Goal: Task Accomplishment & Management: Use online tool/utility

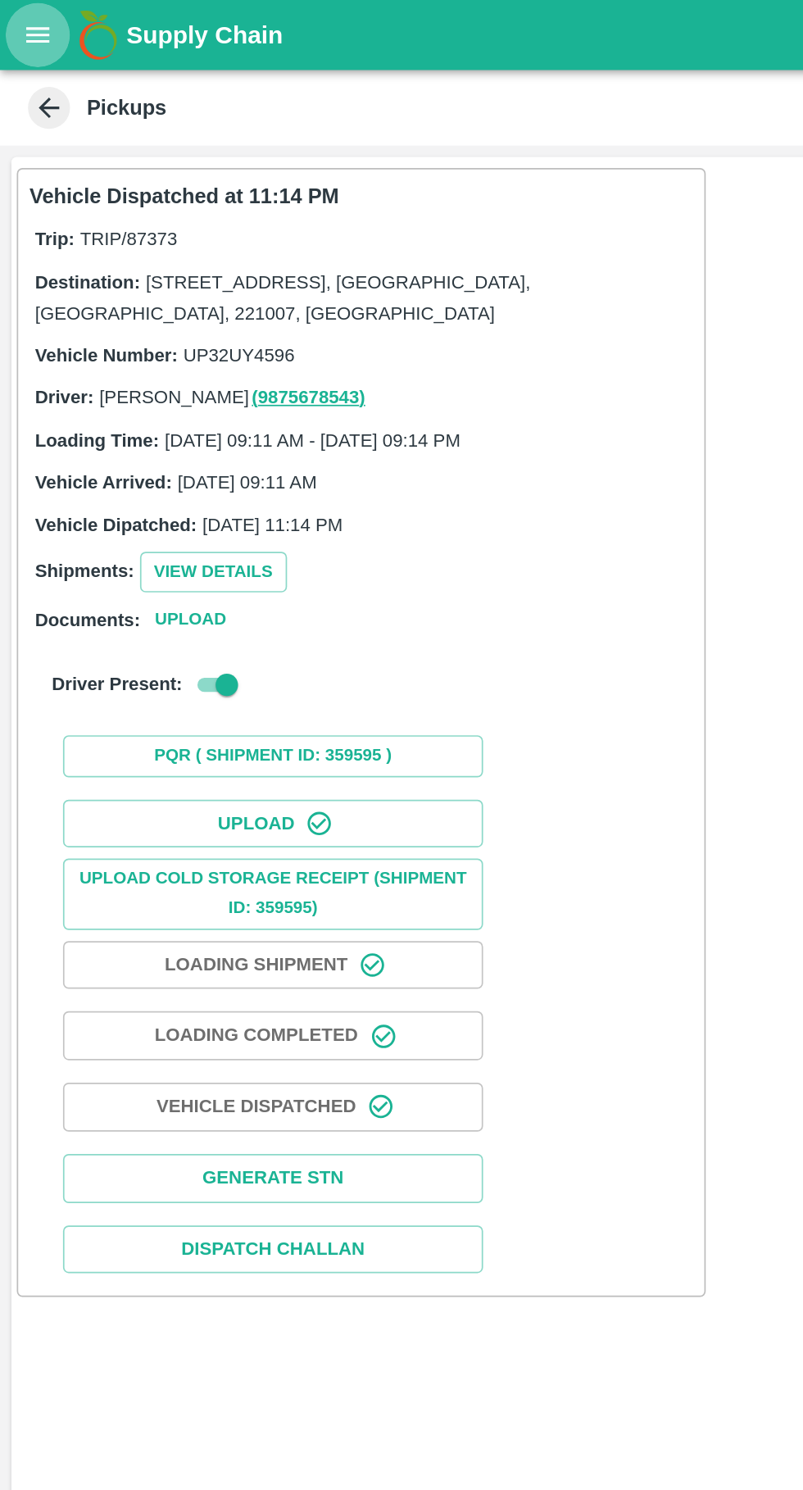
click at [22, 20] on icon "open drawer" at bounding box center [23, 20] width 14 height 9
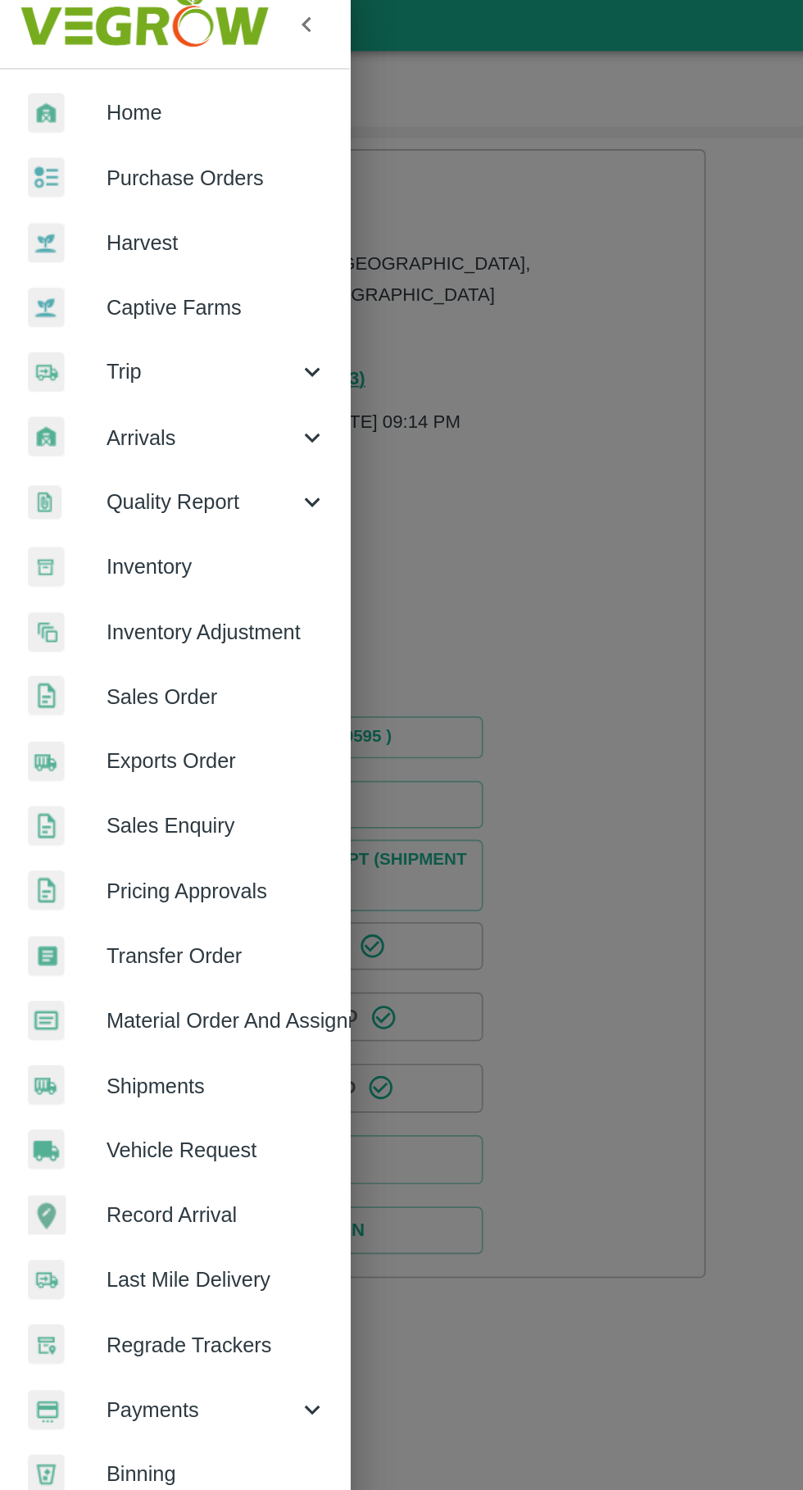
click at [87, 222] on span "Trip" at bounding box center [117, 229] width 111 height 18
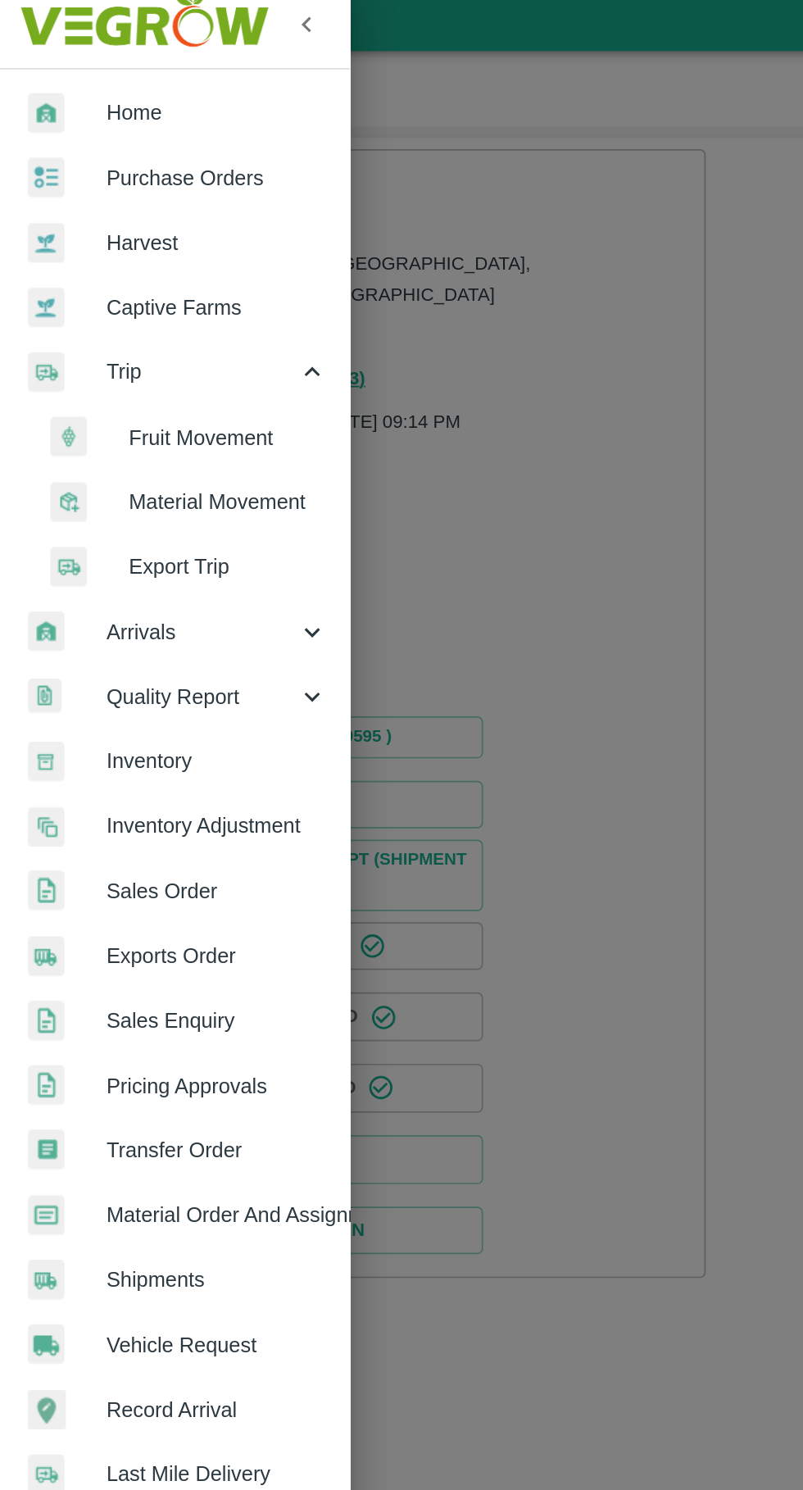
click at [90, 263] on span "Fruit Movement" at bounding box center [133, 267] width 116 height 18
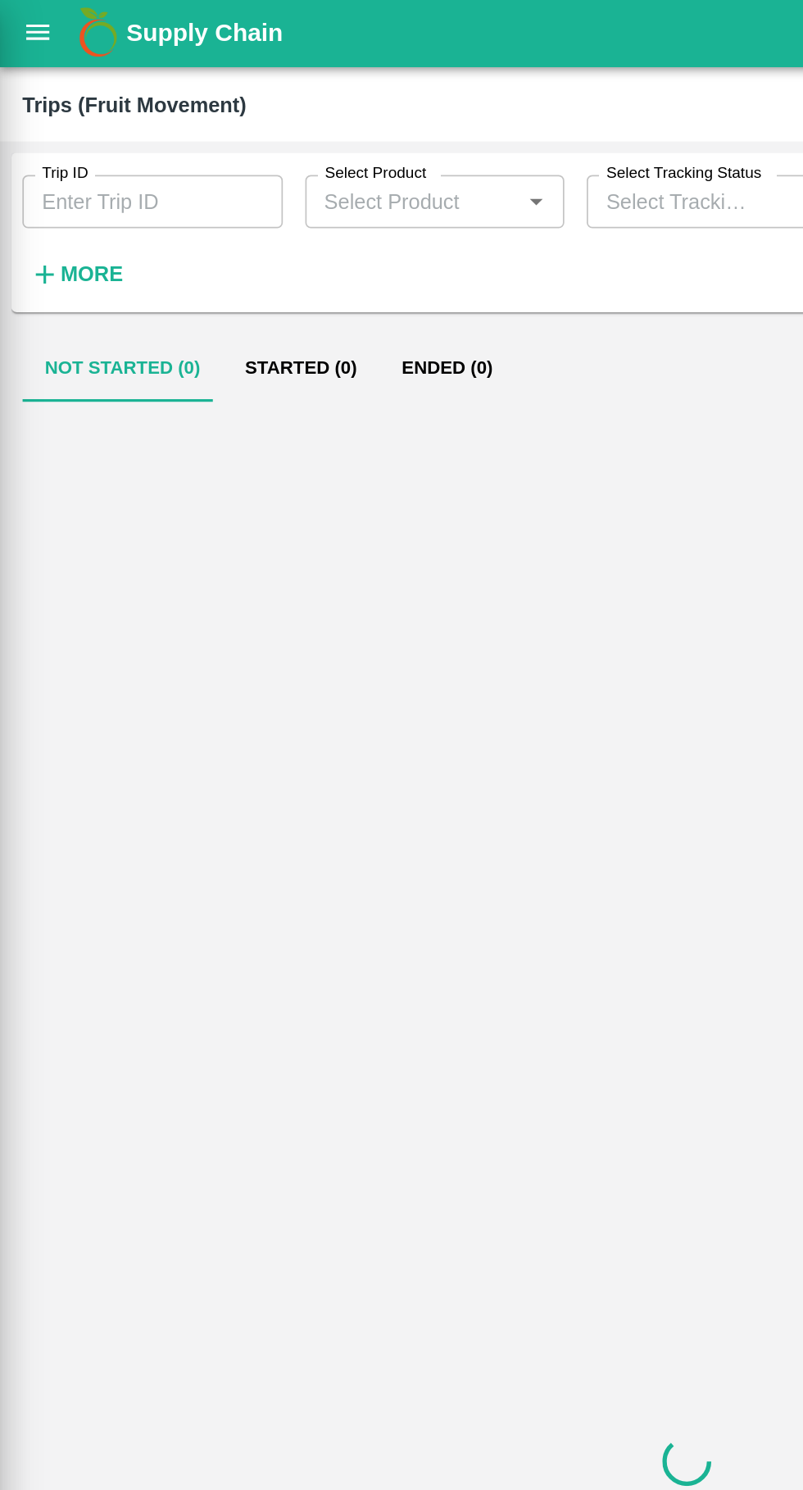
click at [66, 118] on input "Trip ID" at bounding box center [89, 119] width 152 height 31
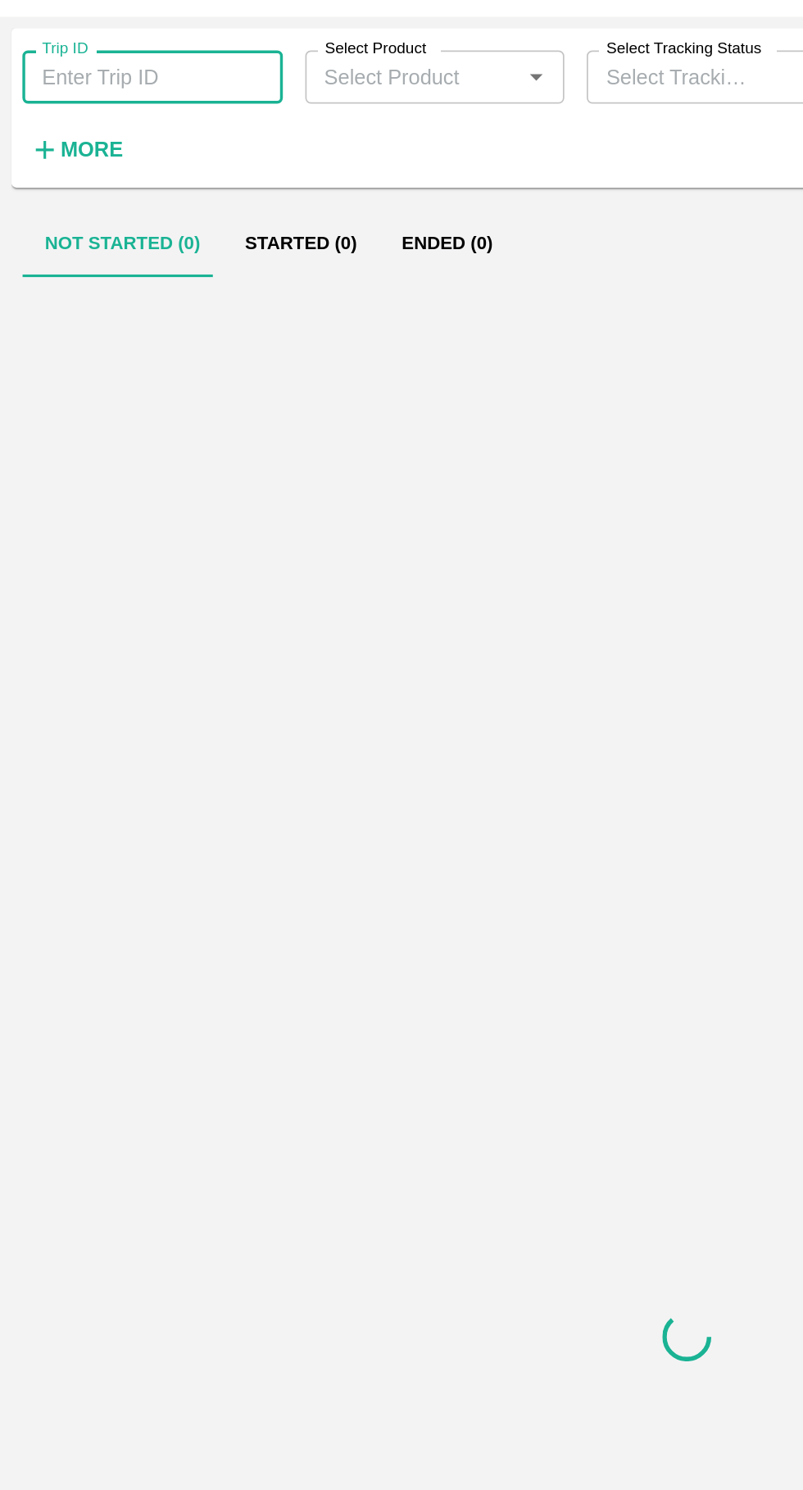
click at [26, 163] on icon "button" at bounding box center [26, 162] width 11 height 11
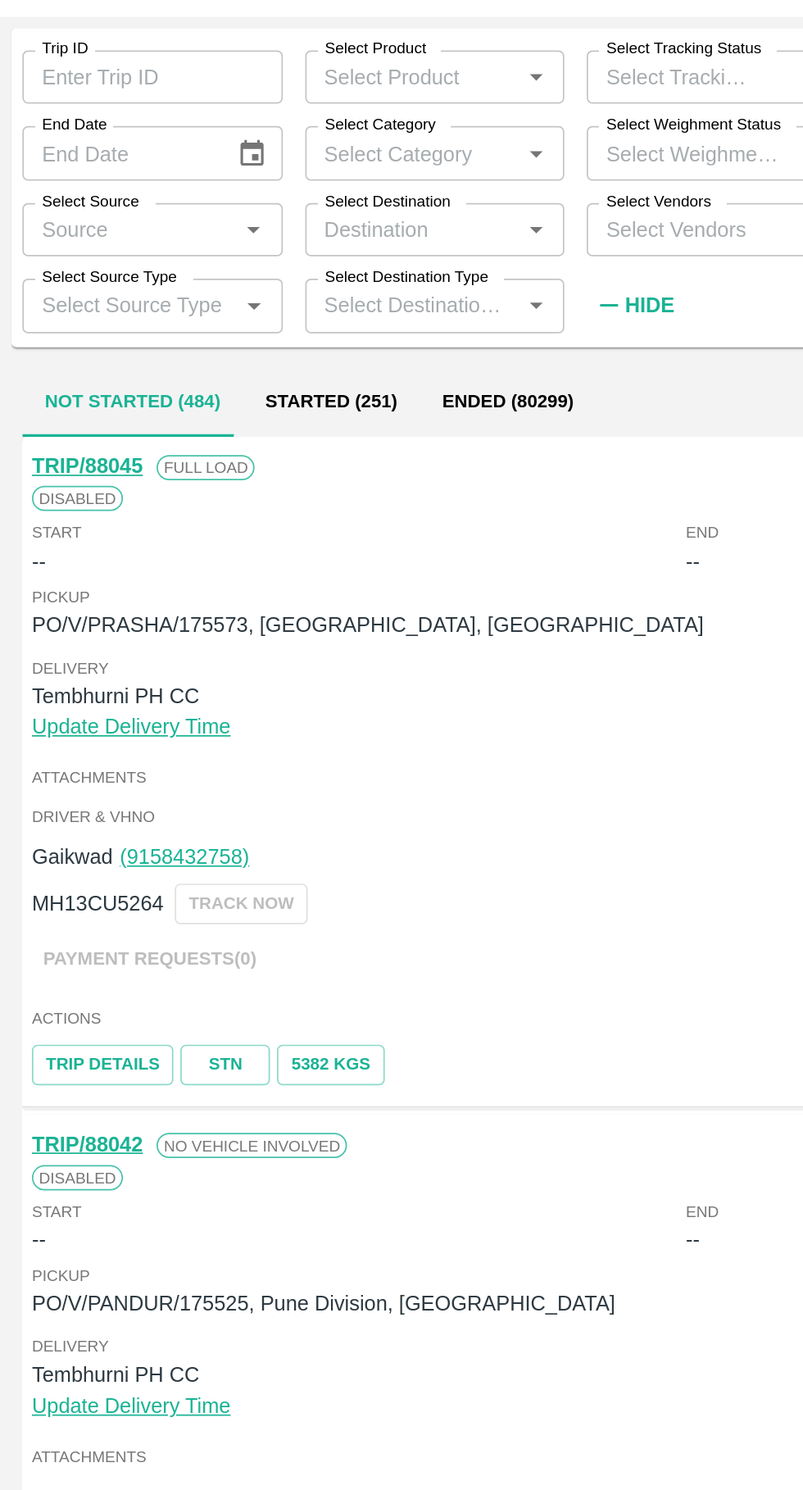
click at [57, 211] on input "Select Source" at bounding box center [76, 208] width 116 height 21
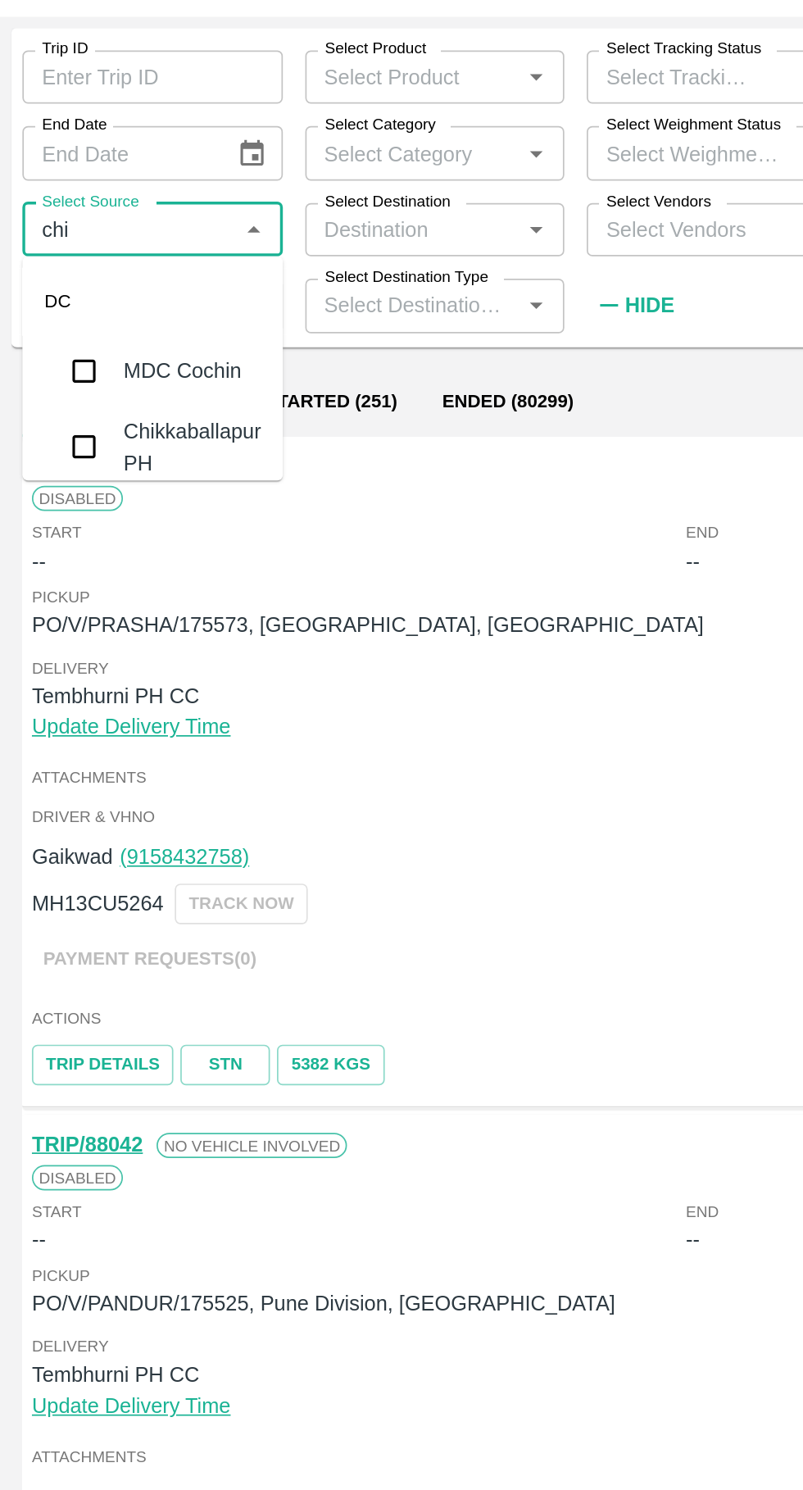
type input "chik"
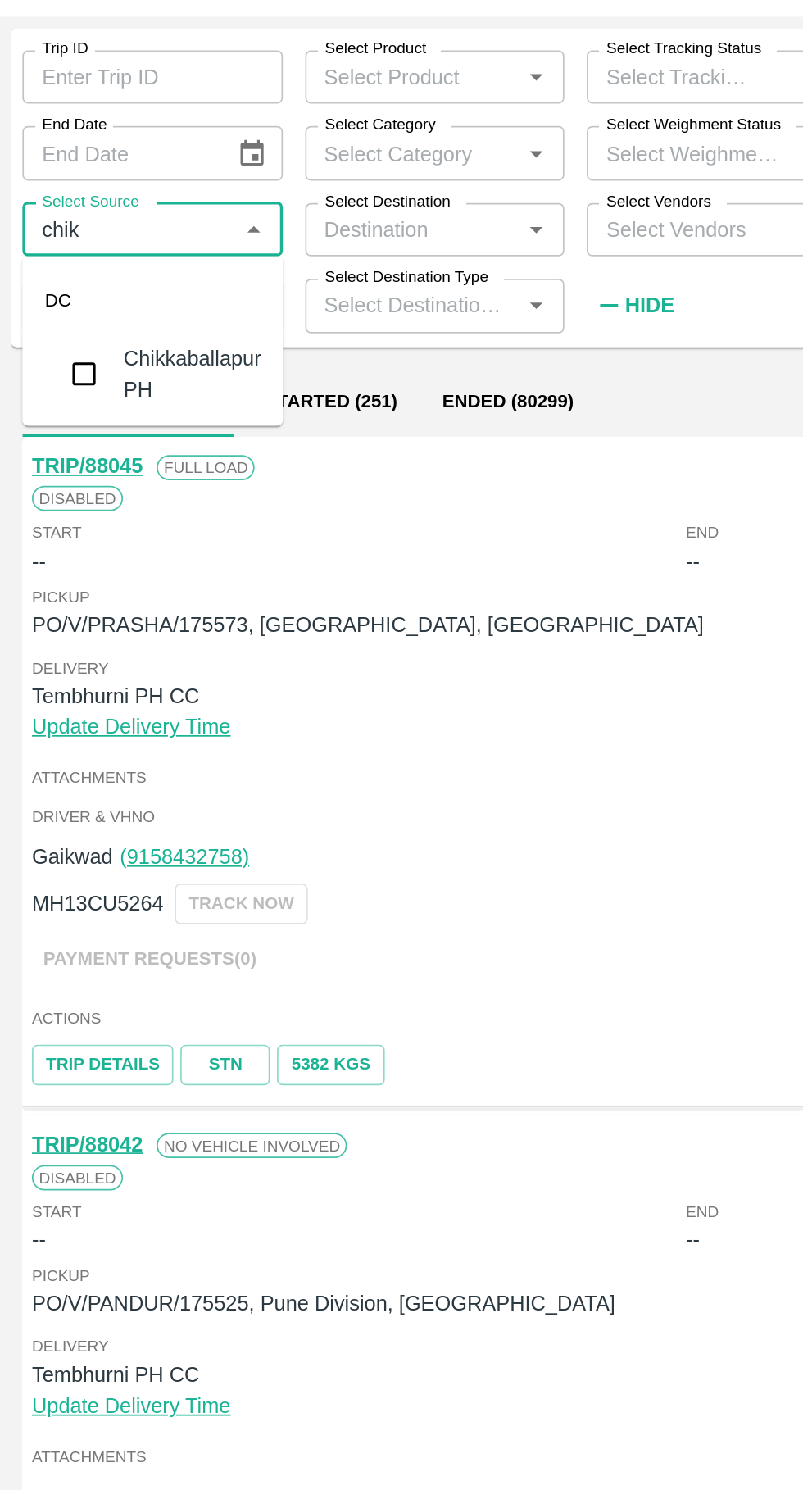
click at [62, 298] on input "checkbox" at bounding box center [49, 293] width 33 height 33
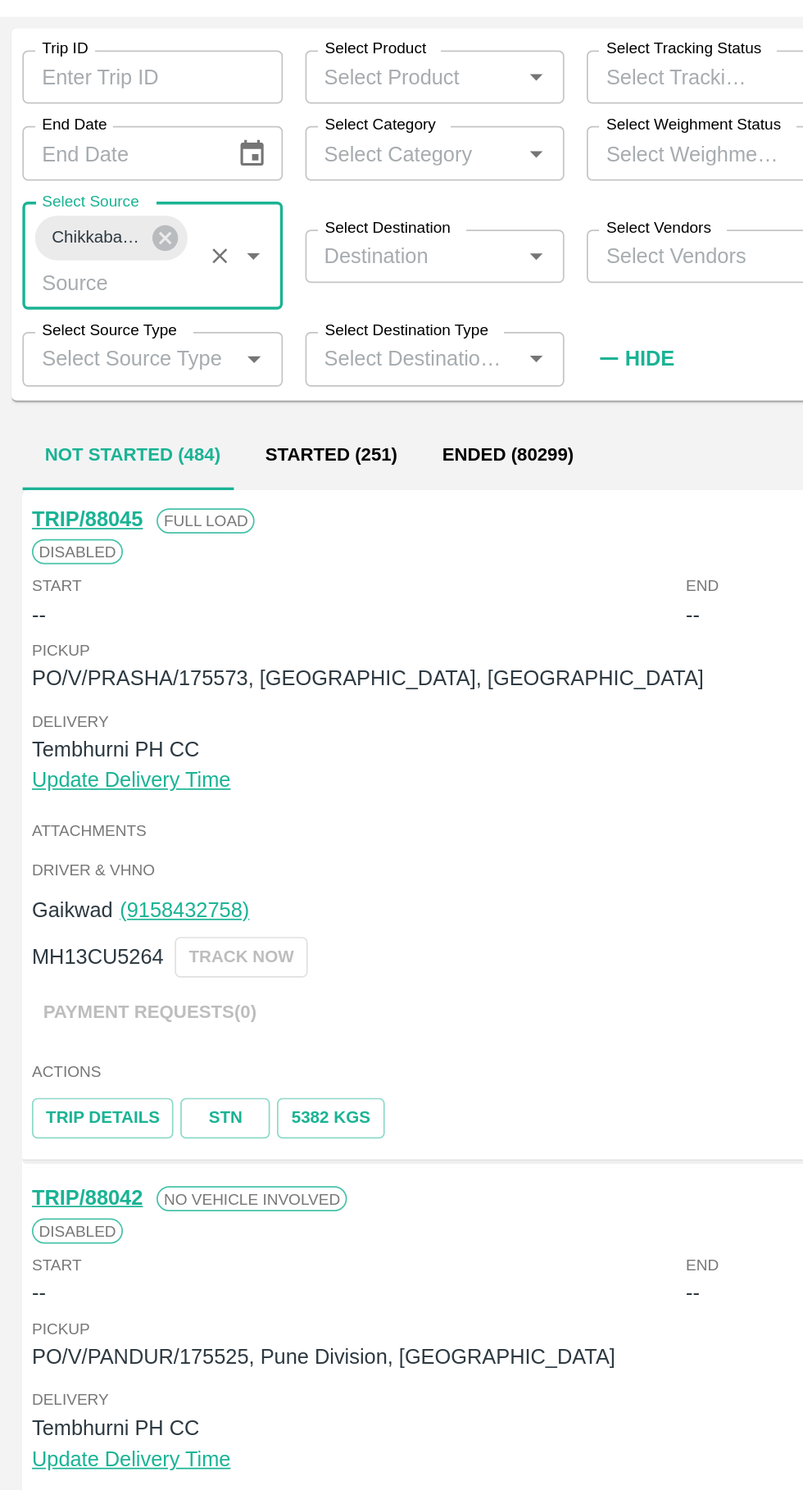
click at [64, 284] on input "Select Source Type" at bounding box center [76, 284] width 116 height 21
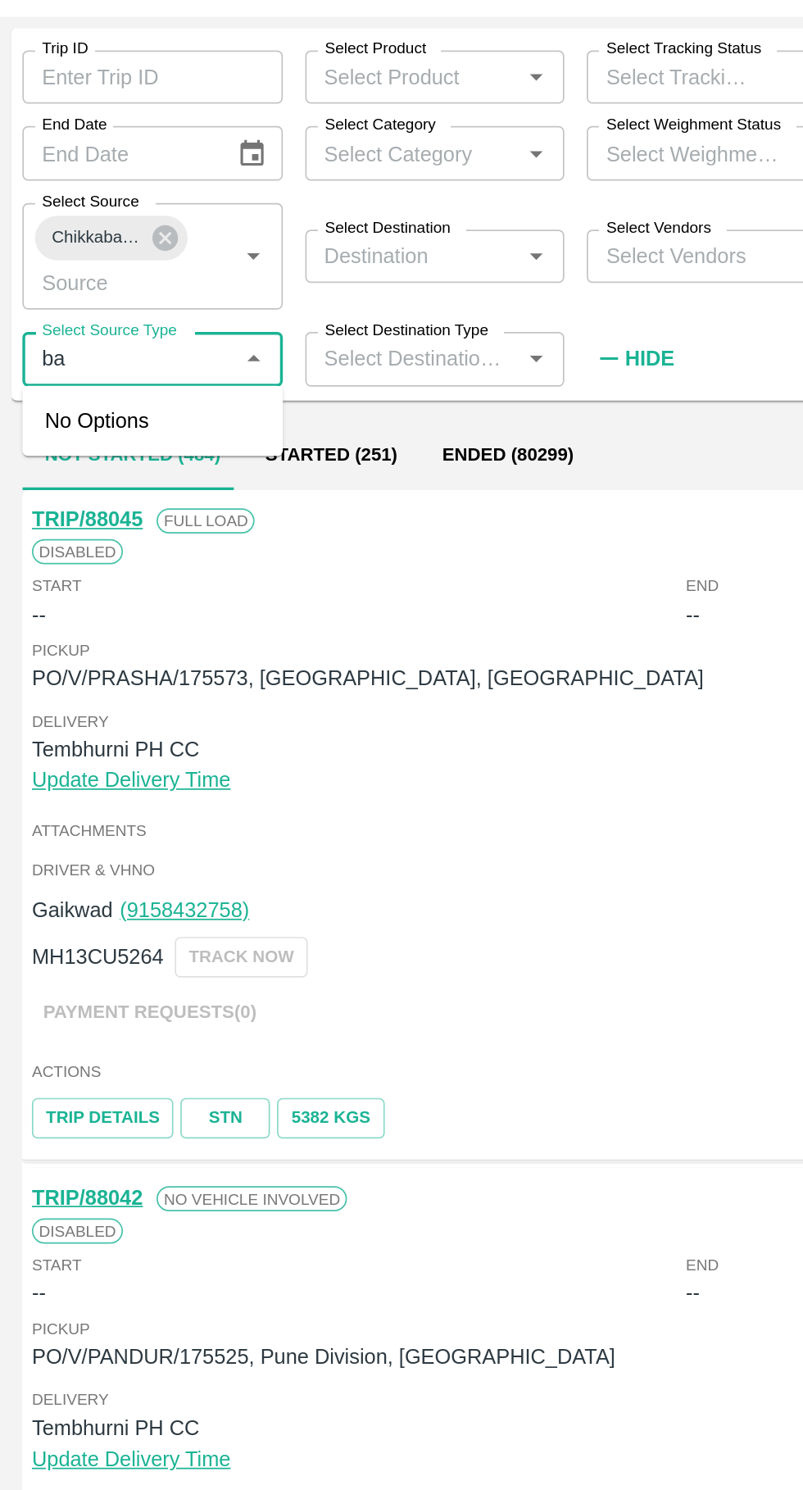
type input "b"
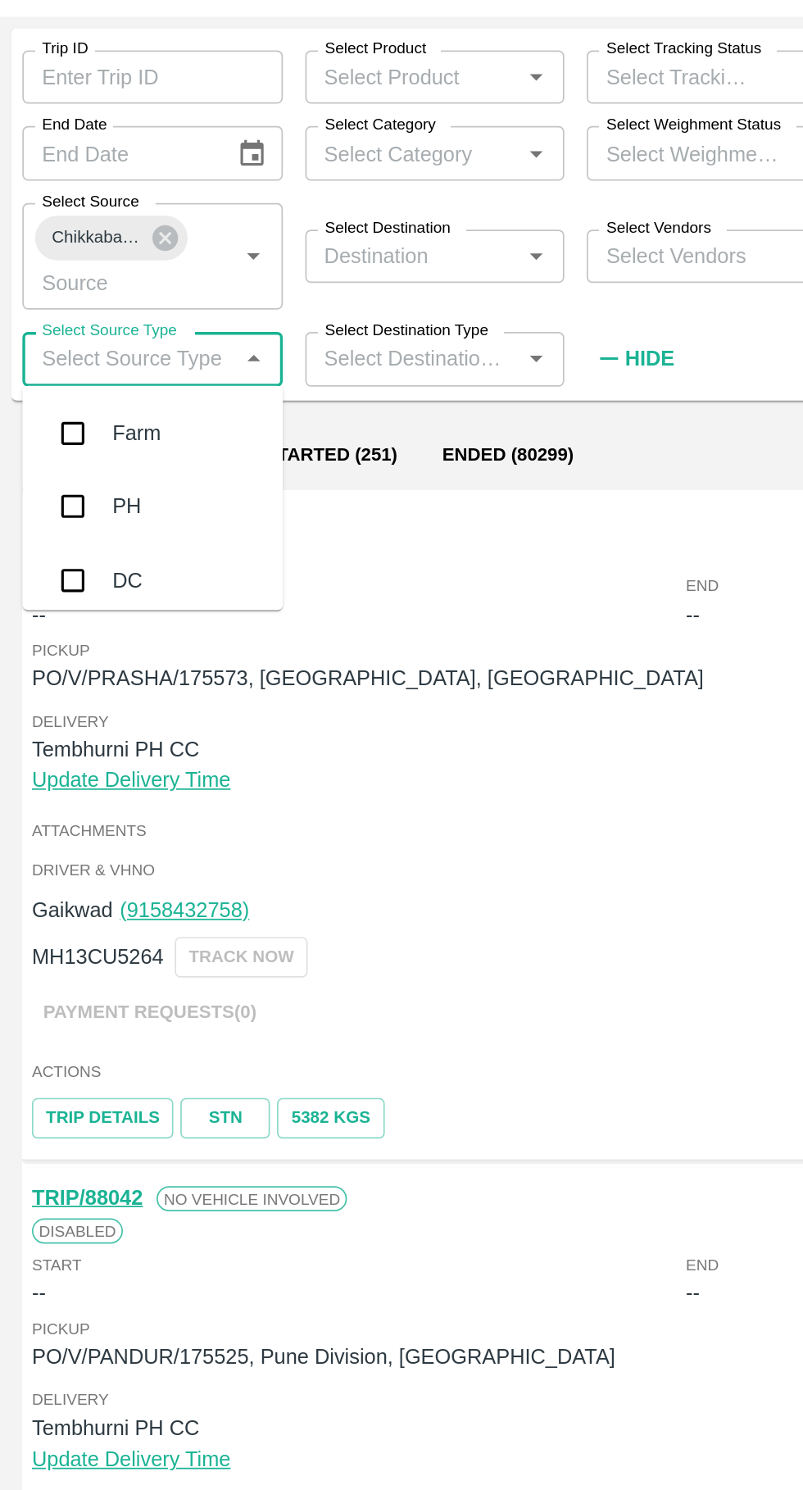
click at [242, 278] on input "Select Destination Type" at bounding box center [242, 284] width 116 height 21
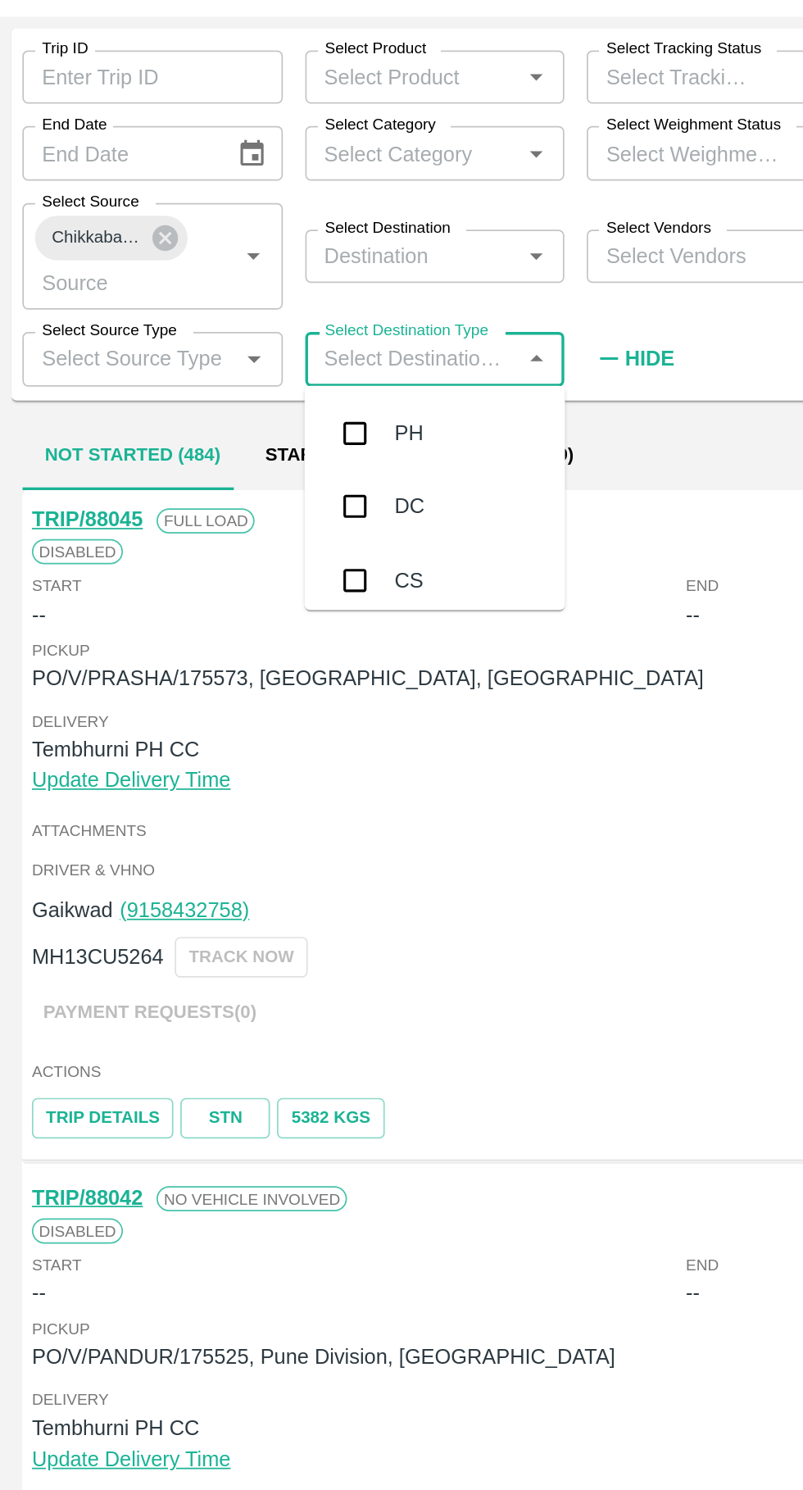
click at [238, 221] on input "Select Destination" at bounding box center [242, 224] width 116 height 21
click at [225, 221] on input "Select Destination" at bounding box center [242, 224] width 116 height 21
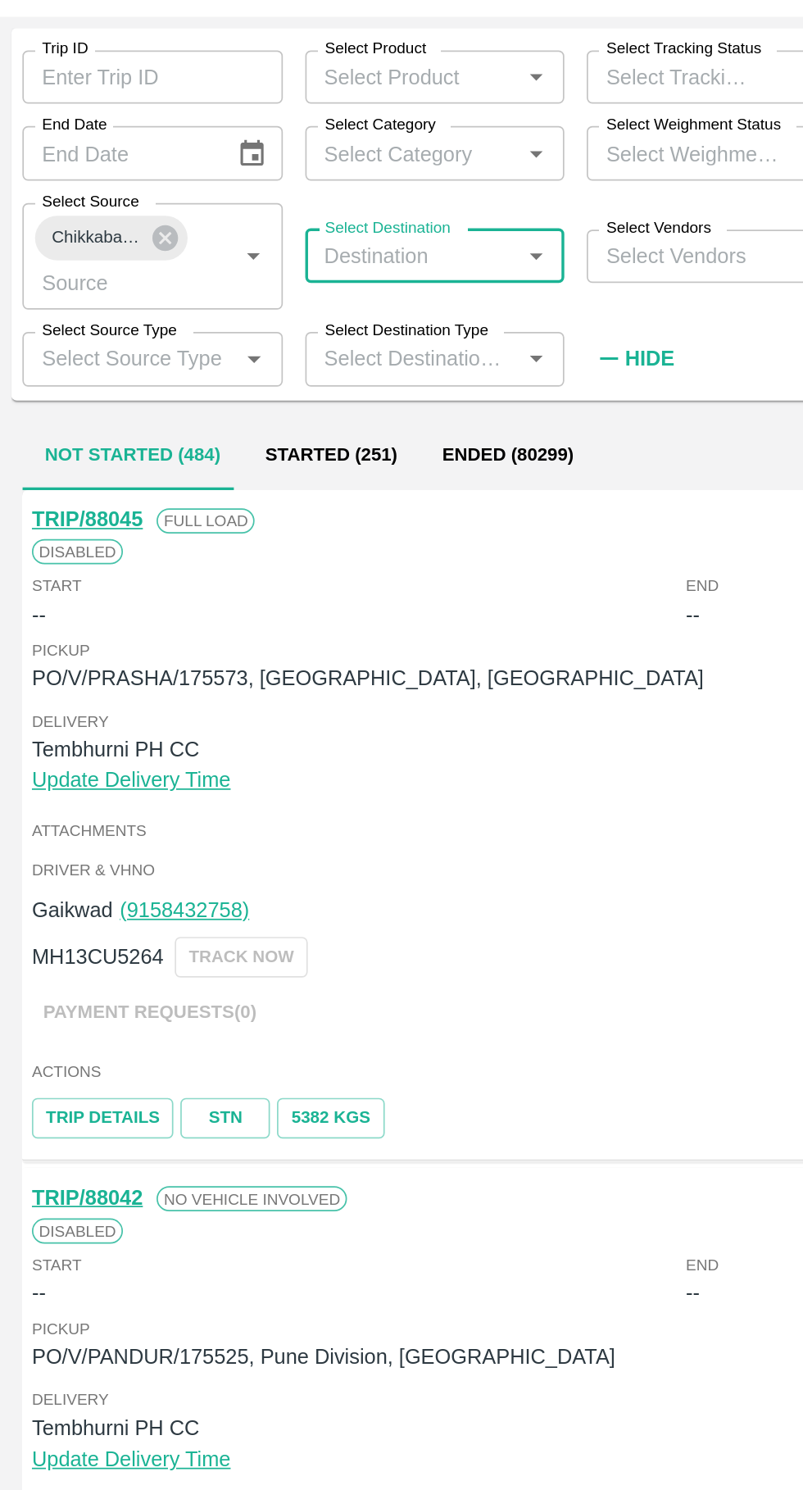
click at [225, 231] on input "Select Destination" at bounding box center [242, 224] width 116 height 21
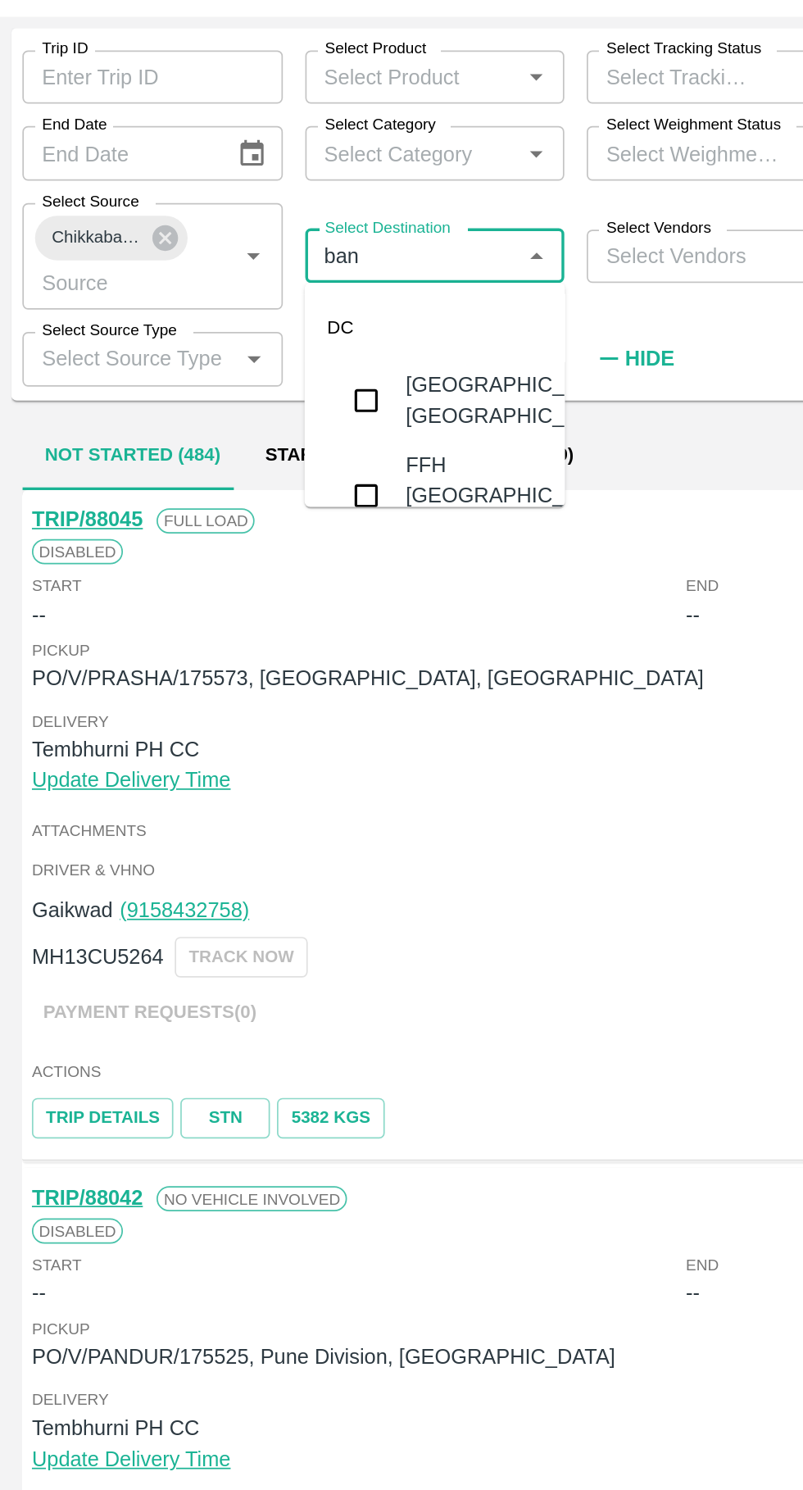
type input "bang"
click at [226, 348] on input "checkbox" at bounding box center [214, 364] width 33 height 33
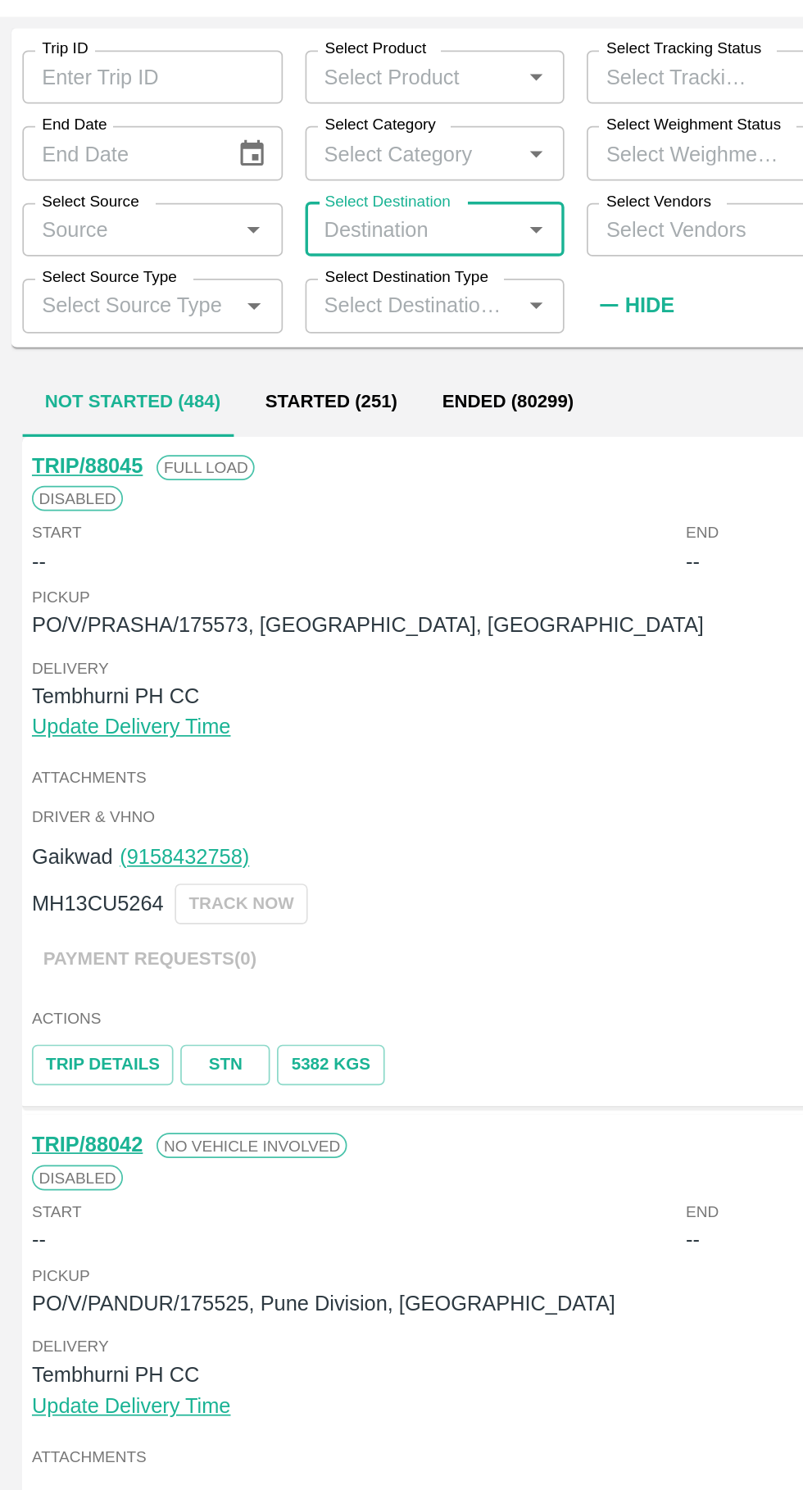
click at [233, 194] on label "Select Destination" at bounding box center [227, 192] width 74 height 13
click at [233, 198] on input "Select Destination" at bounding box center [242, 208] width 116 height 21
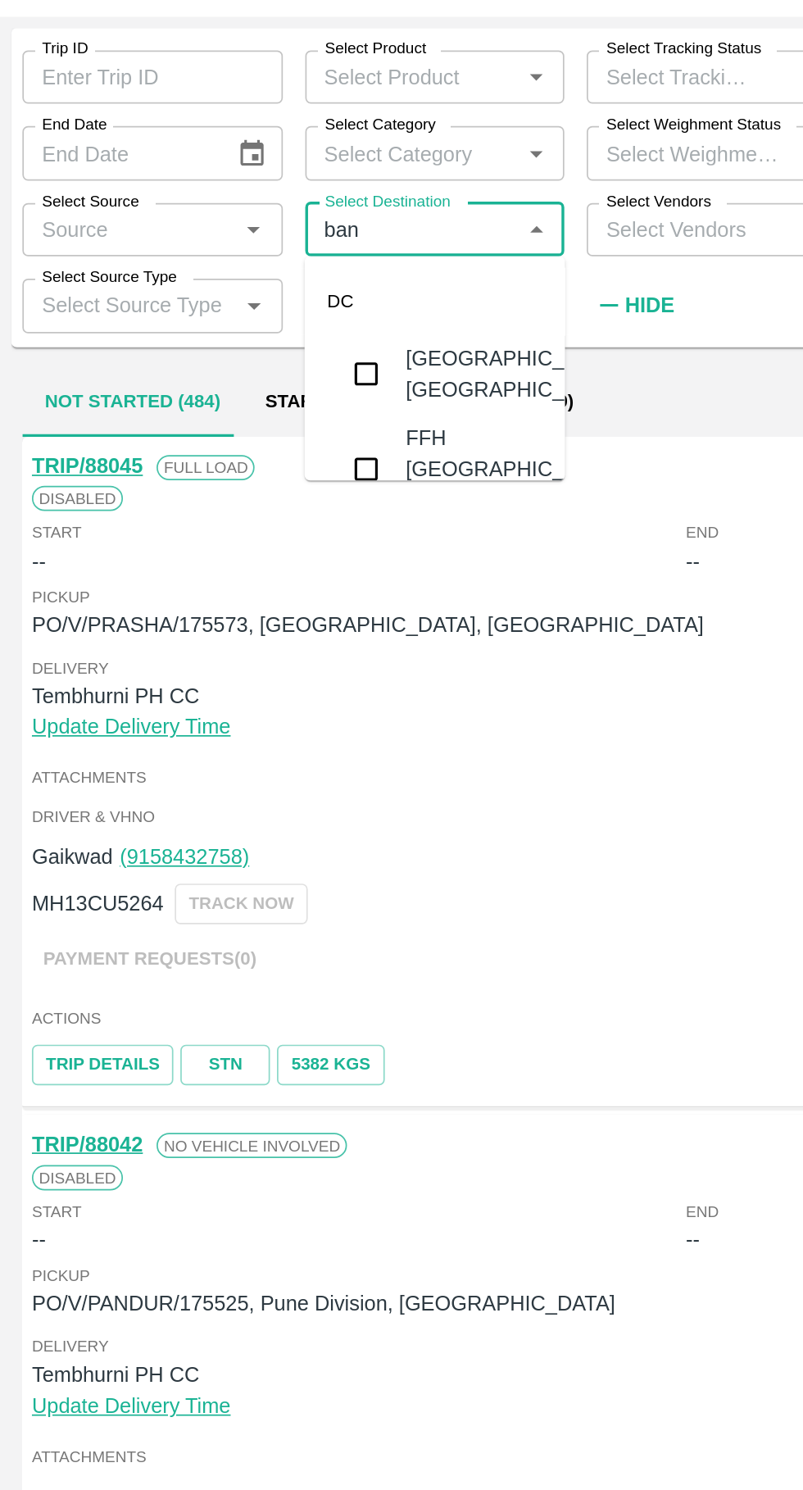
type input "bang"
click at [225, 302] on input "checkbox" at bounding box center [214, 293] width 33 height 33
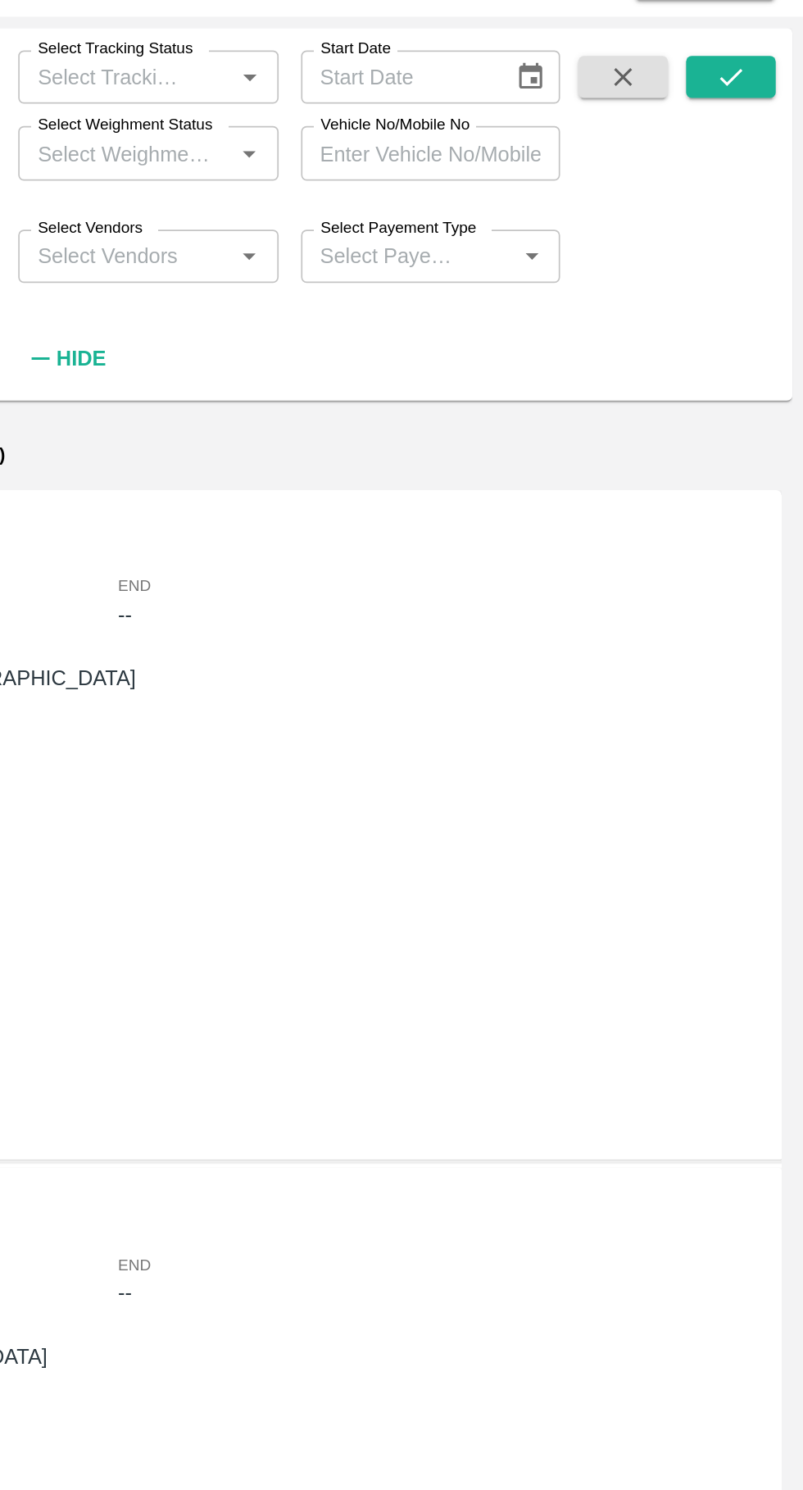
click at [762, 113] on icon "submit" at bounding box center [761, 120] width 18 height 18
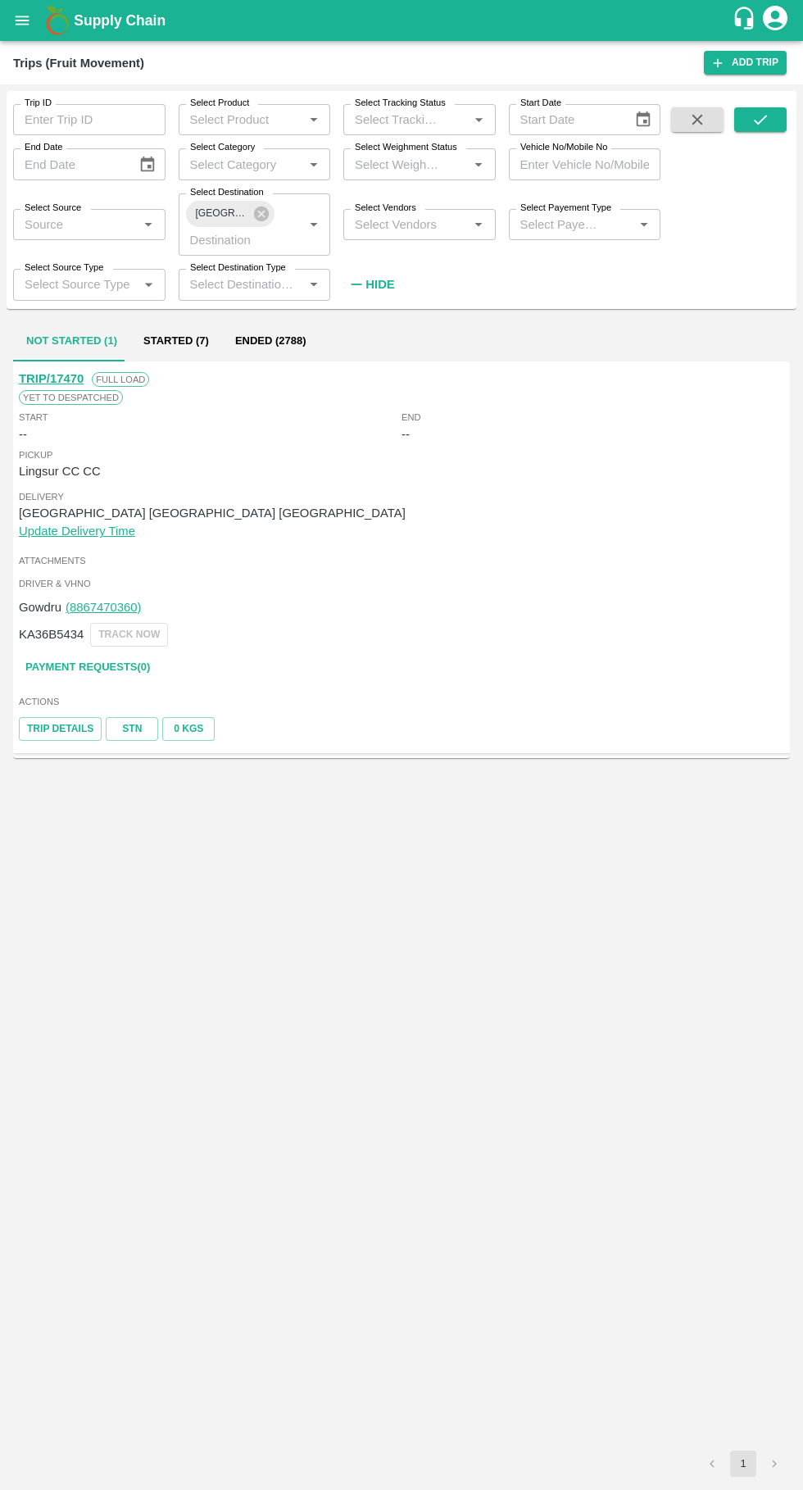
click at [166, 343] on button "Started (7)" at bounding box center [176, 341] width 92 height 39
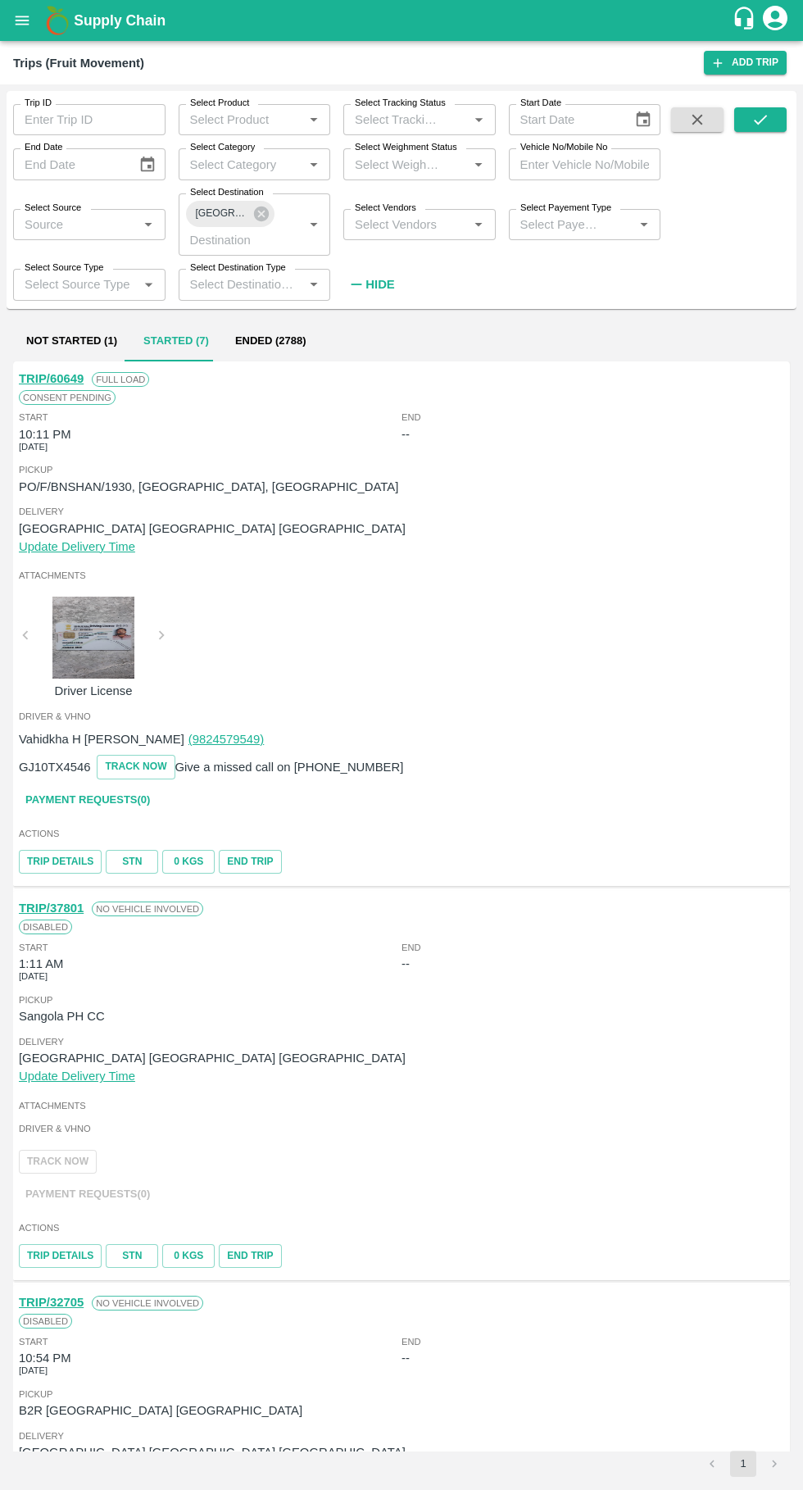
click at [248, 332] on button "Ended (2788)" at bounding box center [271, 341] width 98 height 39
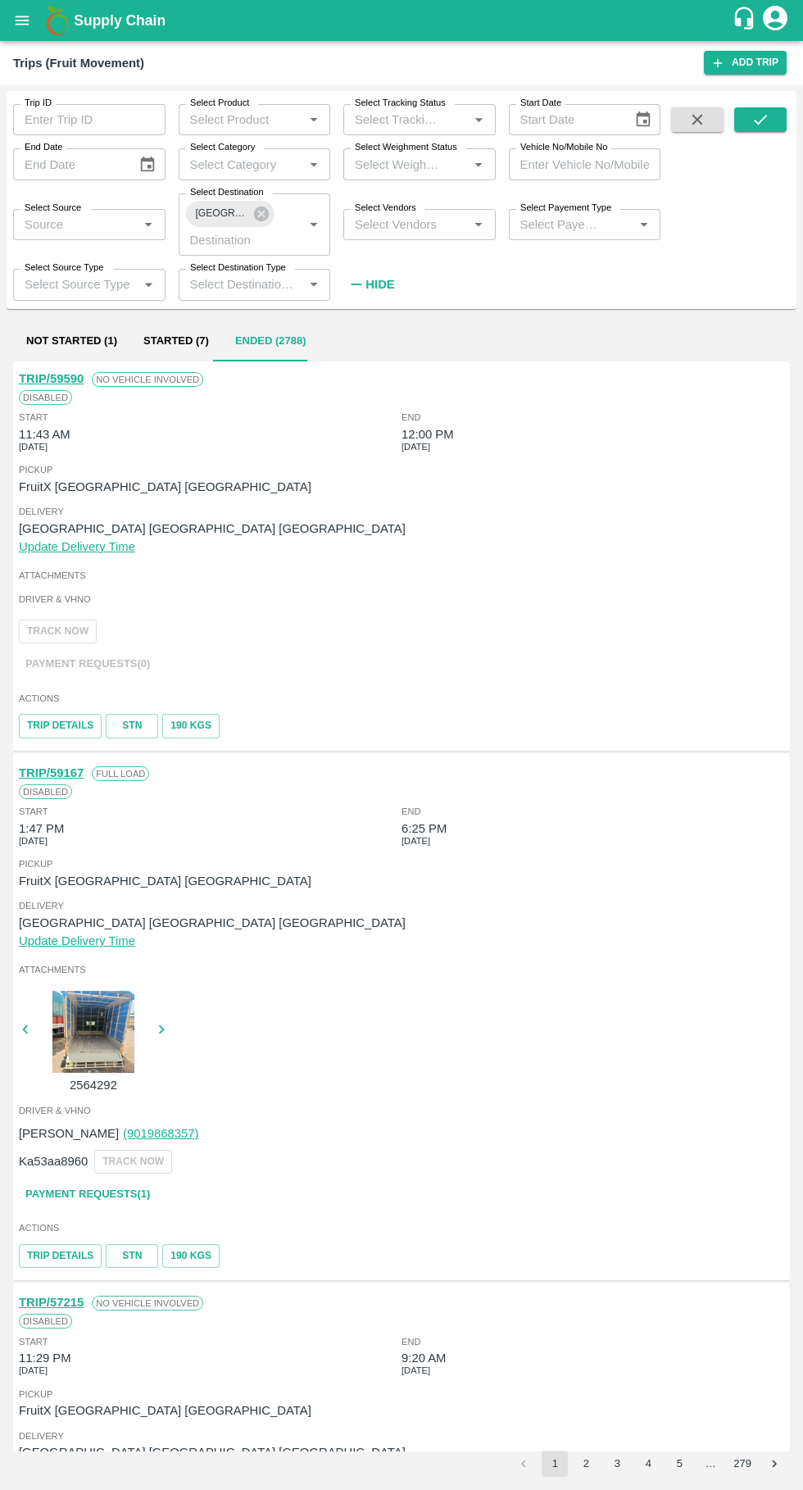
click at [72, 207] on label "Select Source" at bounding box center [53, 208] width 57 height 13
click at [72, 214] on input "Select Source" at bounding box center [76, 224] width 116 height 21
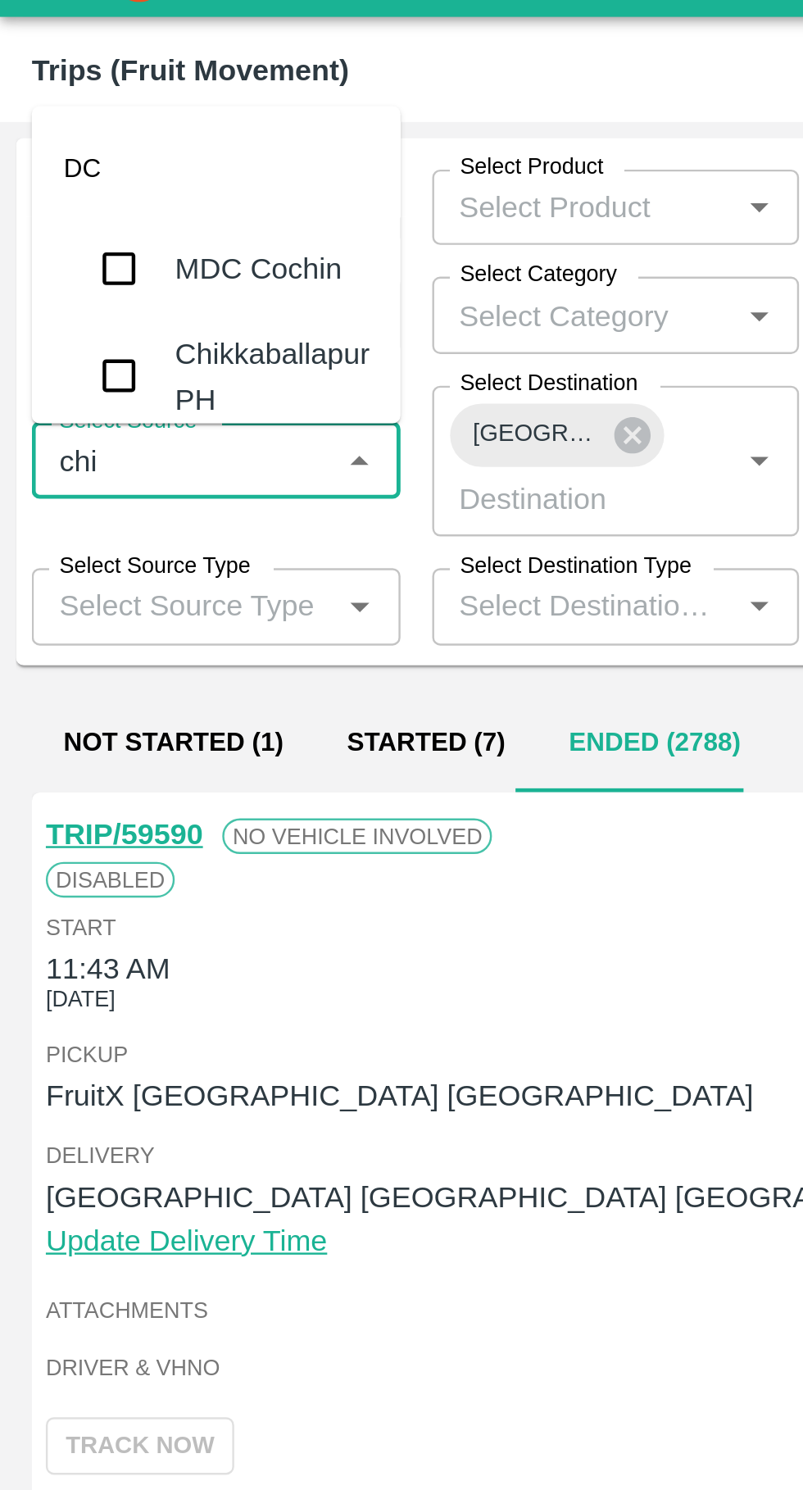
type input "chik"
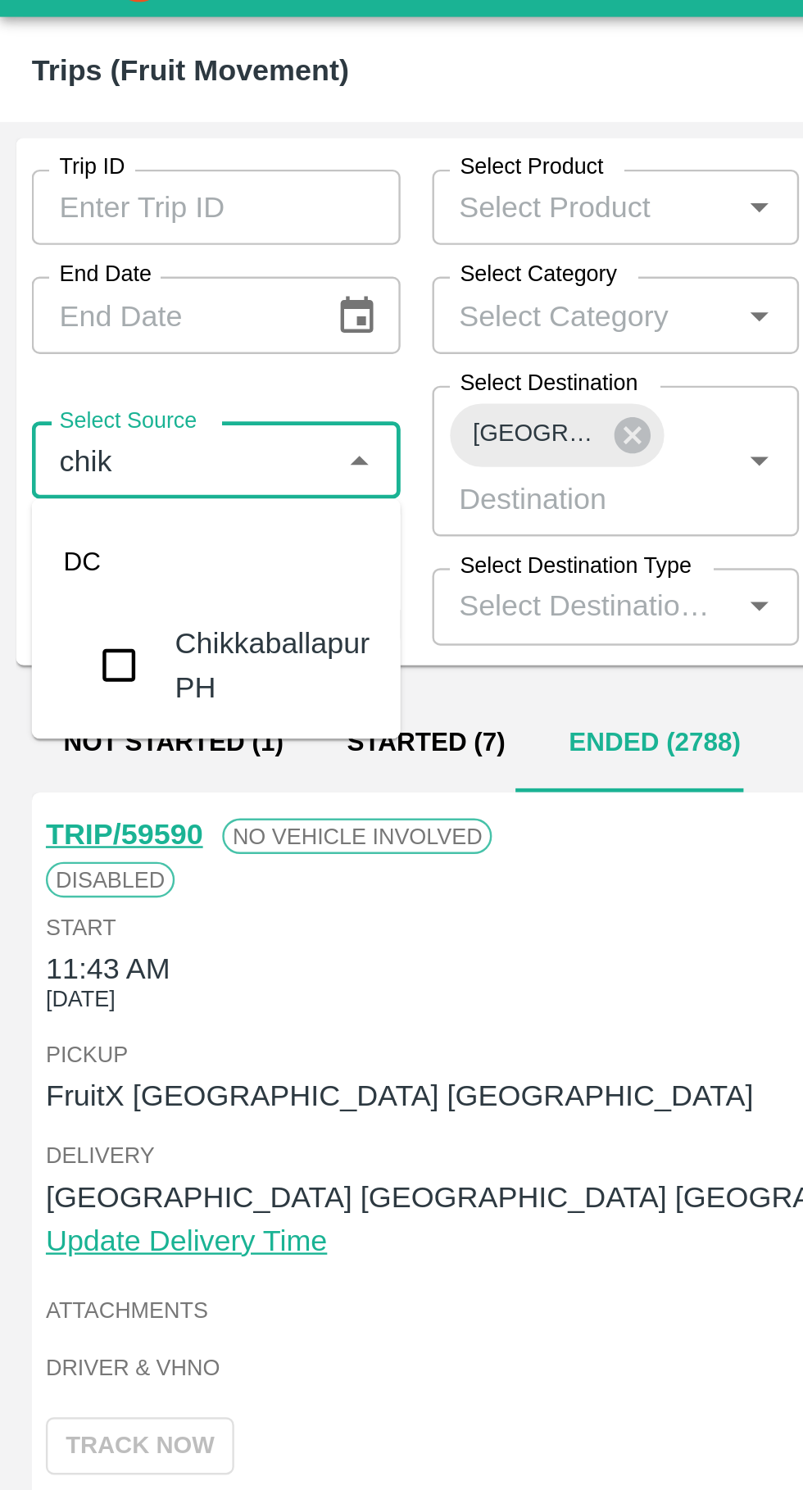
click at [48, 317] on input "checkbox" at bounding box center [49, 309] width 33 height 33
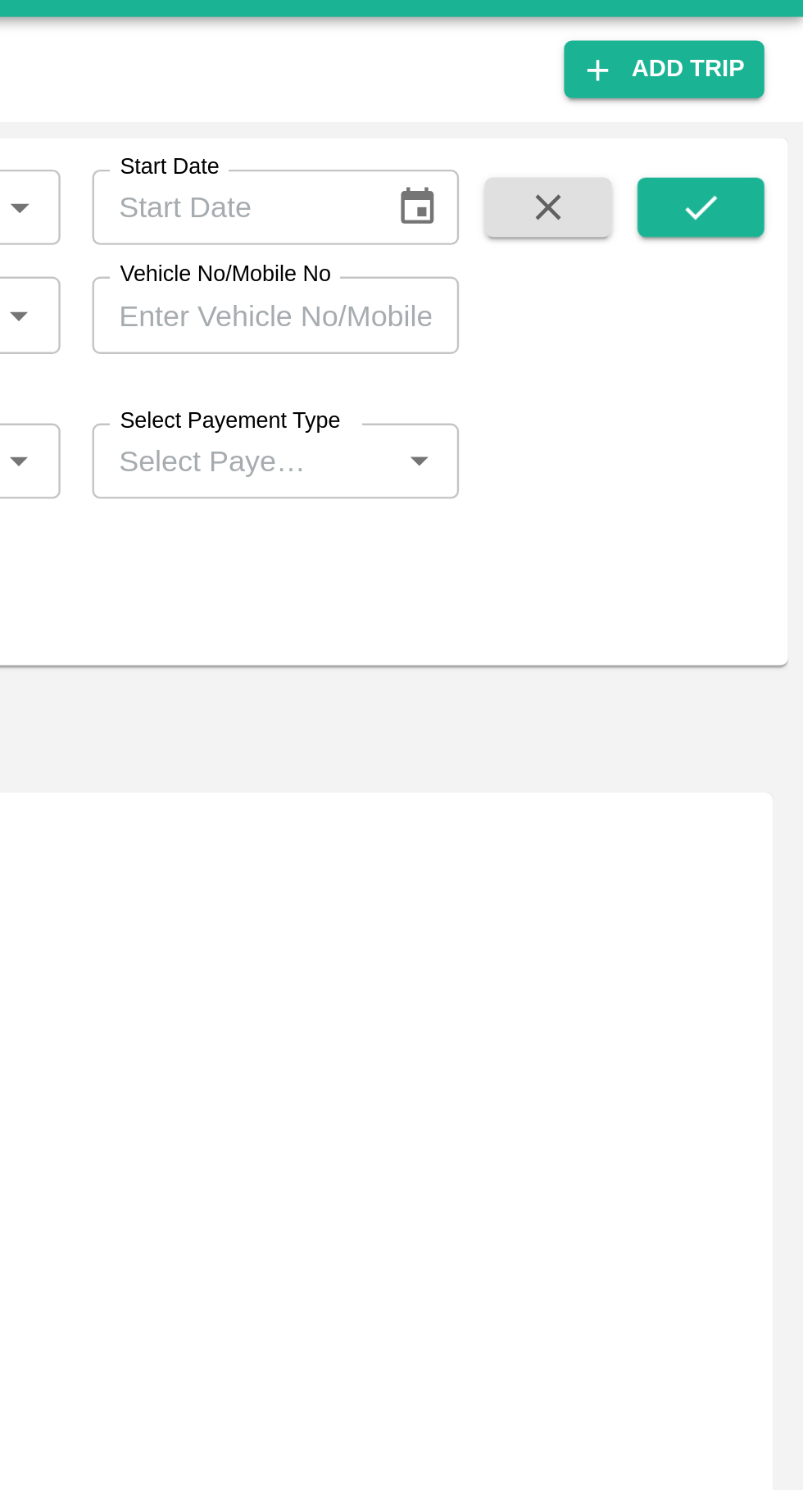
click at [767, 130] on button "submit" at bounding box center [761, 119] width 52 height 25
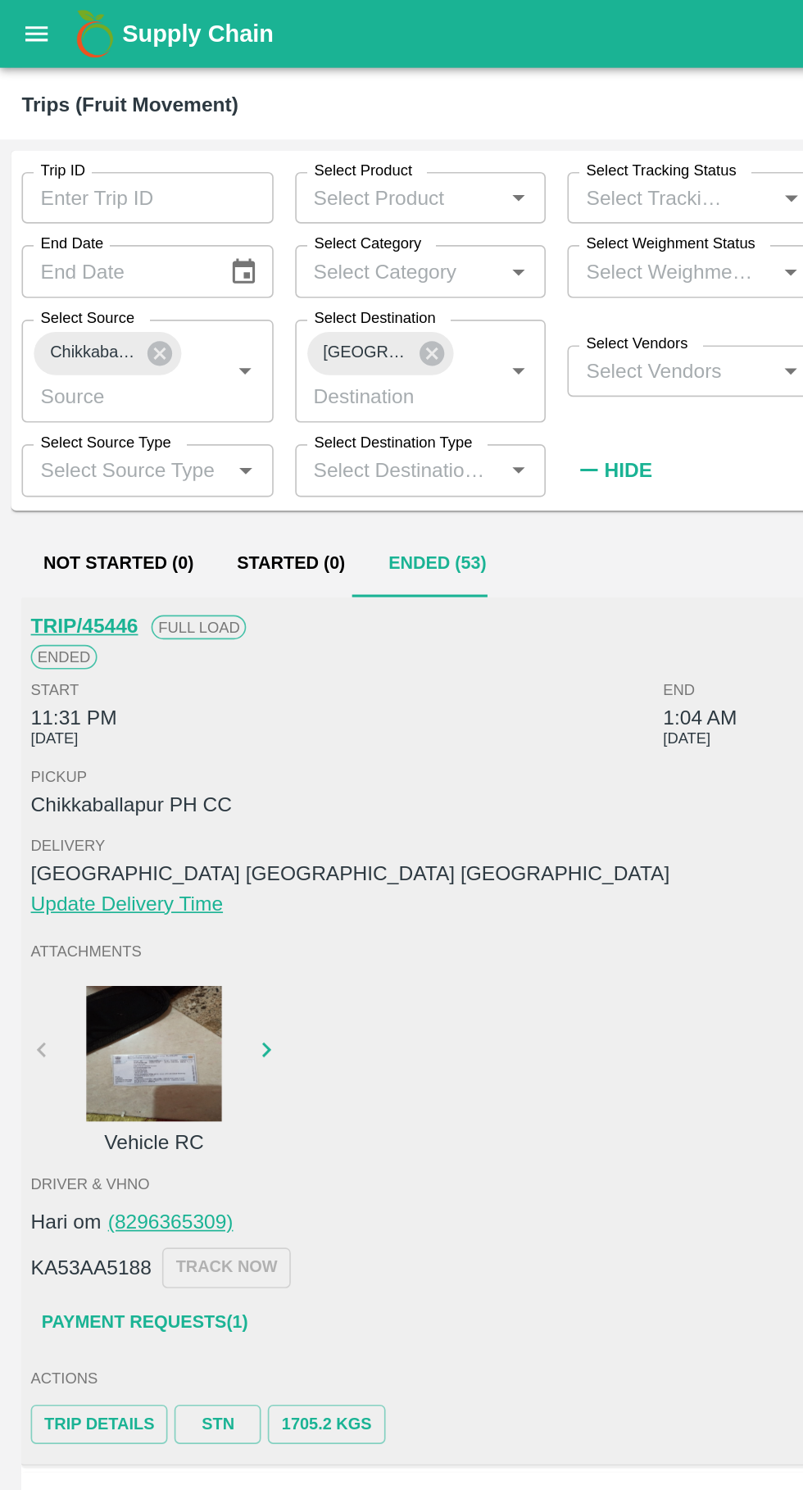
click at [260, 338] on button "Ended (53)" at bounding box center [264, 341] width 85 height 39
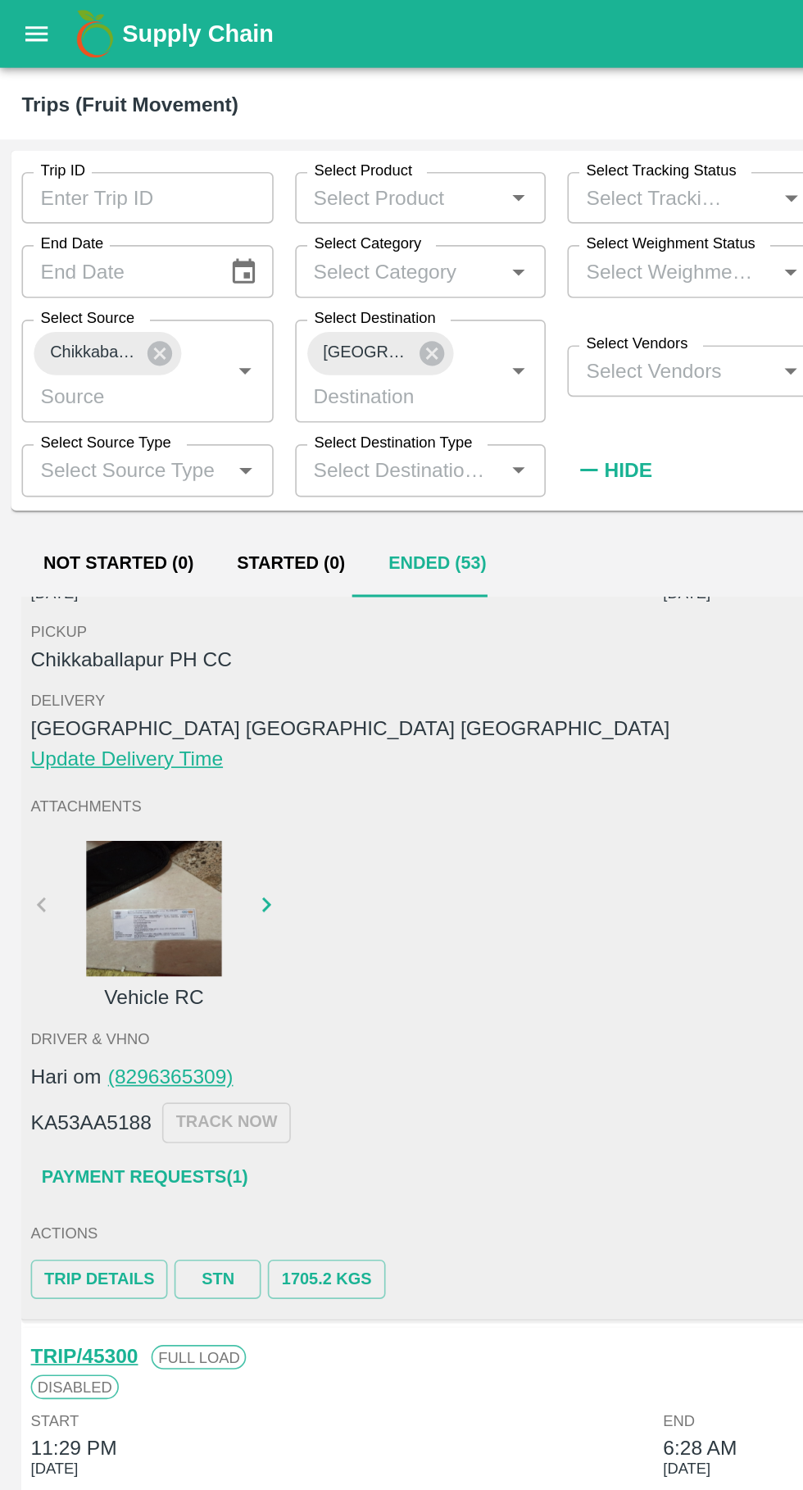
scroll to position [84, 0]
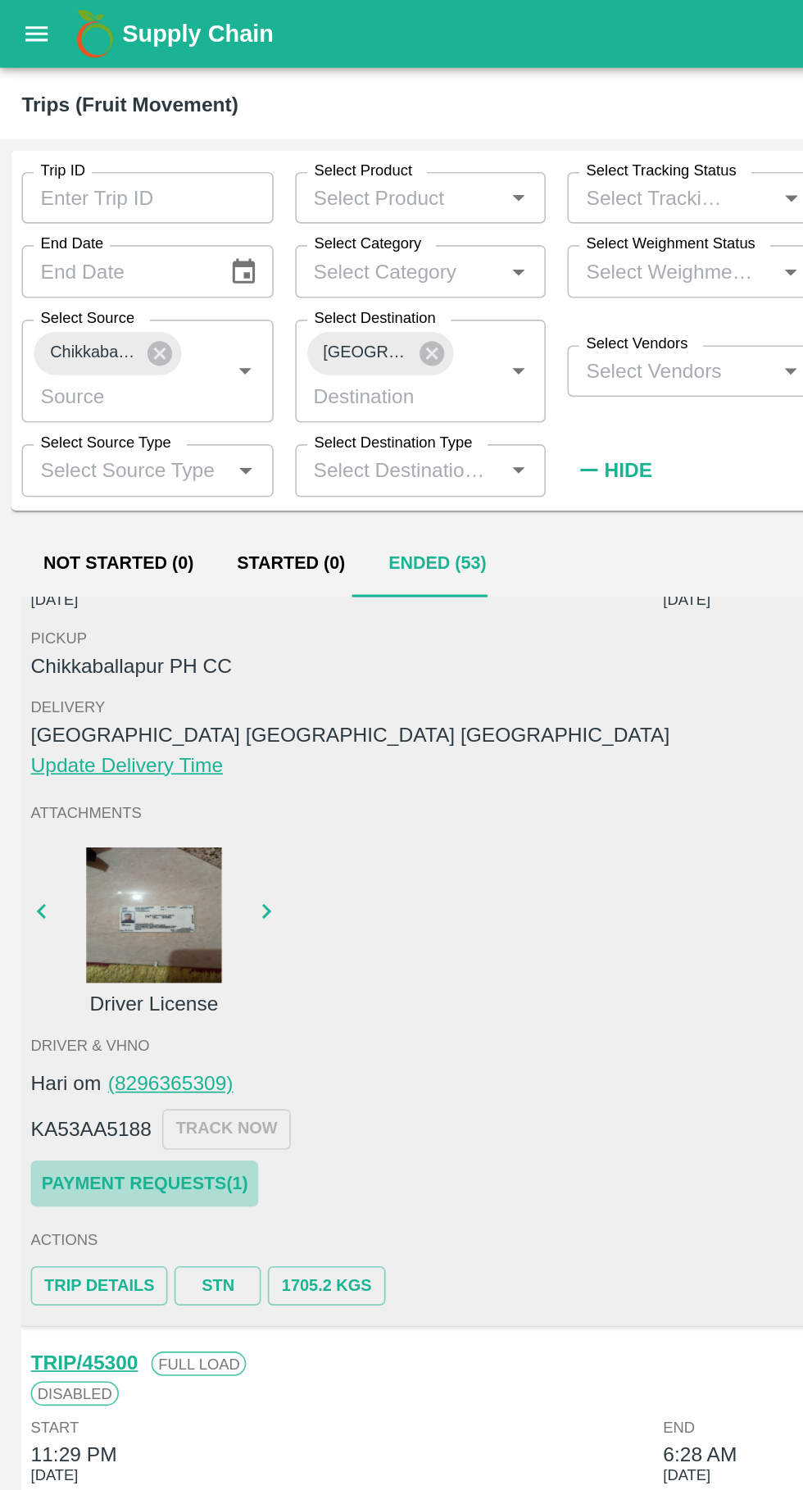
click at [100, 728] on link "Payment Requests( 1 )" at bounding box center [88, 717] width 138 height 29
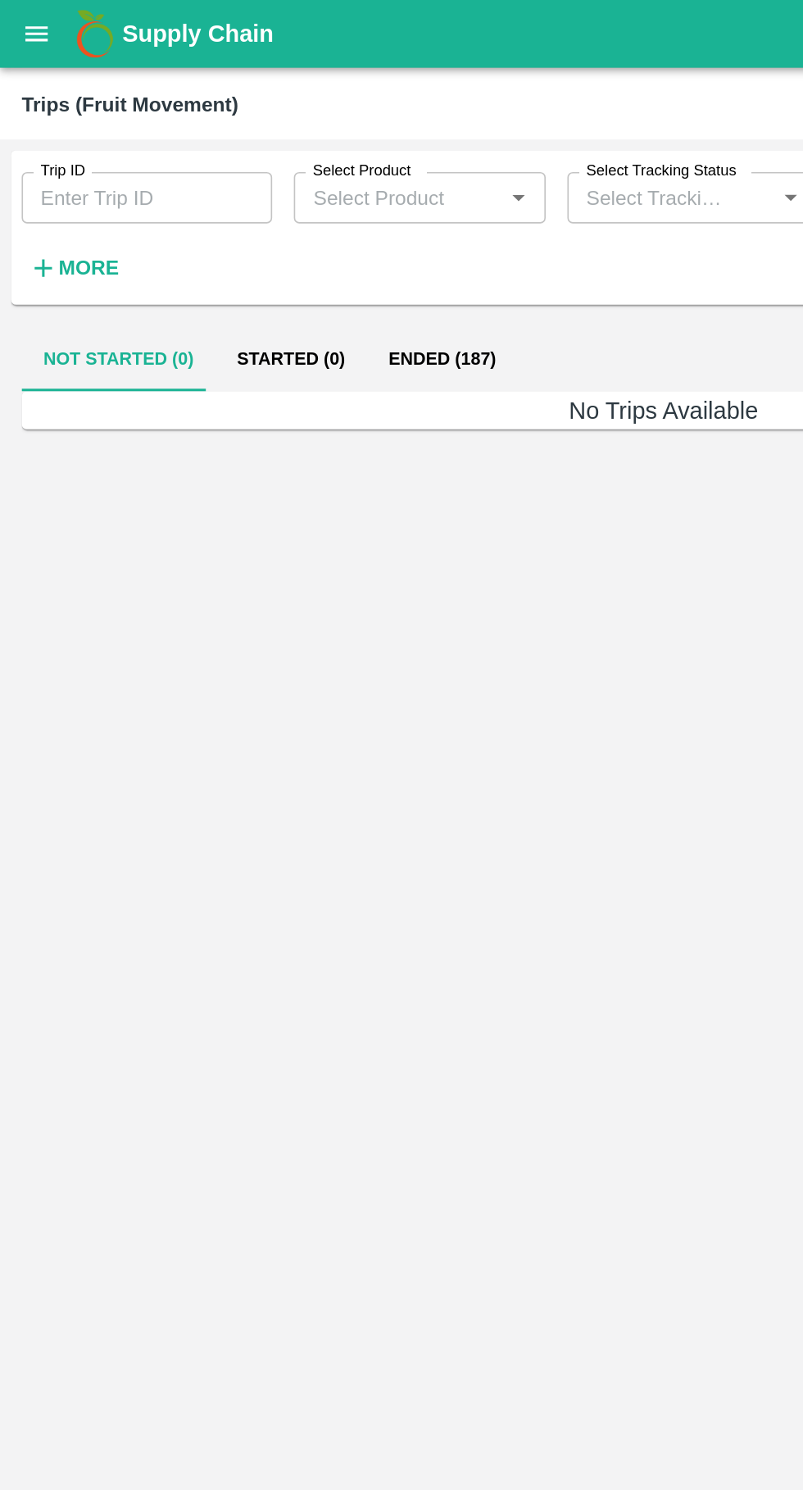
click at [260, 217] on button "Ended (187)" at bounding box center [267, 217] width 91 height 39
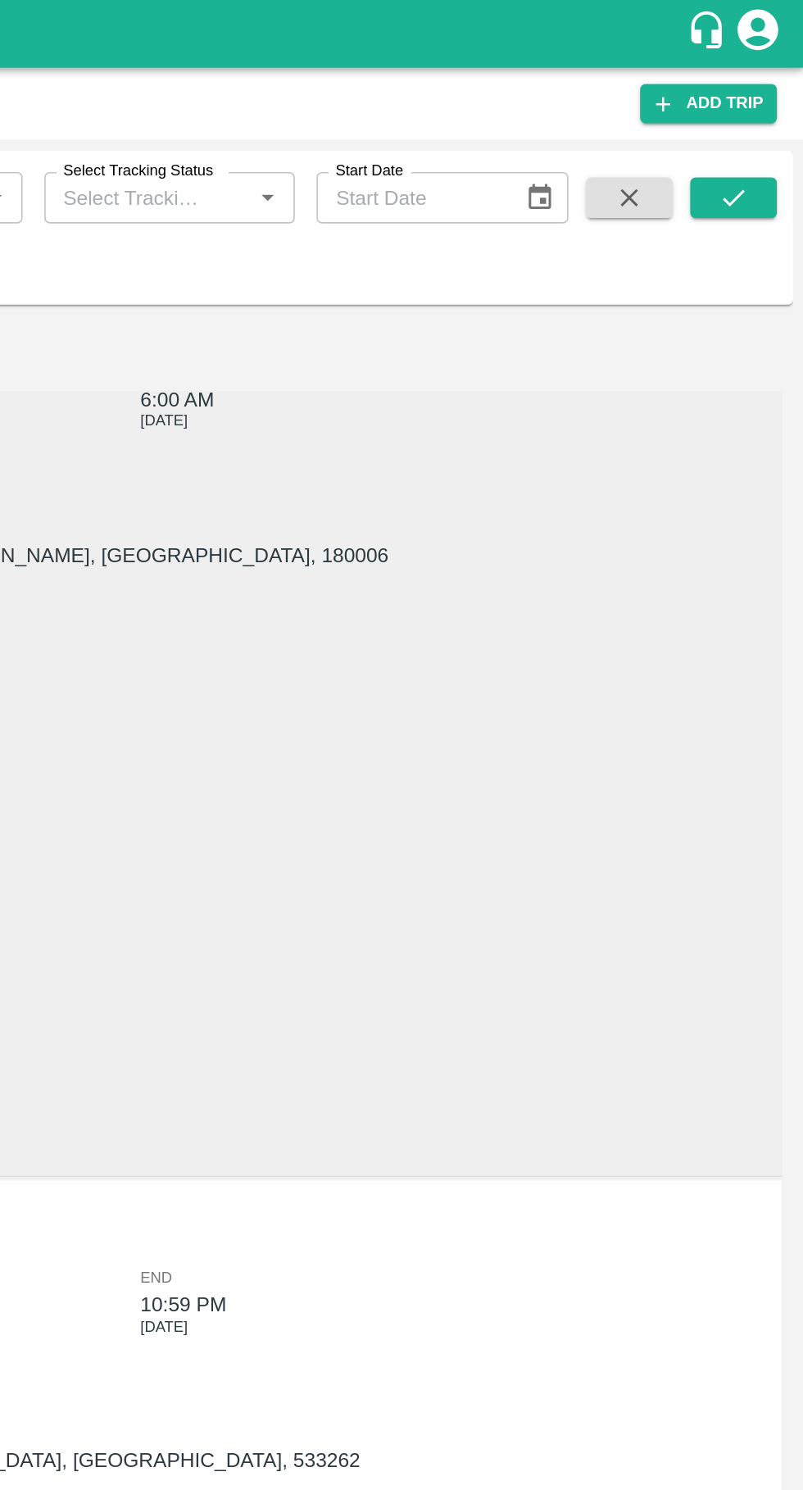
click at [771, 125] on button "submit" at bounding box center [761, 119] width 52 height 25
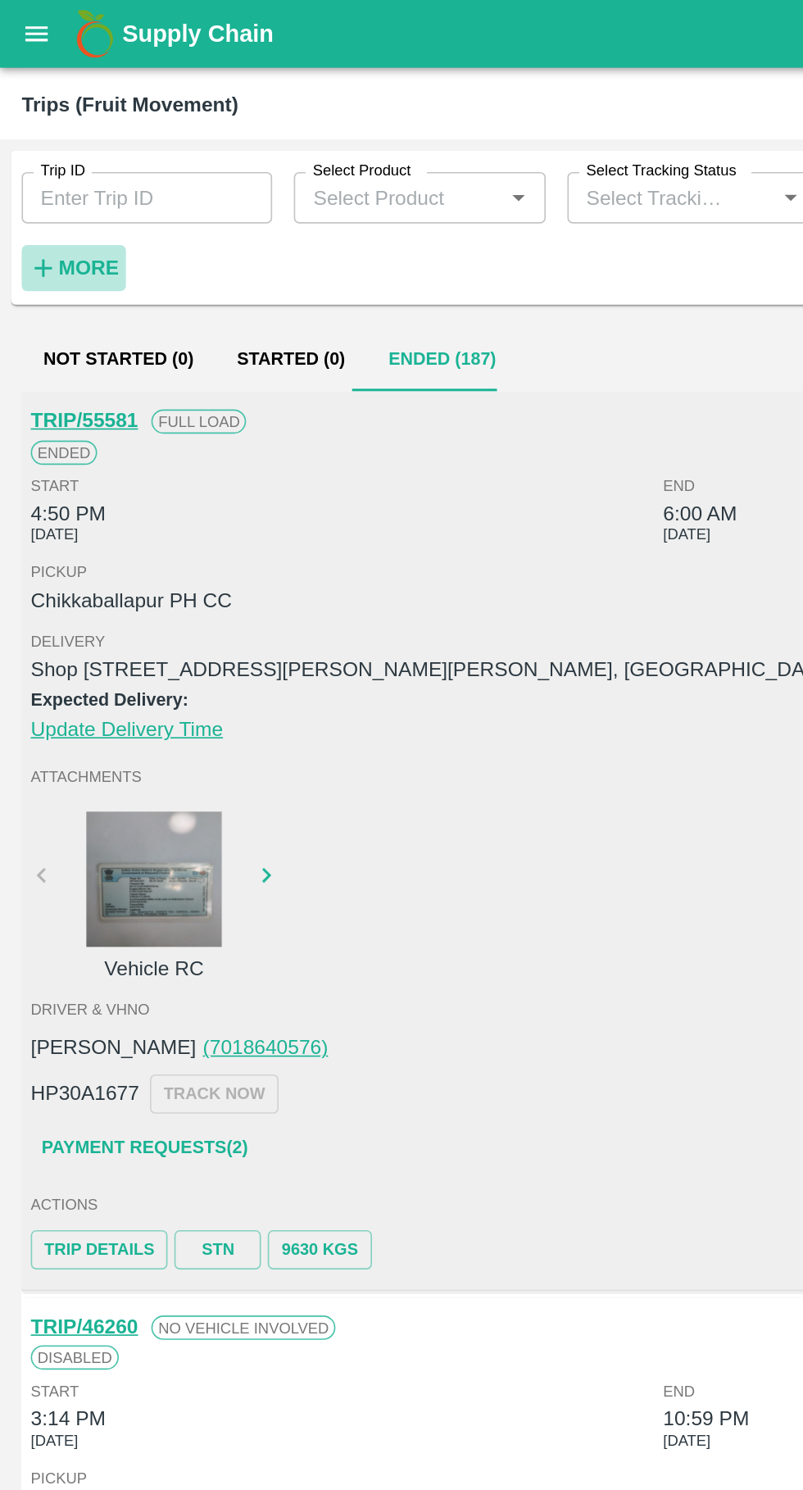
click at [54, 161] on strong "More" at bounding box center [53, 162] width 37 height 13
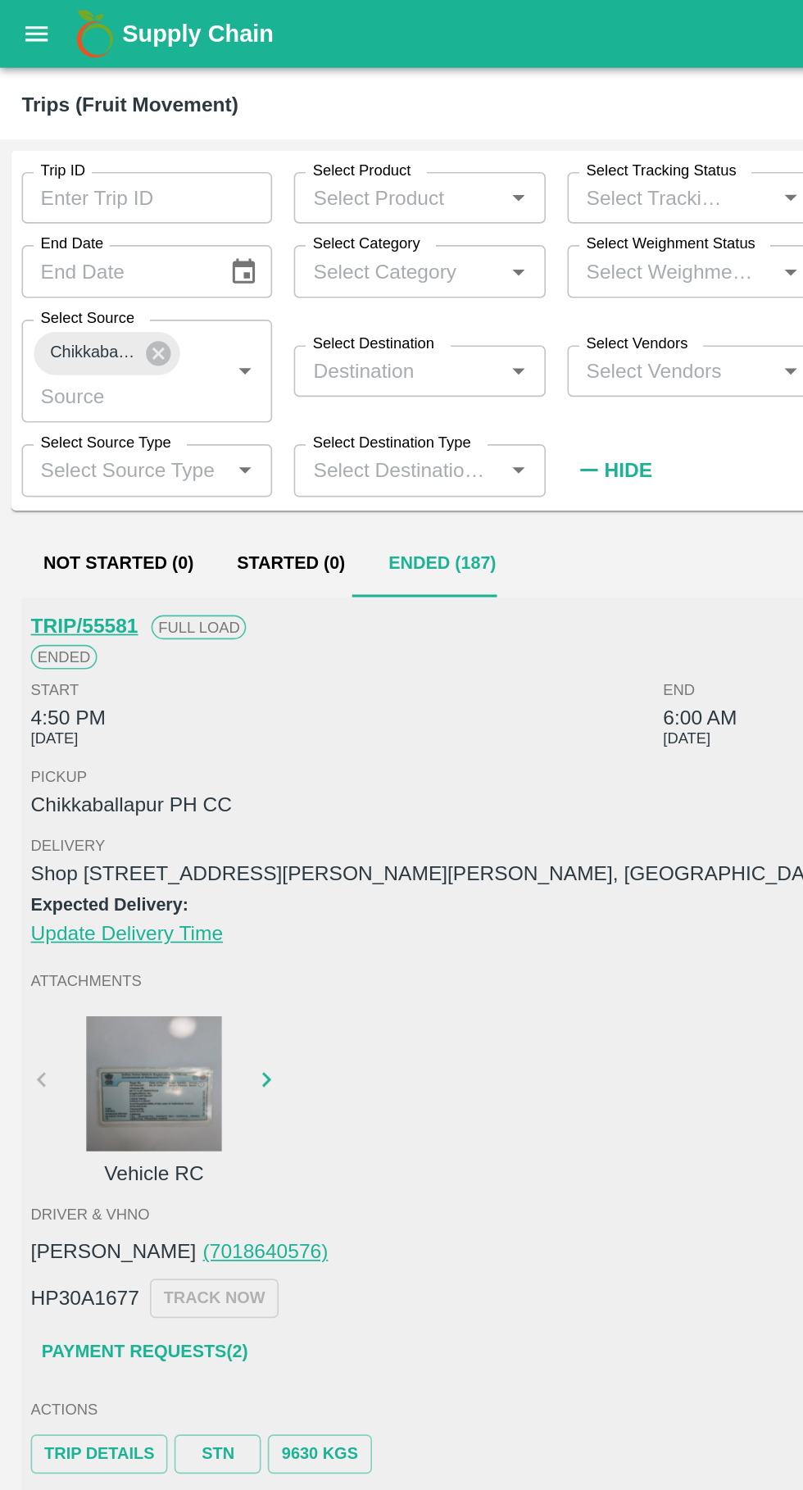
click at [262, 226] on input "Select Destination" at bounding box center [240, 224] width 115 height 21
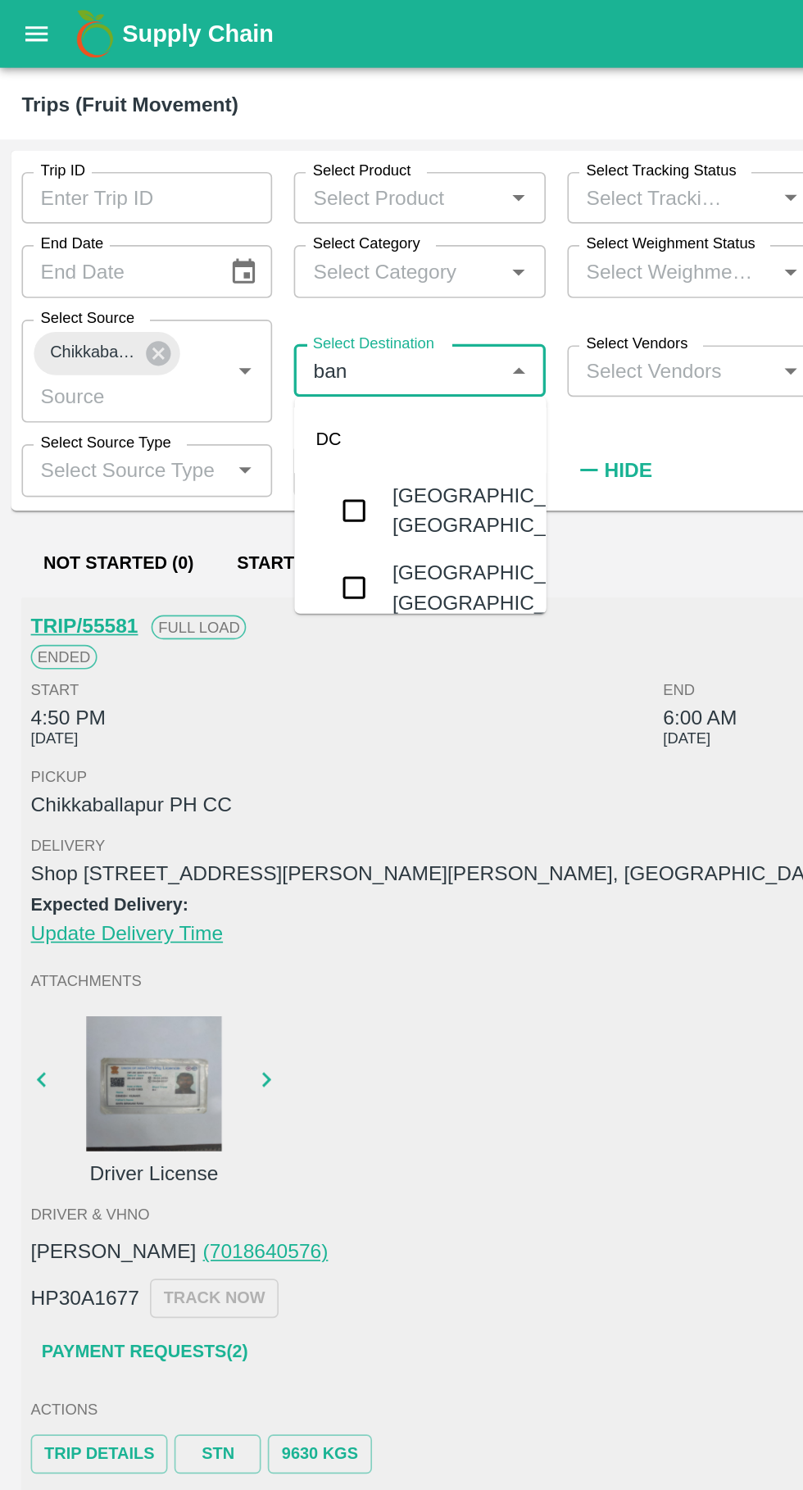
type input "bang"
click at [221, 312] on input "checkbox" at bounding box center [214, 309] width 33 height 33
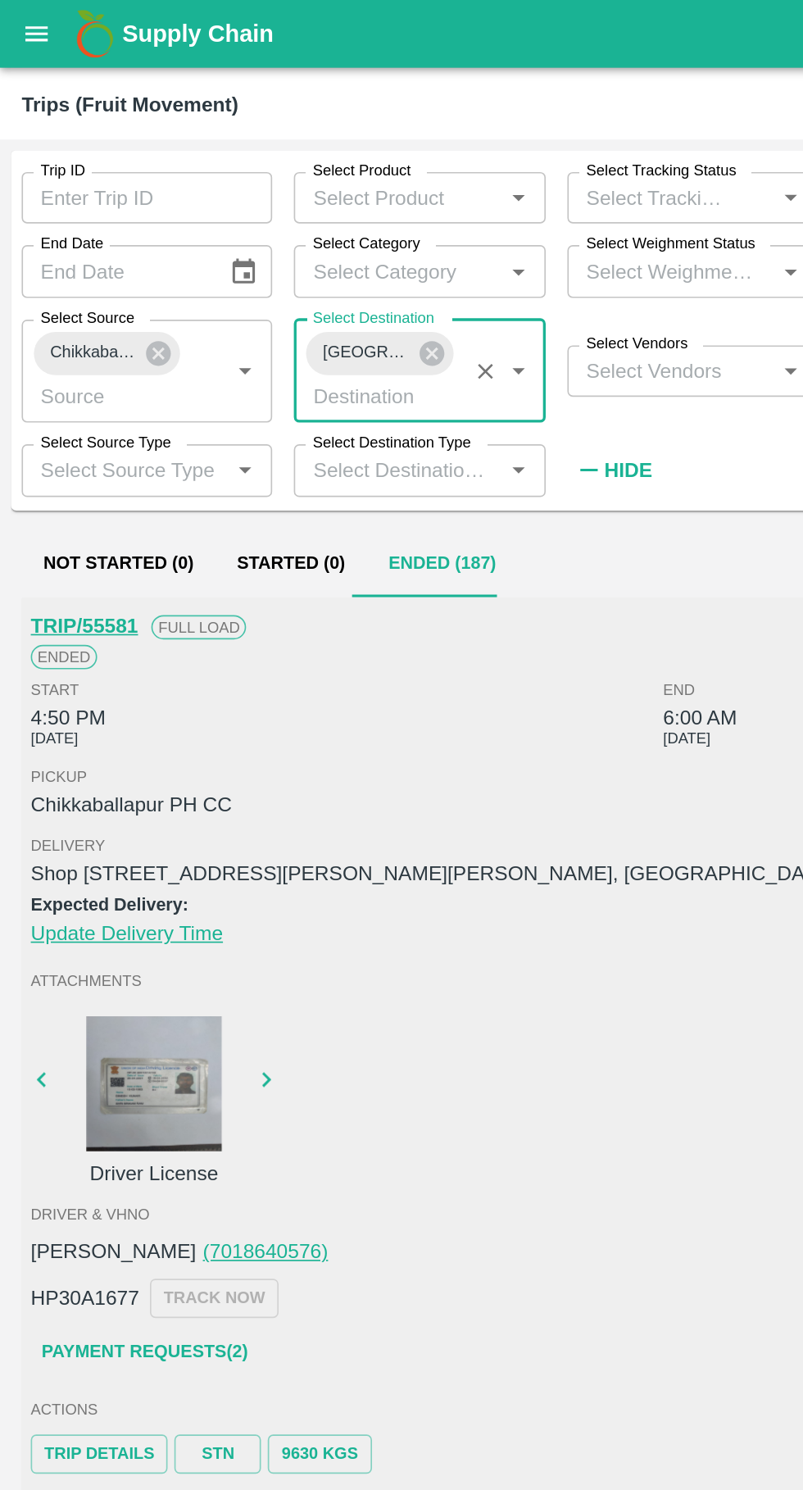
click at [223, 299] on div "Select Destination Type   *" at bounding box center [254, 284] width 152 height 31
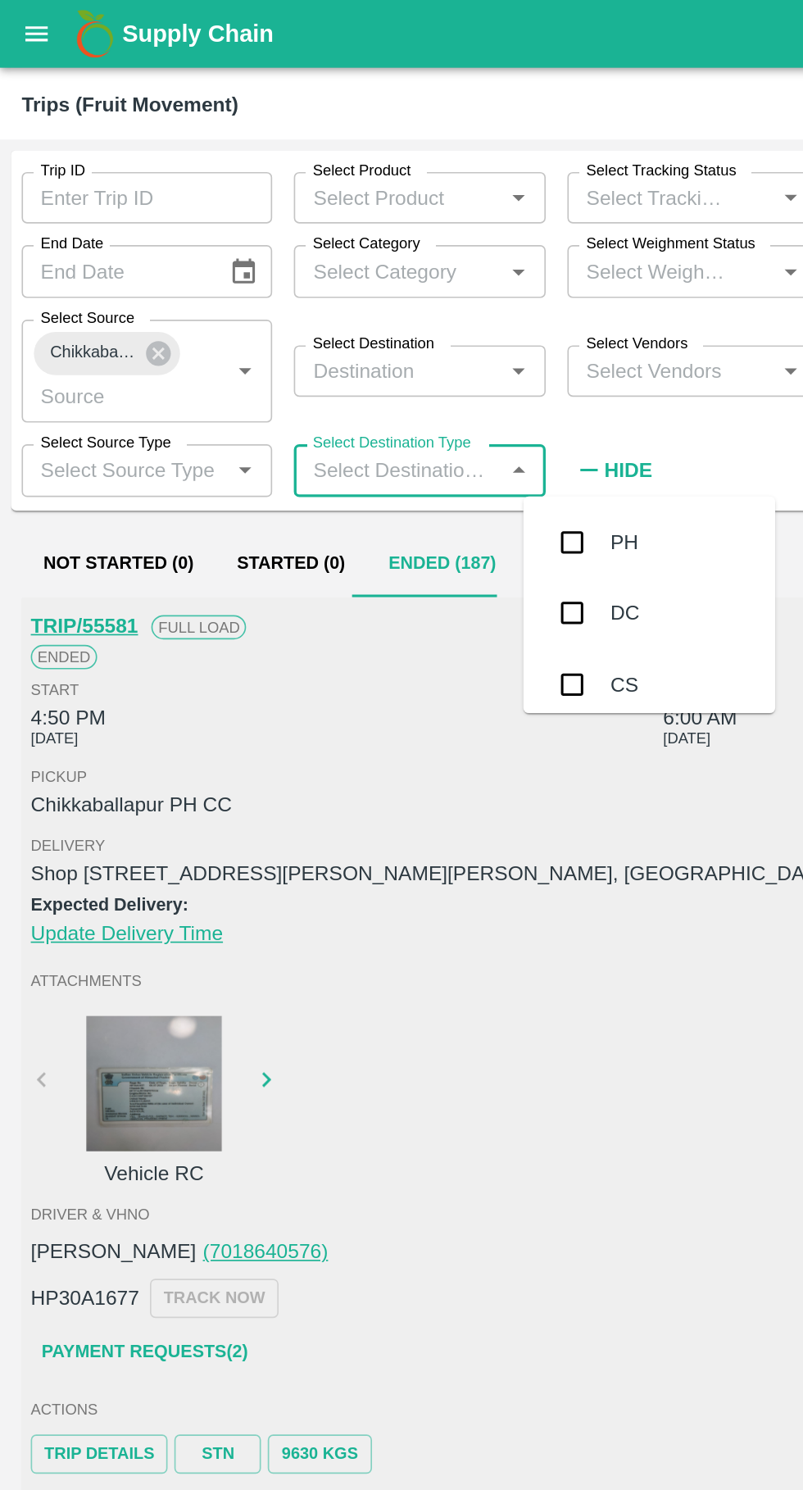
click at [758, 113] on icon "submit" at bounding box center [761, 120] width 18 height 18
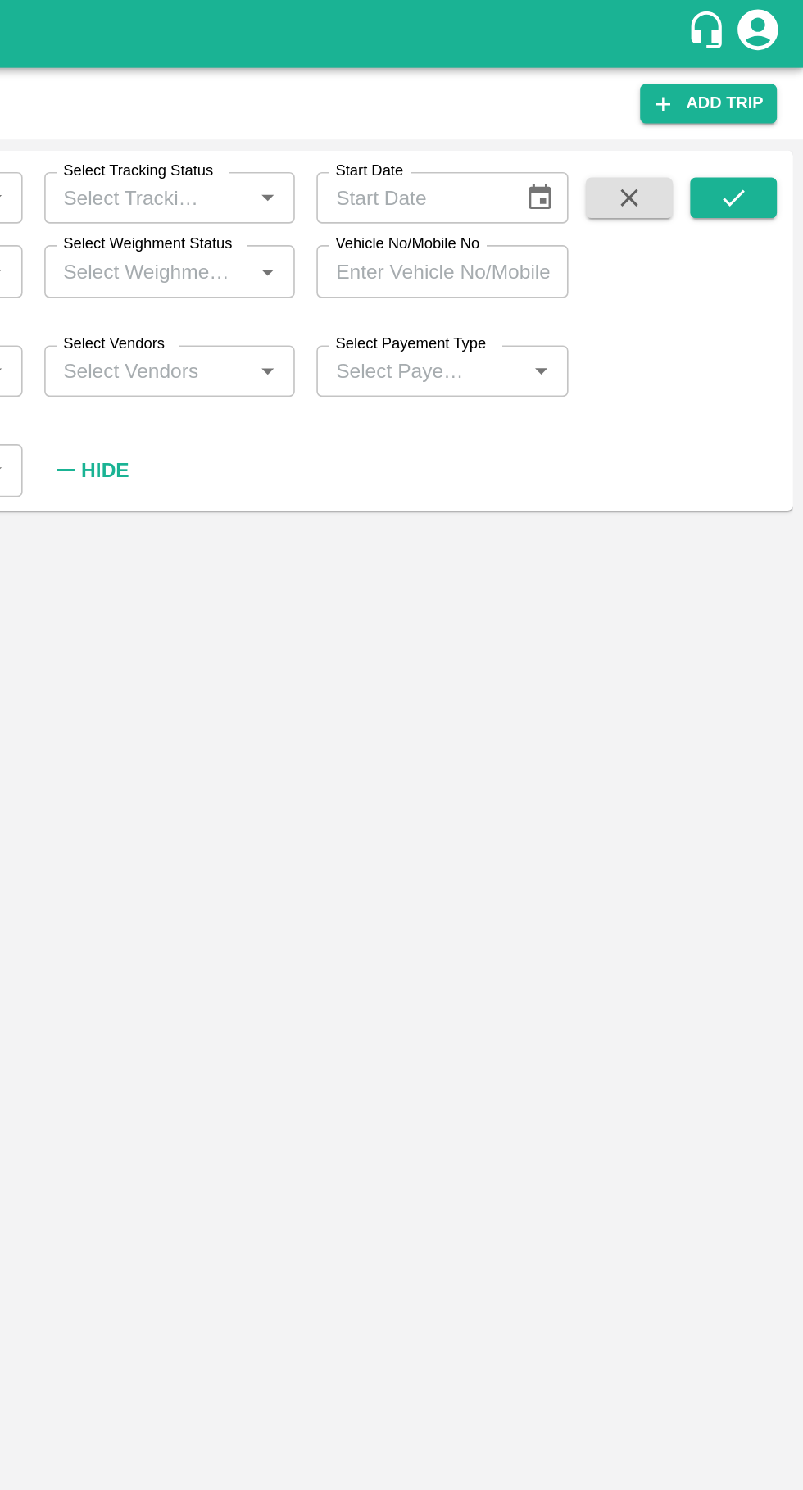
click at [773, 108] on button "submit" at bounding box center [761, 119] width 52 height 25
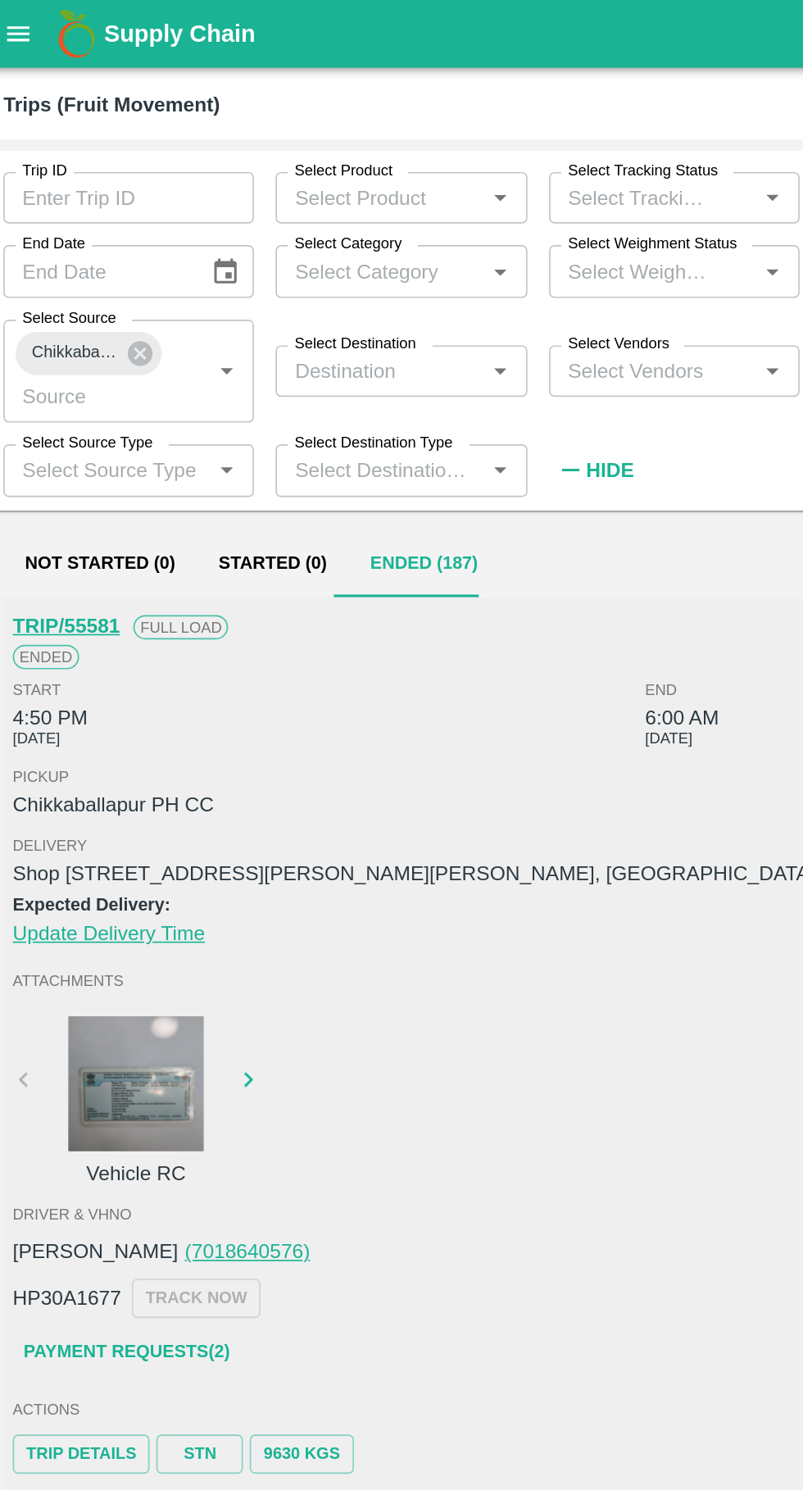
click at [248, 207] on label "Select Destination" at bounding box center [226, 208] width 74 height 13
click at [248, 214] on input "Select Destination" at bounding box center [240, 224] width 115 height 21
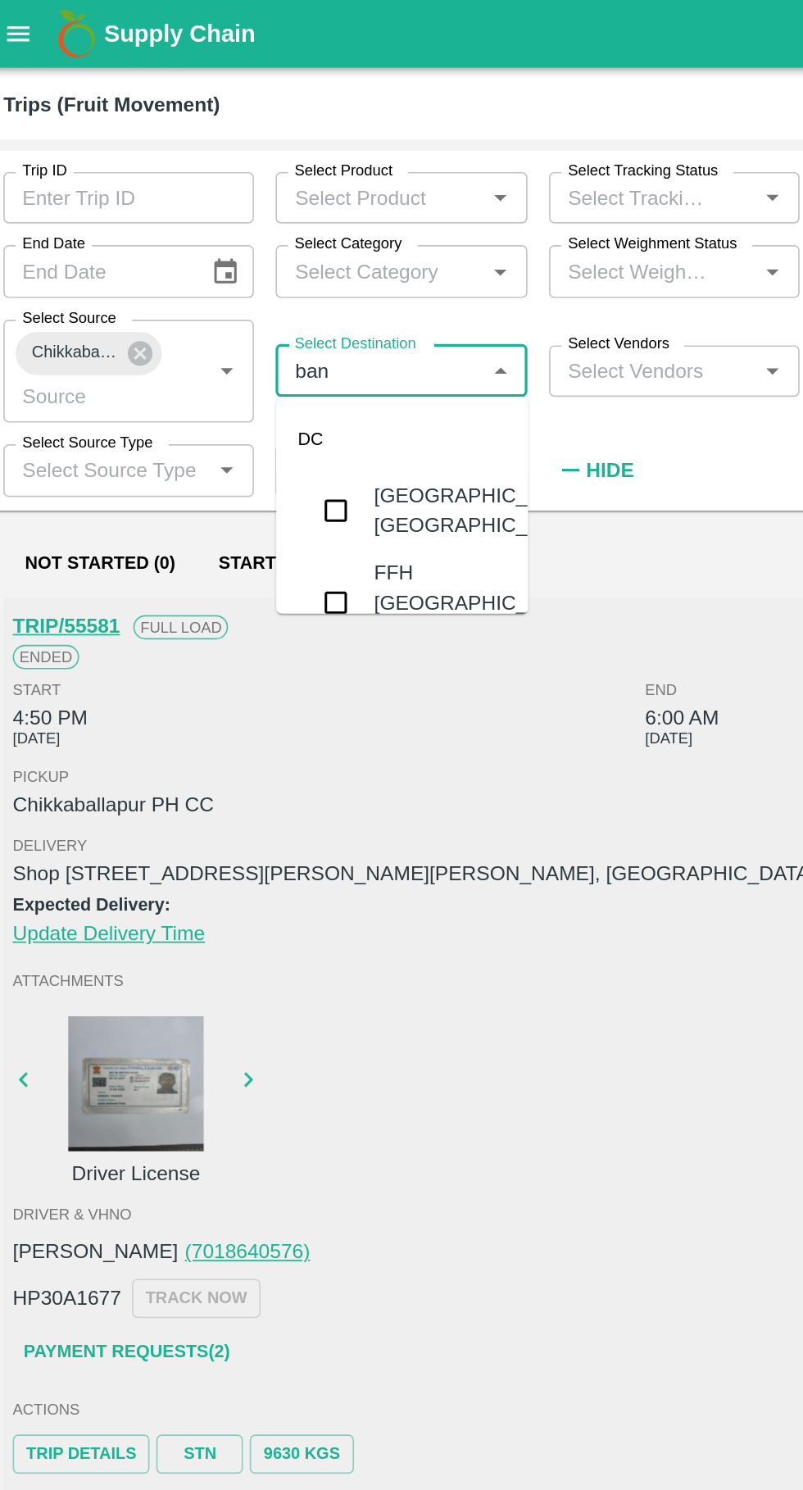
type input "bang"
type input "Bangalore"
click at [217, 297] on input "checkbox" at bounding box center [214, 309] width 33 height 33
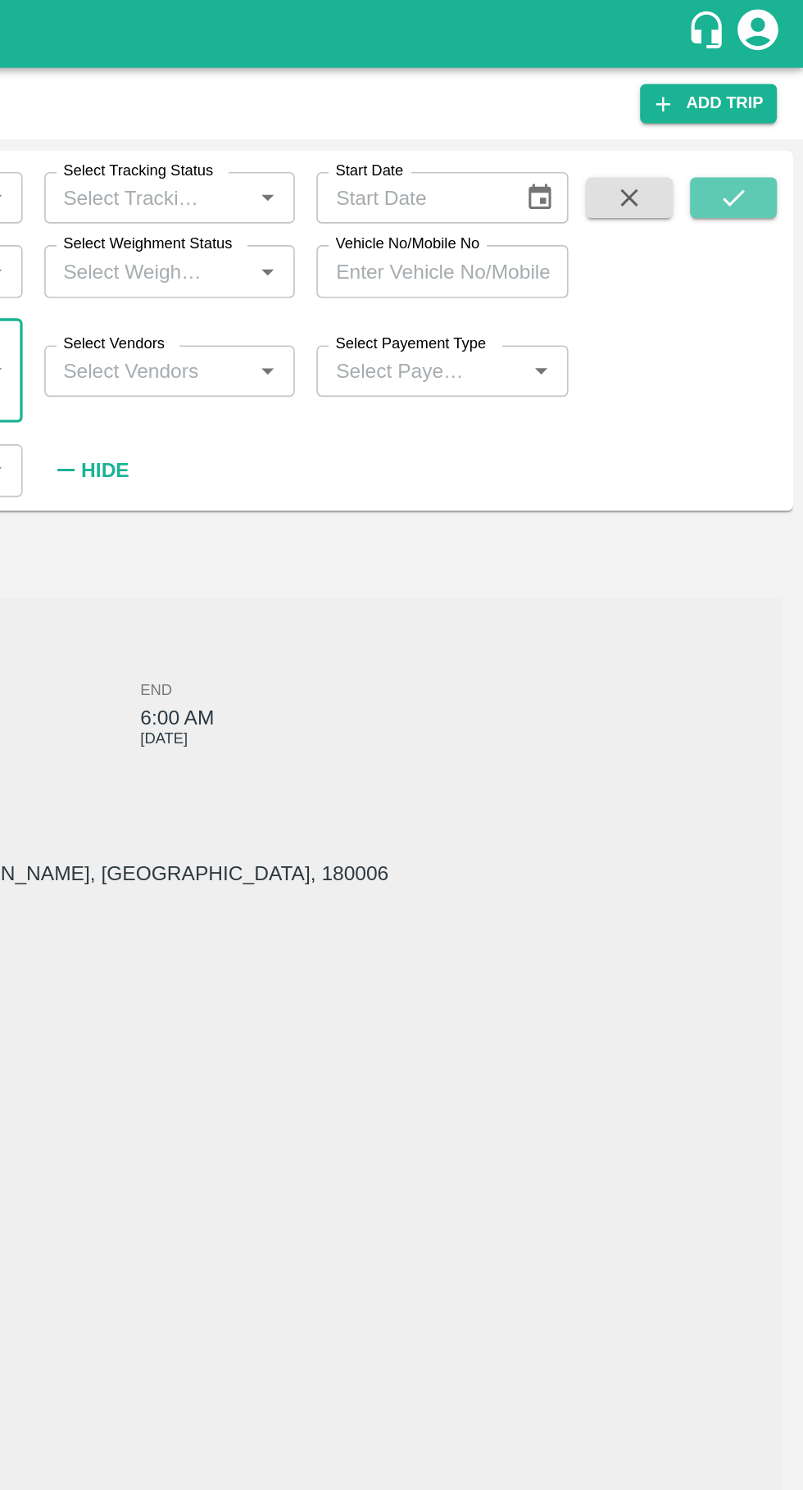
click at [761, 120] on icon "submit" at bounding box center [761, 120] width 18 height 18
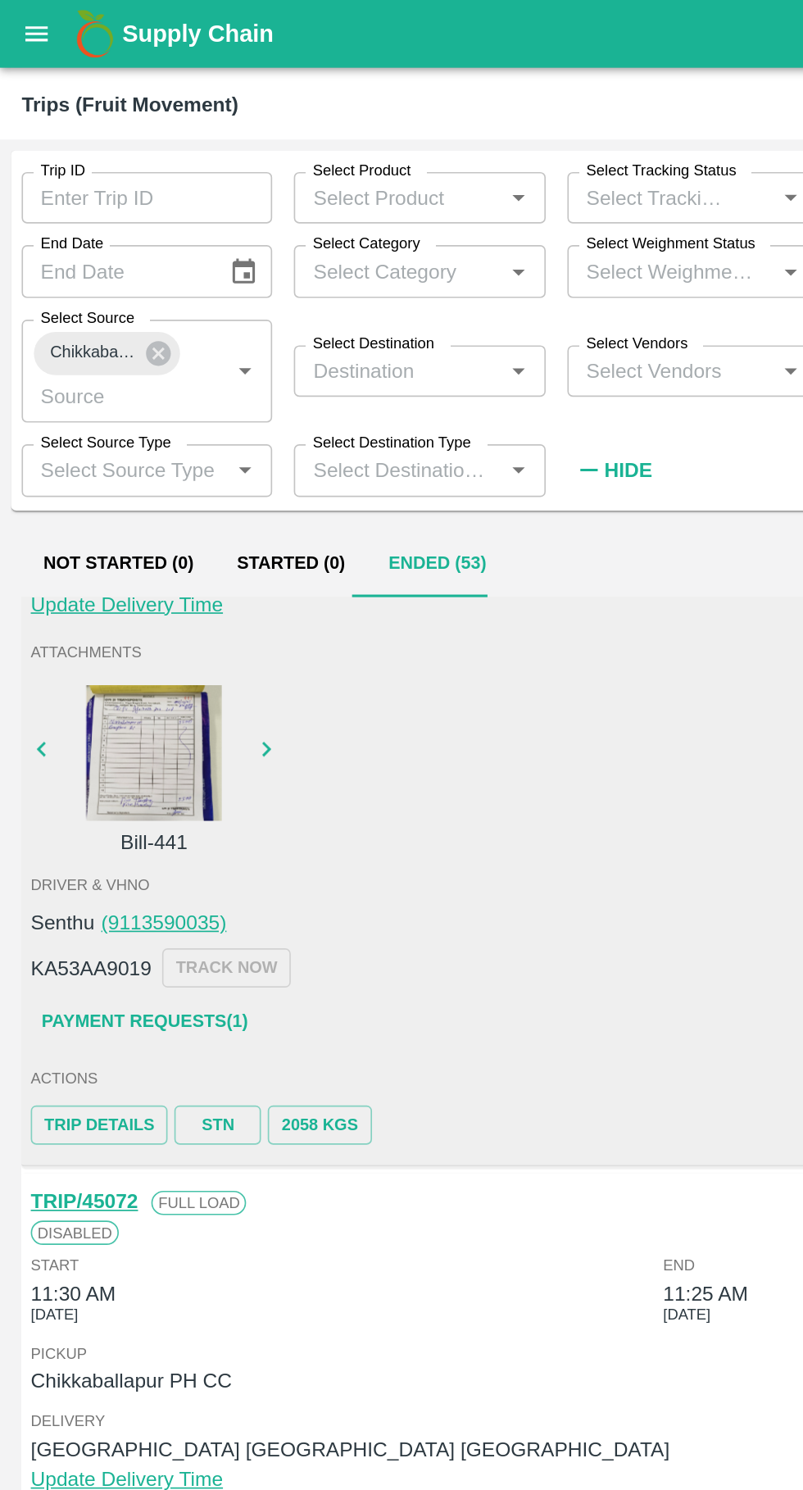
scroll to position [1242, 0]
click at [89, 461] on div at bounding box center [93, 455] width 123 height 82
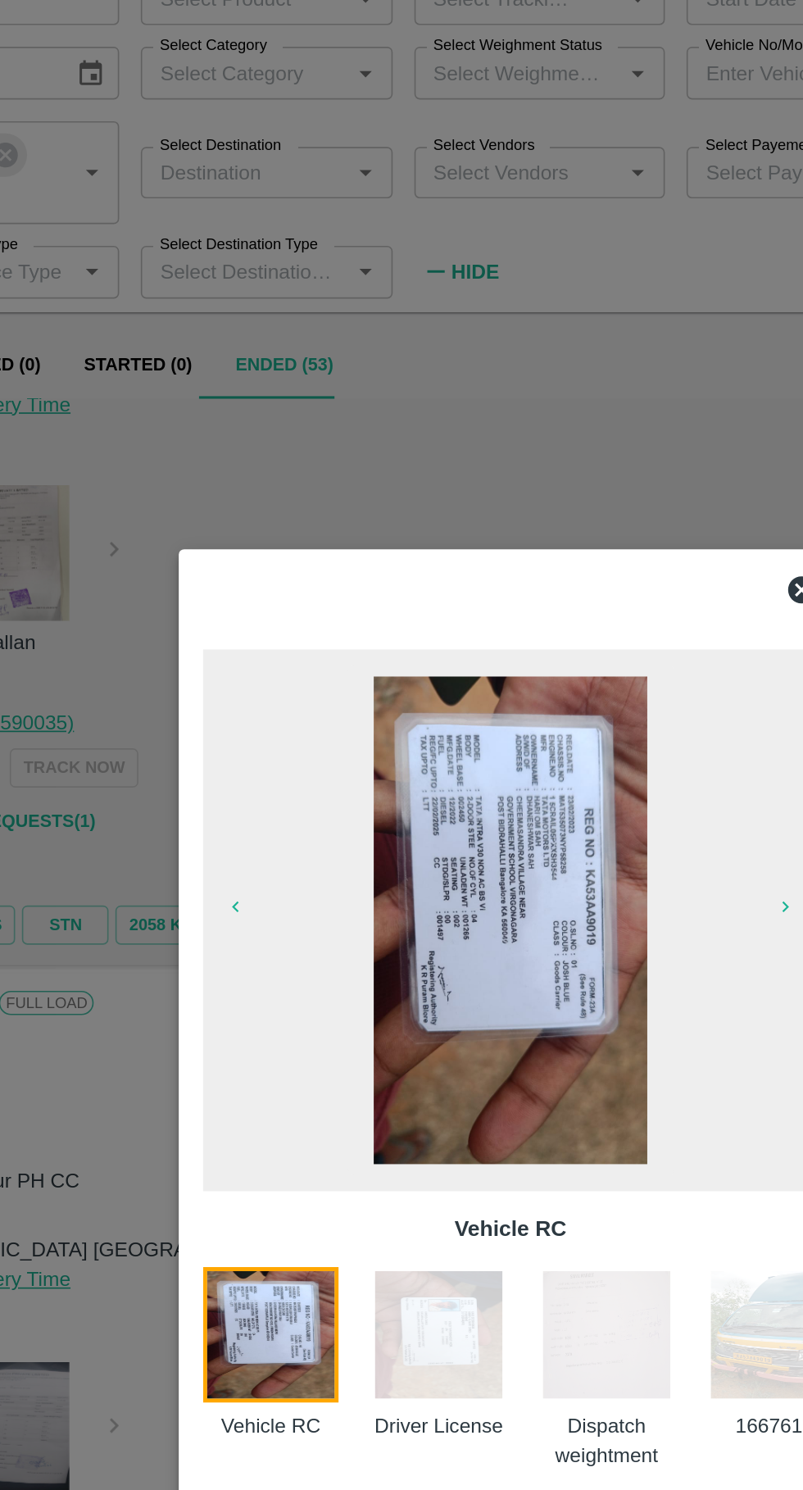
click at [363, 952] on img at bounding box center [358, 928] width 82 height 82
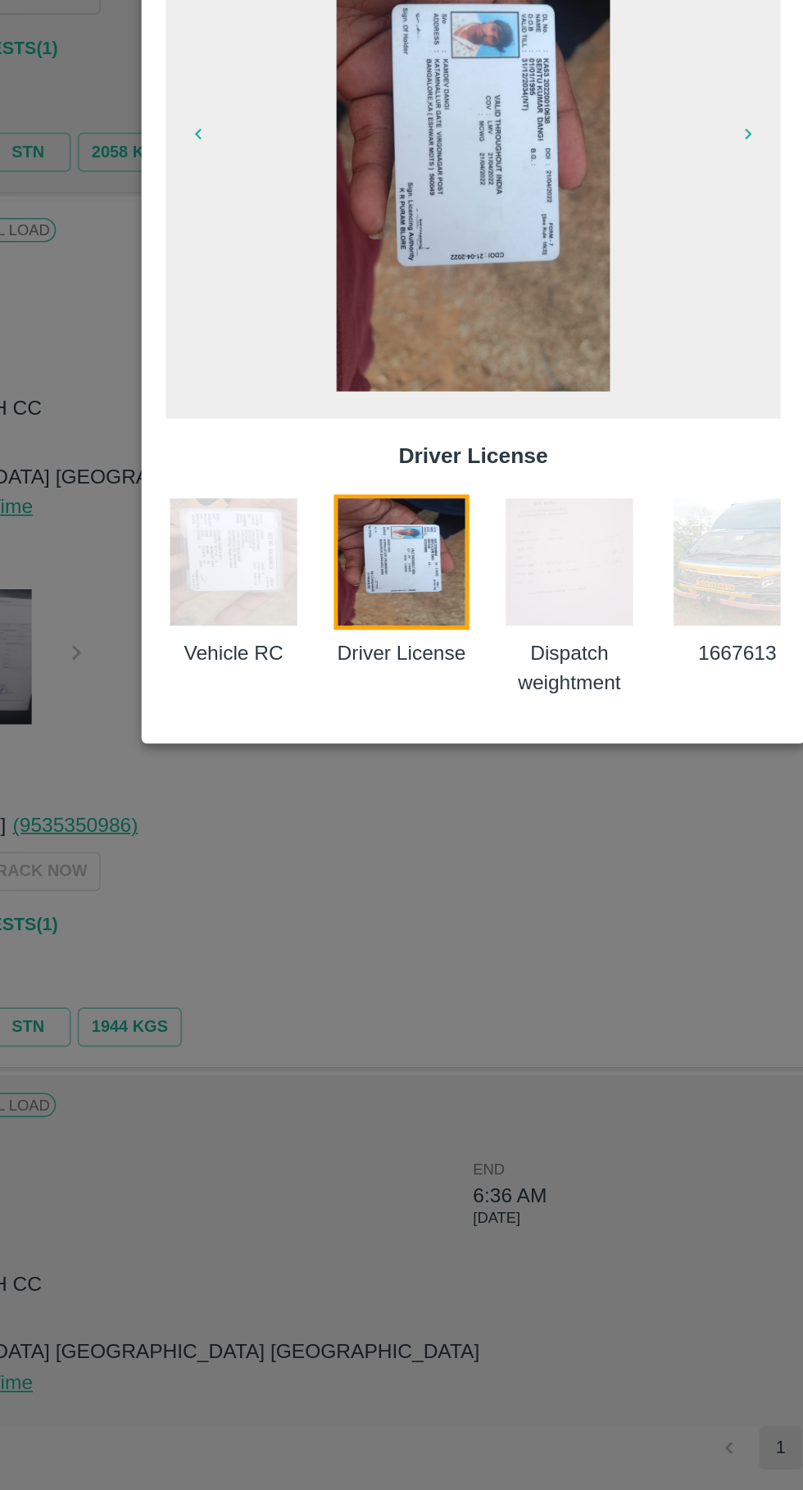
click at [491, 938] on img at bounding box center [460, 928] width 82 height 82
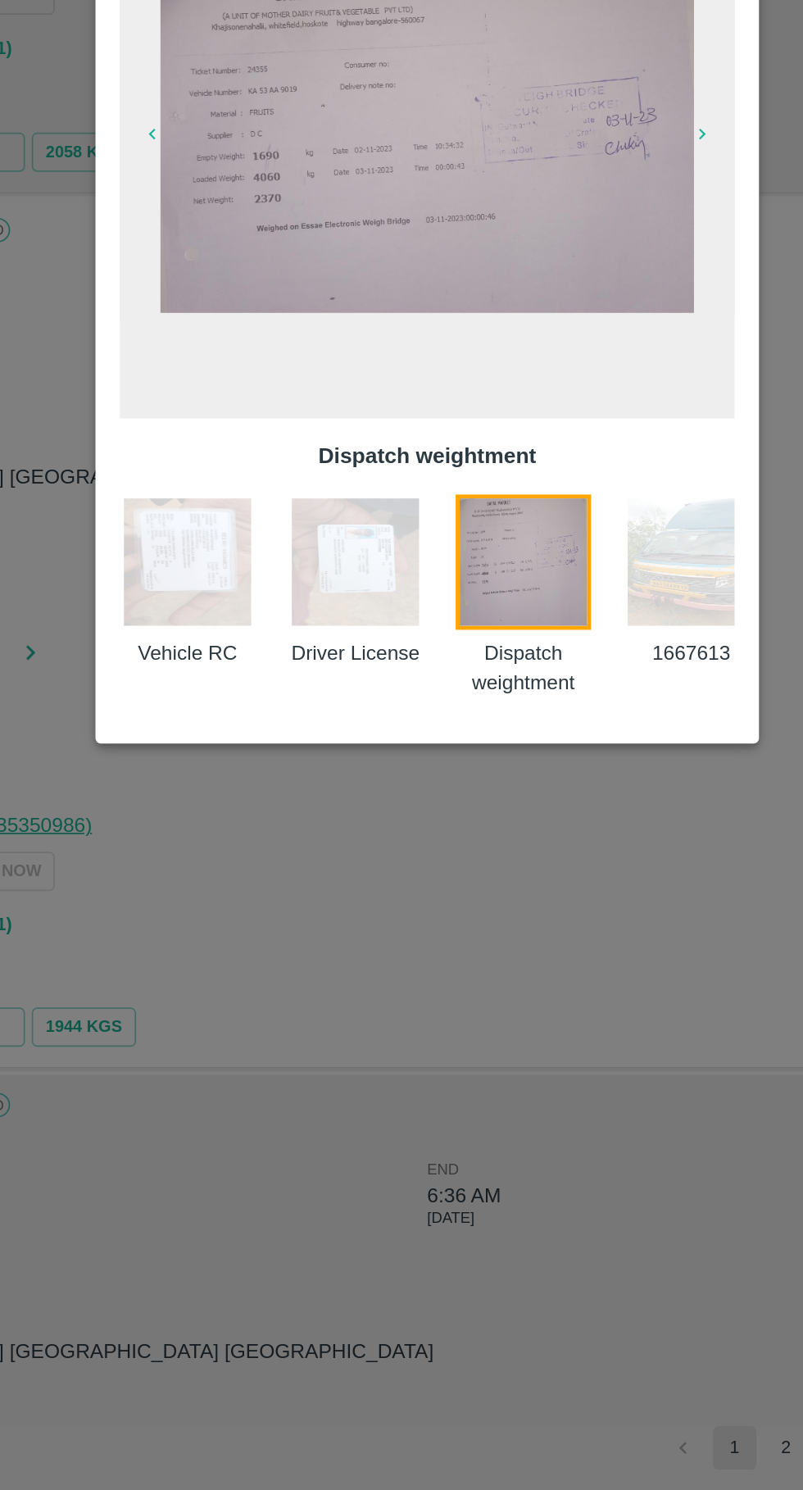
scroll to position [0, 58]
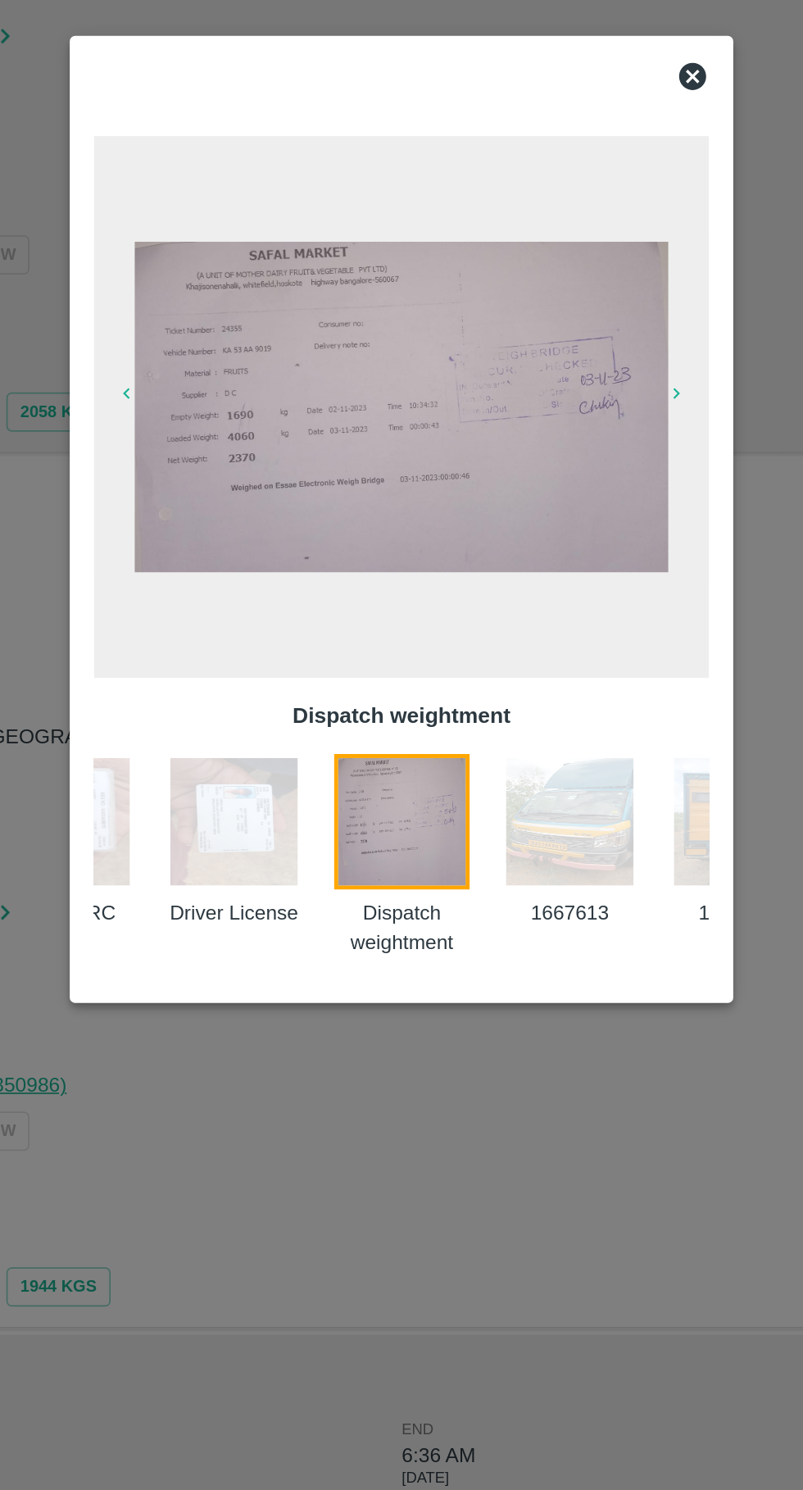
click at [524, 947] on img at bounding box center [503, 928] width 82 height 82
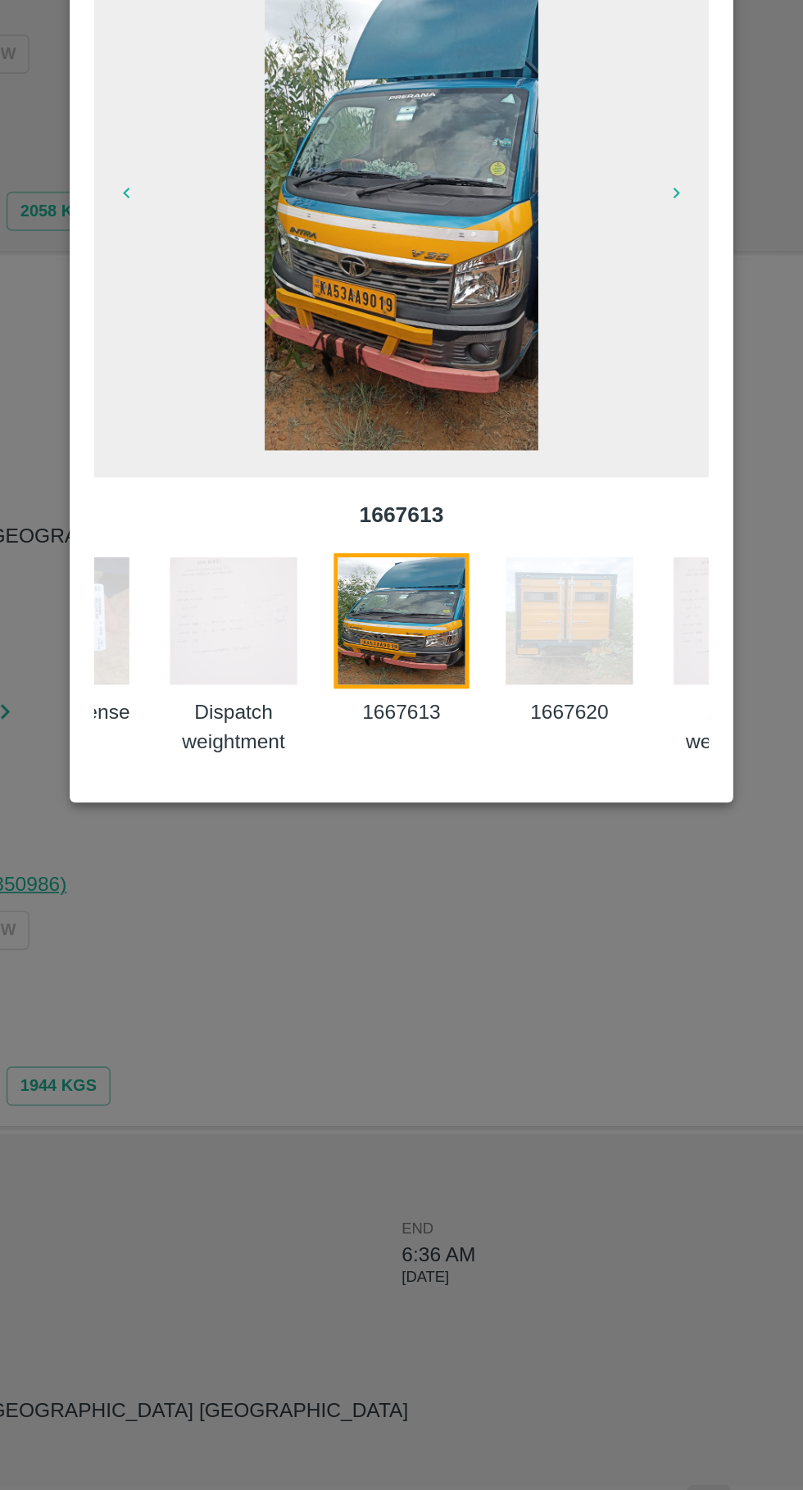
scroll to position [0, 0]
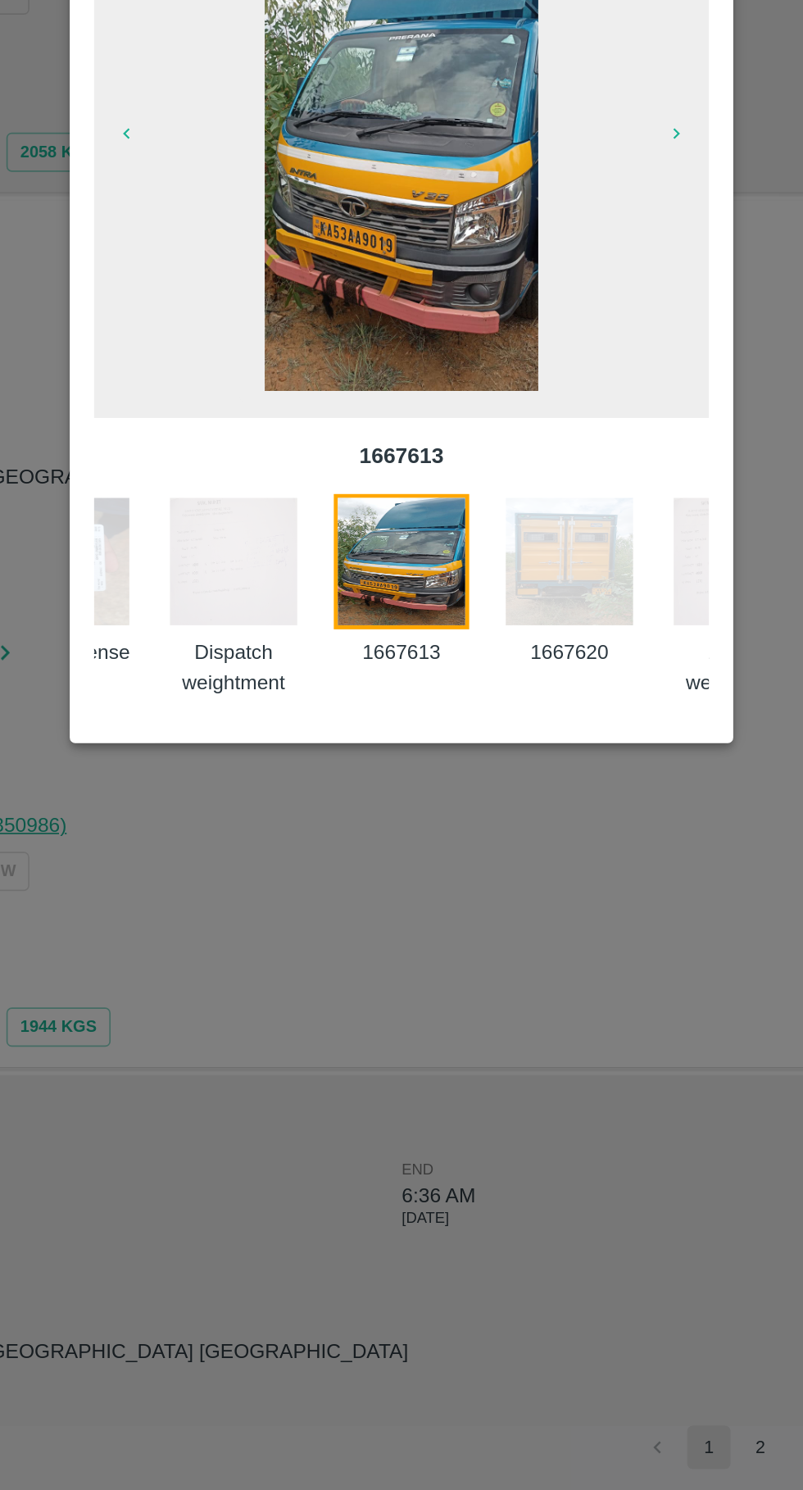
click at [504, 928] on img at bounding box center [503, 928] width 82 height 82
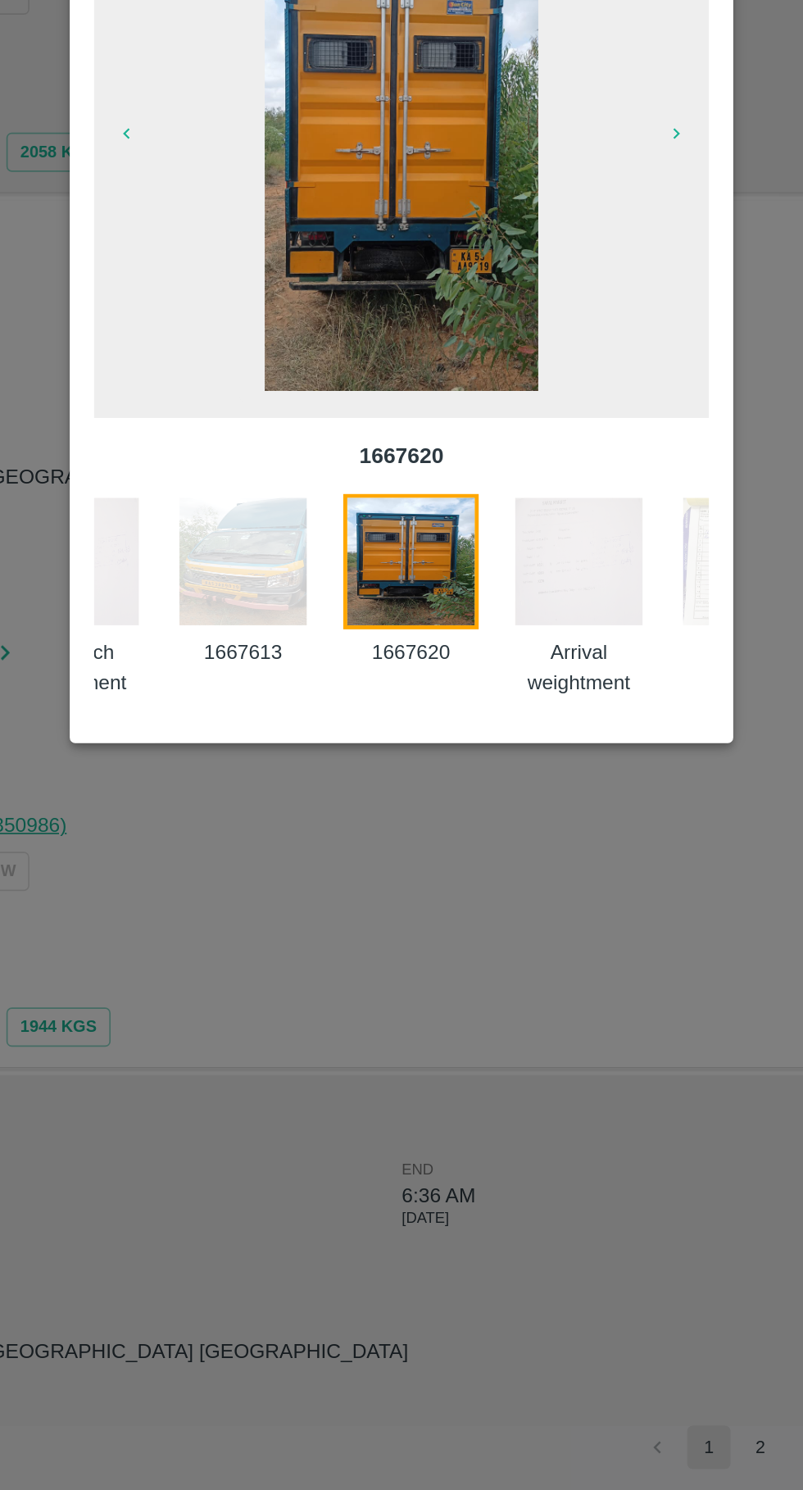
scroll to position [0, 262]
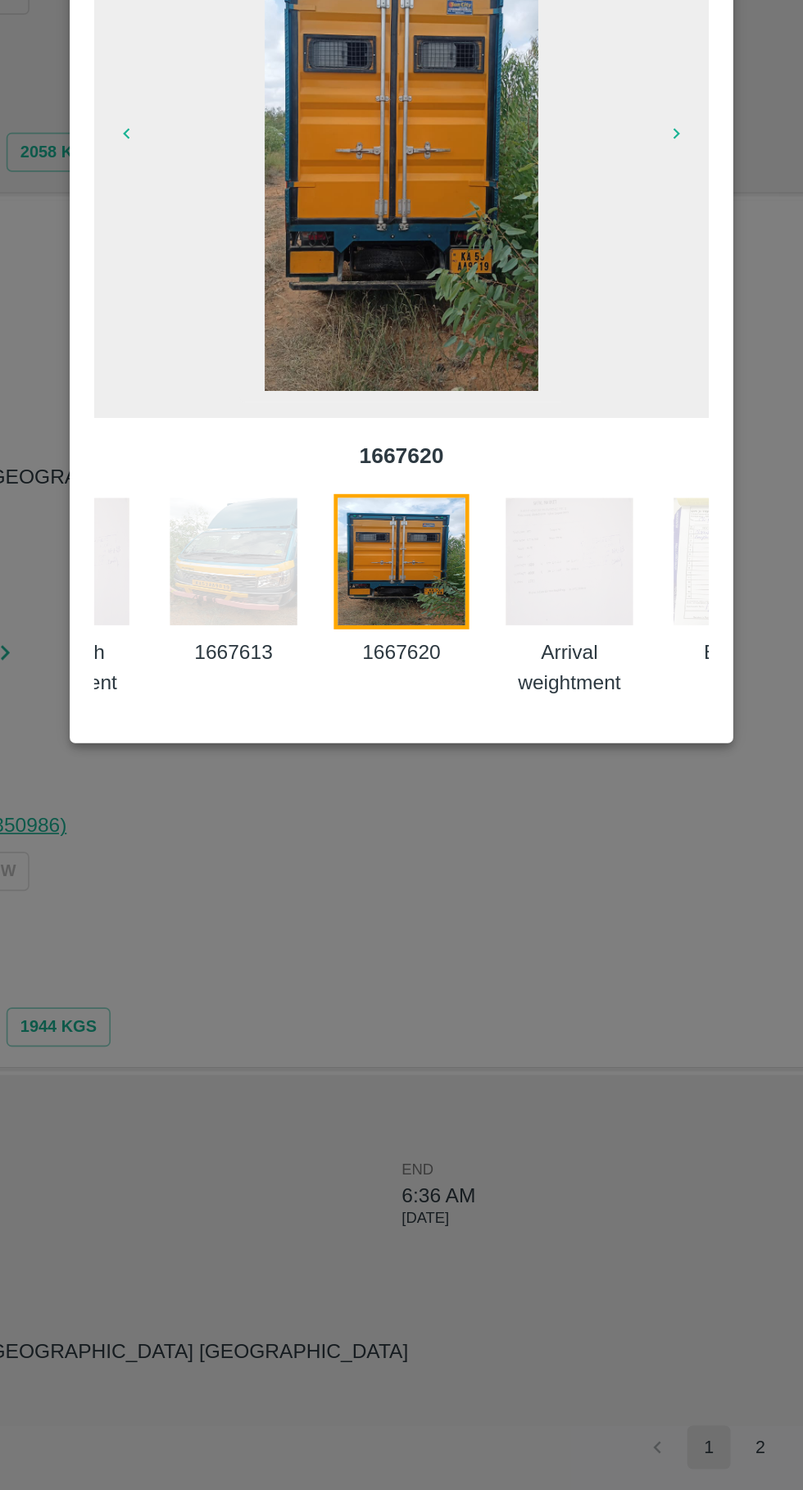
click at [491, 931] on img at bounding box center [503, 928] width 82 height 82
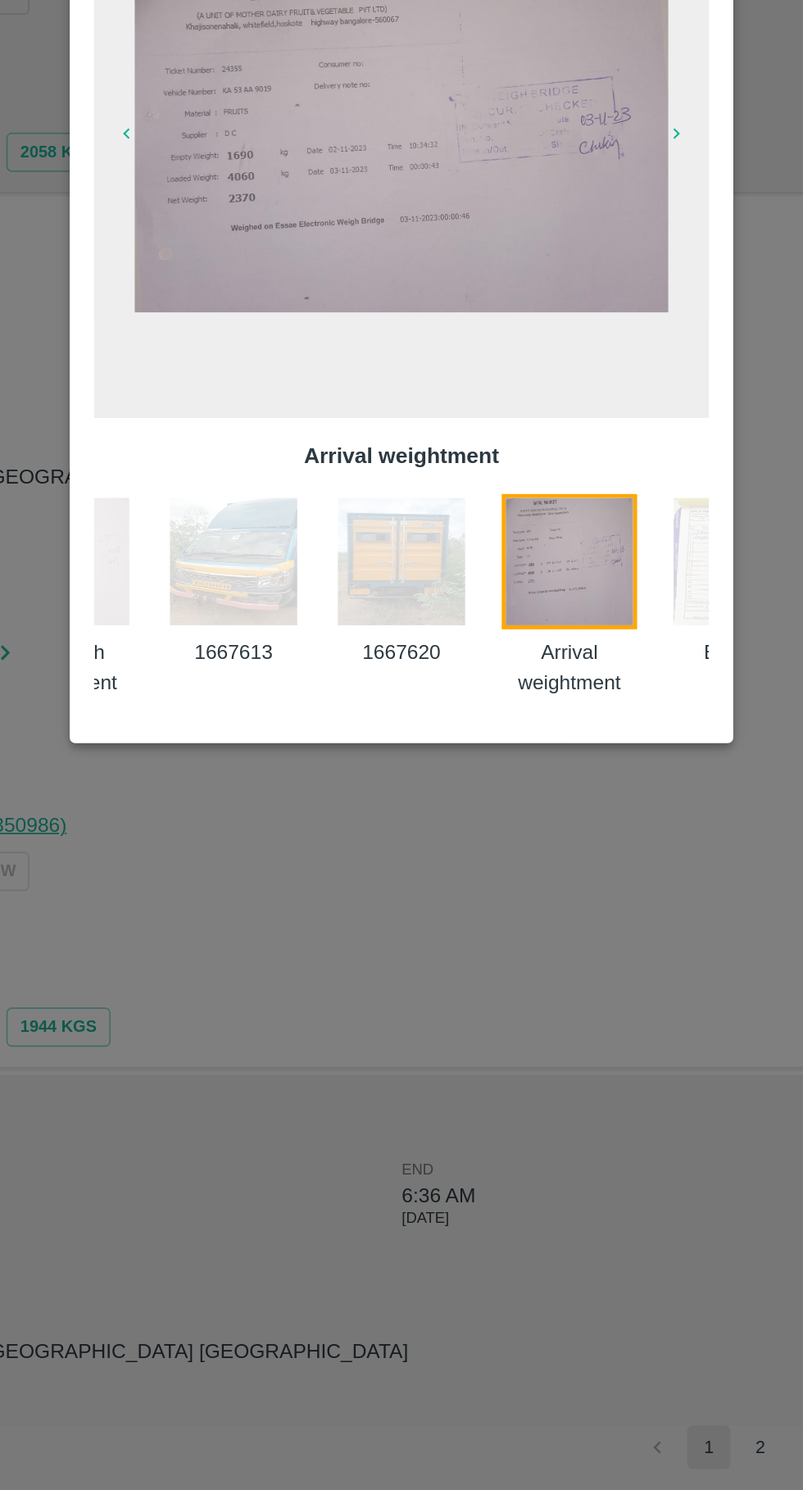
scroll to position [0, 363]
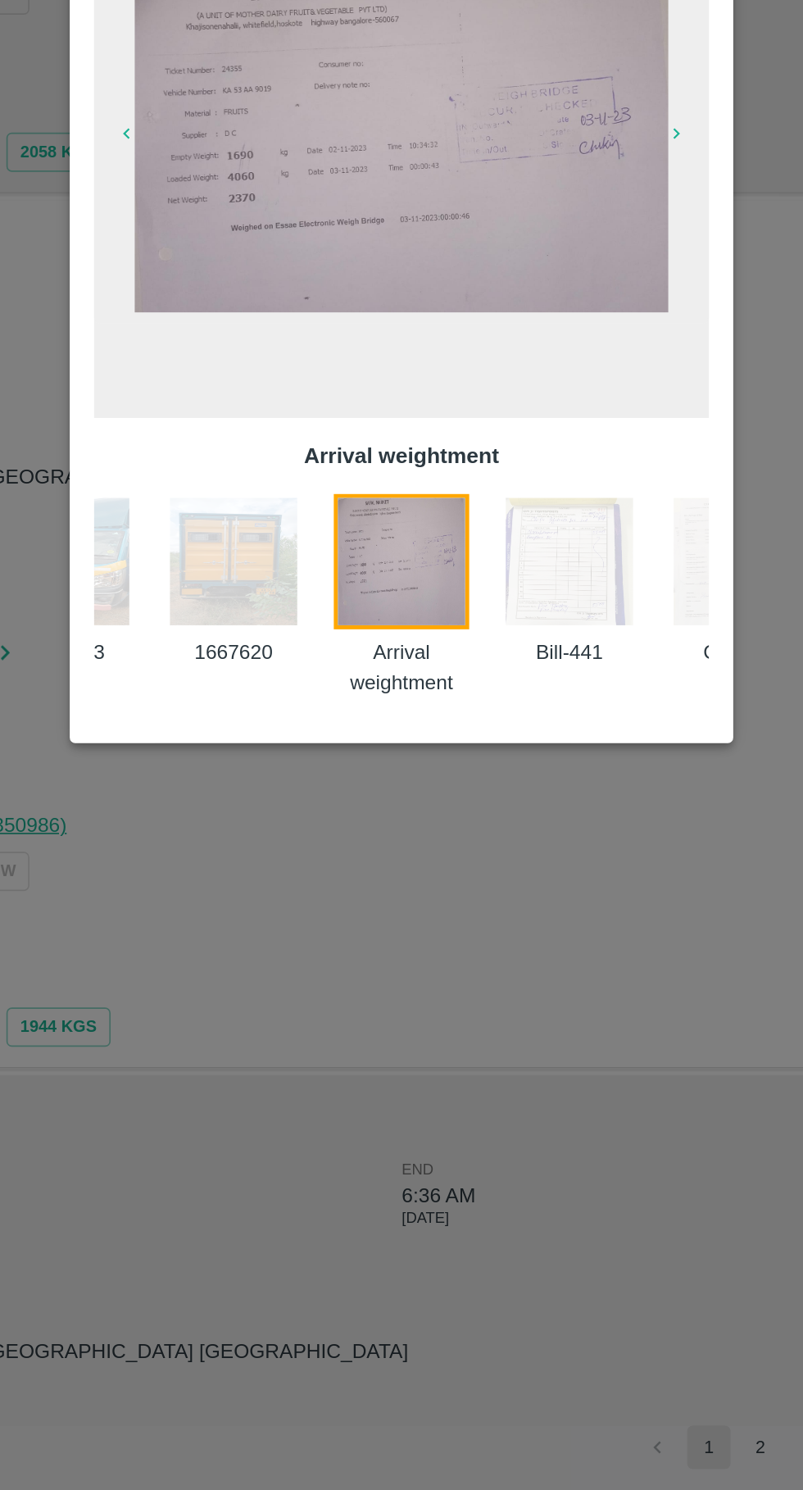
click at [505, 921] on img at bounding box center [503, 928] width 82 height 82
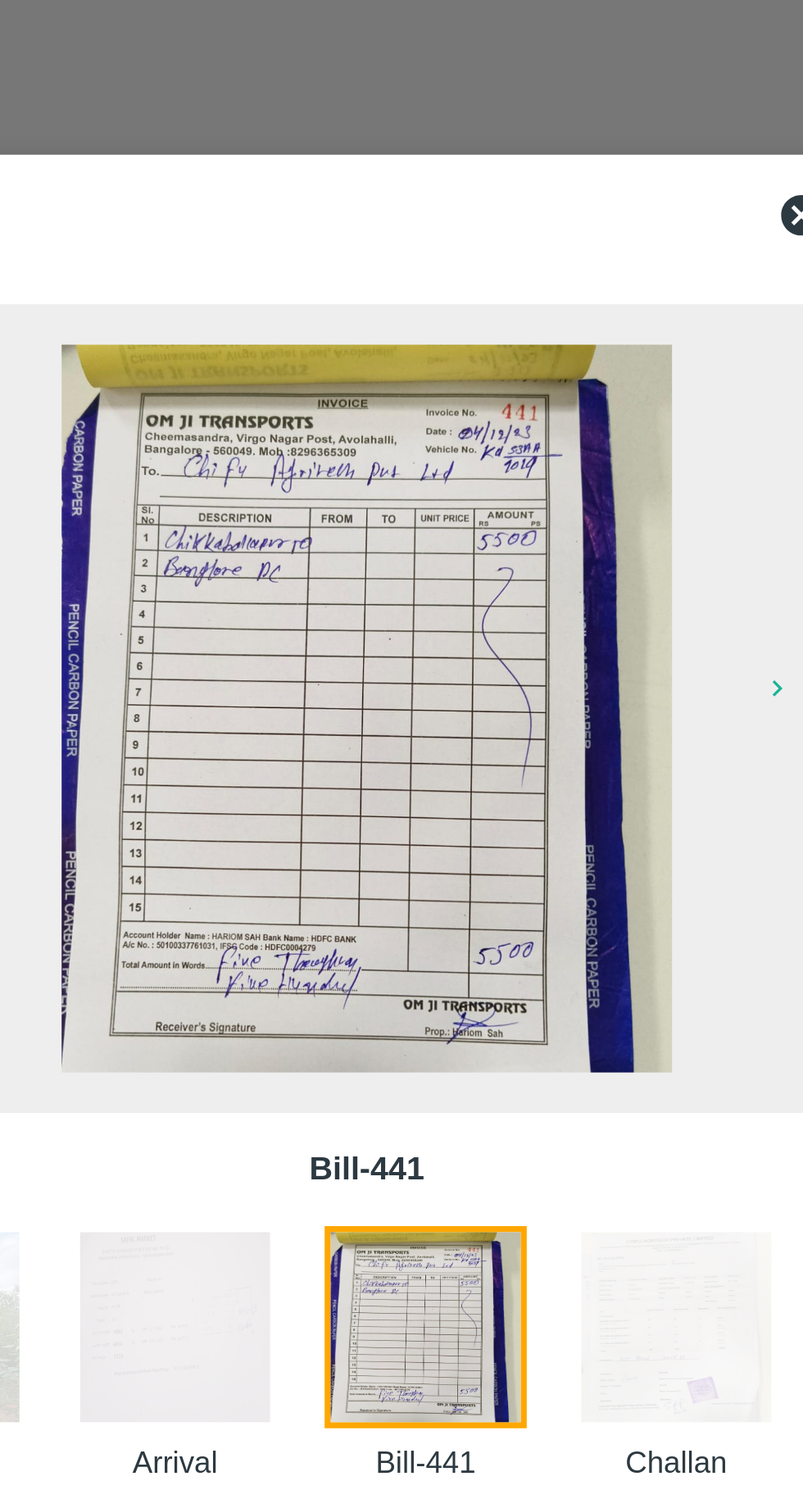
scroll to position [0, 0]
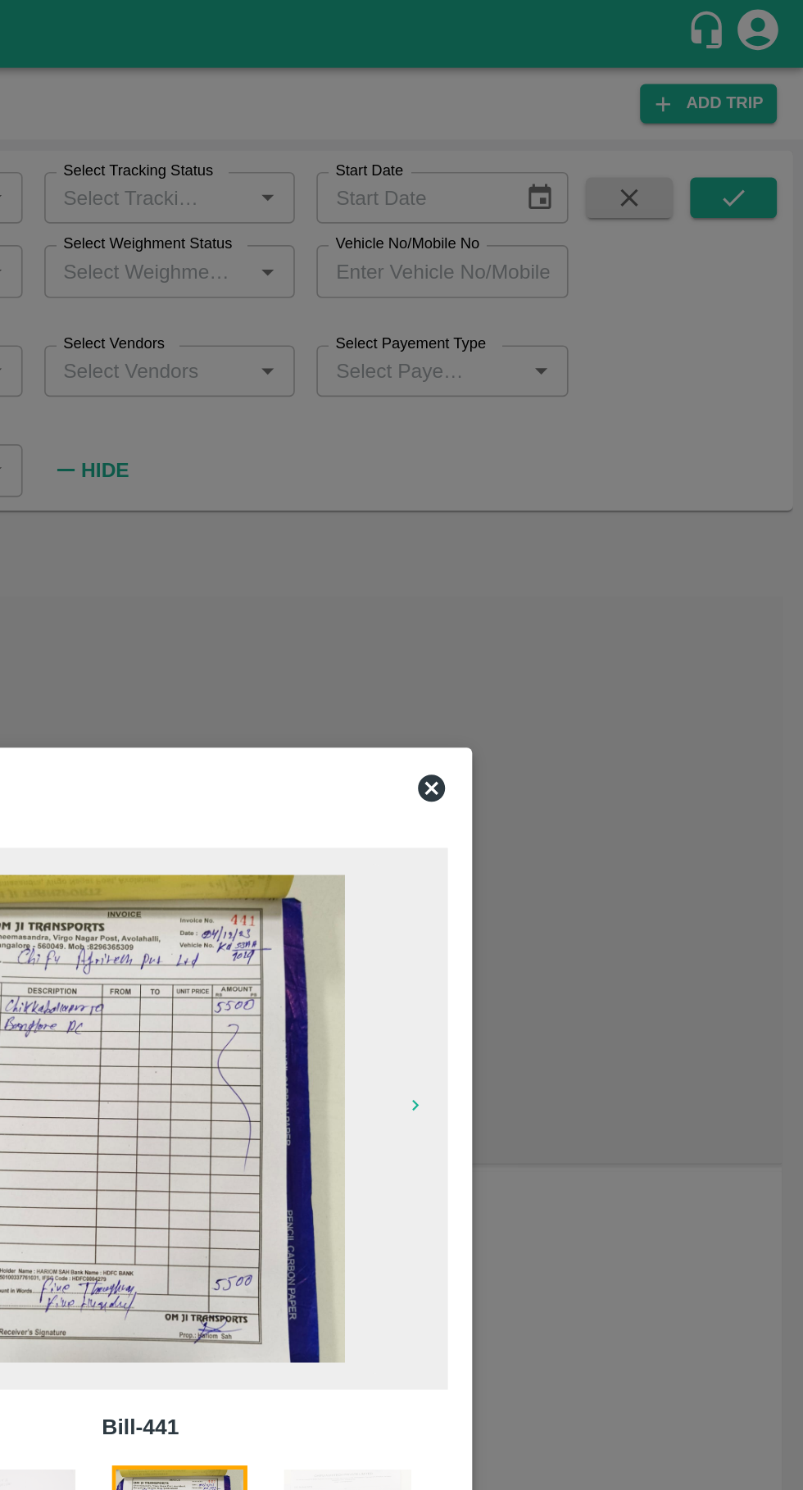
click at [571, 475] on icon at bounding box center [578, 477] width 16 height 16
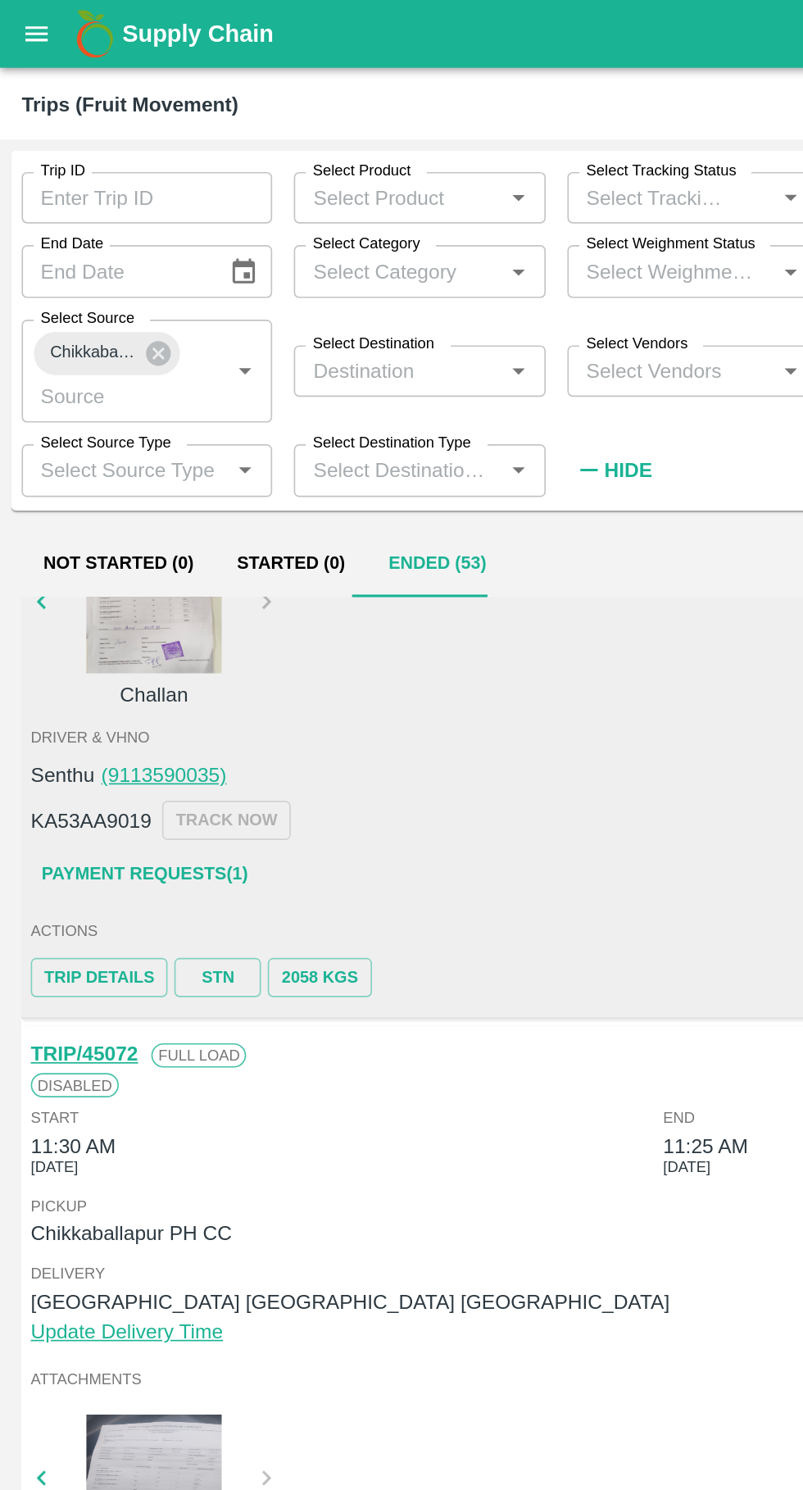
scroll to position [1331, 0]
click at [83, 529] on link "Payment Requests( 1 )" at bounding box center [88, 528] width 138 height 29
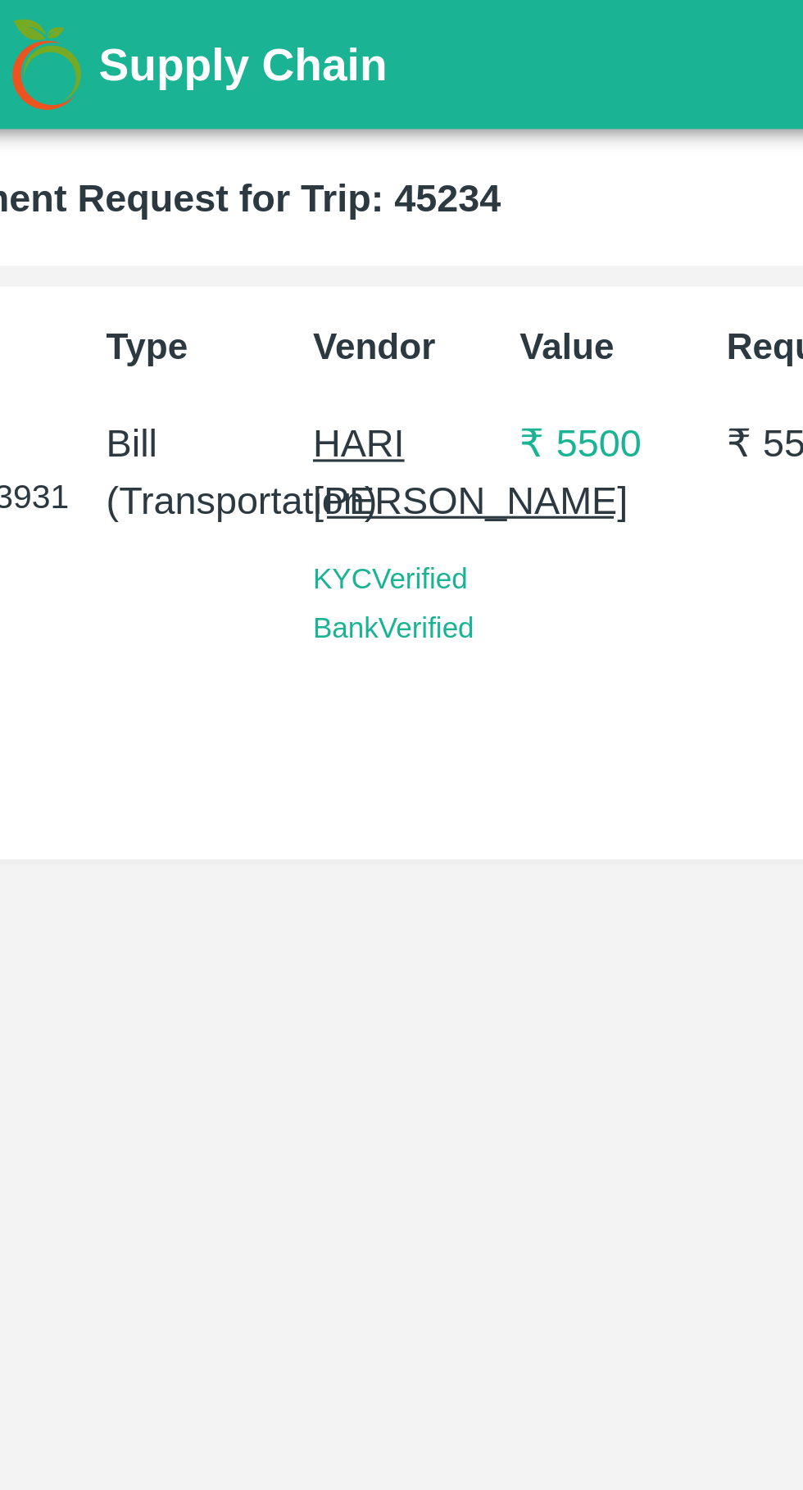
click at [174, 187] on span "KYC Verified" at bounding box center [166, 184] width 49 height 10
click at [175, 193] on div "Bank Verified" at bounding box center [171, 199] width 59 height 16
click at [176, 184] on span "KYC Verified" at bounding box center [166, 184] width 49 height 10
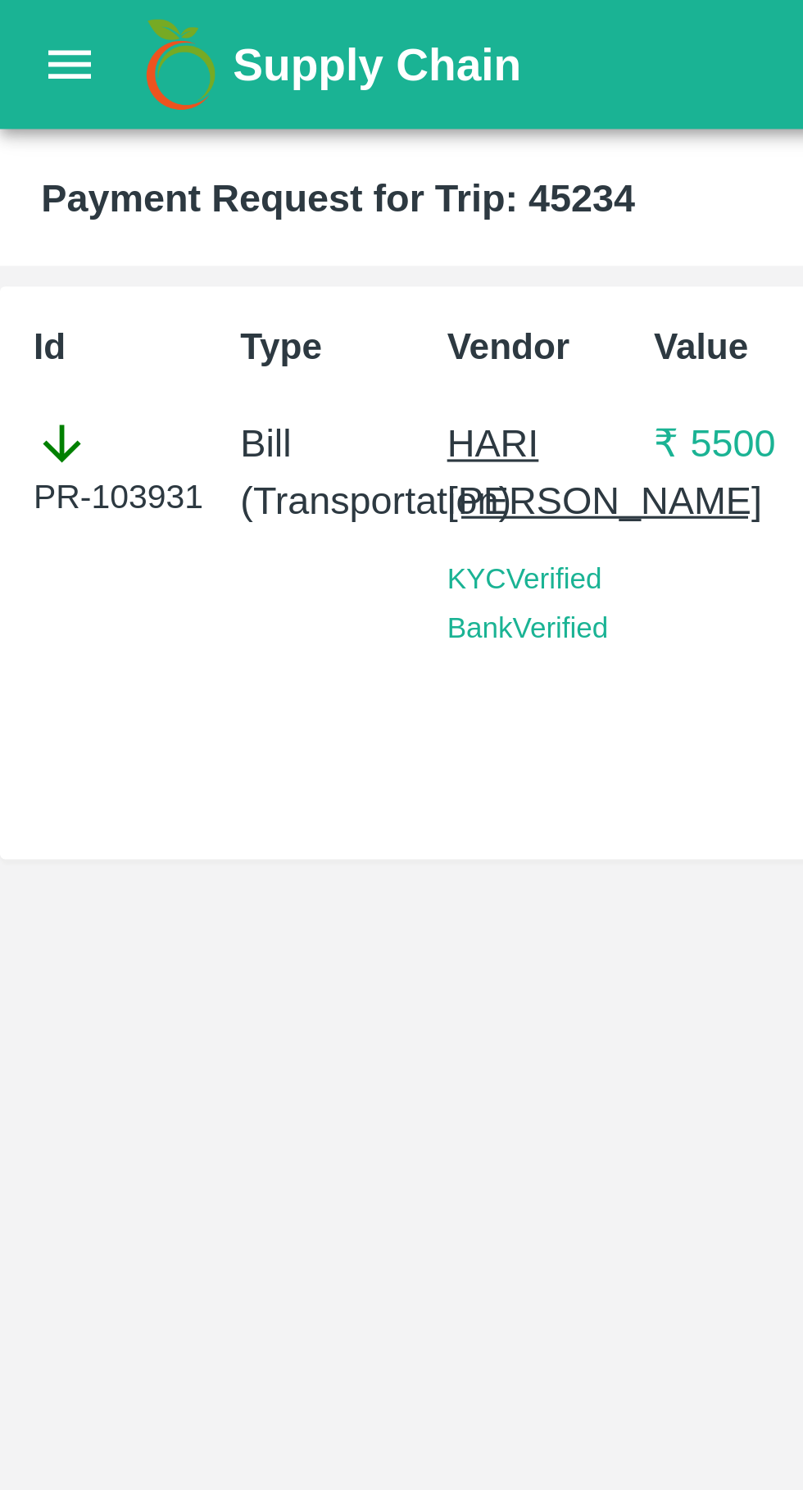
click at [177, 187] on span "KYC Verified" at bounding box center [166, 184] width 49 height 10
click at [171, 182] on span "KYC Verified" at bounding box center [166, 184] width 49 height 10
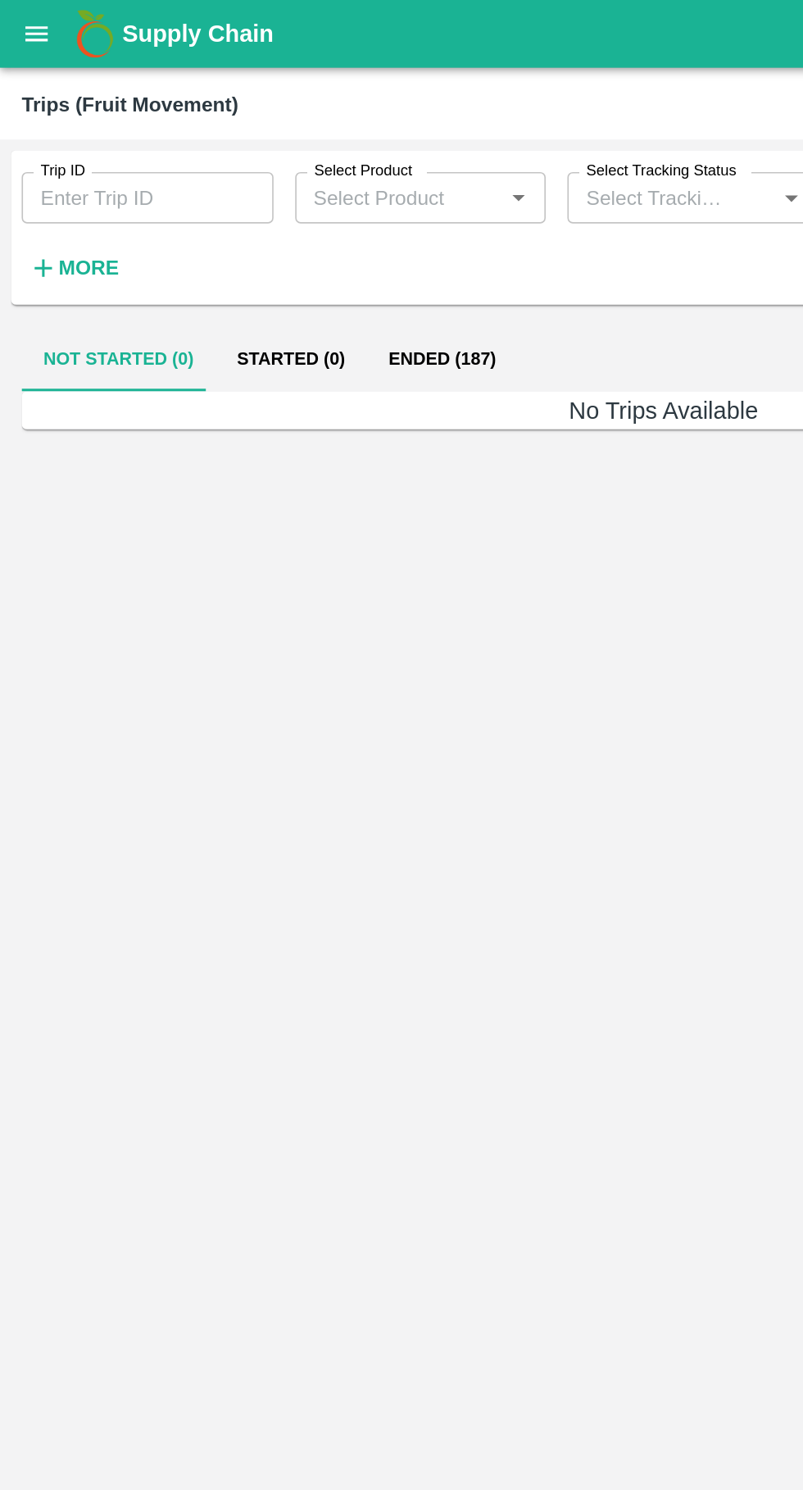
click at [280, 219] on button "Ended (187)" at bounding box center [267, 217] width 91 height 39
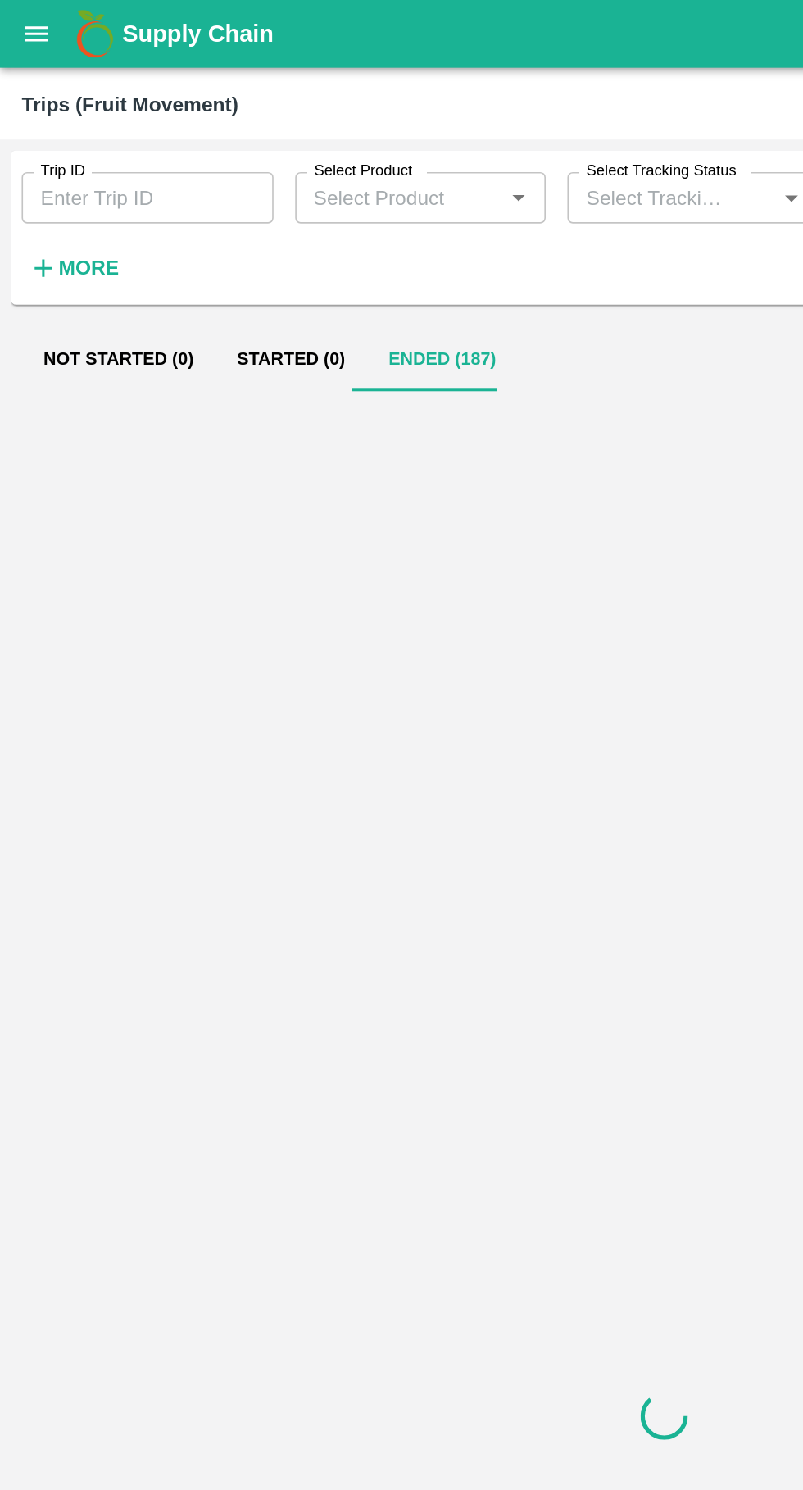
click at [50, 161] on strong "More" at bounding box center [53, 162] width 37 height 13
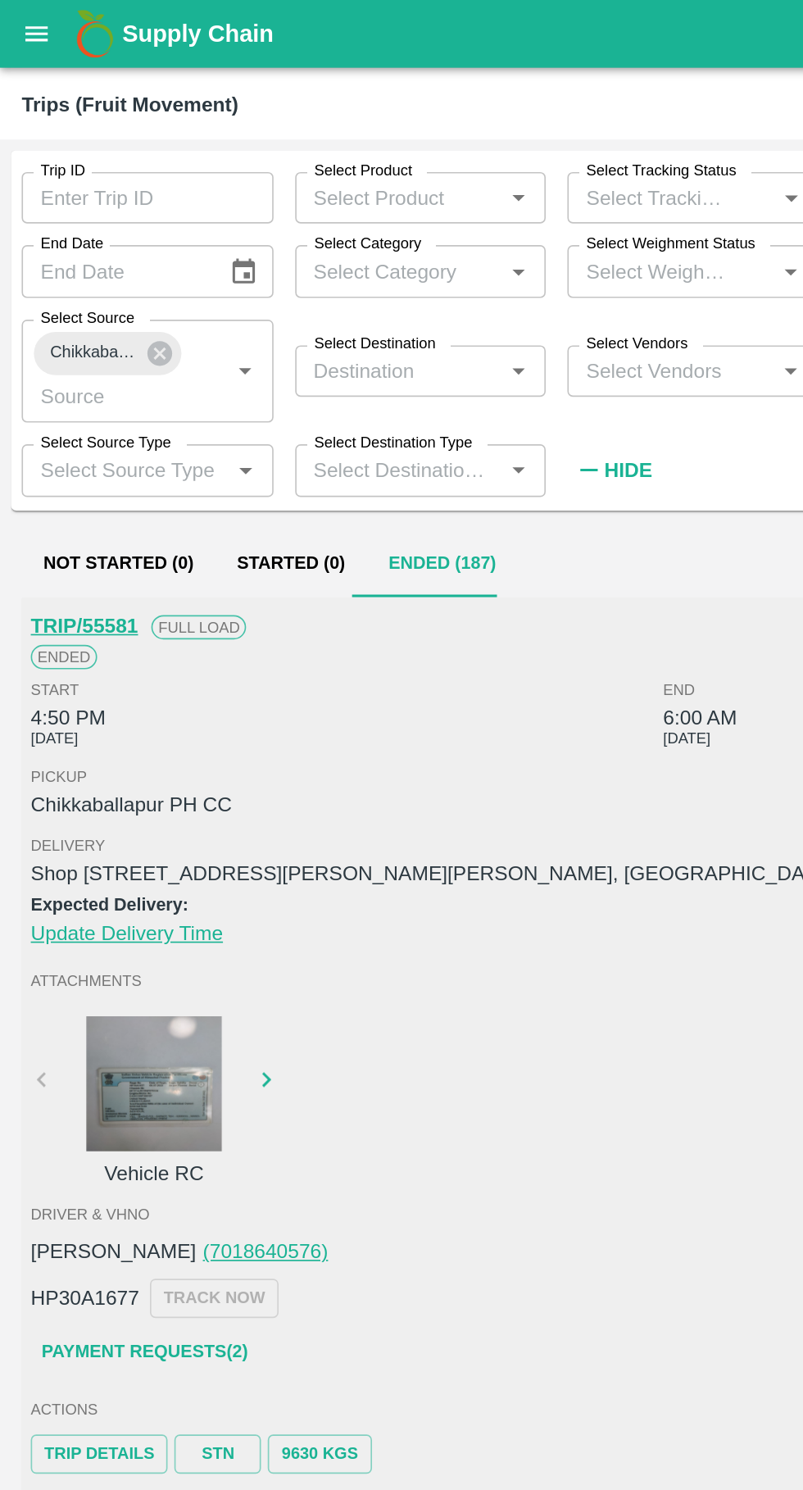
click at [262, 222] on input "Select Destination" at bounding box center [242, 224] width 116 height 21
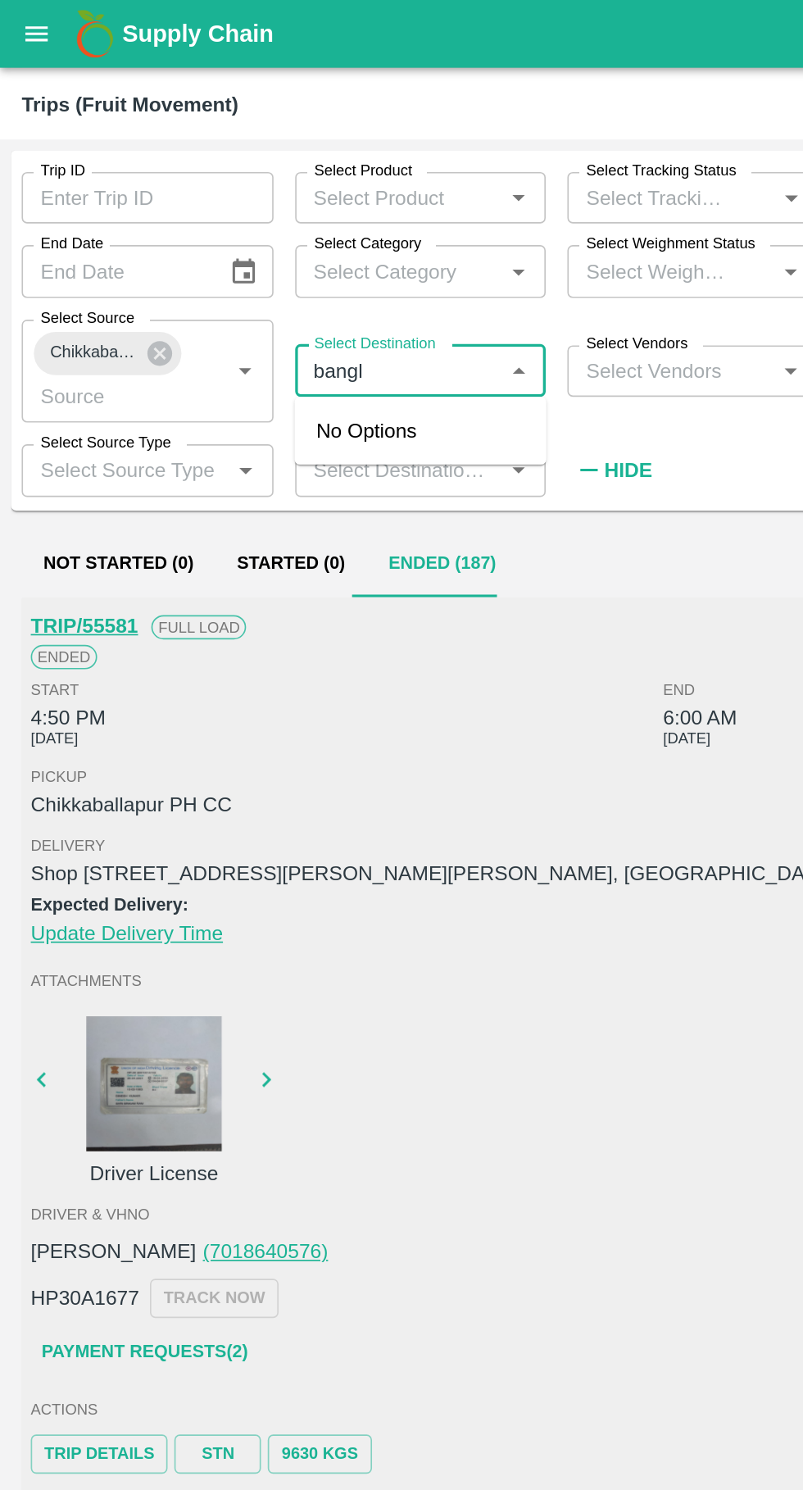
type input "bang"
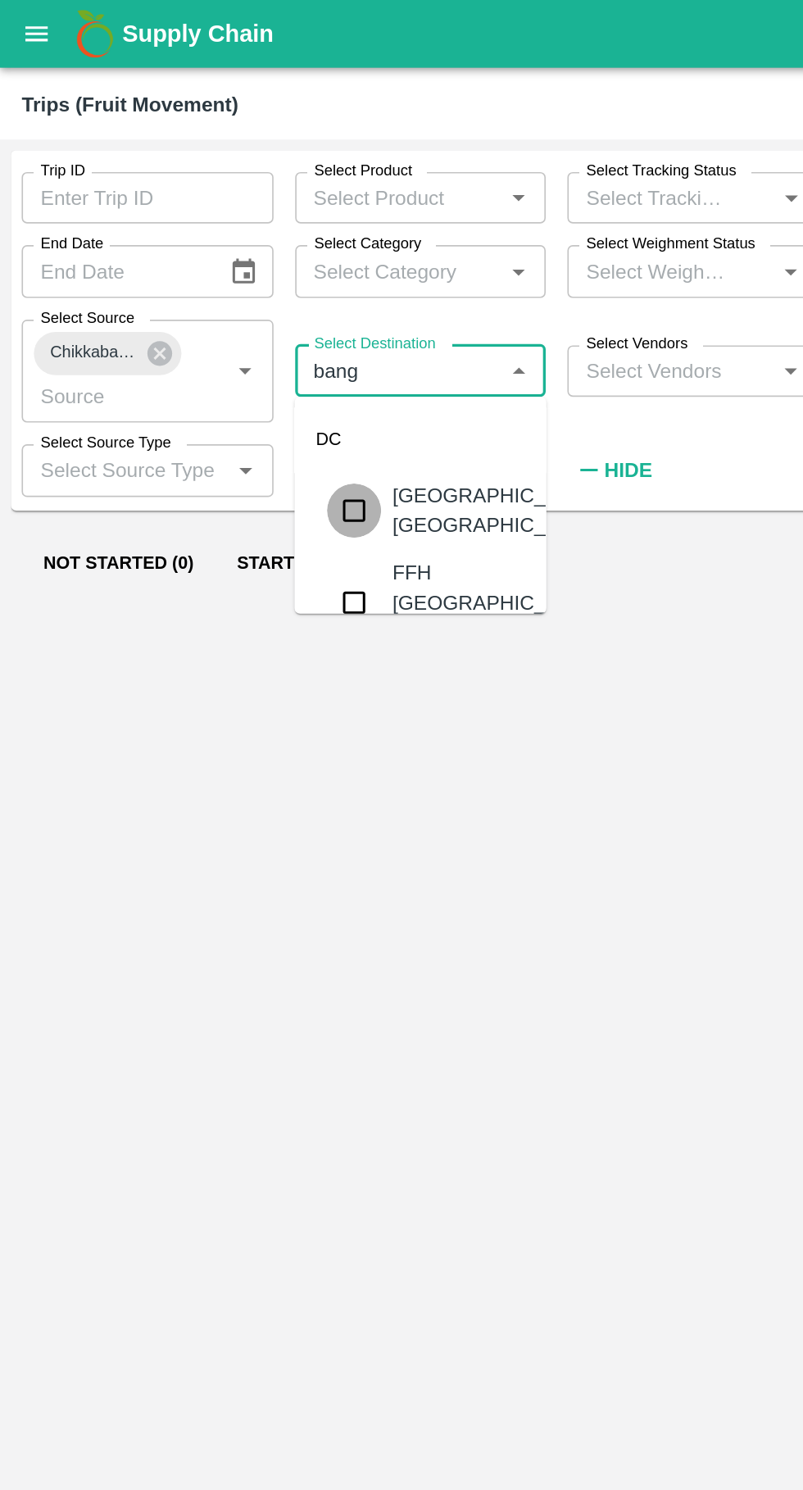
click at [223, 307] on input "checkbox" at bounding box center [214, 309] width 33 height 33
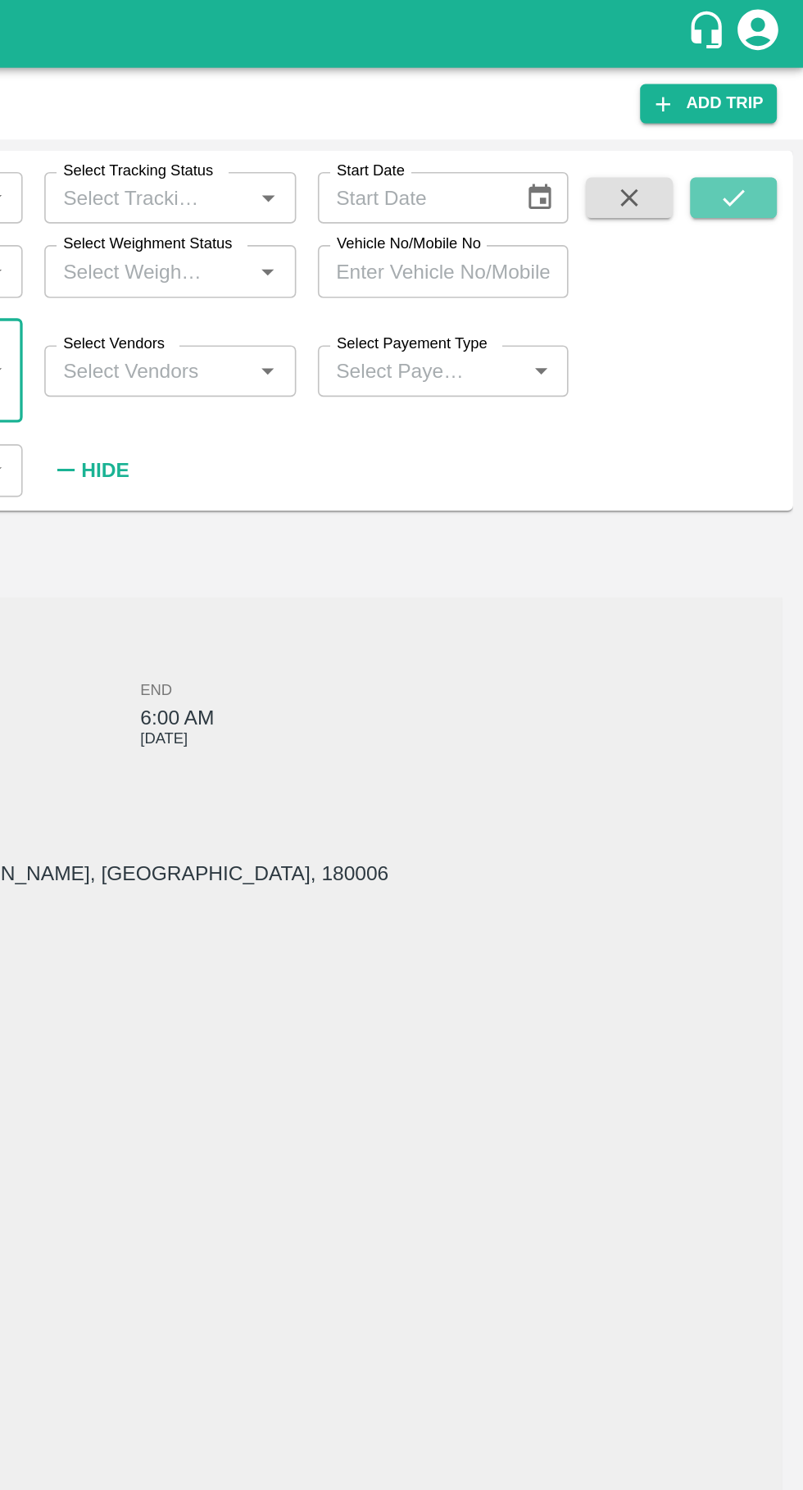
click at [759, 121] on icon "submit" at bounding box center [761, 120] width 18 height 18
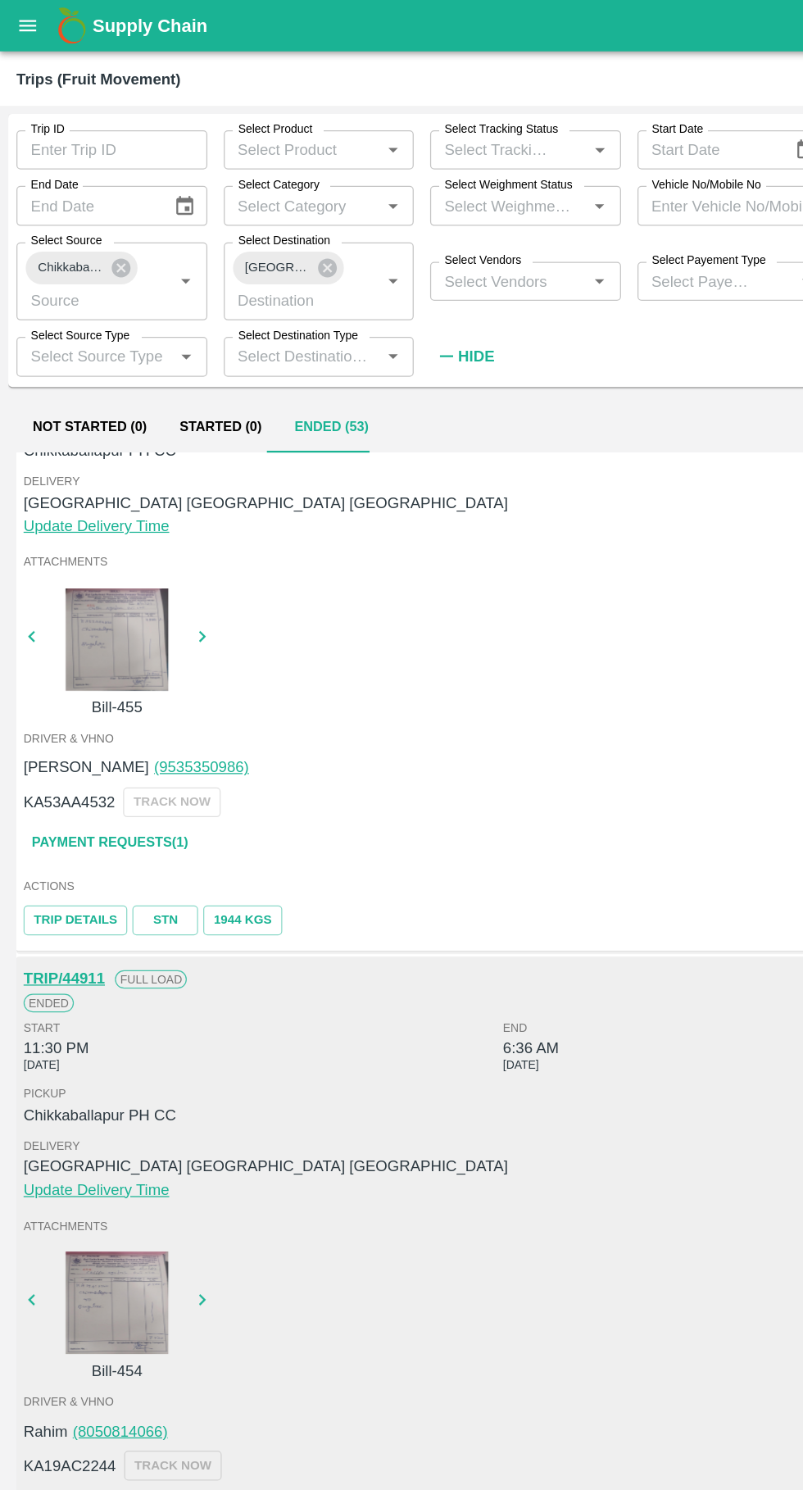
scroll to position [1881, 0]
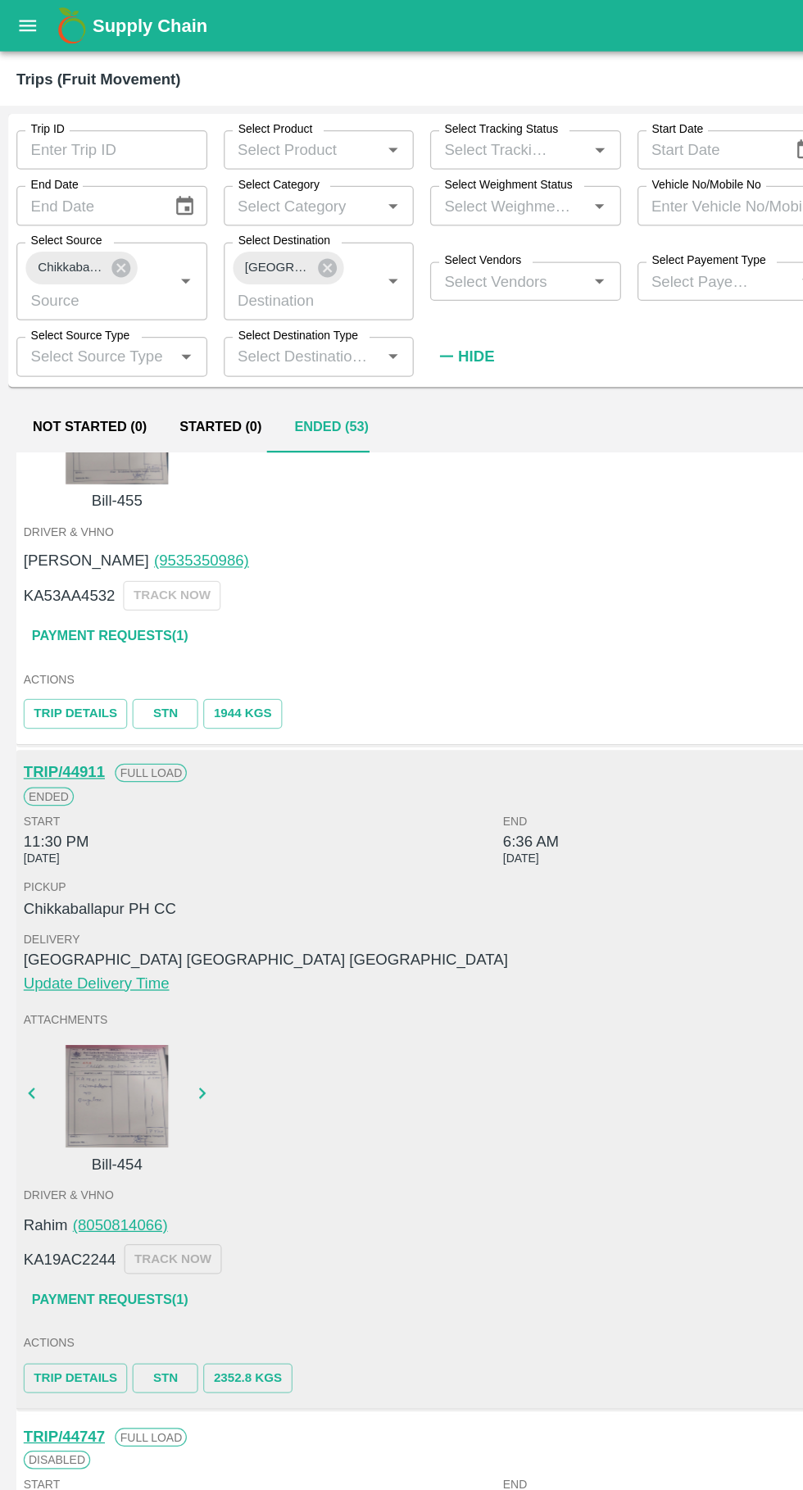
click at [99, 890] on div at bounding box center [93, 876] width 123 height 82
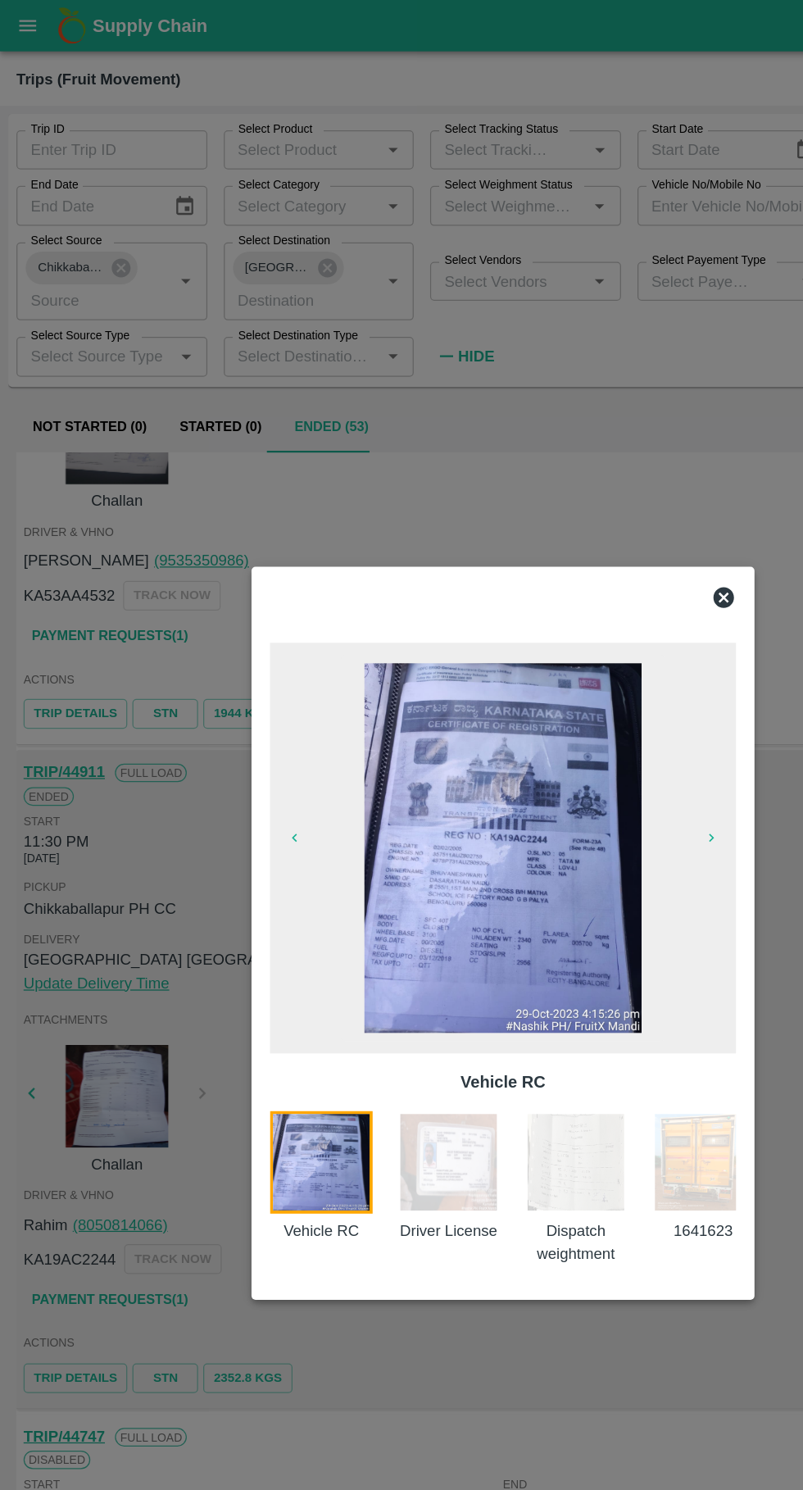
click at [478, 933] on img at bounding box center [460, 928] width 82 height 82
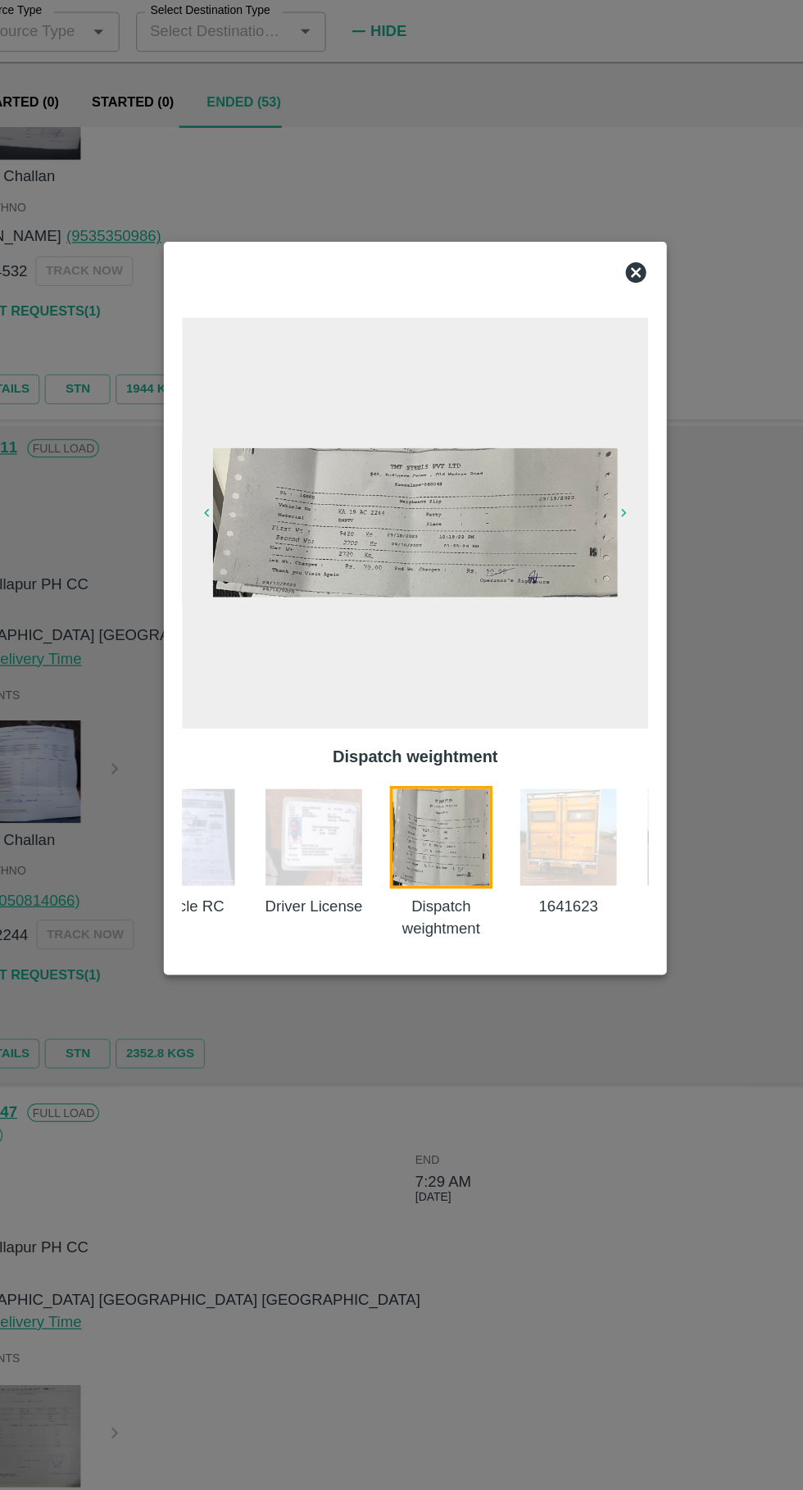
scroll to position [0, 58]
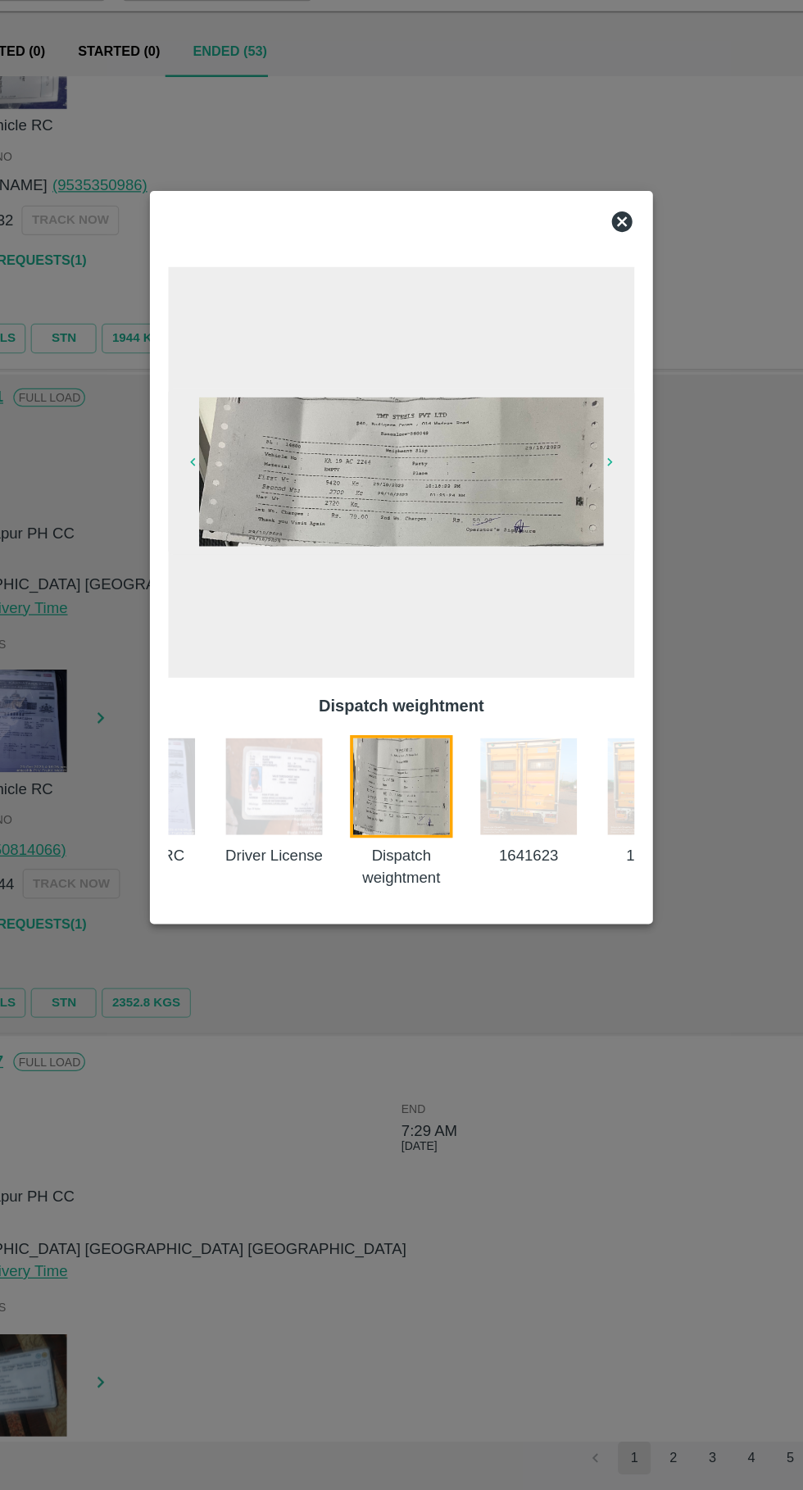
click at [525, 910] on img at bounding box center [503, 928] width 82 height 82
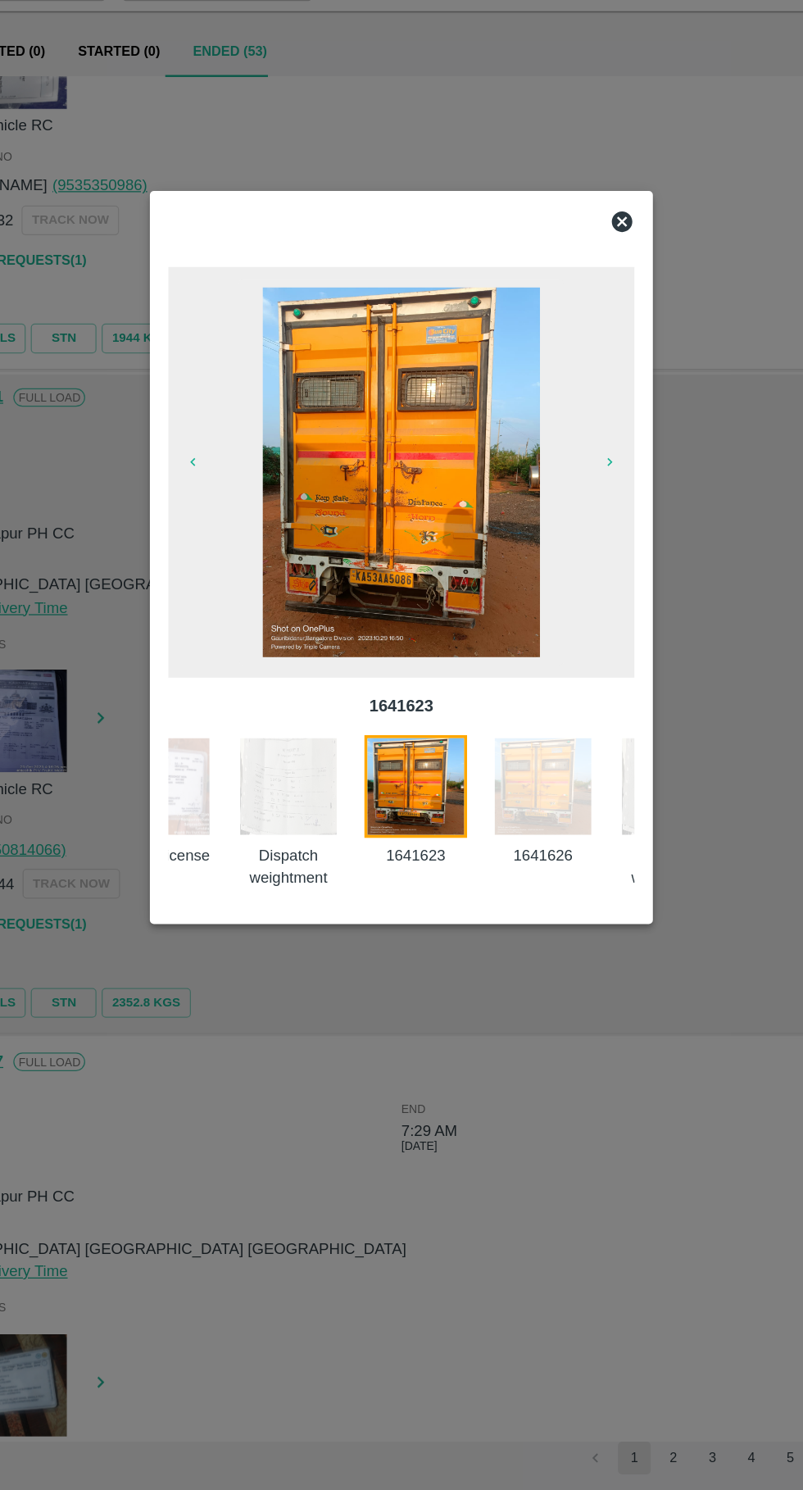
scroll to position [0, 160]
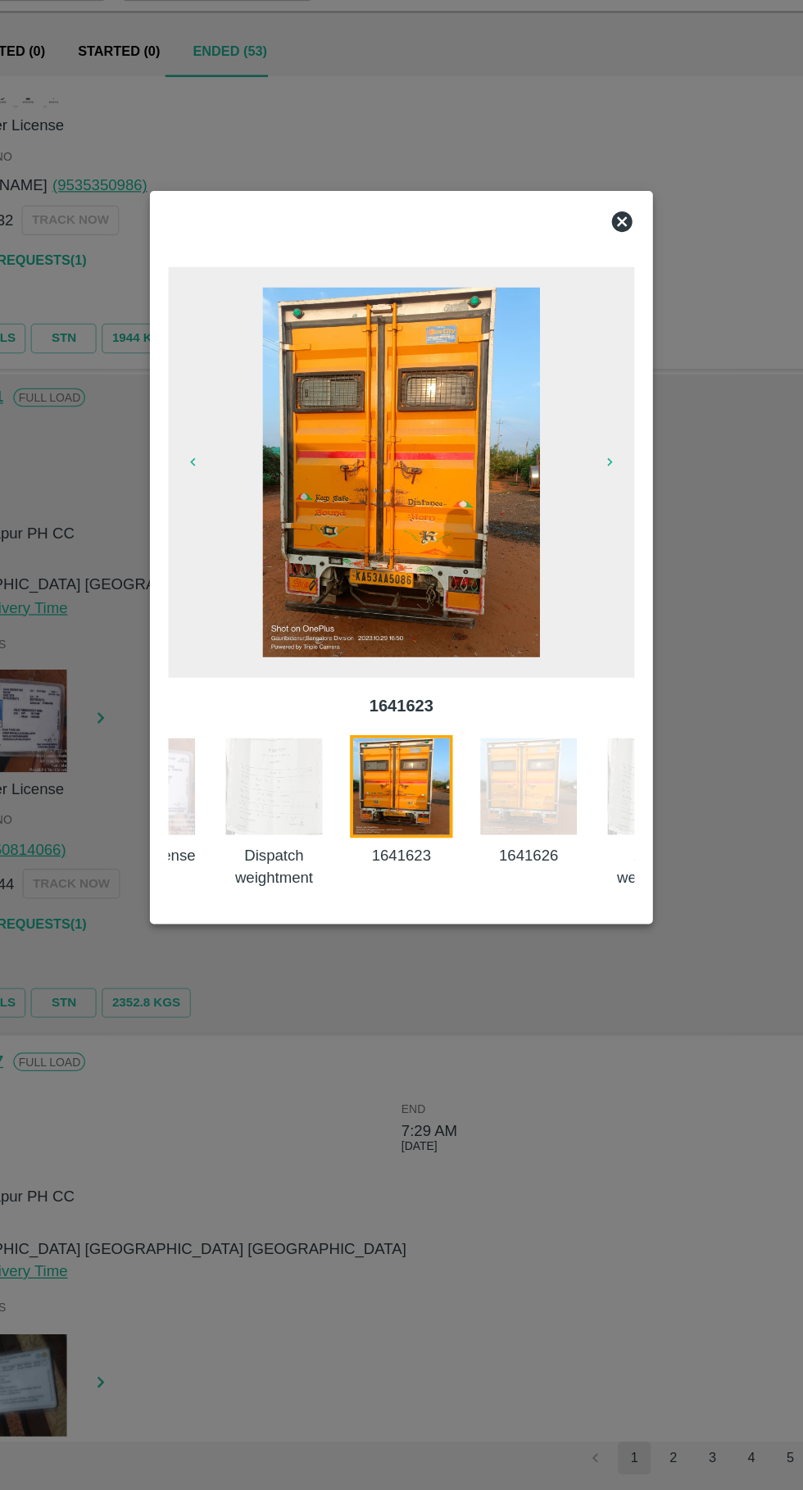
click at [502, 928] on img at bounding box center [503, 928] width 82 height 82
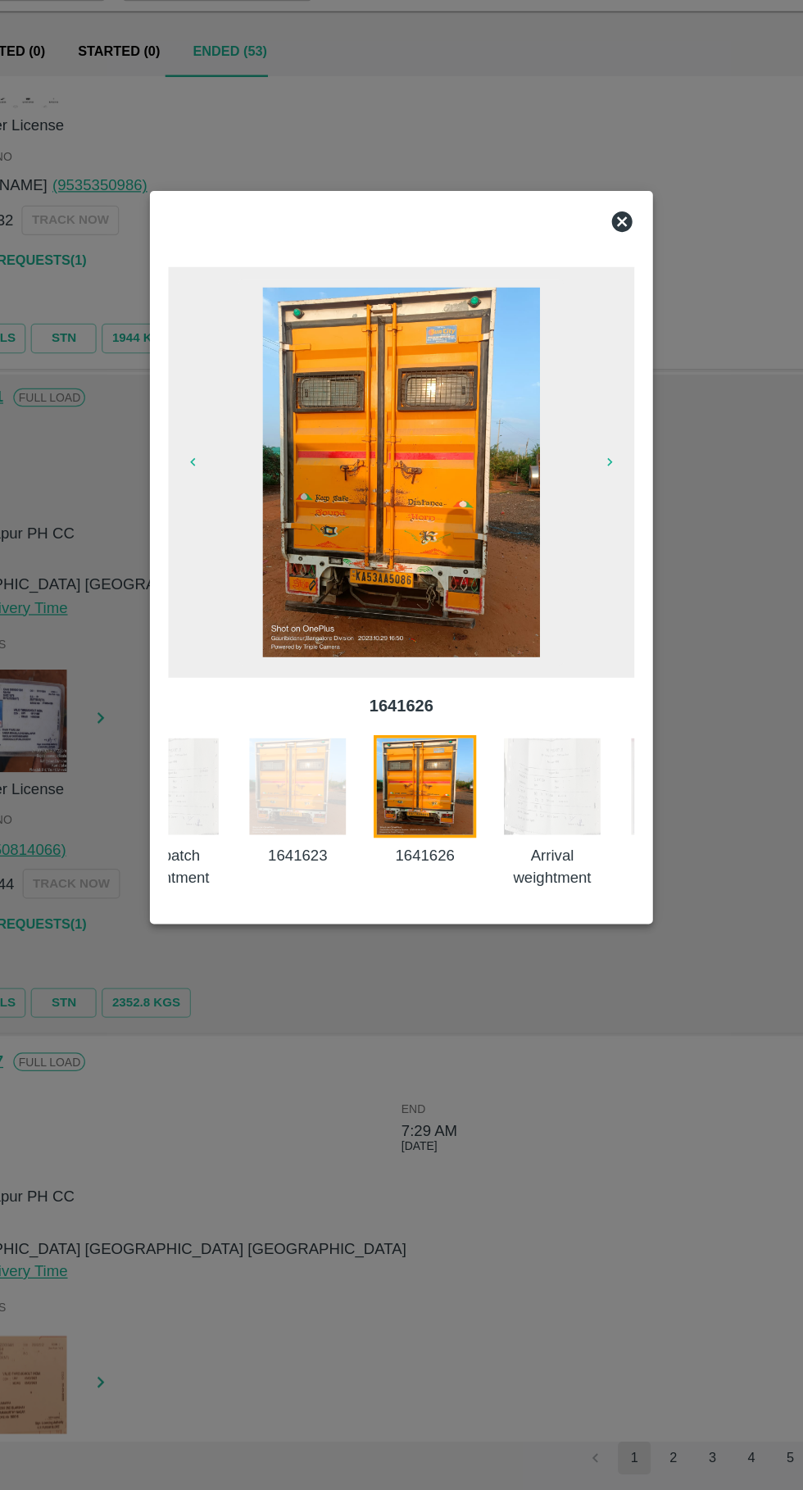
scroll to position [0, 262]
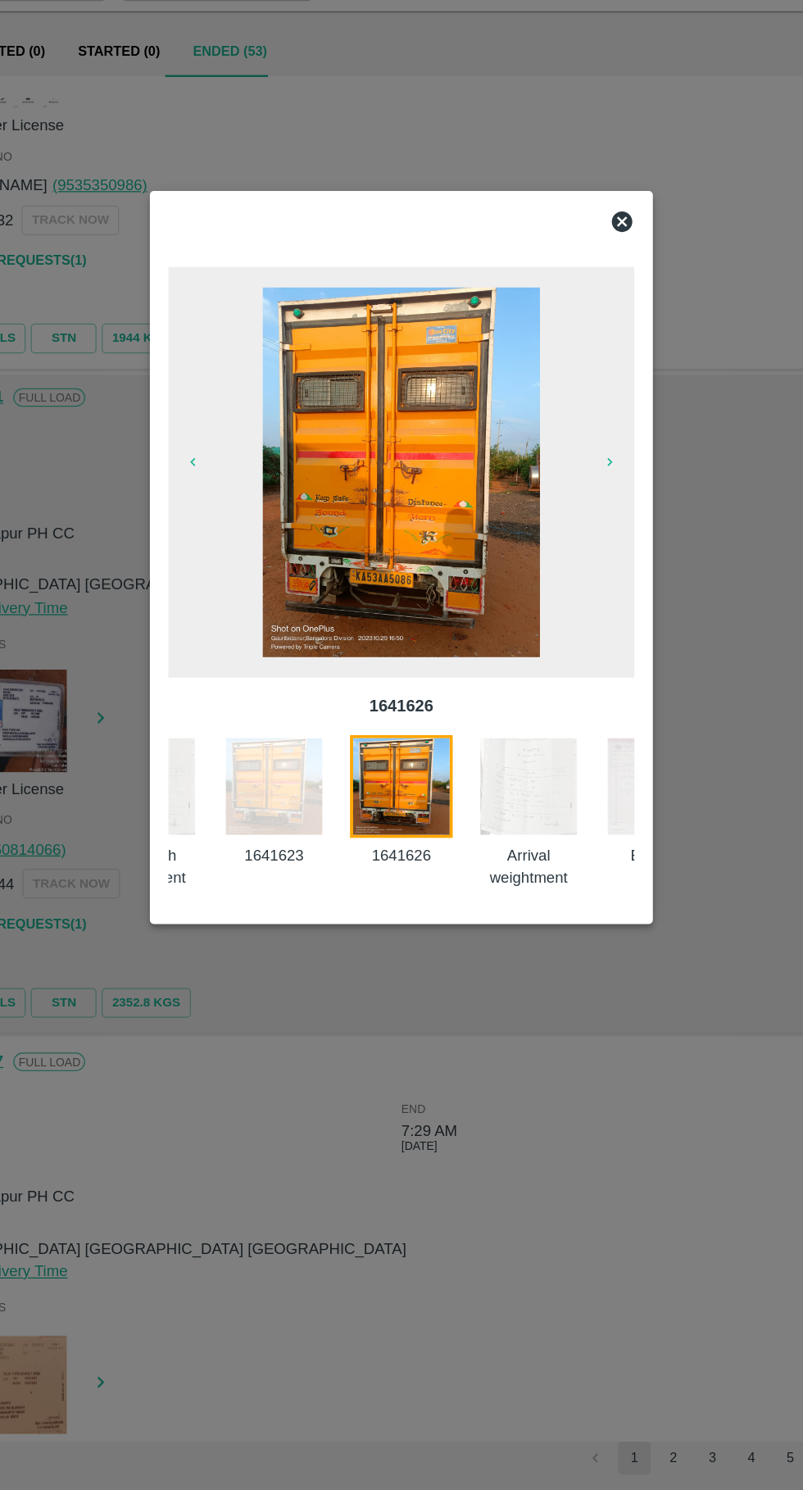
click at [497, 929] on img at bounding box center [503, 928] width 82 height 82
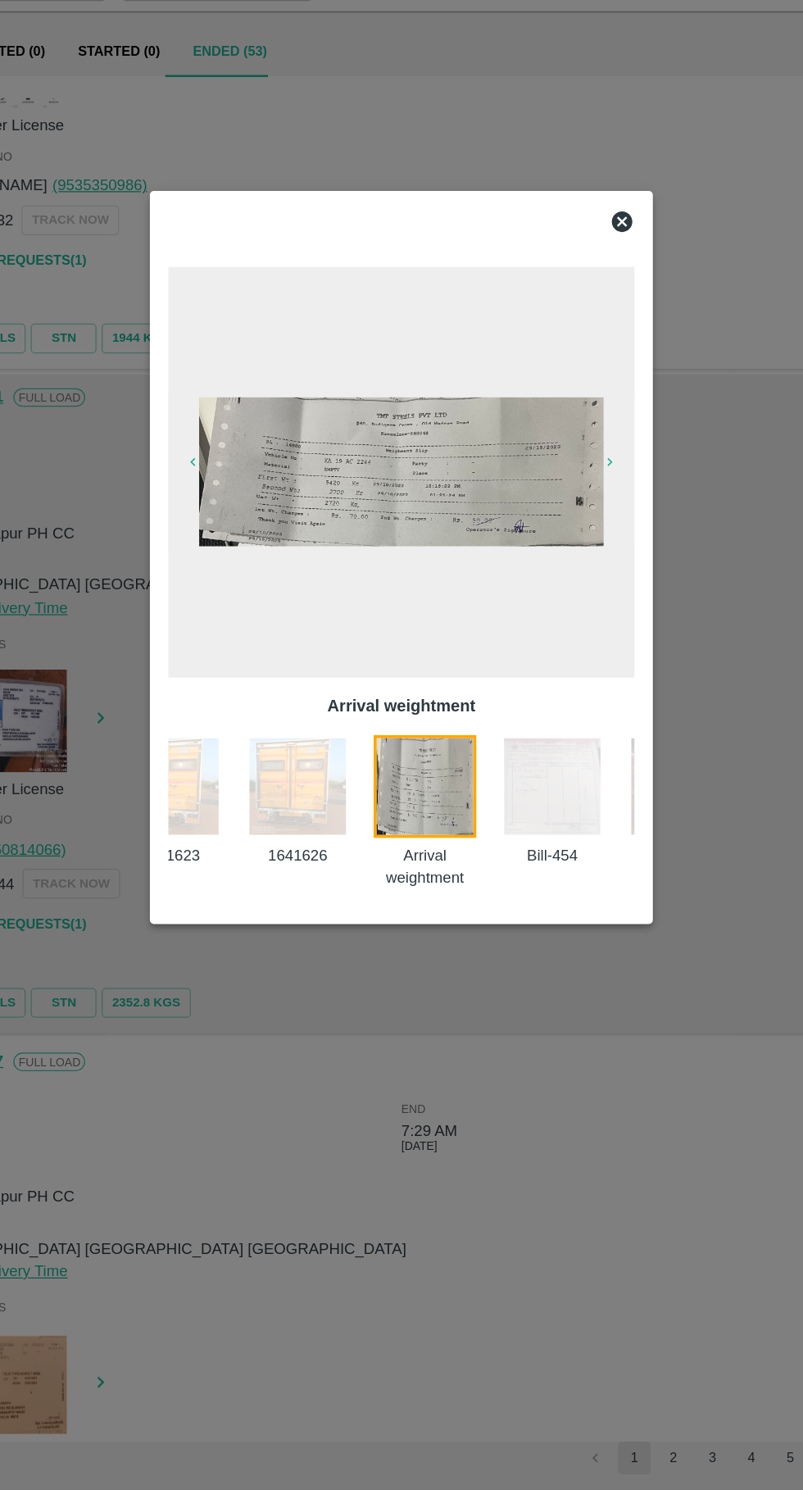
scroll to position [0, 363]
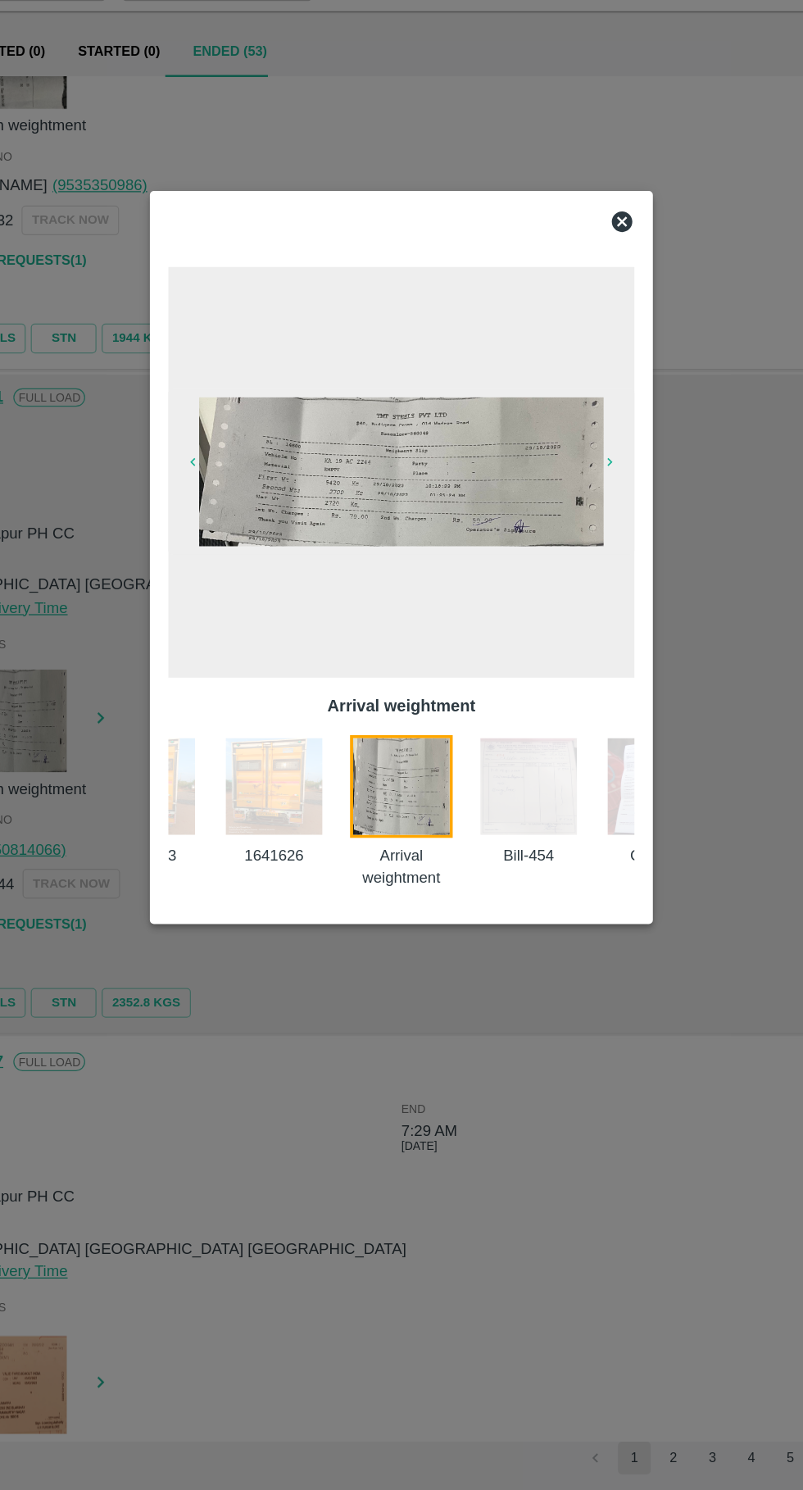
click at [512, 929] on img at bounding box center [503, 928] width 82 height 82
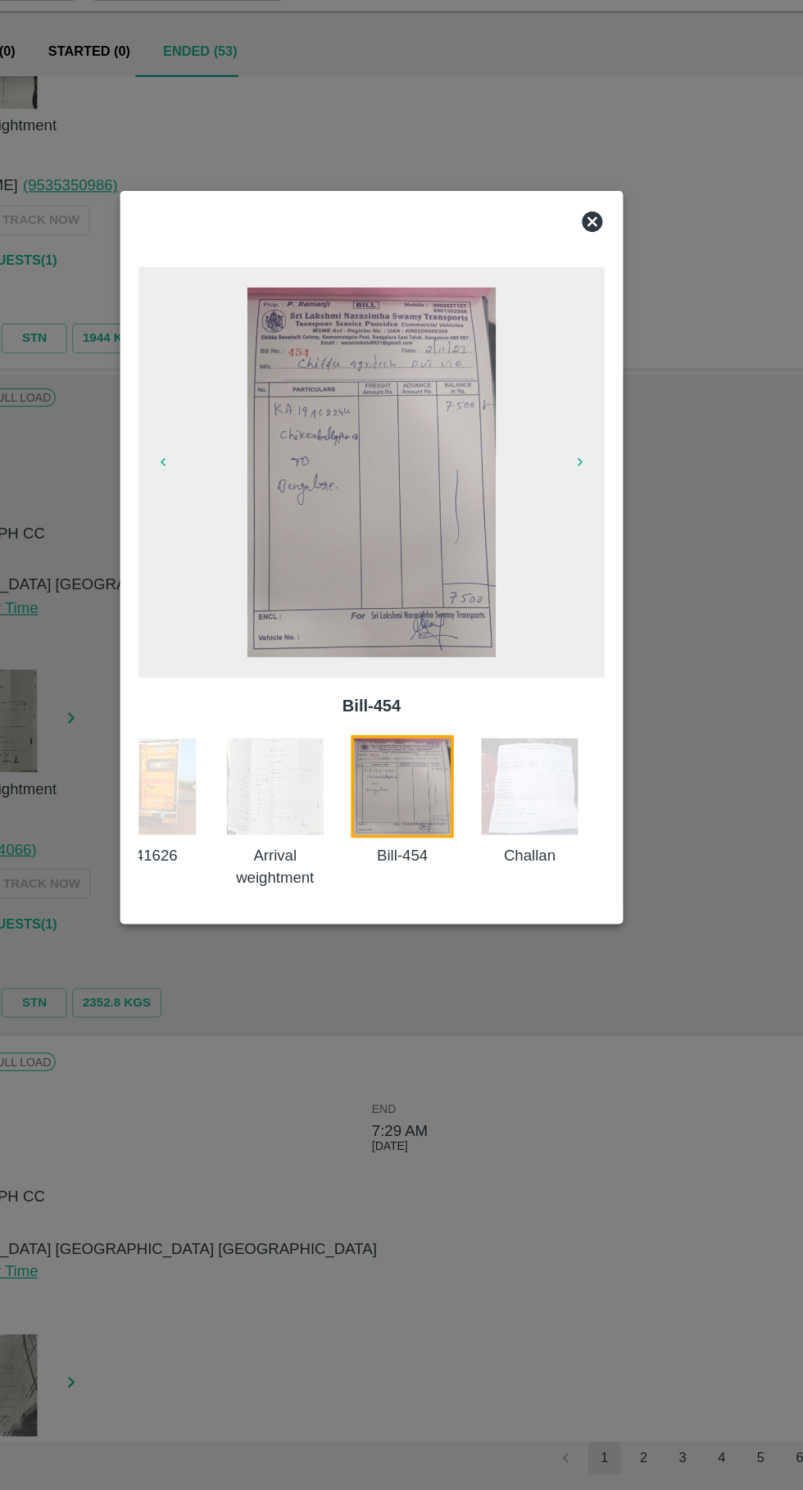
scroll to position [0, 441]
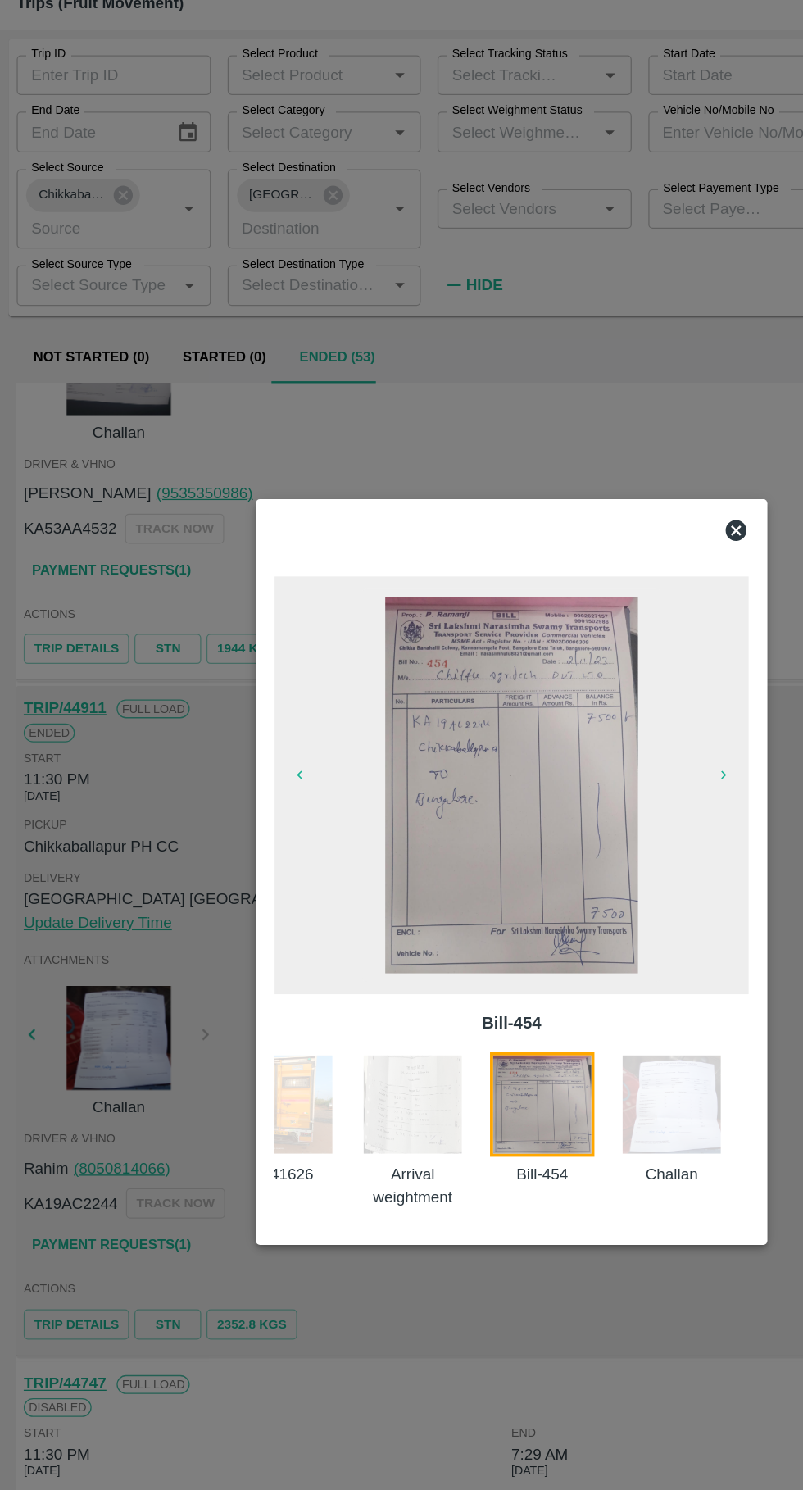
click at [584, 478] on icon at bounding box center [578, 477] width 16 height 16
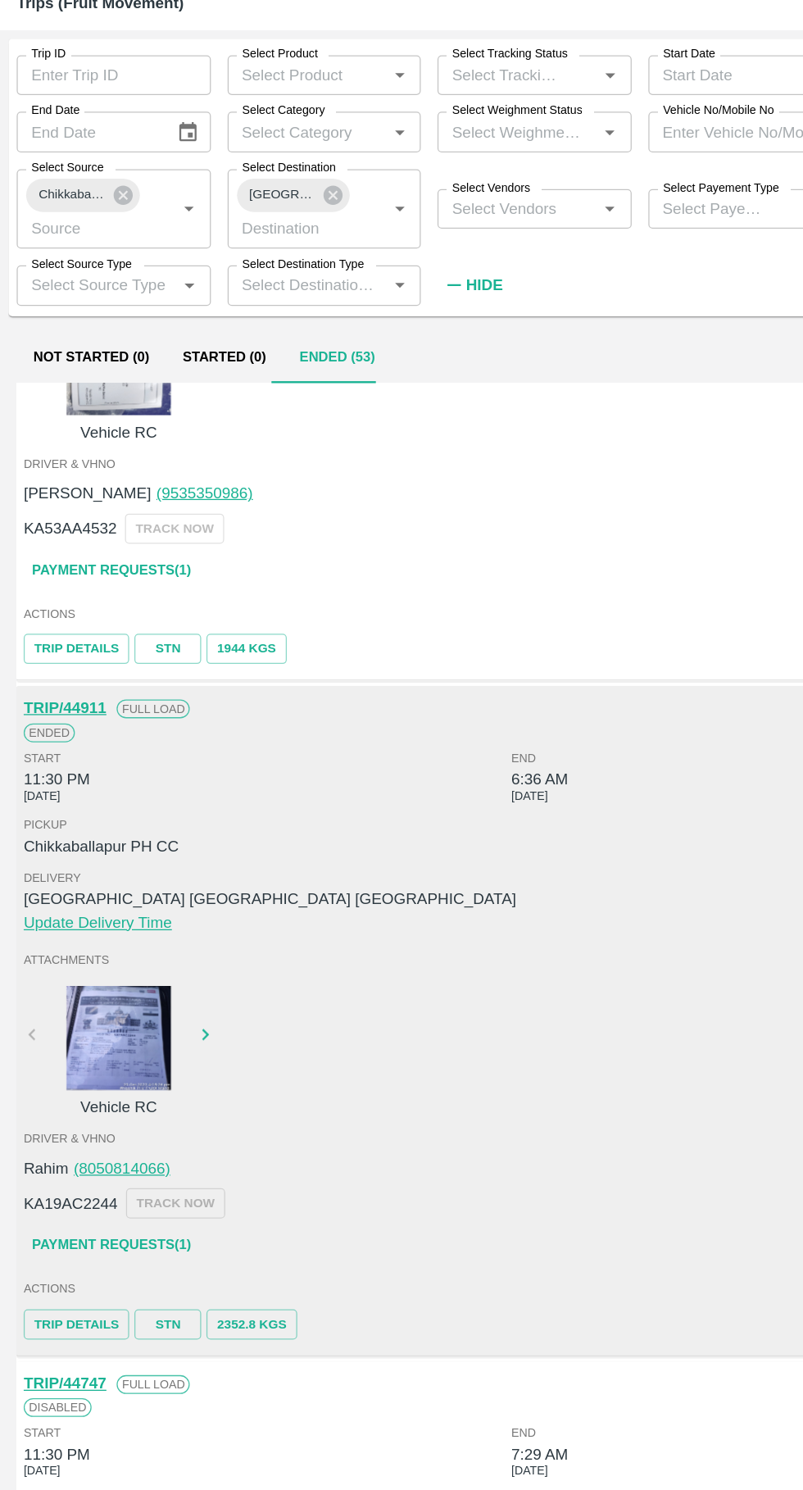
click at [72, 1043] on link "Payment Requests( 1 )" at bounding box center [88, 1038] width 138 height 29
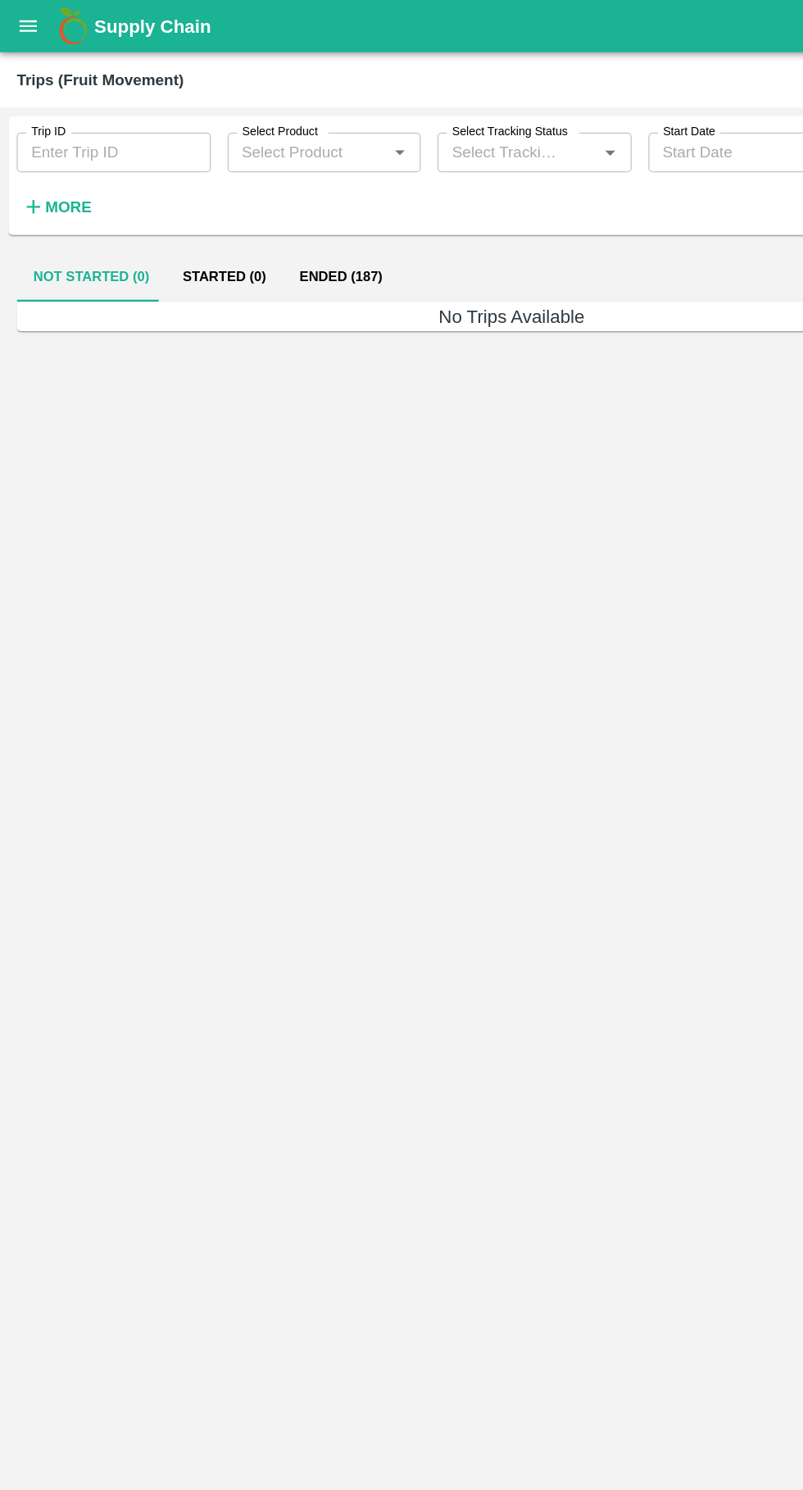
click at [32, 156] on icon "button" at bounding box center [26, 162] width 18 height 18
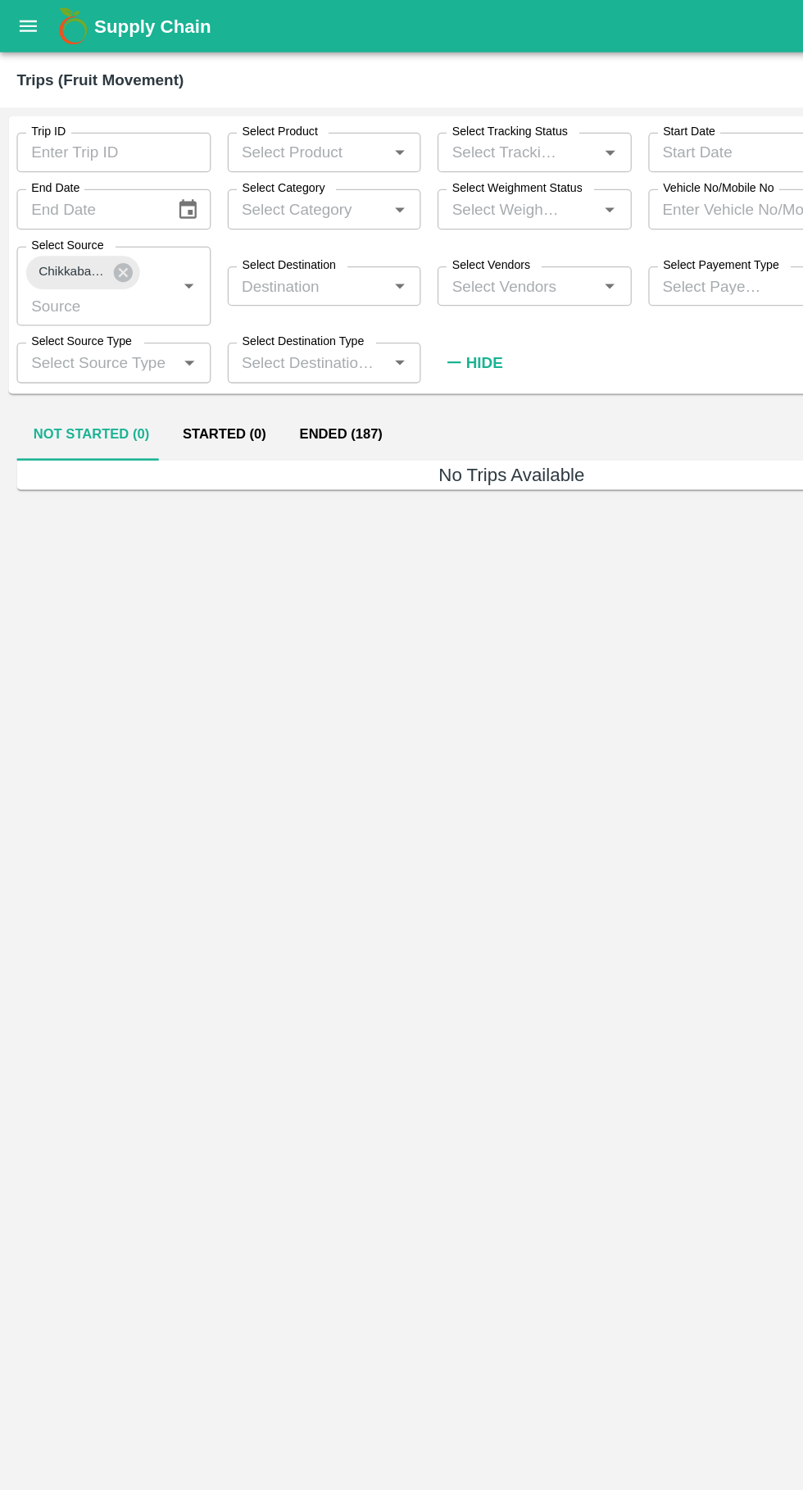
click at [238, 221] on input "Select Destination" at bounding box center [242, 224] width 116 height 21
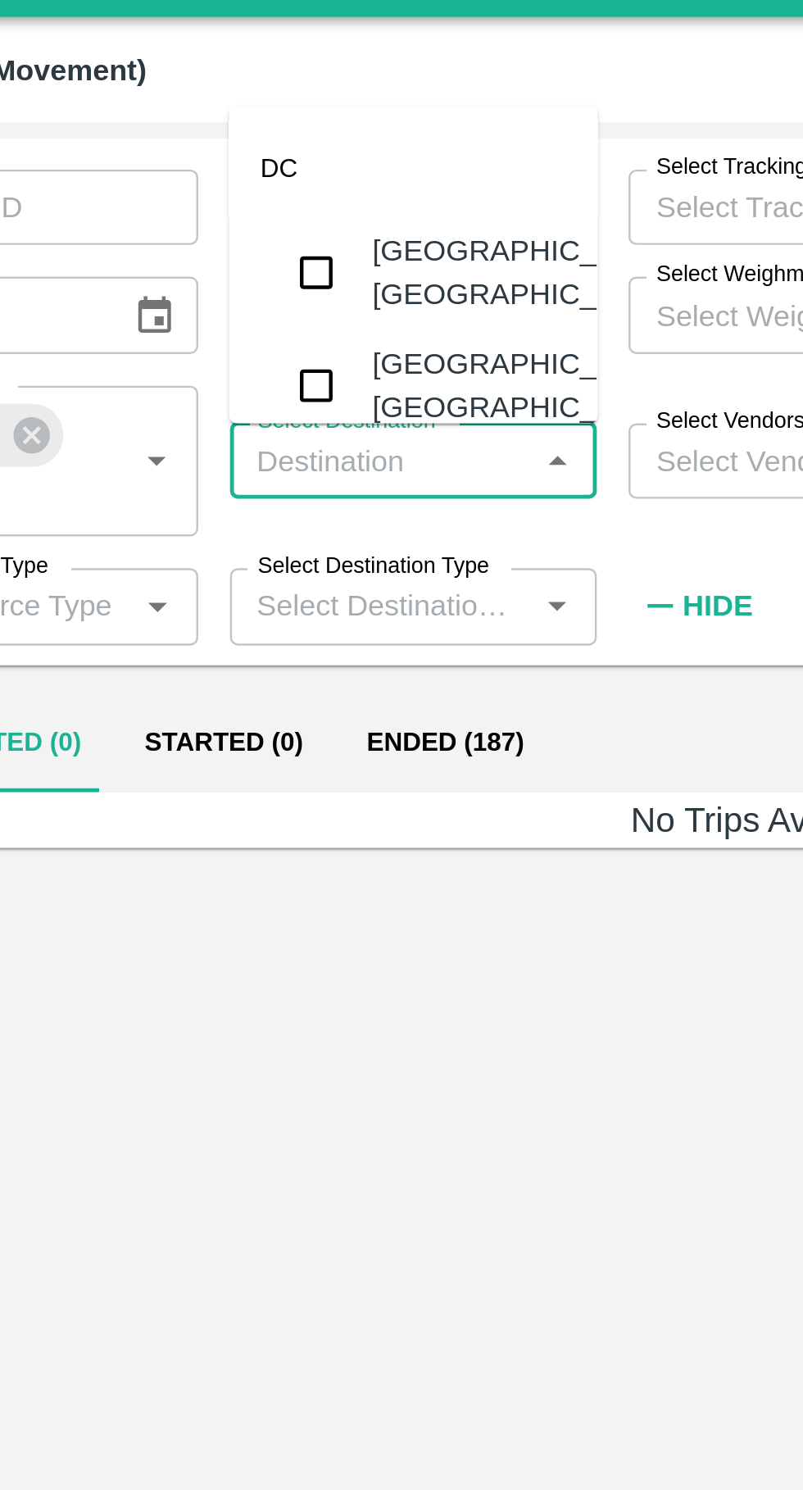
click at [223, 189] on input "checkbox" at bounding box center [214, 193] width 33 height 33
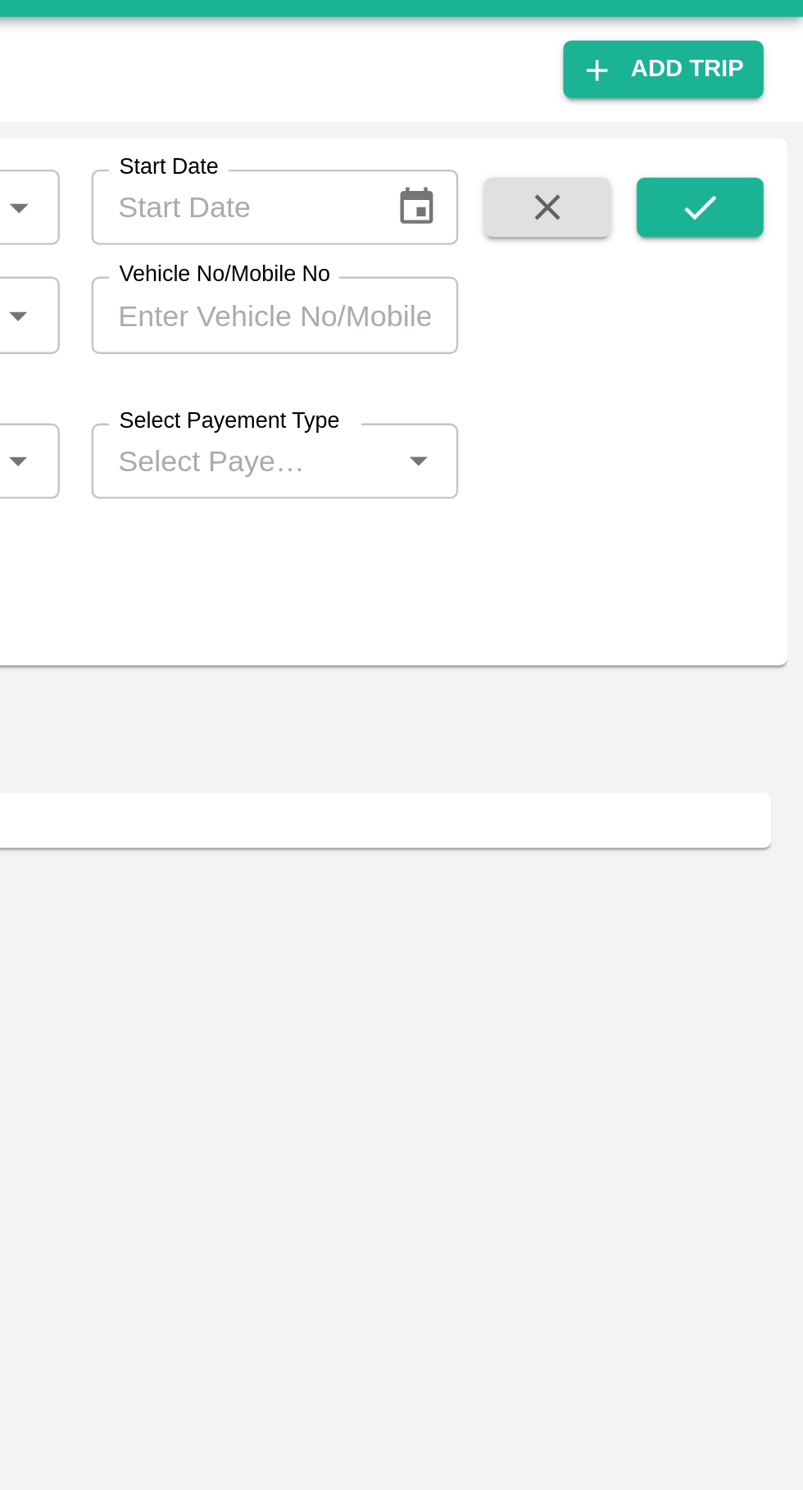
click at [762, 119] on icon "submit" at bounding box center [760, 120] width 13 height 10
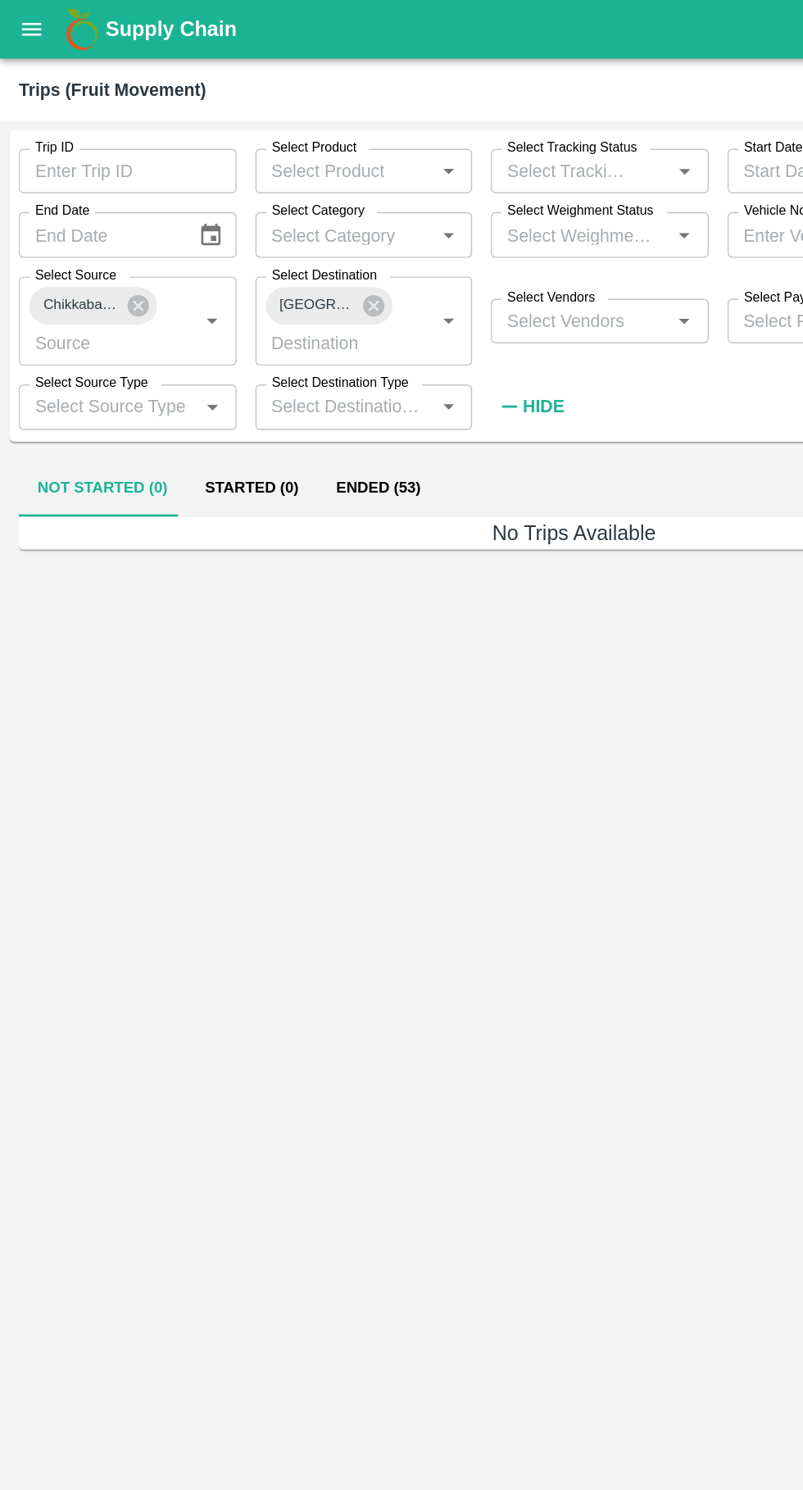
click at [268, 345] on button "Ended (53)" at bounding box center [264, 341] width 85 height 39
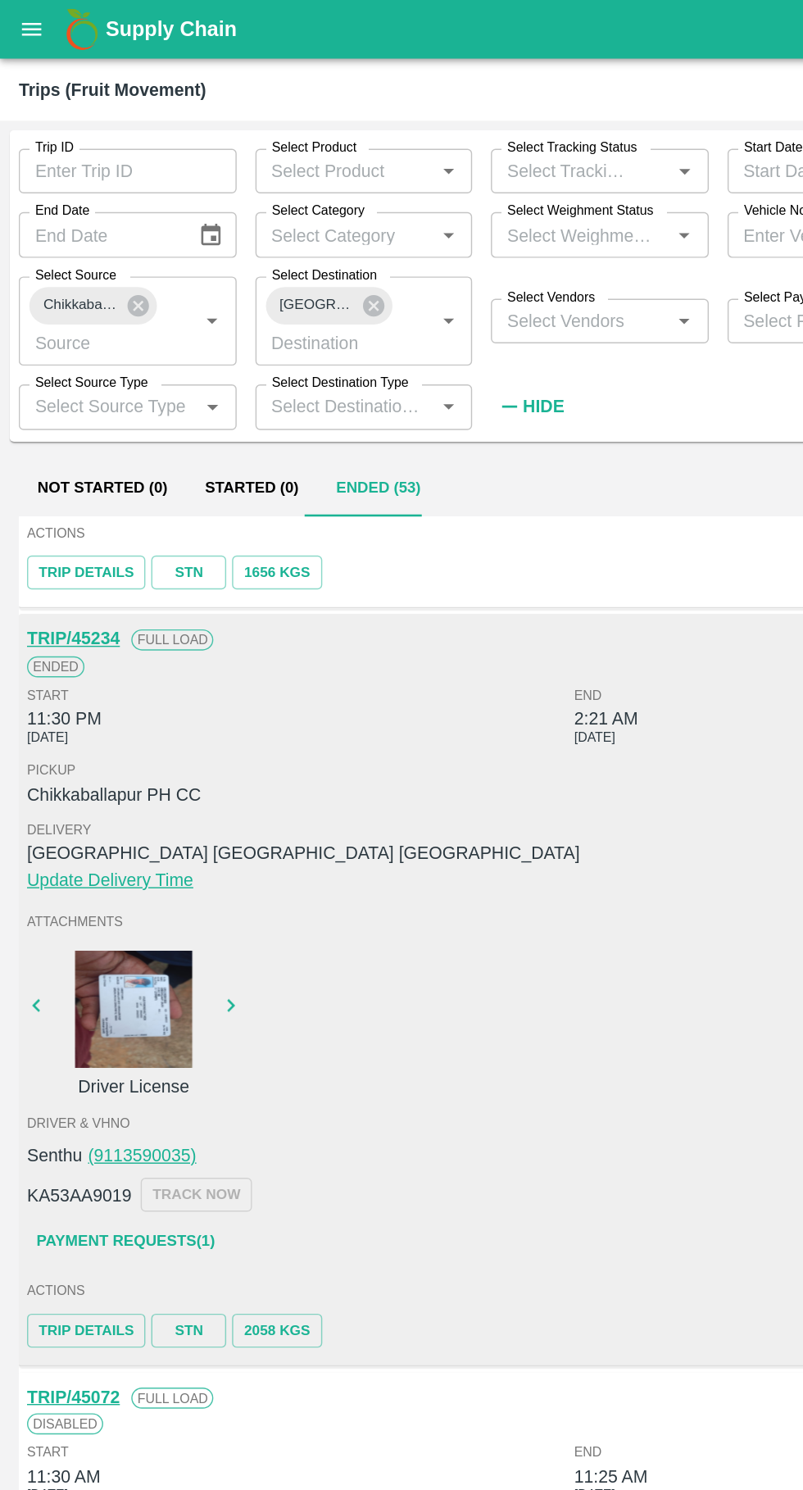
scroll to position [1024, 0]
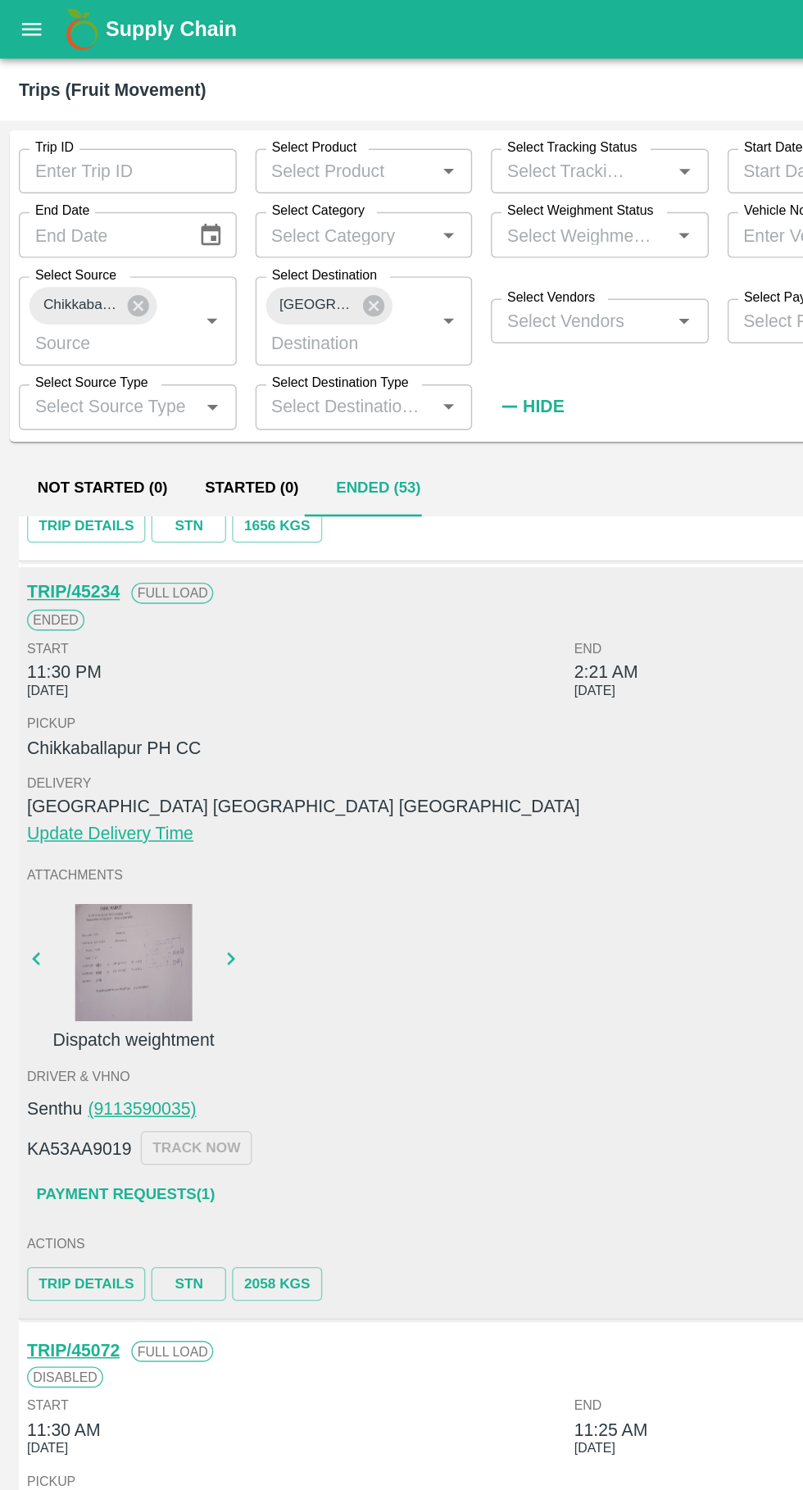
click at [170, 667] on icon "button" at bounding box center [161, 671] width 18 height 18
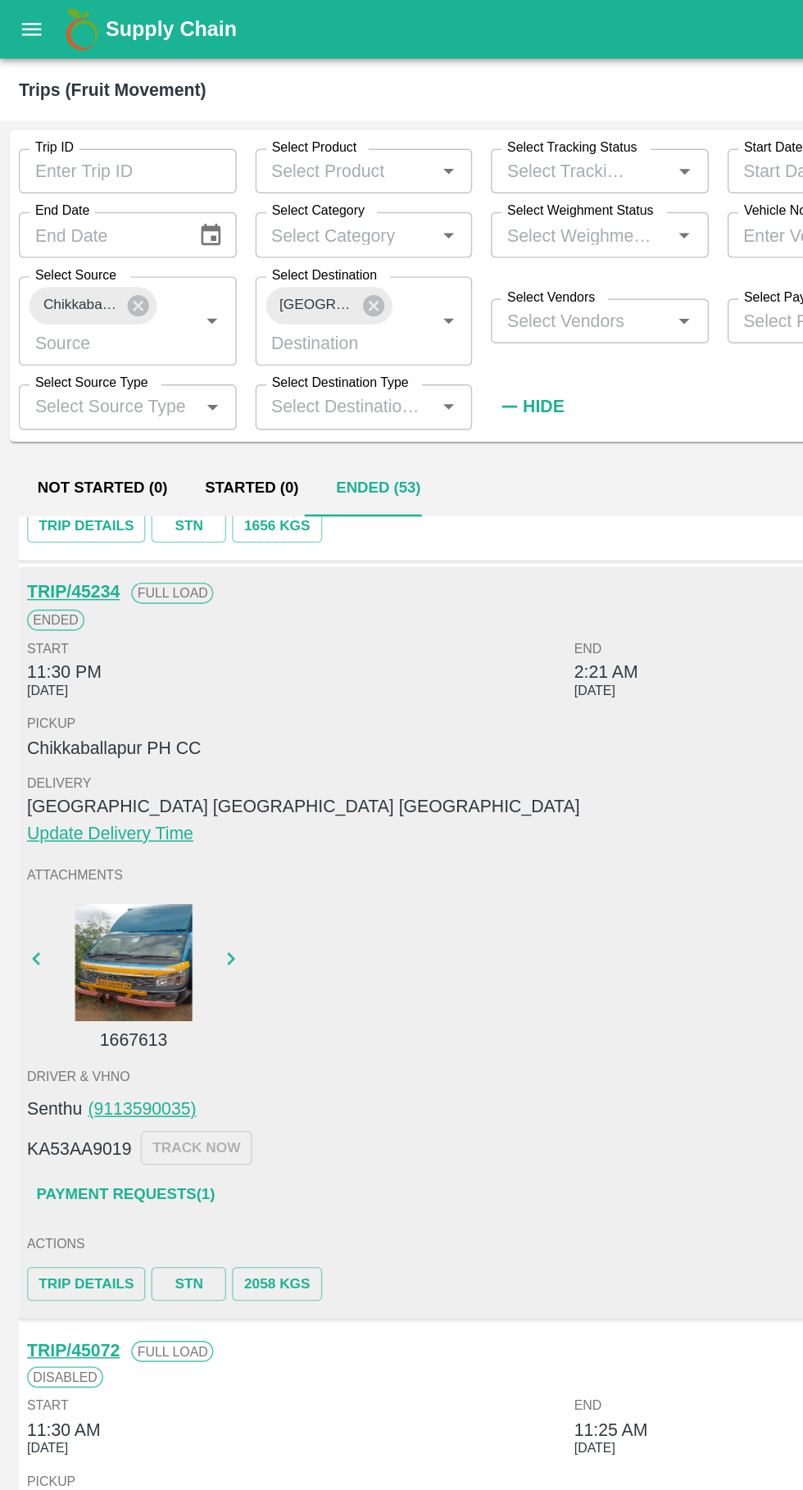
click at [172, 676] on button "button" at bounding box center [161, 670] width 52 height 25
click at [175, 674] on button "button" at bounding box center [161, 670] width 52 height 25
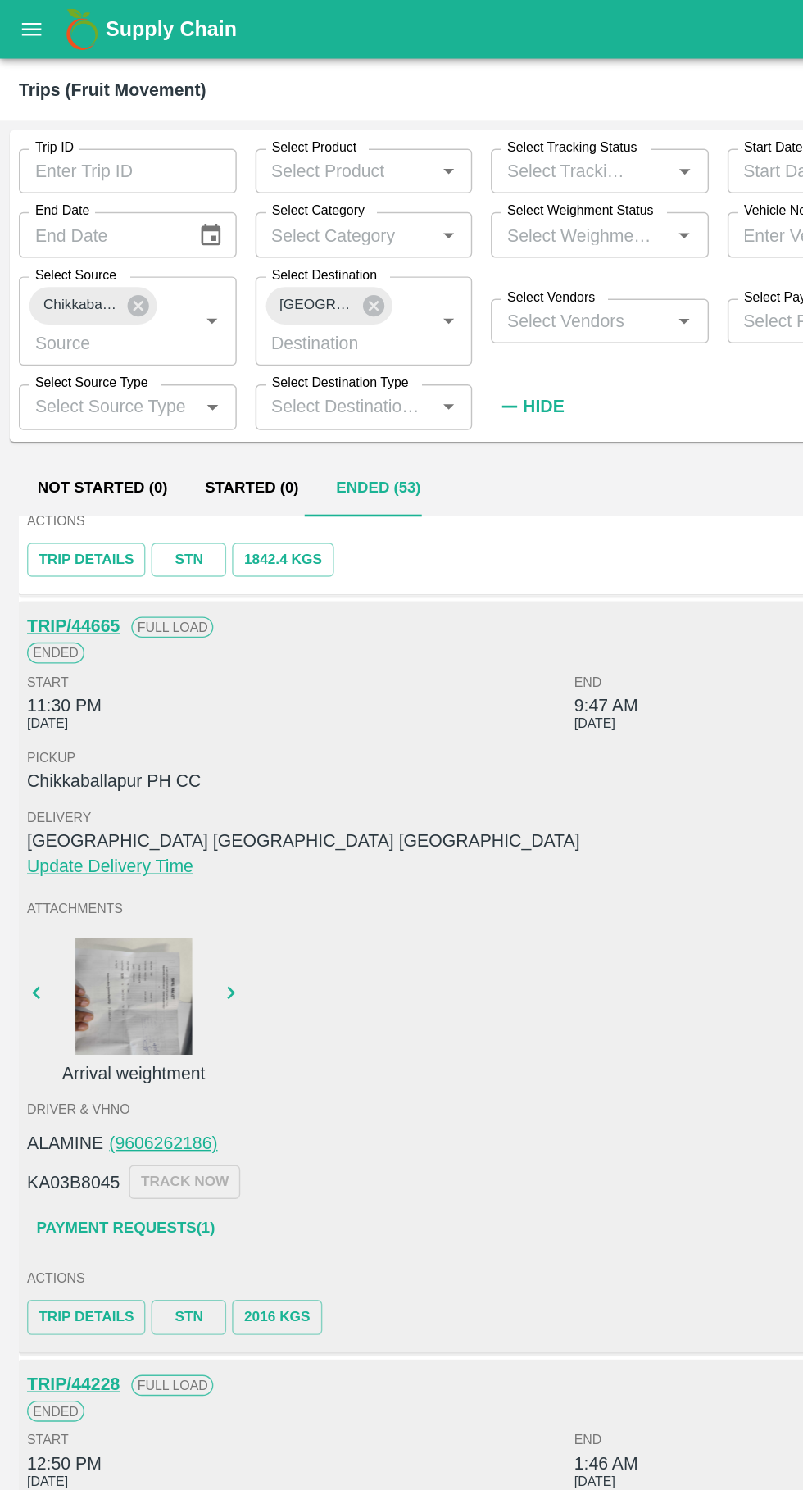
scroll to position [3118, 0]
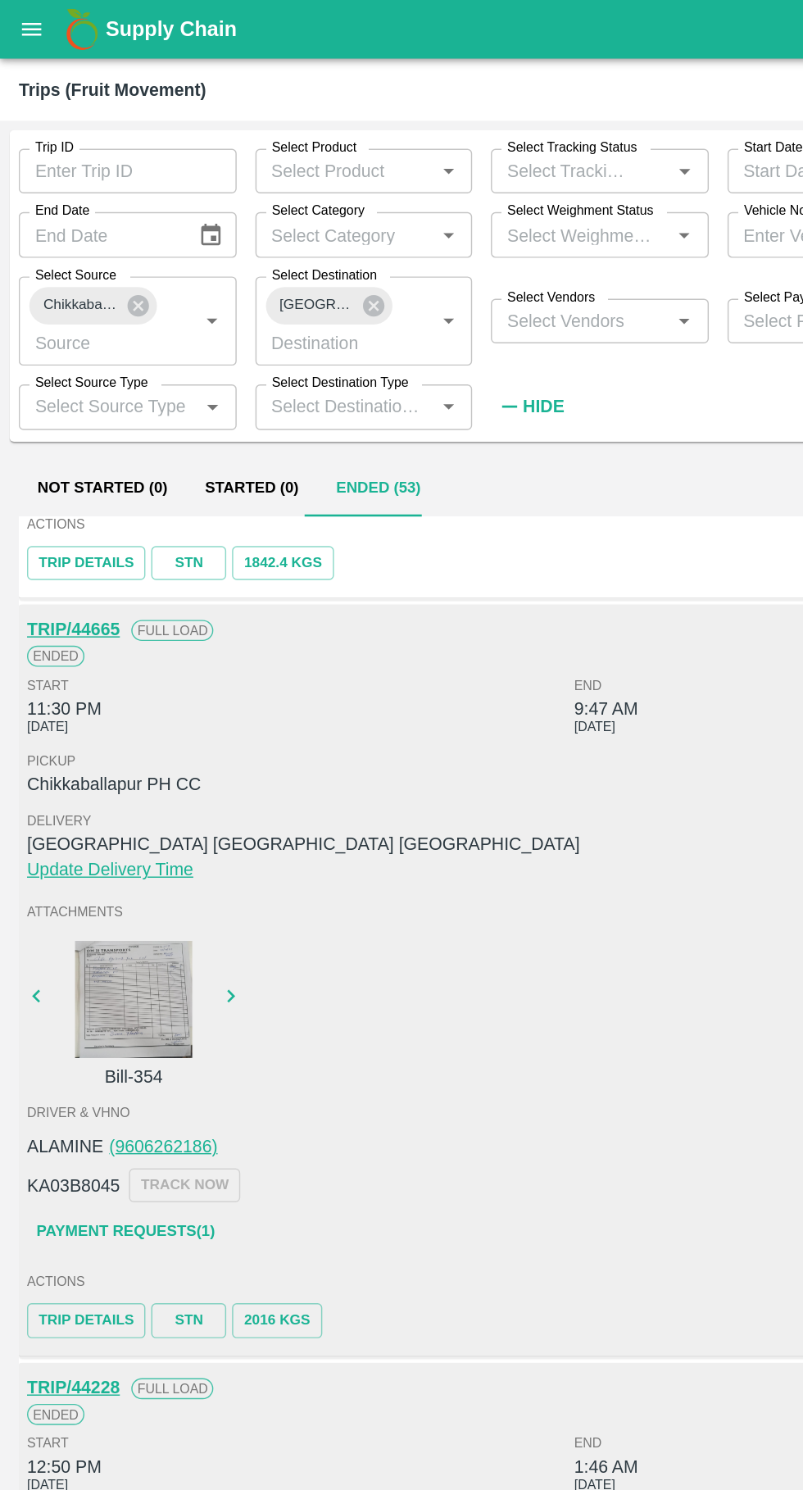
click at [167, 698] on icon "button" at bounding box center [161, 697] width 18 height 18
click at [174, 694] on div "Attachments Challan" at bounding box center [401, 696] width 769 height 141
click at [152, 698] on div at bounding box center [93, 699] width 123 height 82
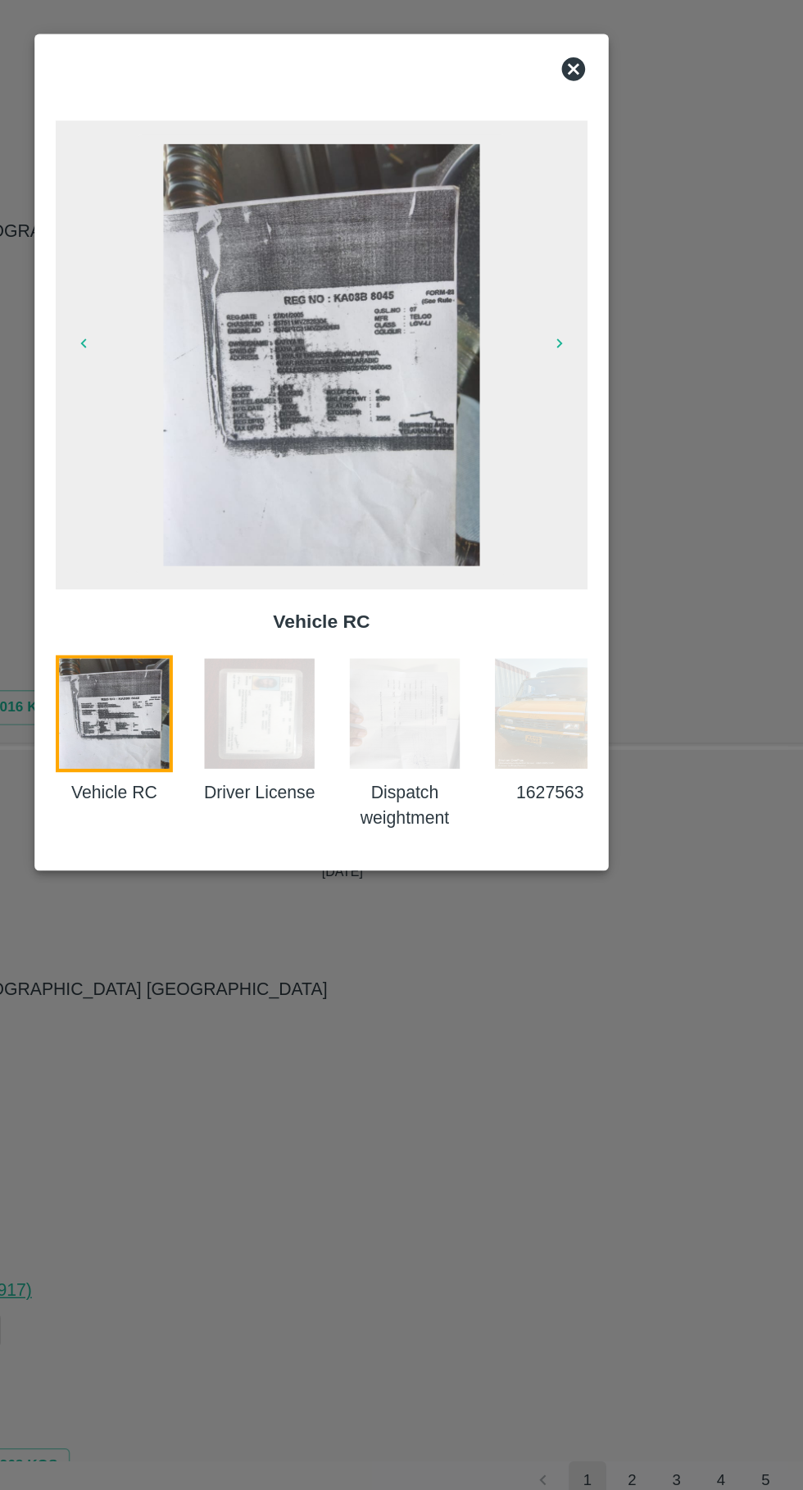
click at [373, 946] on img at bounding box center [358, 928] width 82 height 82
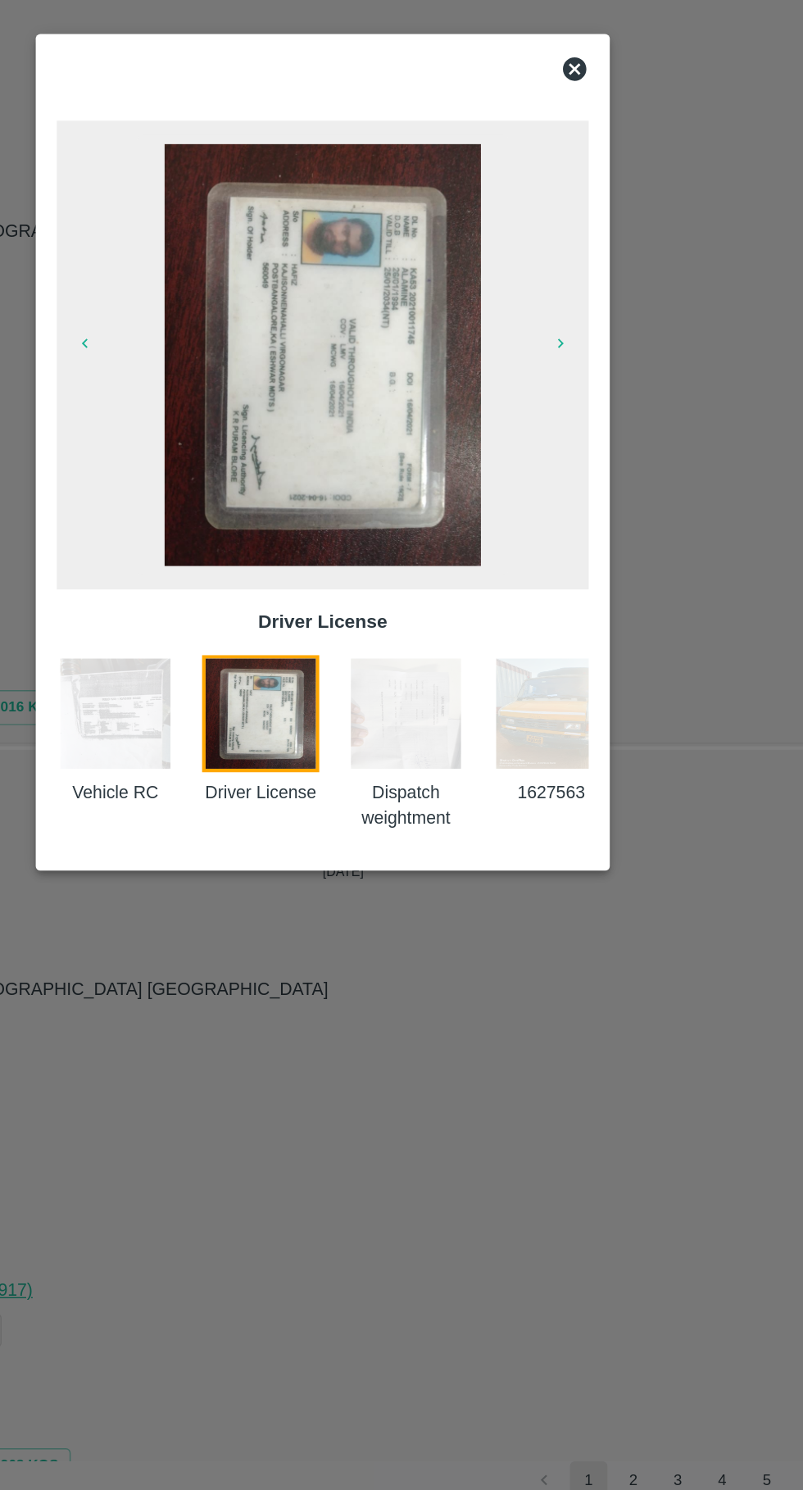
scroll to position [0, 0]
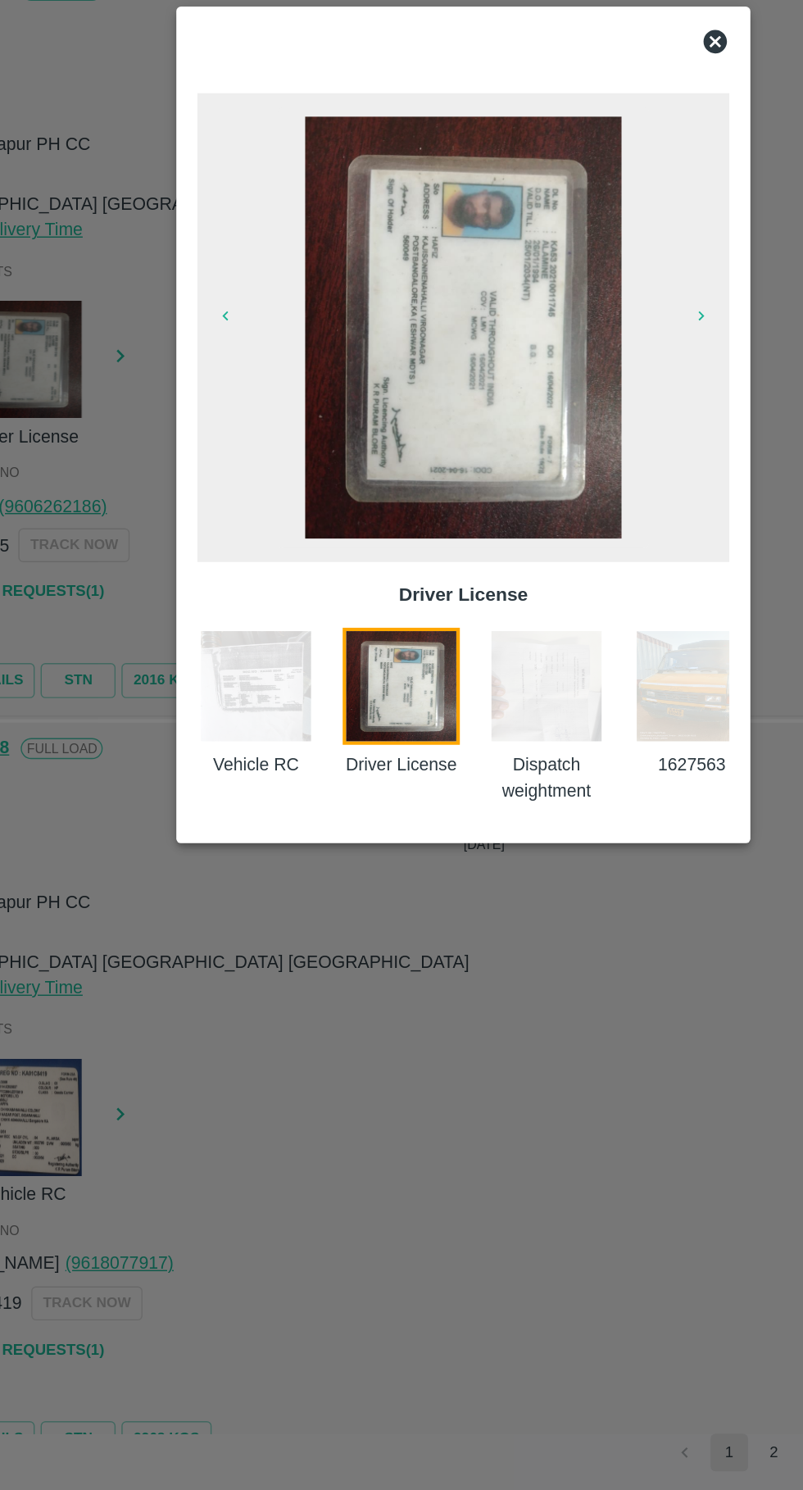
click at [453, 932] on img at bounding box center [460, 928] width 82 height 82
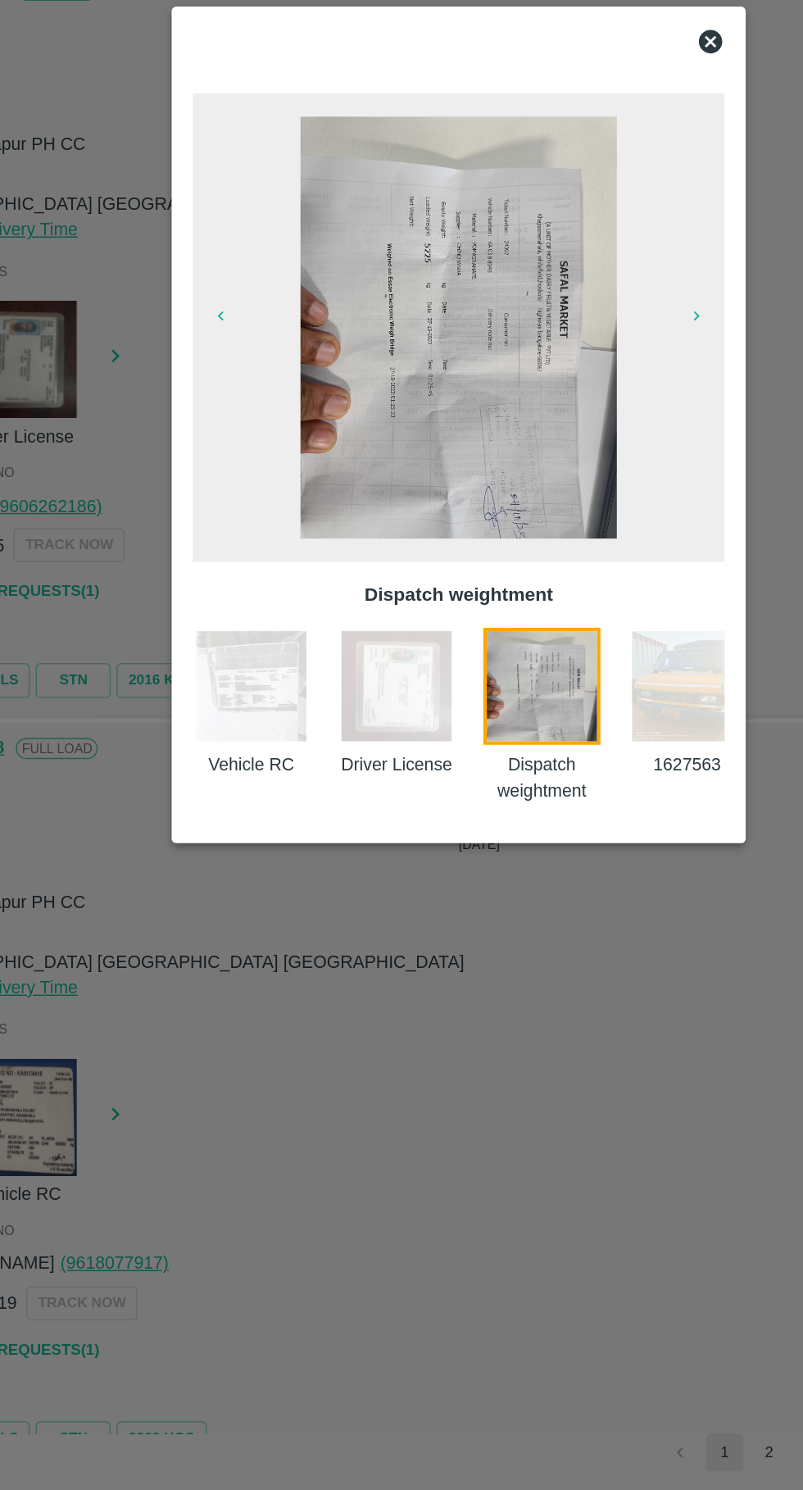
scroll to position [0, 58]
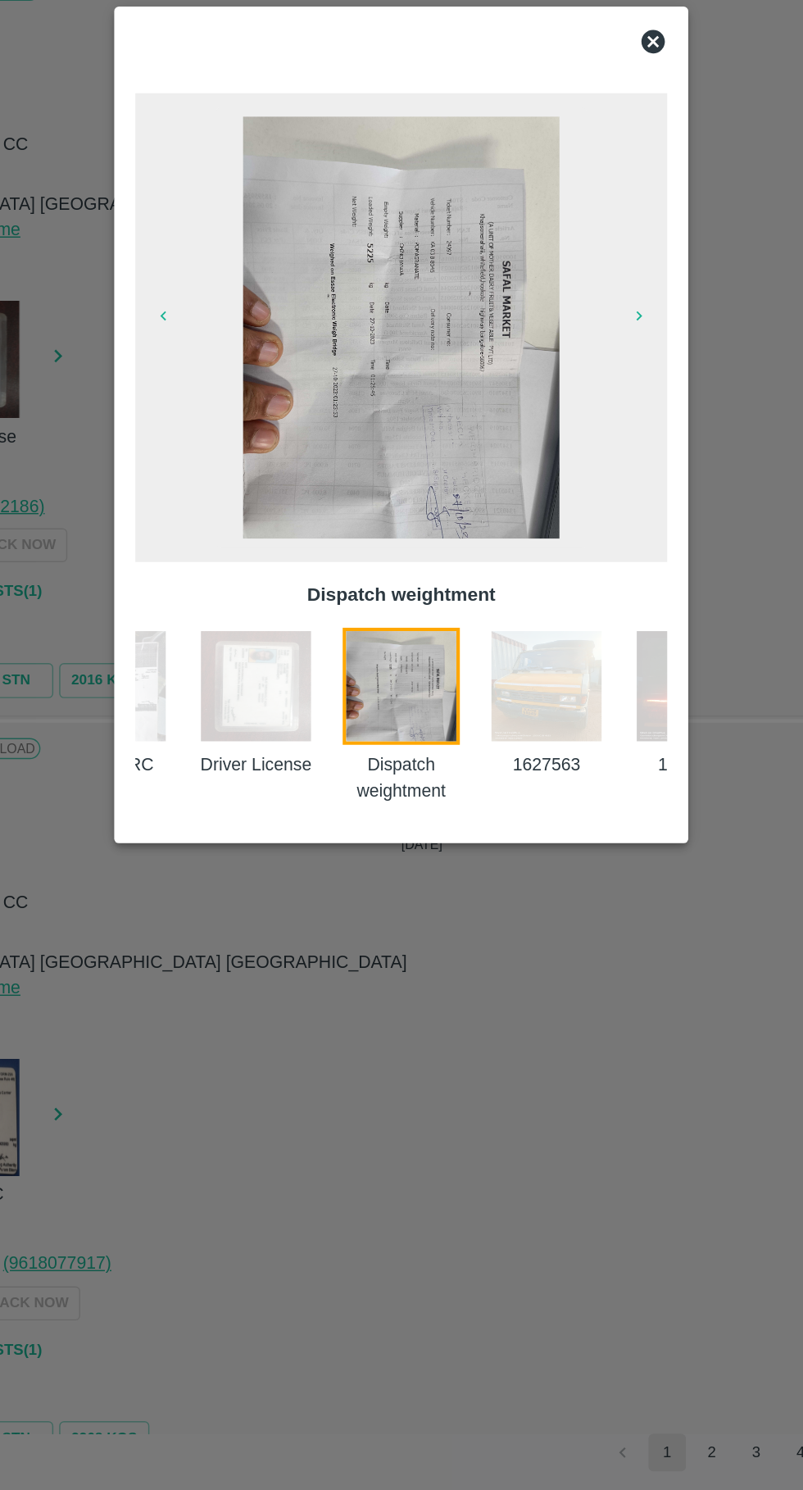
click at [521, 946] on img at bounding box center [503, 928] width 82 height 82
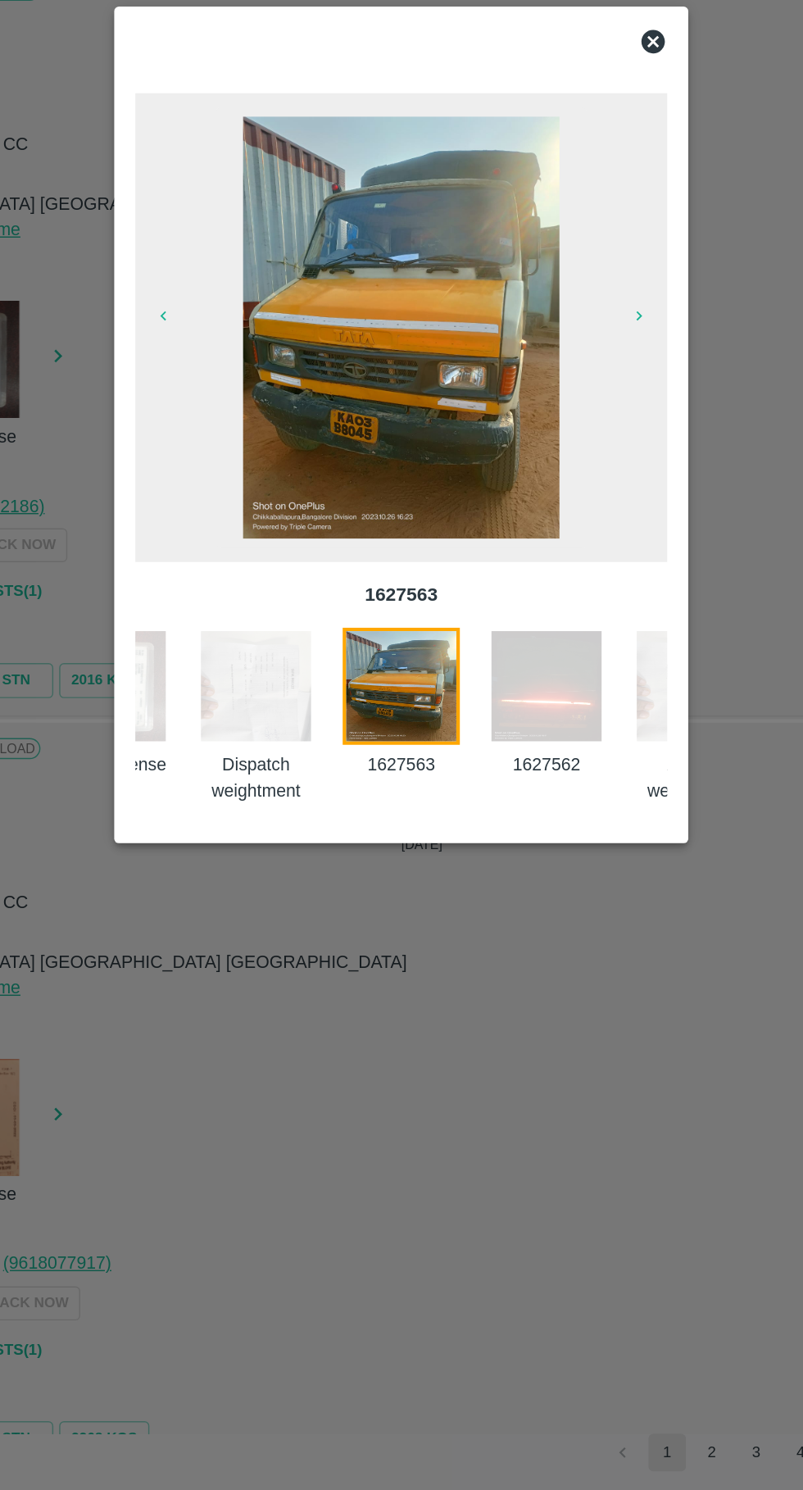
click at [506, 939] on img at bounding box center [503, 928] width 82 height 82
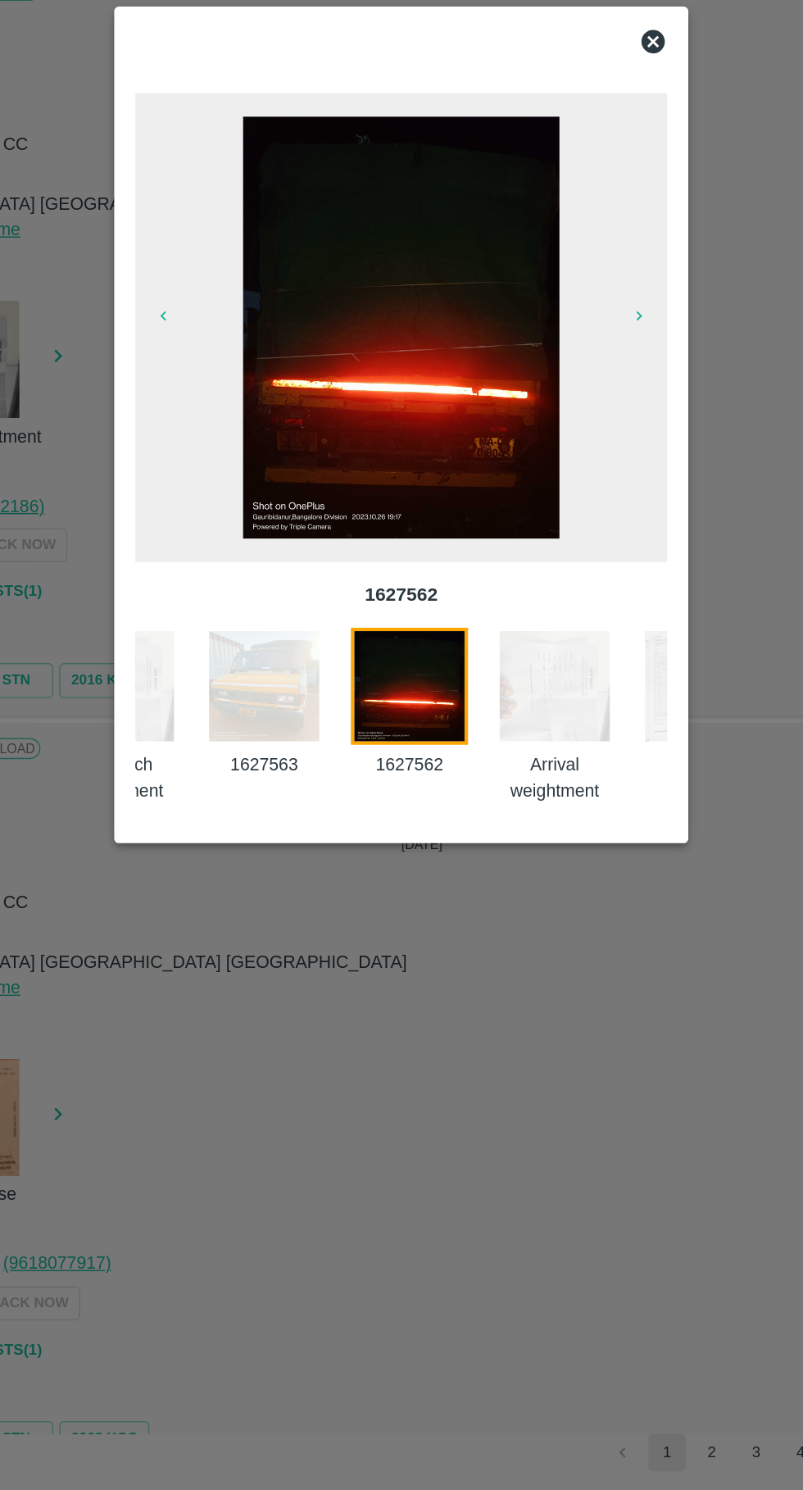
scroll to position [0, 262]
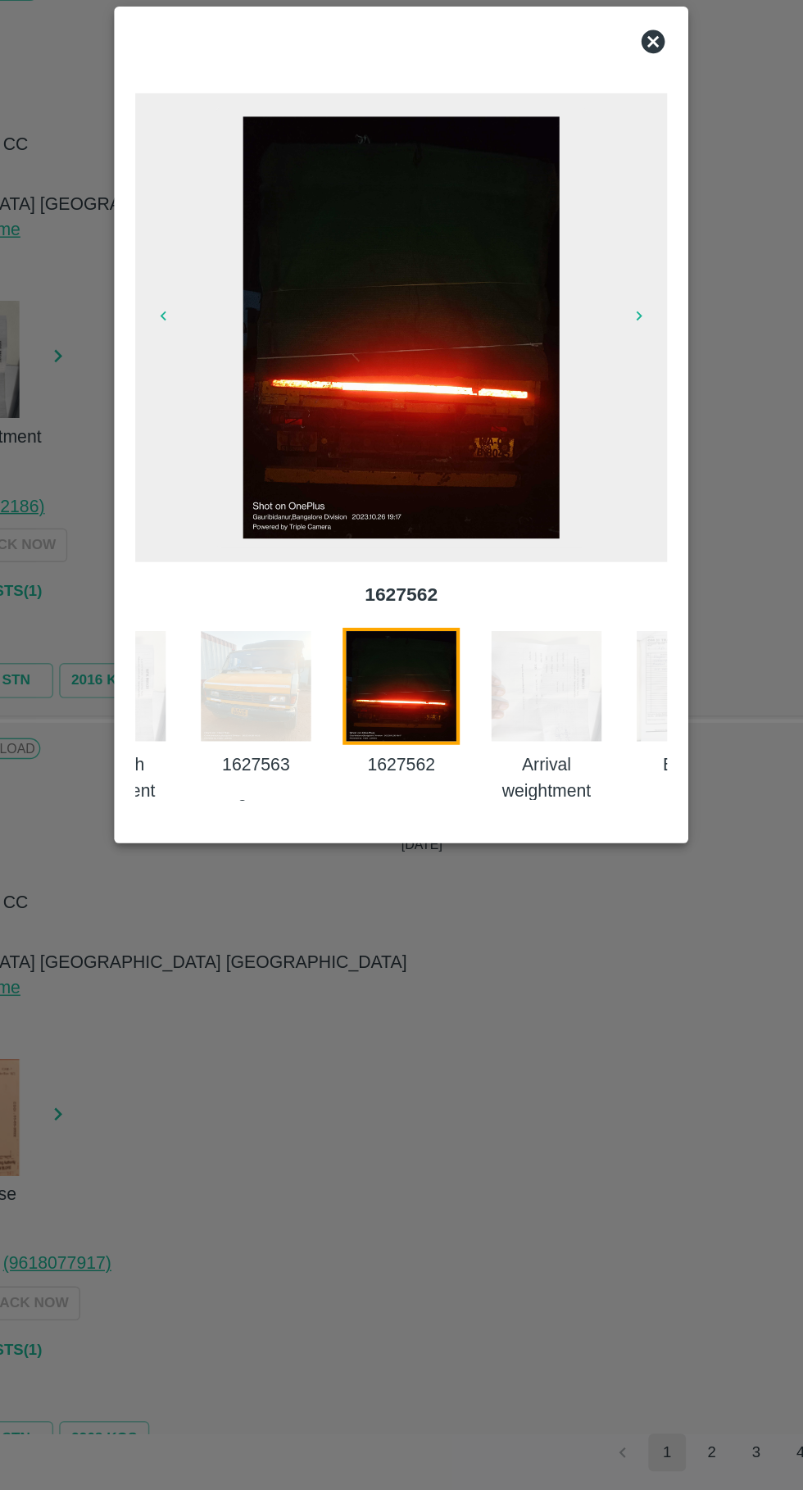
click at [516, 935] on img at bounding box center [503, 928] width 82 height 82
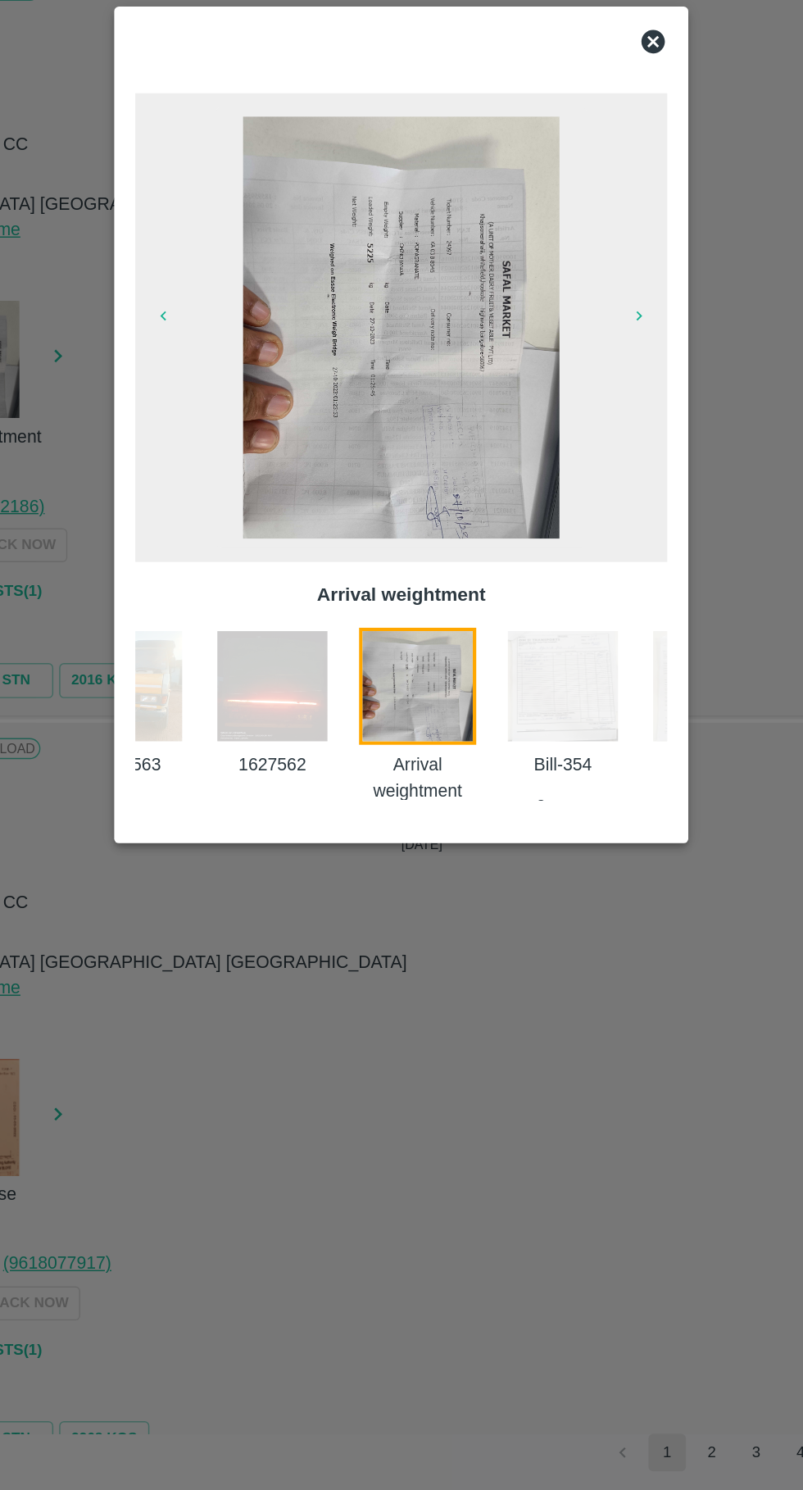
scroll to position [0, 363]
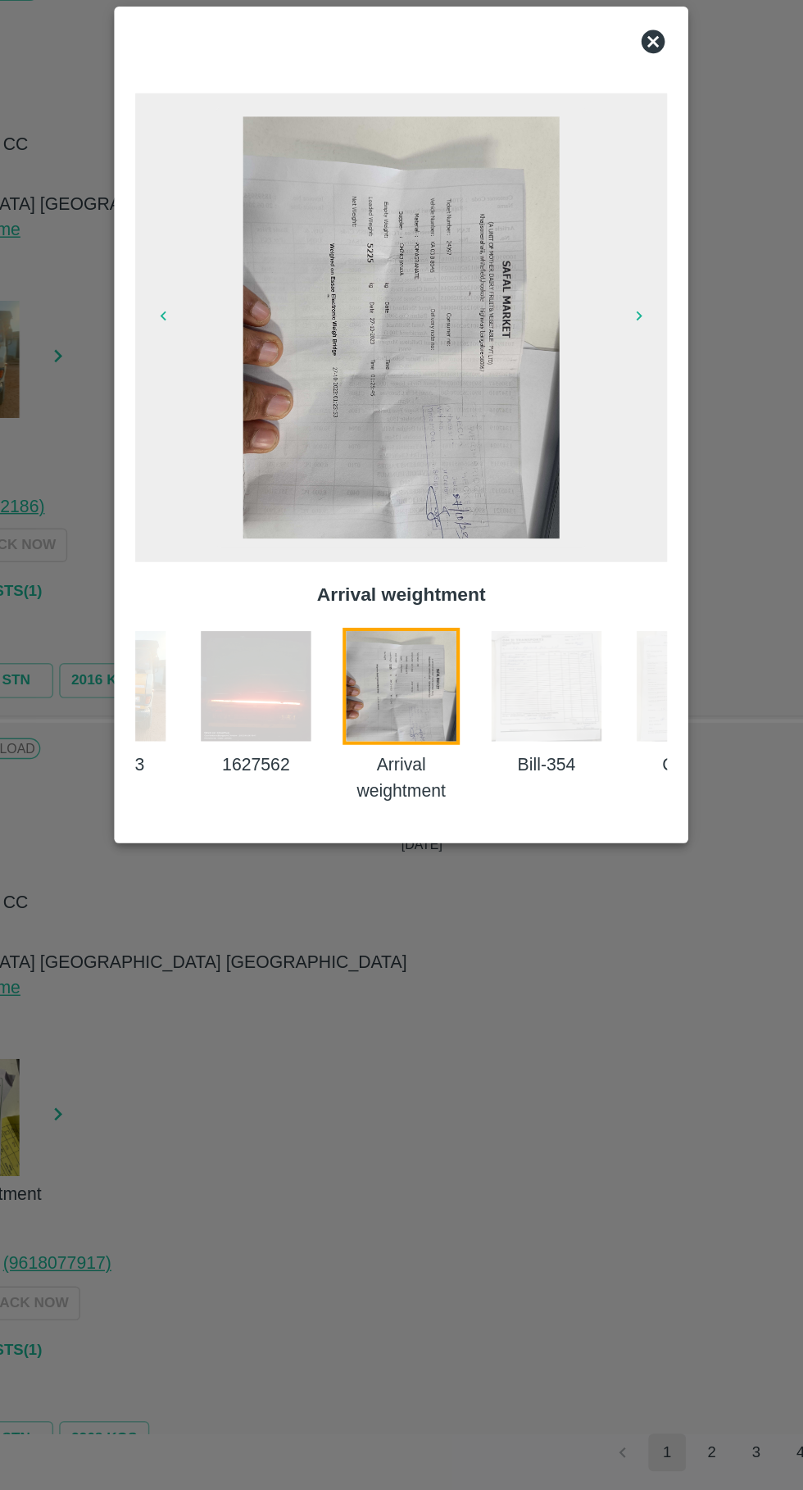
click at [503, 959] on img at bounding box center [503, 928] width 82 height 82
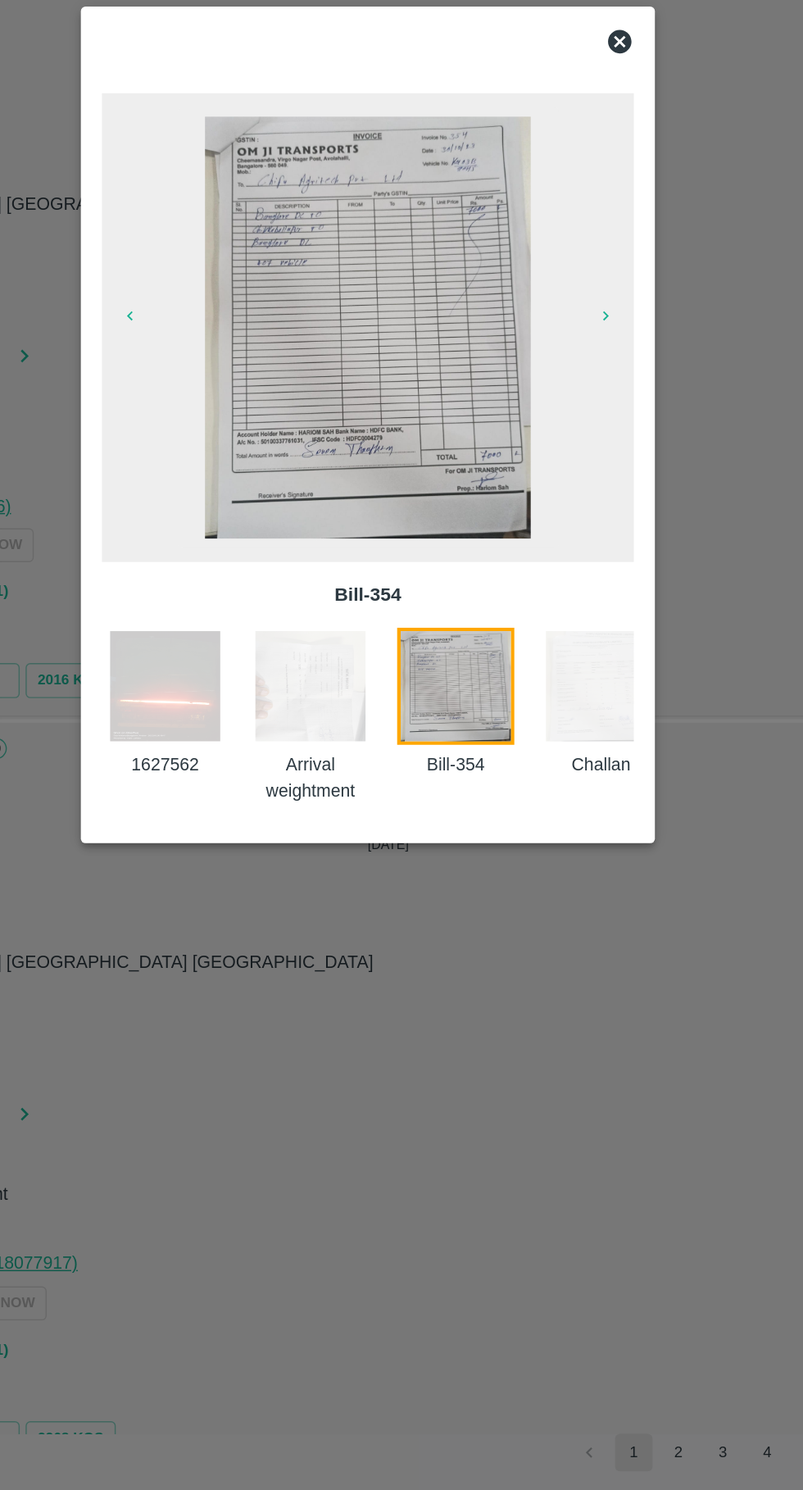
scroll to position [0, 441]
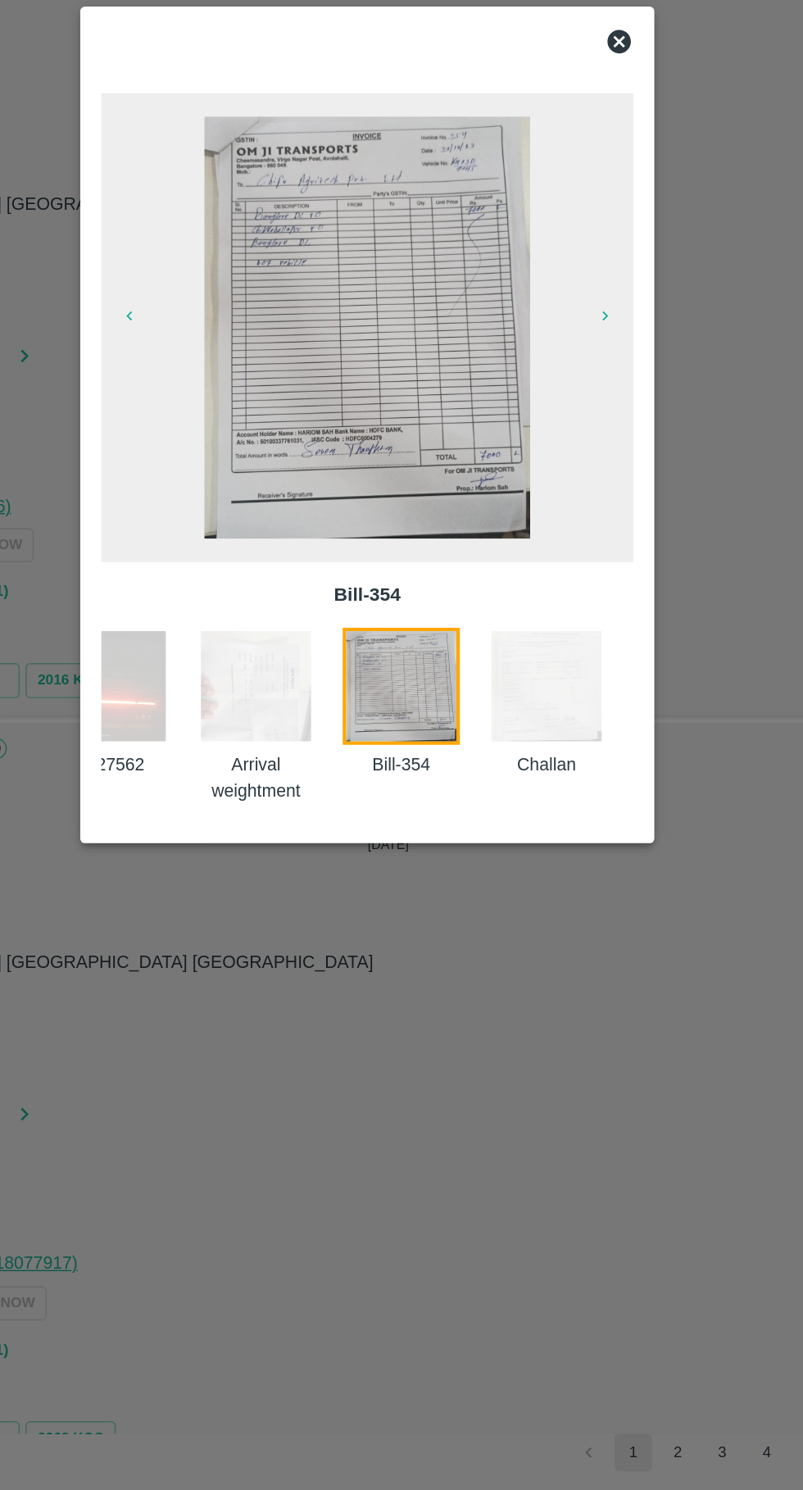
click at [585, 482] on icon at bounding box center [578, 477] width 20 height 20
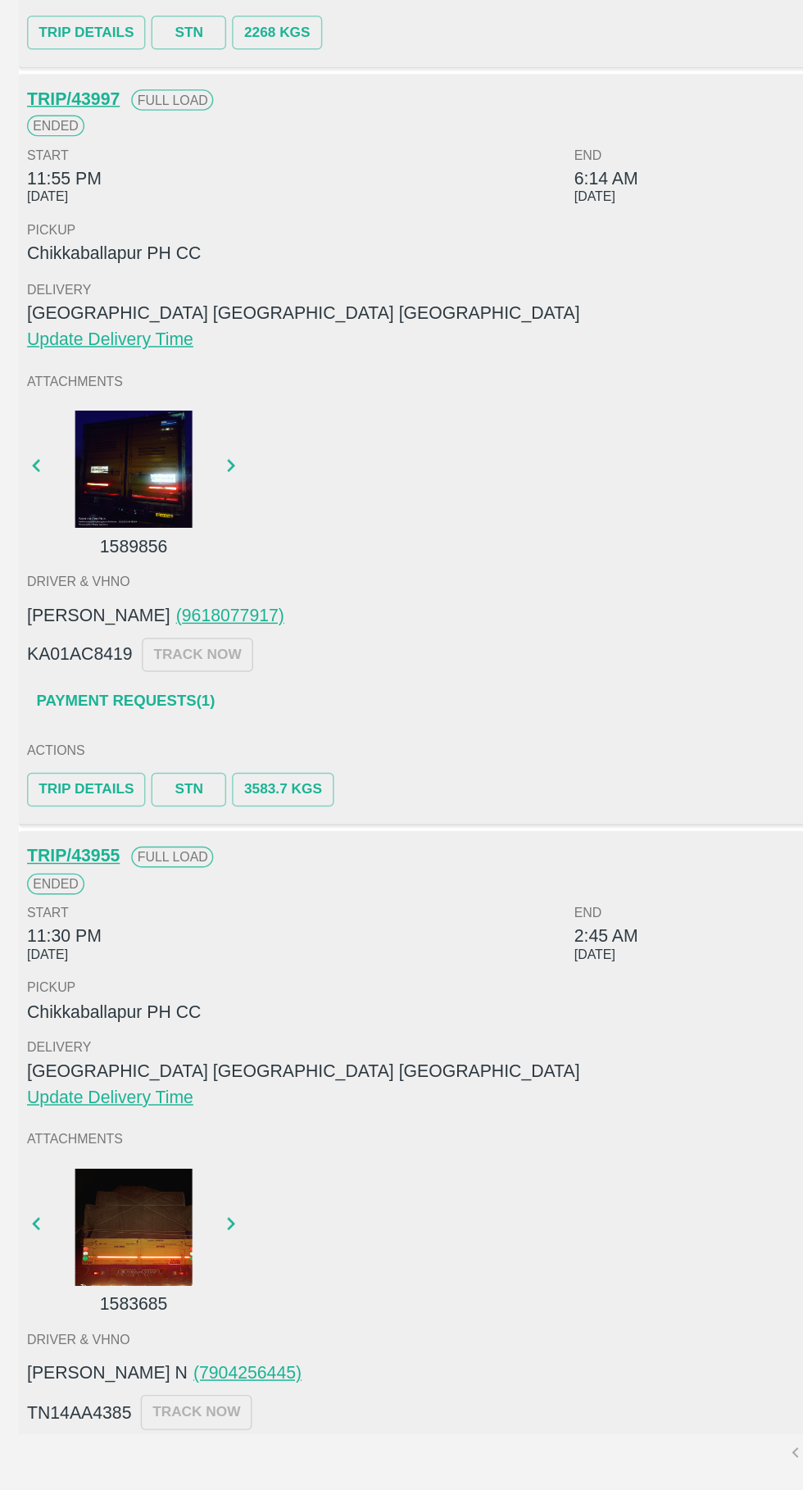
scroll to position [4210, 0]
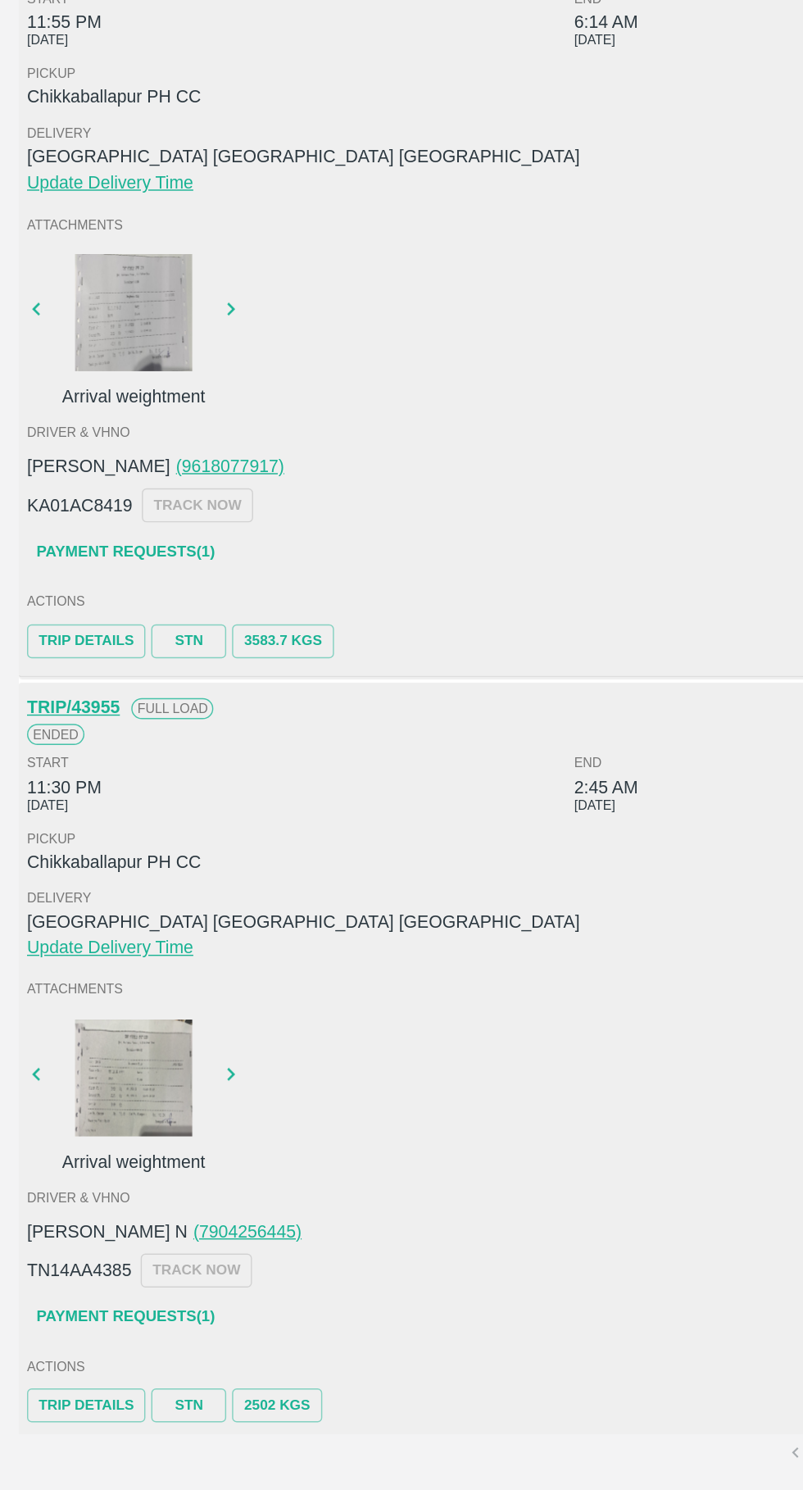
click at [107, 1194] on div at bounding box center [93, 1202] width 123 height 82
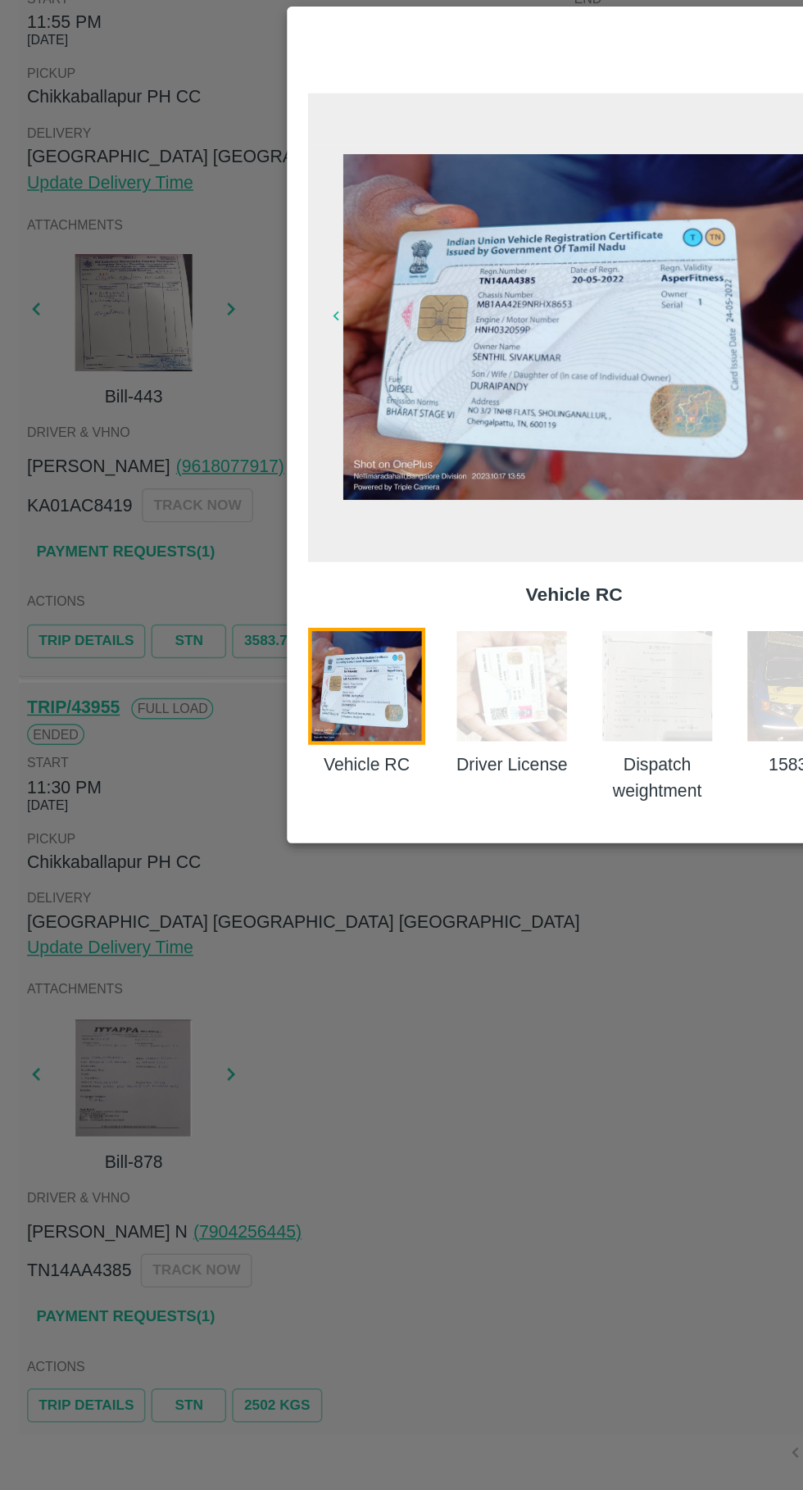
click at [381, 935] on img at bounding box center [358, 928] width 82 height 82
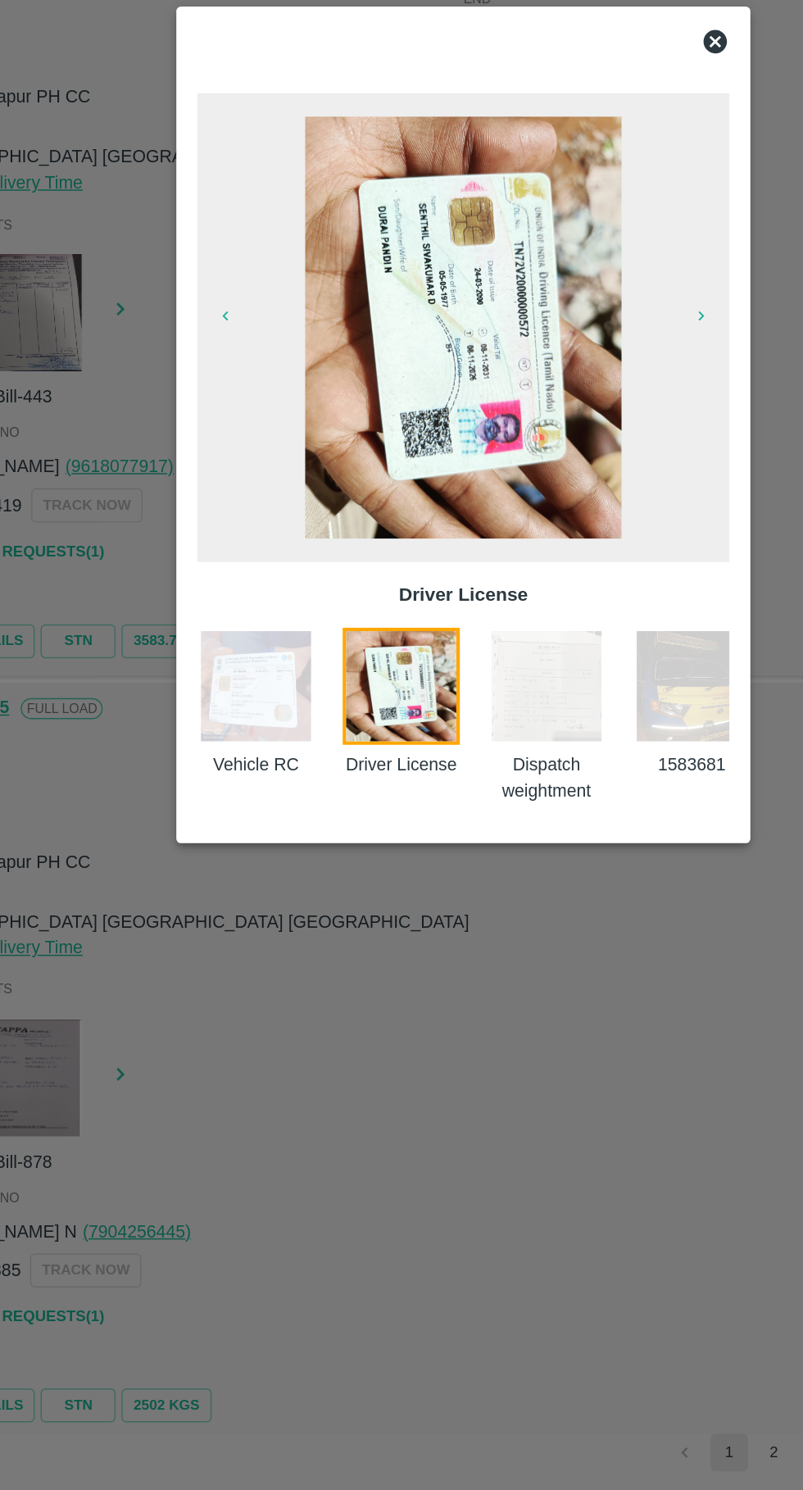
click at [476, 958] on img at bounding box center [460, 928] width 82 height 82
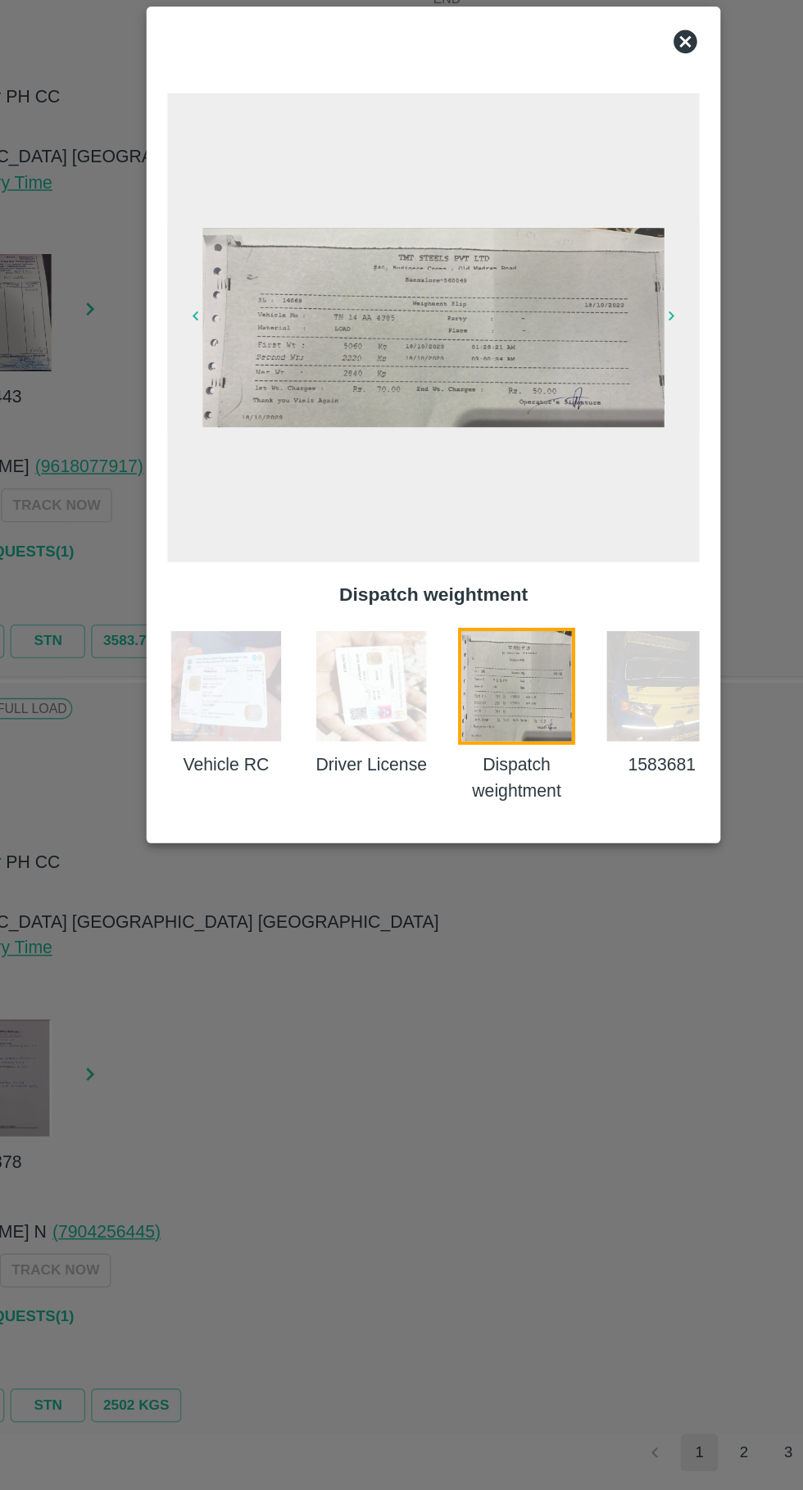
scroll to position [0, 58]
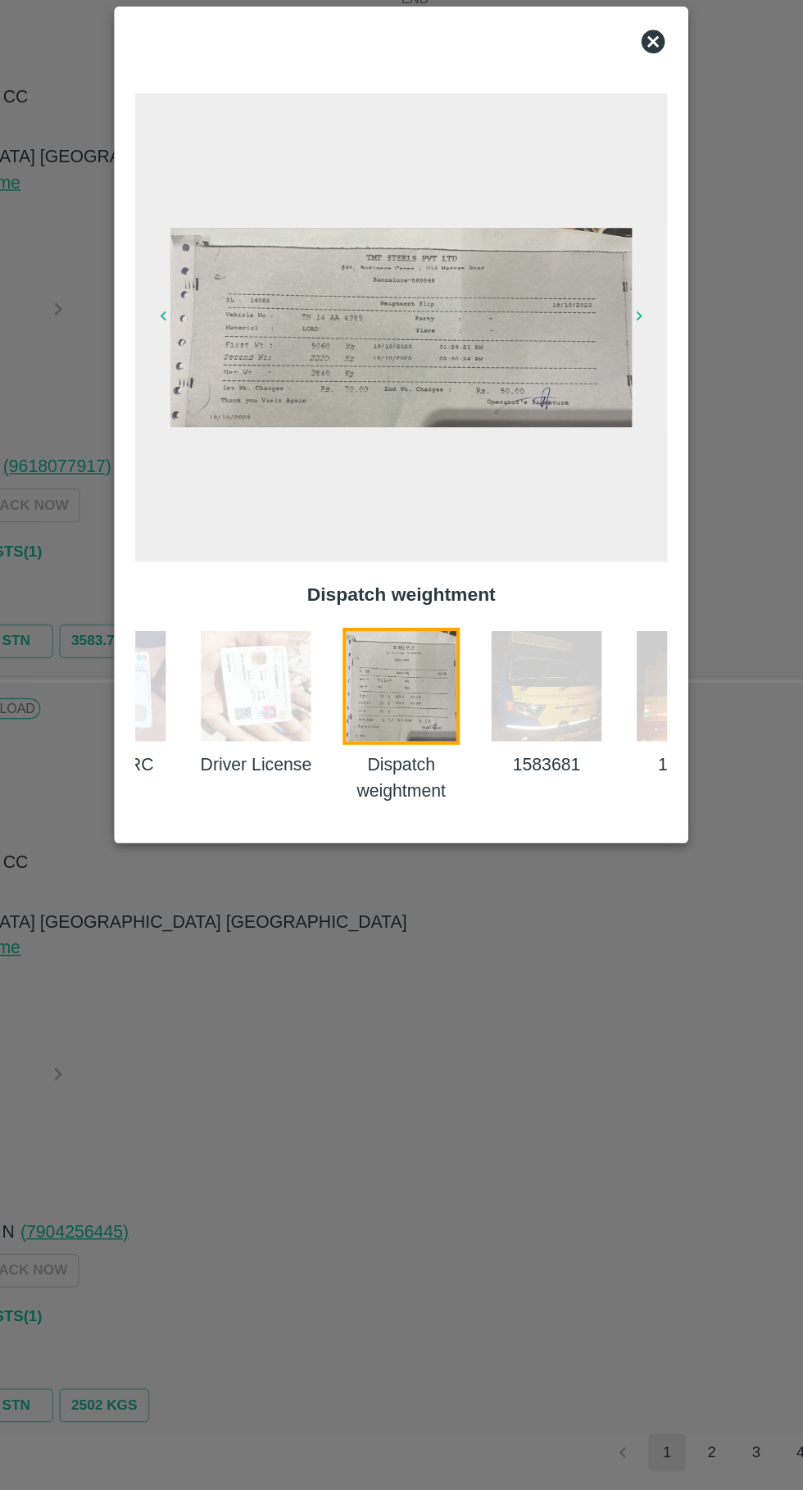
click at [488, 968] on img at bounding box center [503, 928] width 82 height 82
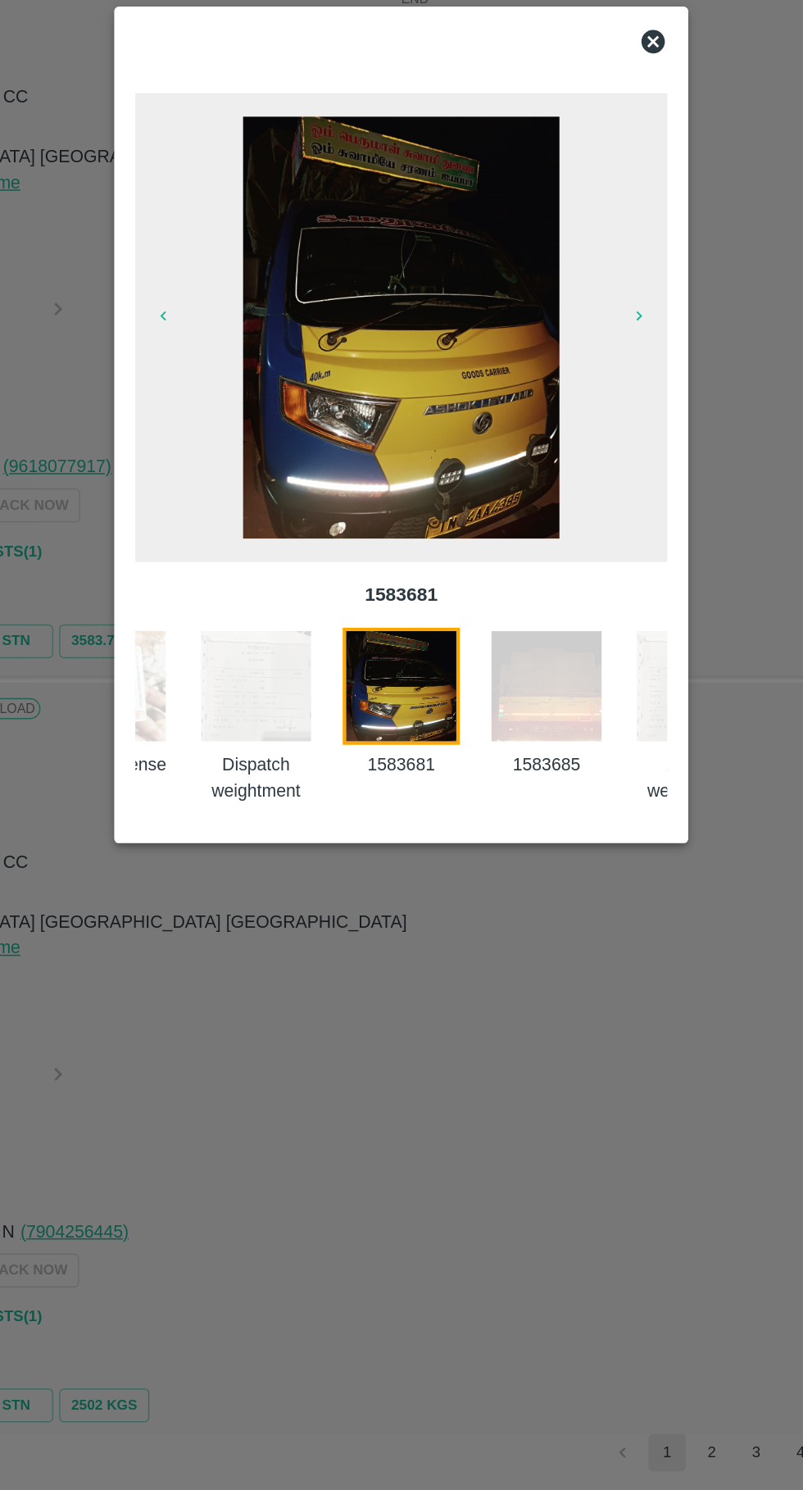
click at [510, 956] on img at bounding box center [503, 928] width 82 height 82
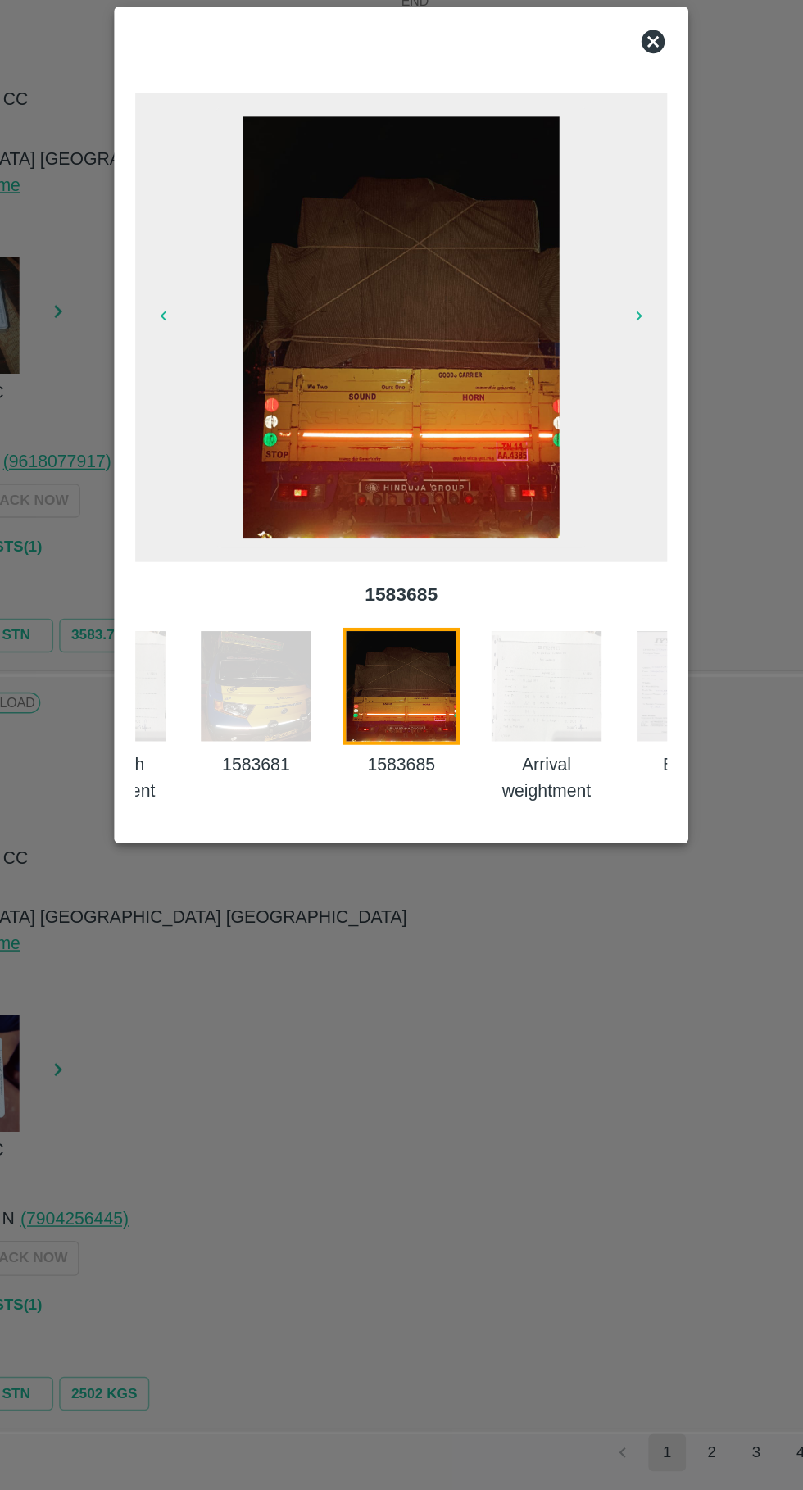
click at [487, 942] on img at bounding box center [503, 928] width 82 height 82
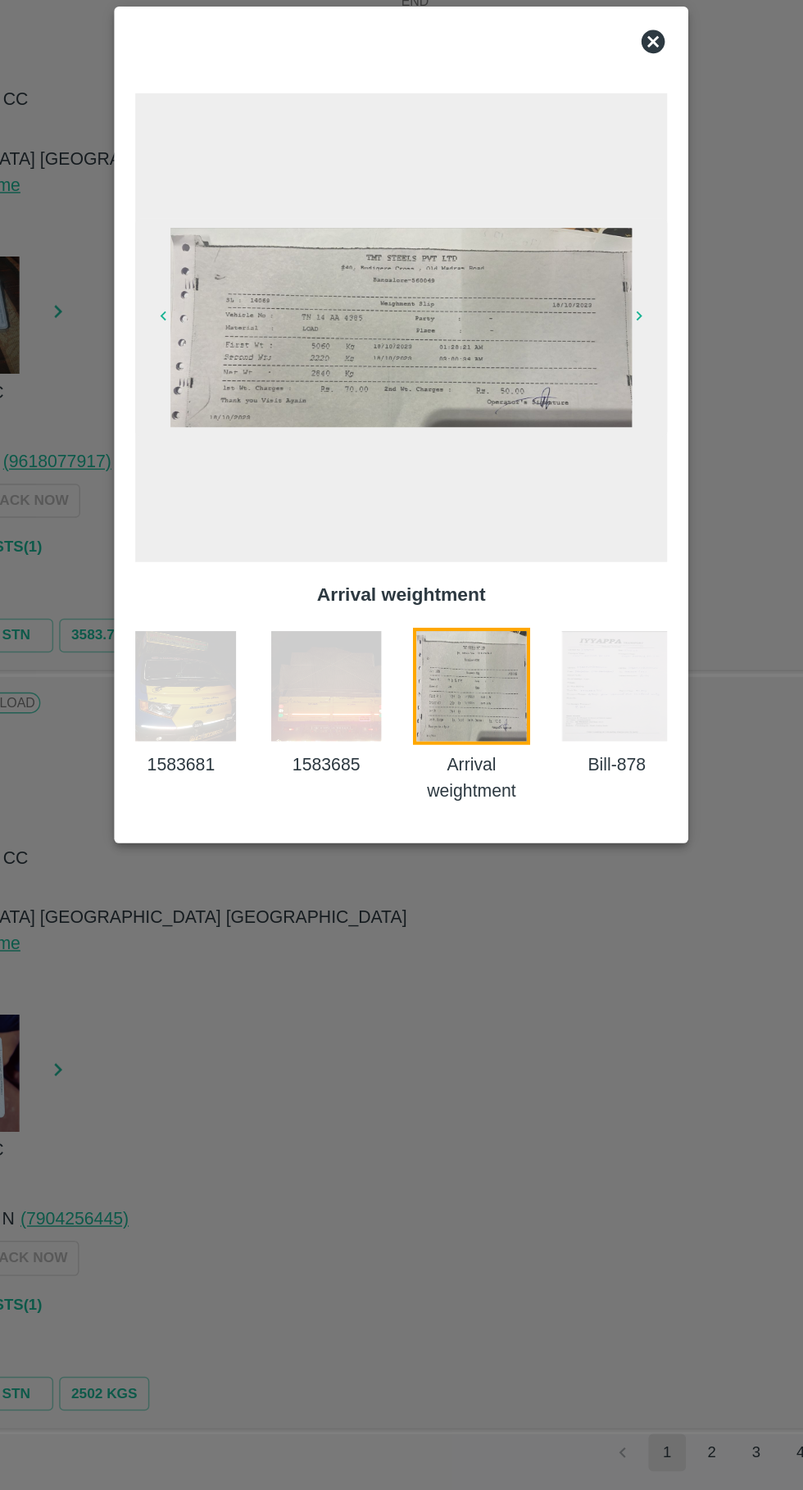
scroll to position [0, 363]
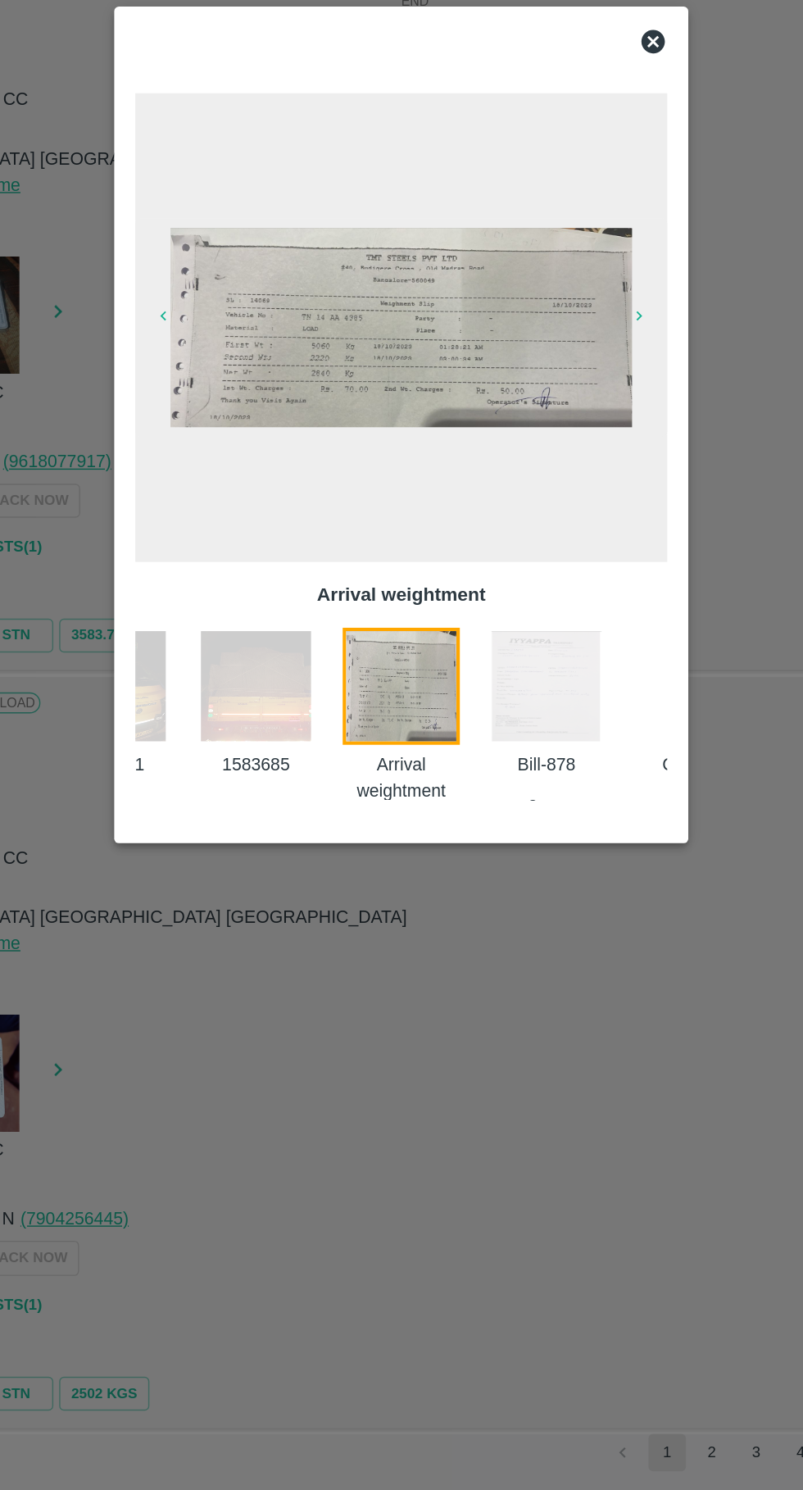
click at [489, 950] on img at bounding box center [503, 928] width 82 height 82
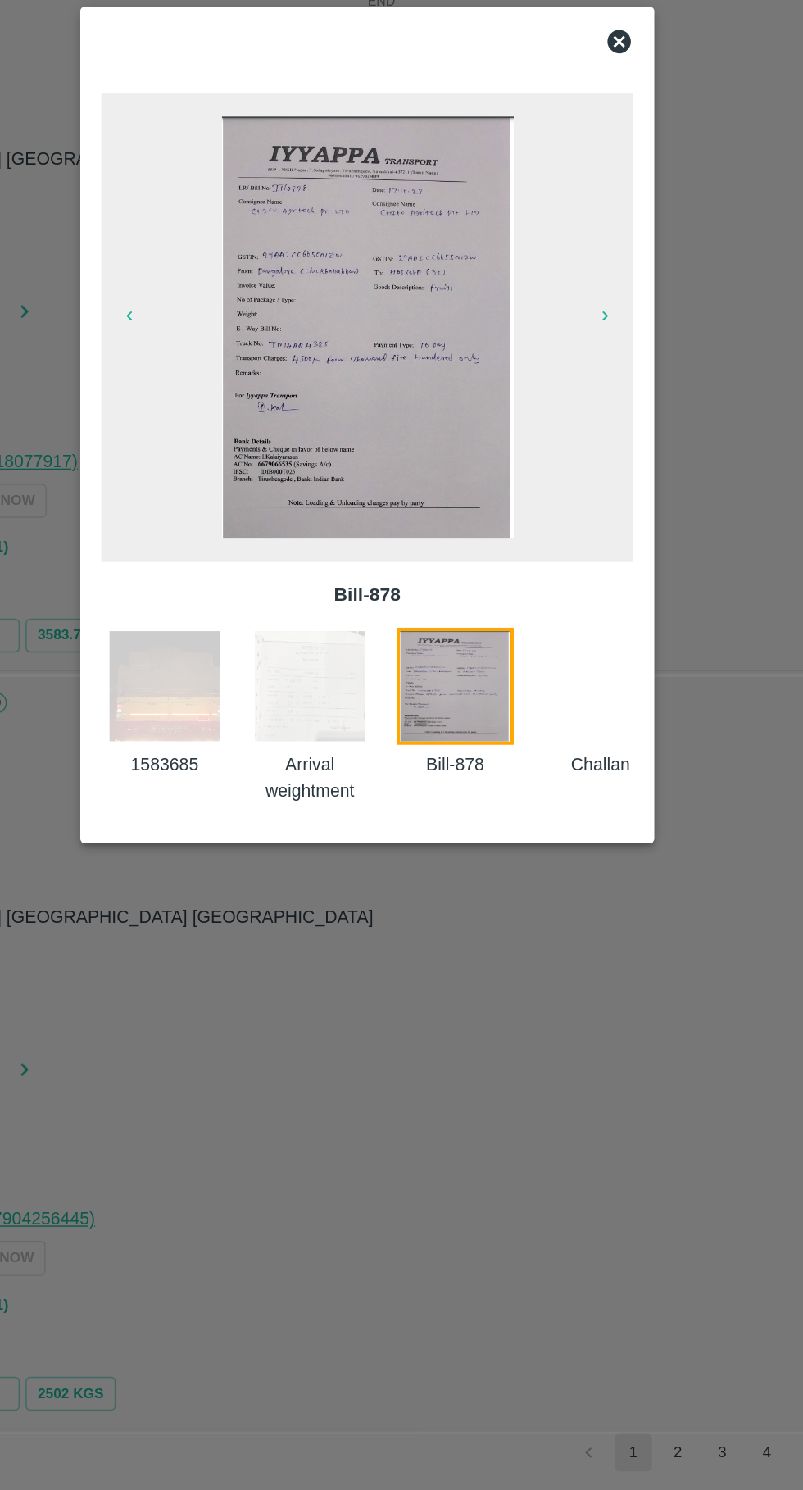
scroll to position [0, 441]
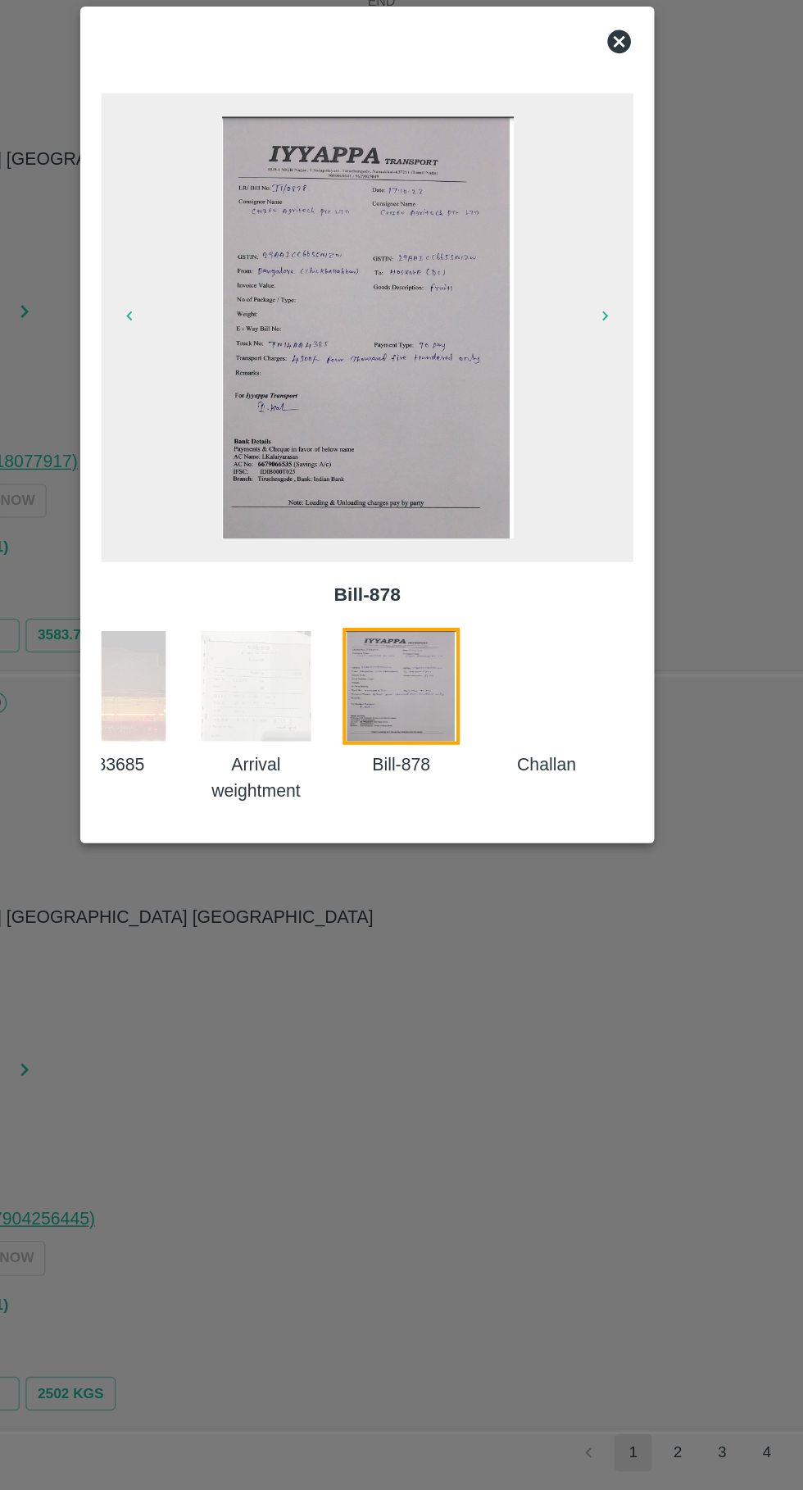
click at [578, 478] on icon at bounding box center [578, 477] width 16 height 16
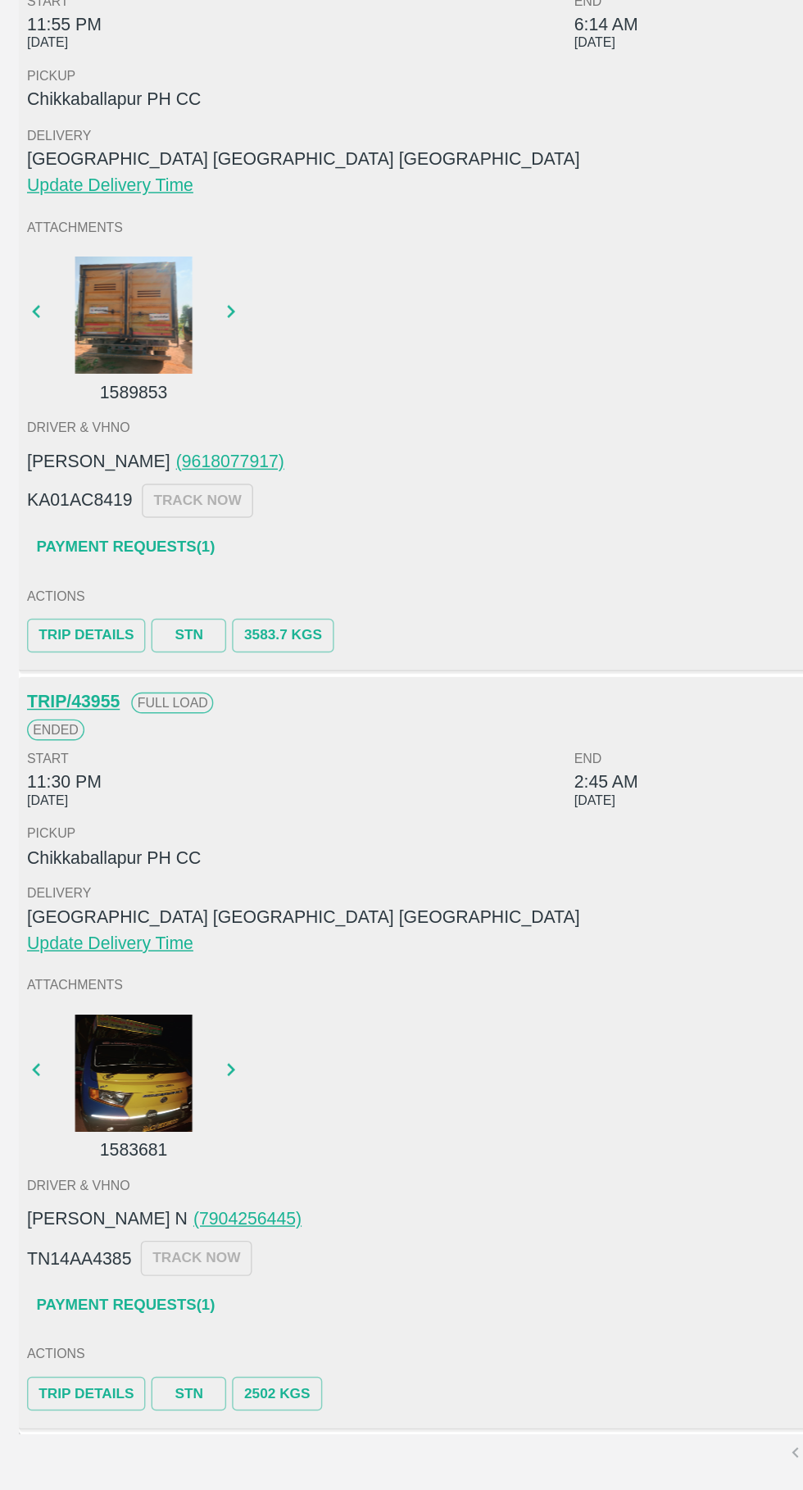
click at [110, 1358] on link "Payment Requests( 1 )" at bounding box center [88, 1361] width 138 height 29
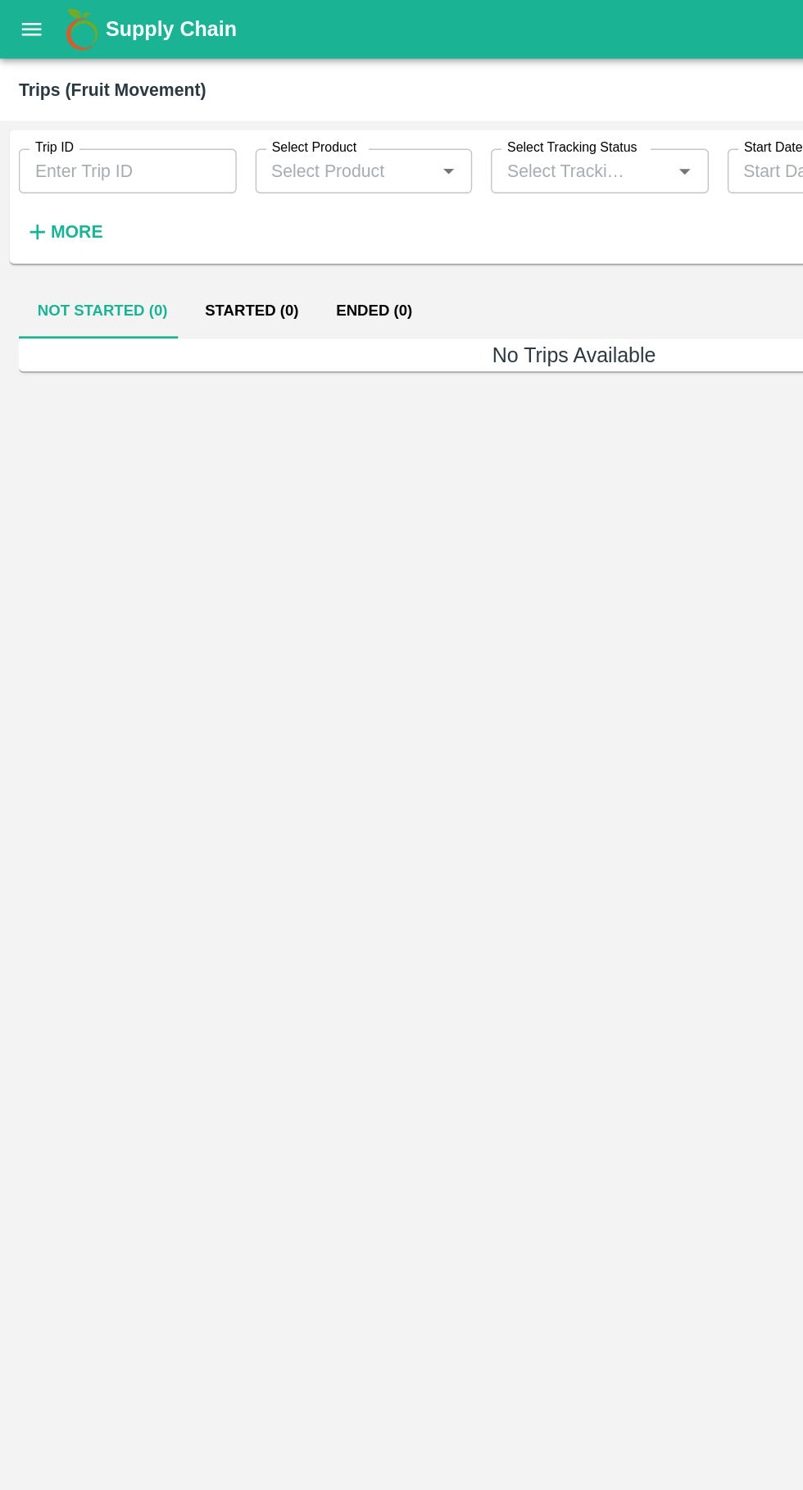
click at [39, 154] on h6 "More" at bounding box center [53, 162] width 37 height 21
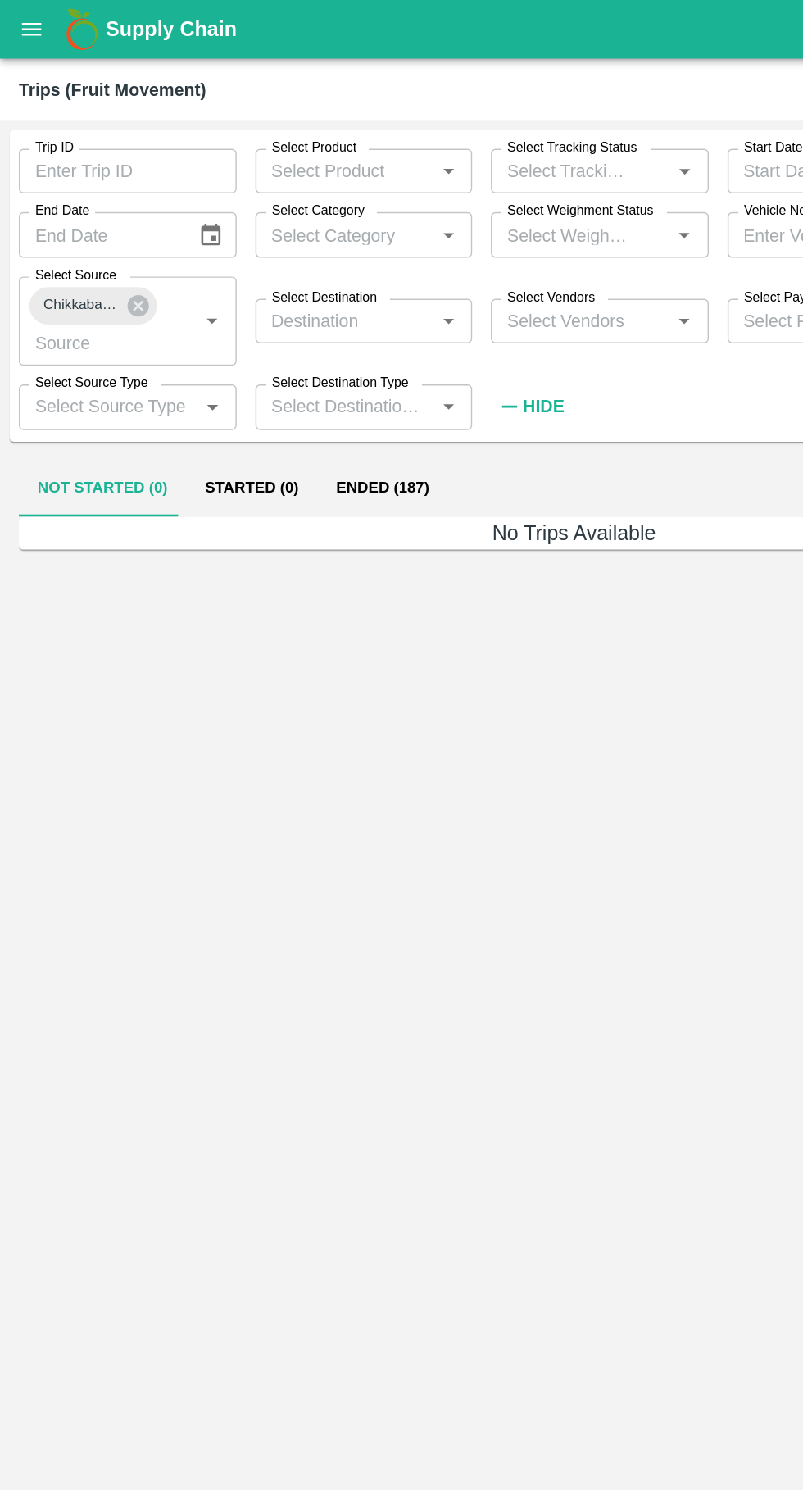
click at [52, 214] on span "Chikkaballapur PH" at bounding box center [56, 213] width 72 height 17
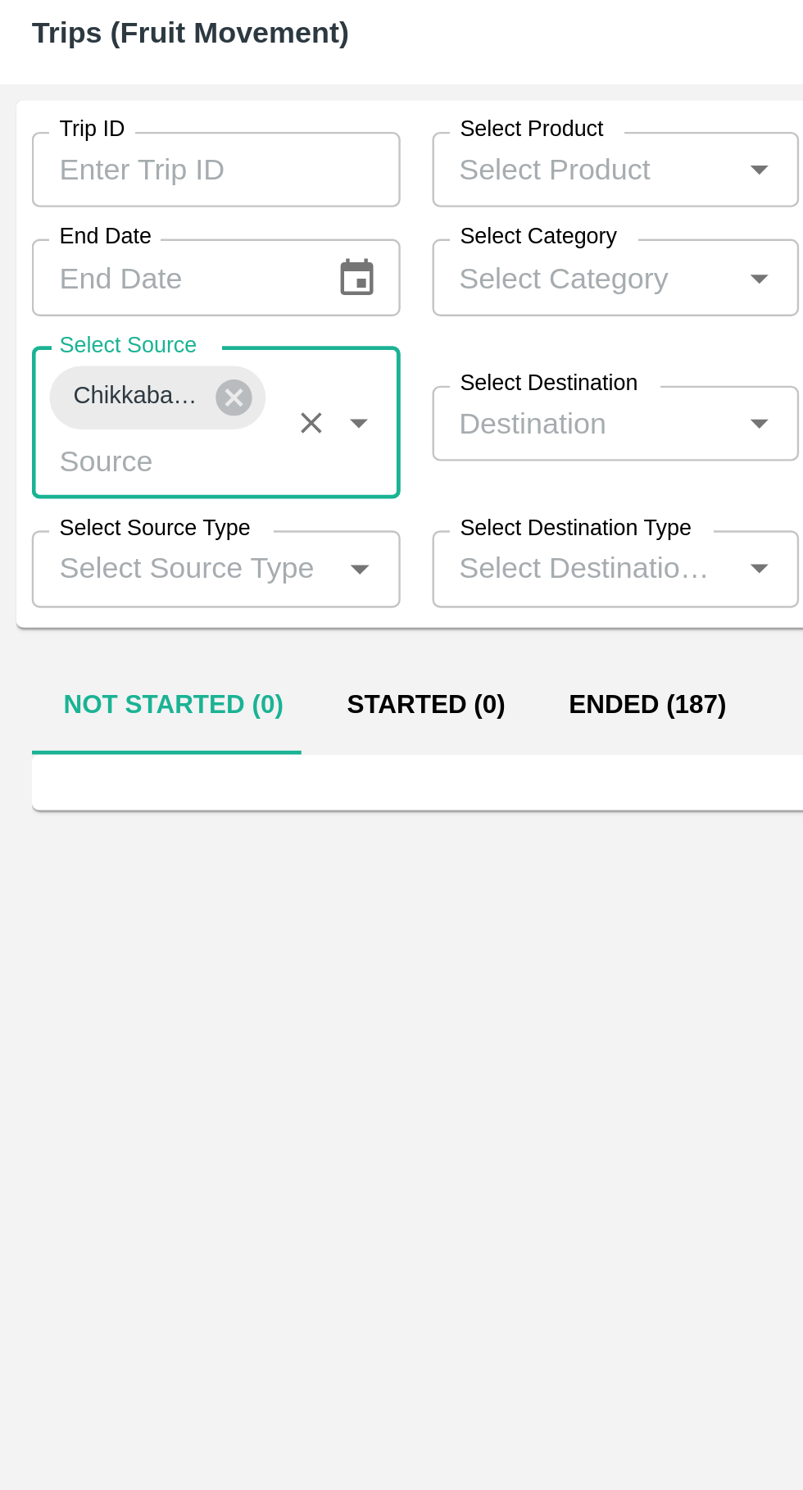
click at [231, 223] on input "Select Destination" at bounding box center [242, 224] width 116 height 21
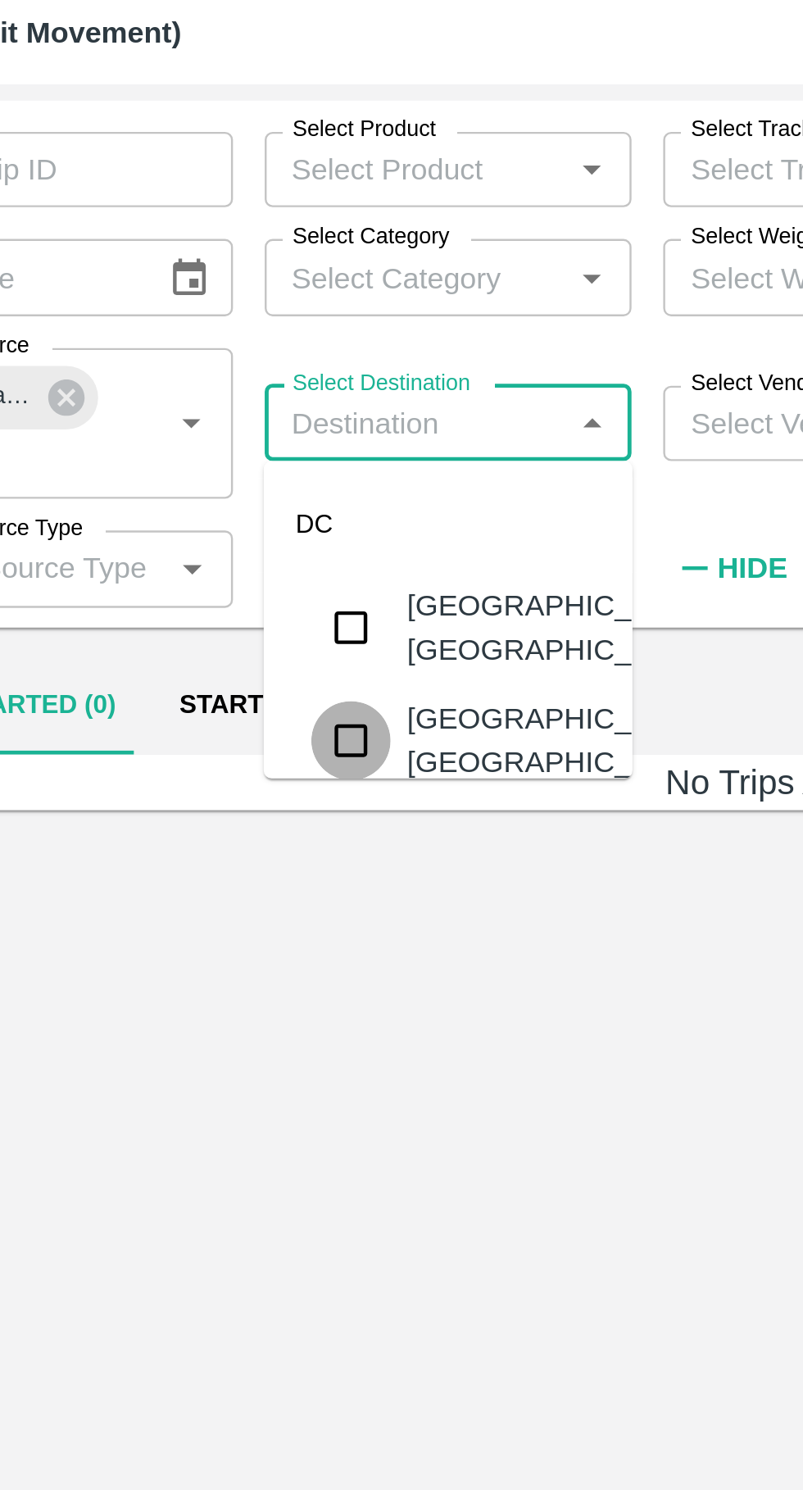
click at [226, 348] on input "checkbox" at bounding box center [214, 355] width 33 height 33
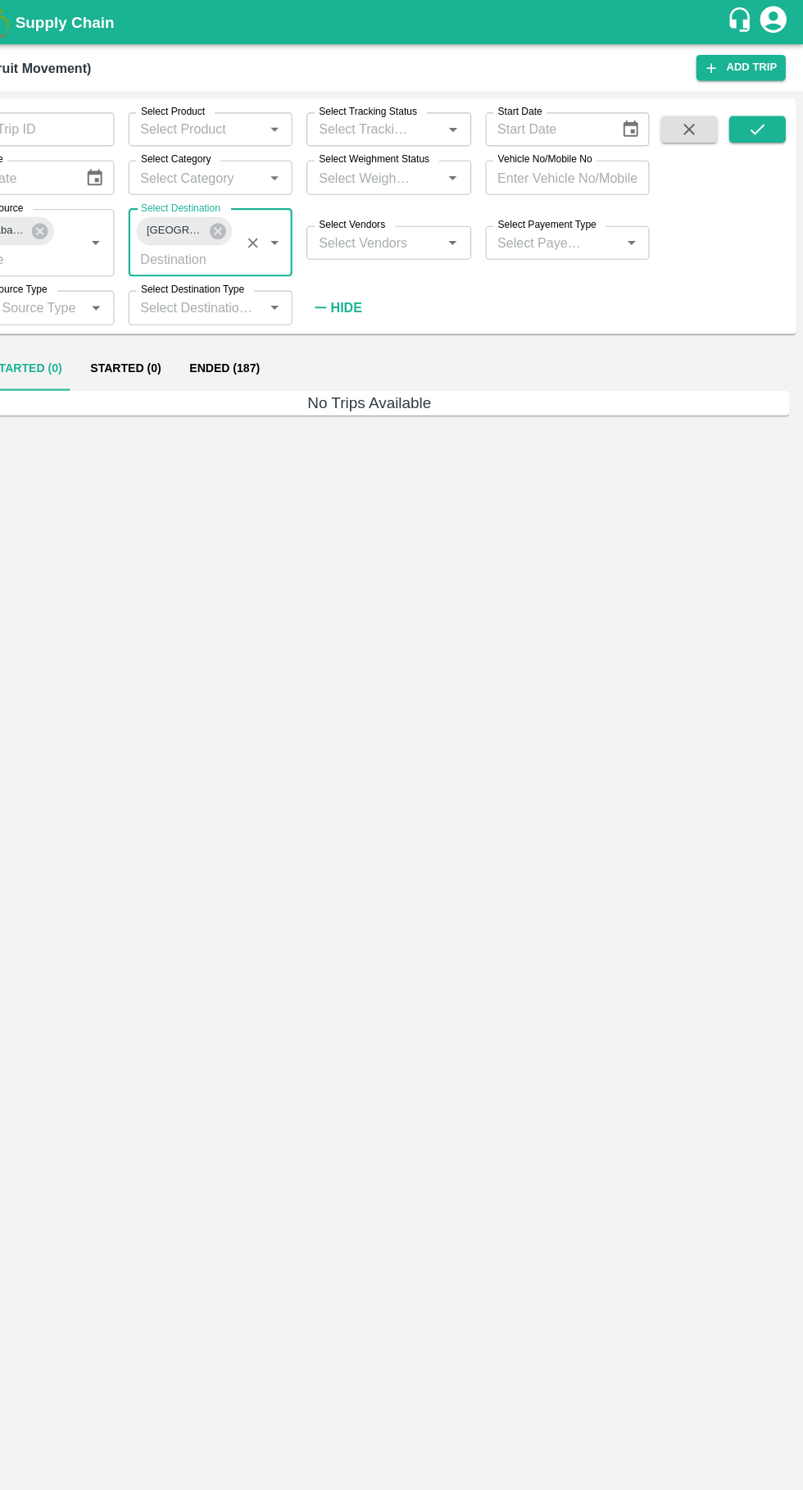
click at [762, 116] on icon "submit" at bounding box center [761, 120] width 18 height 18
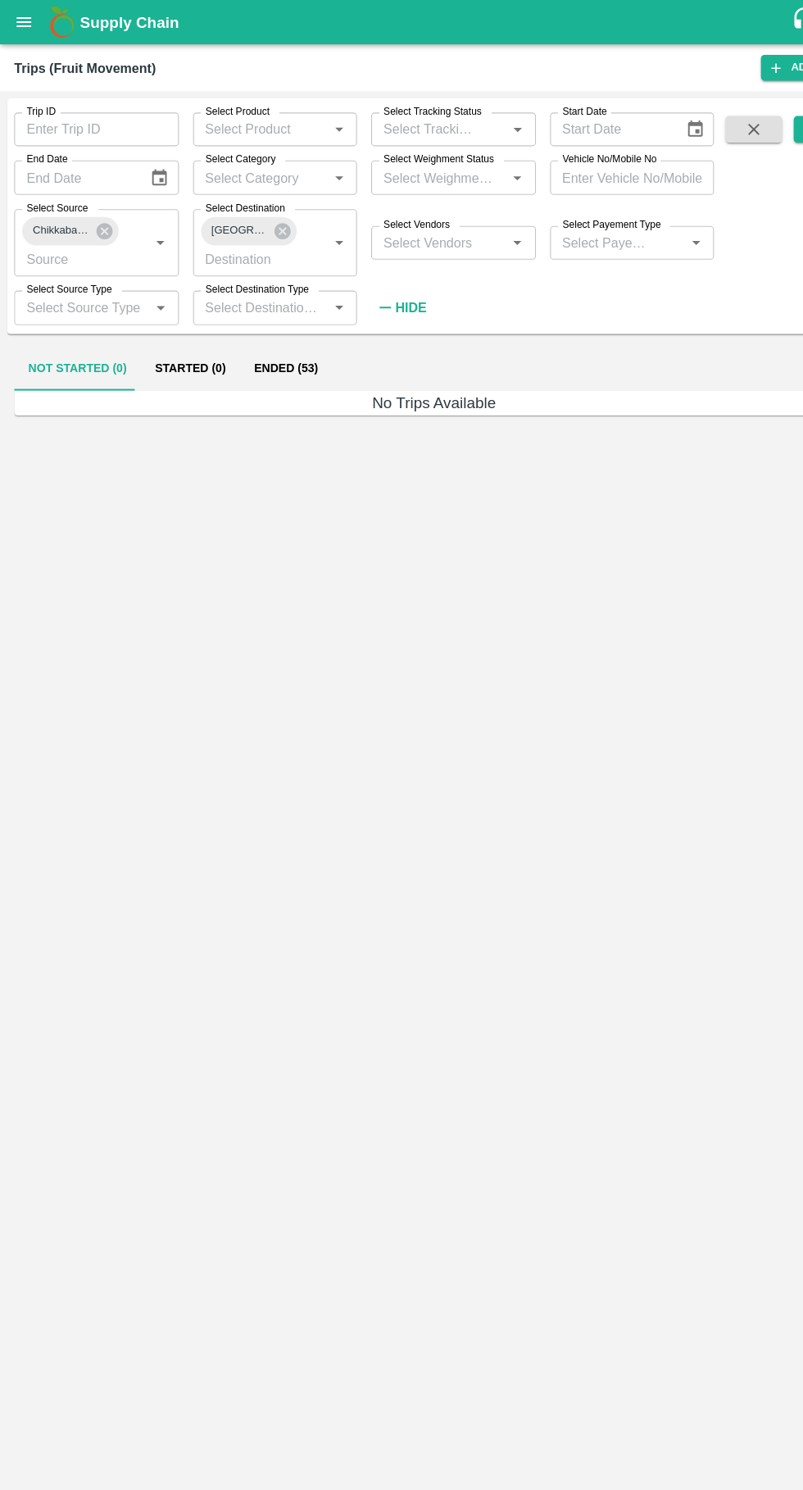
click at [269, 339] on button "Ended (53)" at bounding box center [264, 341] width 85 height 39
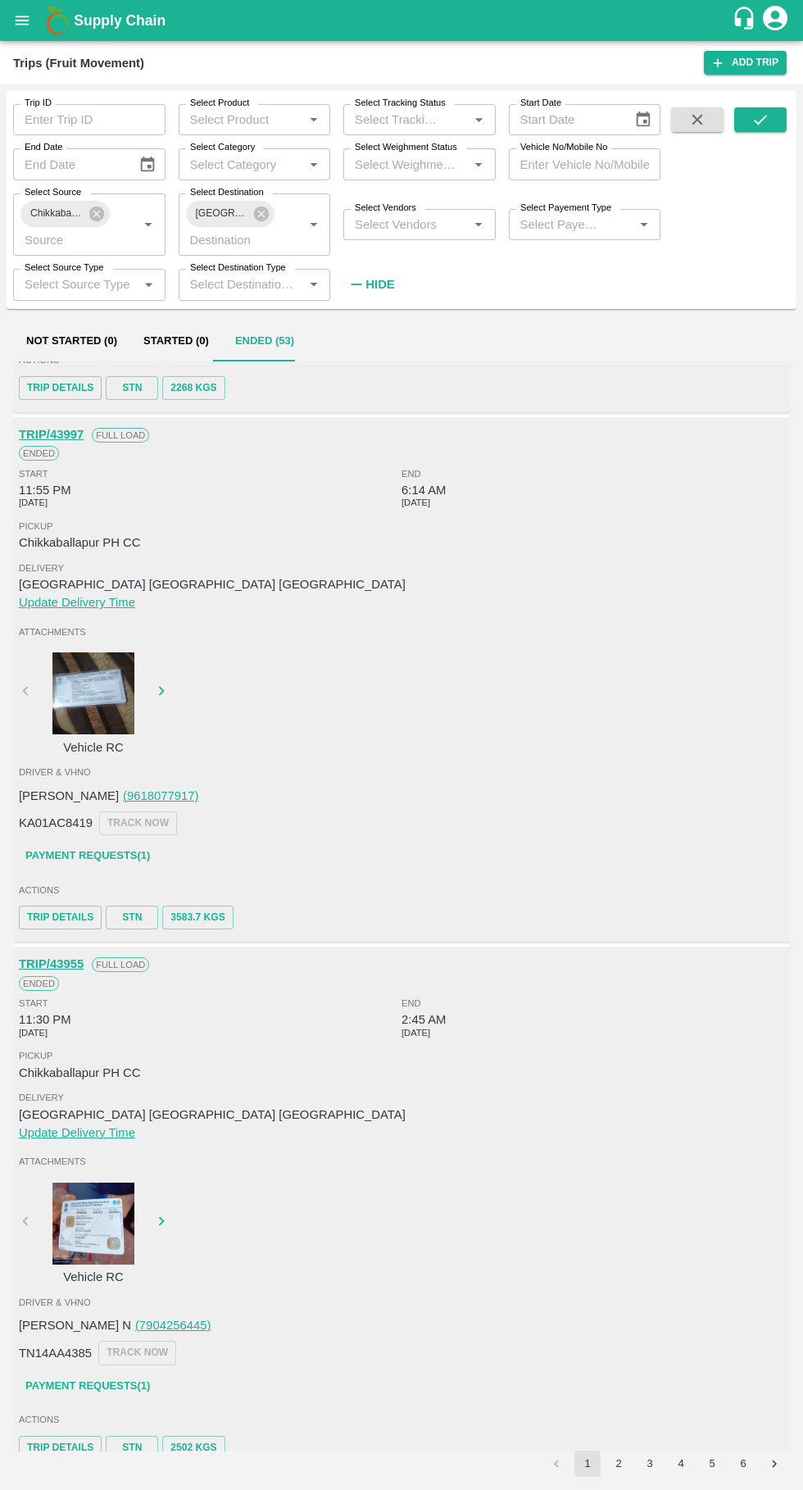
scroll to position [4210, 0]
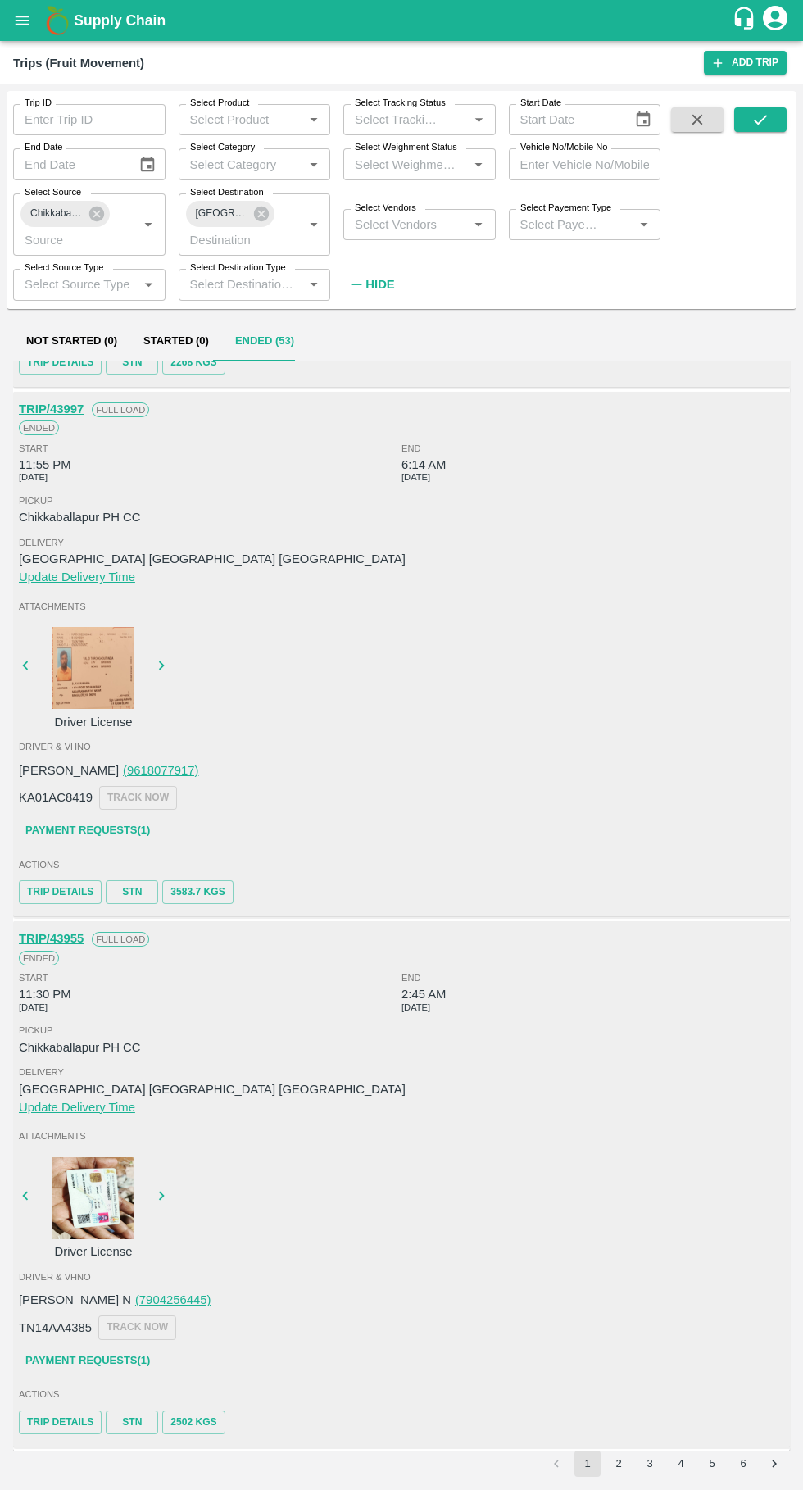
click at [619, 1463] on button "2" at bounding box center [619, 1464] width 26 height 26
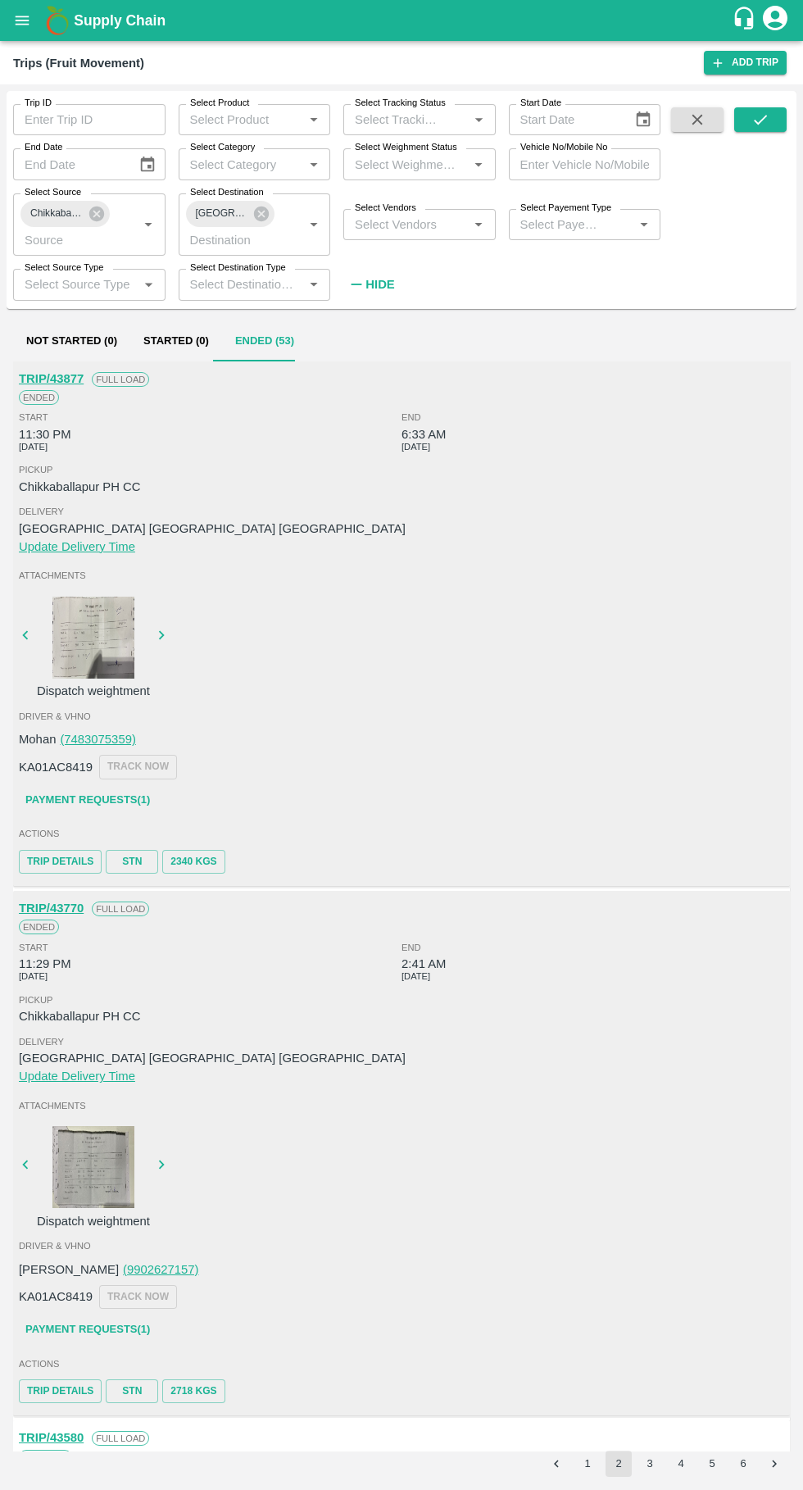
click at [97, 646] on div at bounding box center [93, 638] width 123 height 82
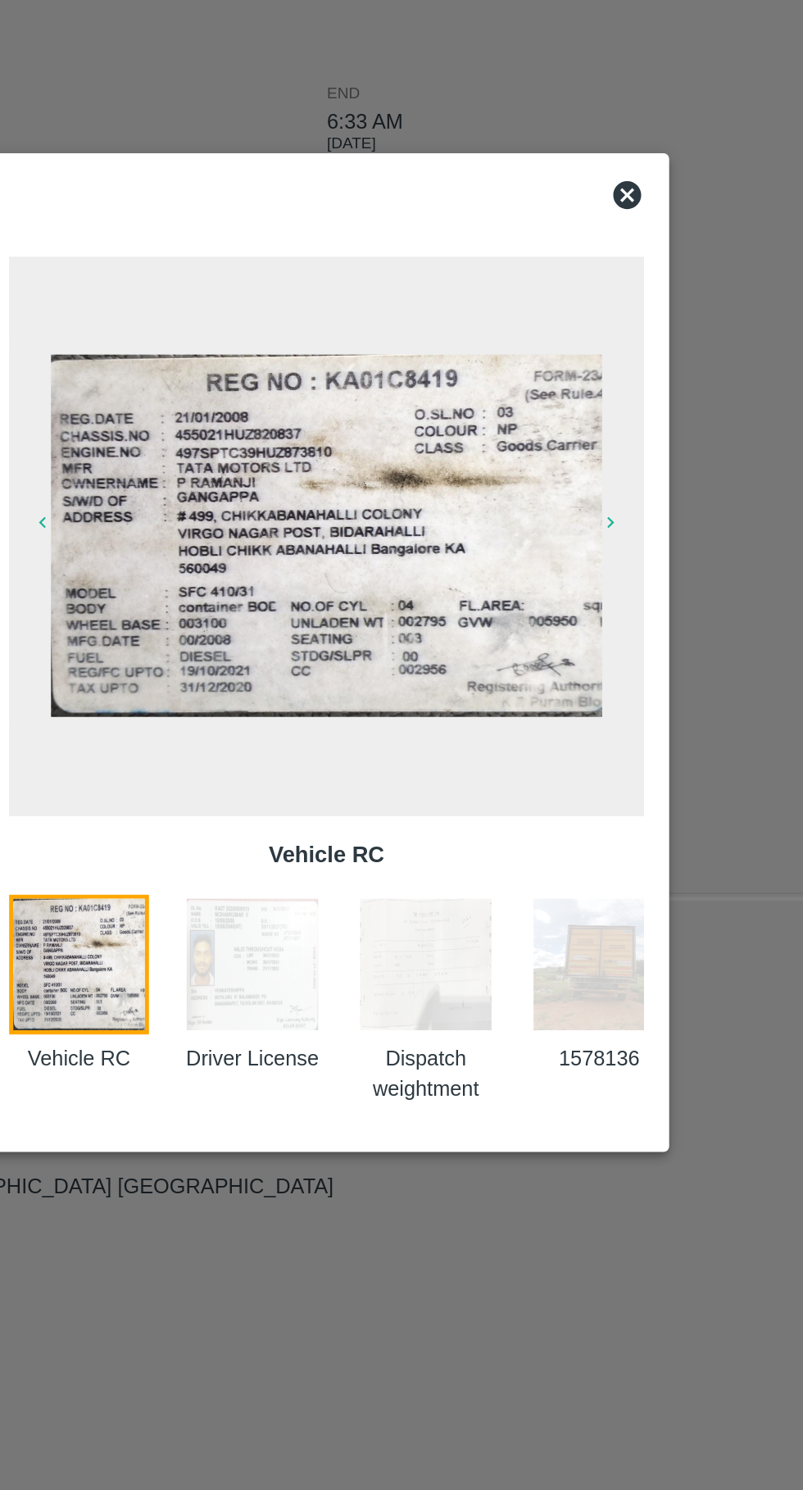
click at [568, 676] on icon "button" at bounding box center [568, 668] width 13 height 13
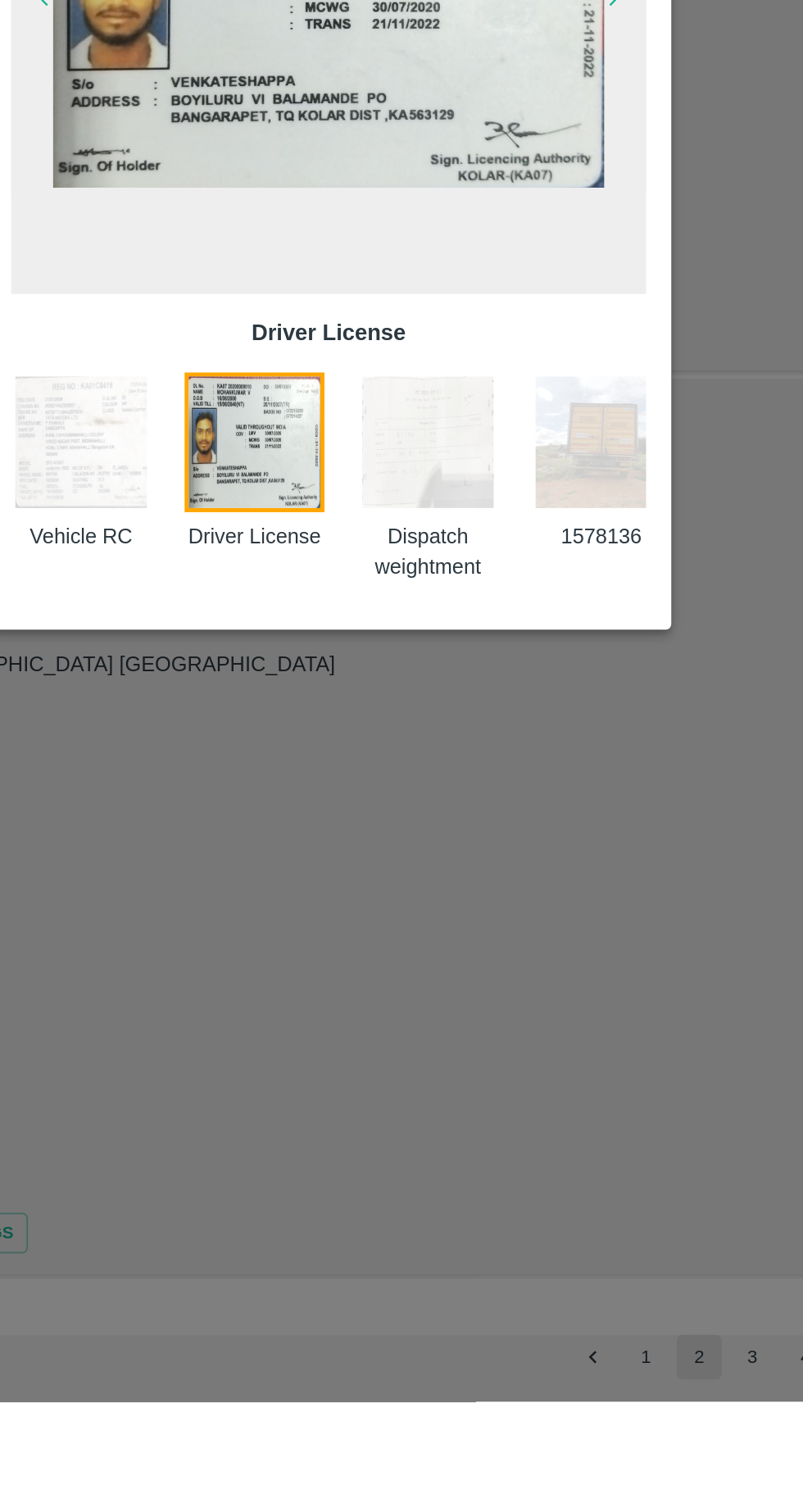
click at [571, 969] on img at bounding box center [562, 928] width 82 height 82
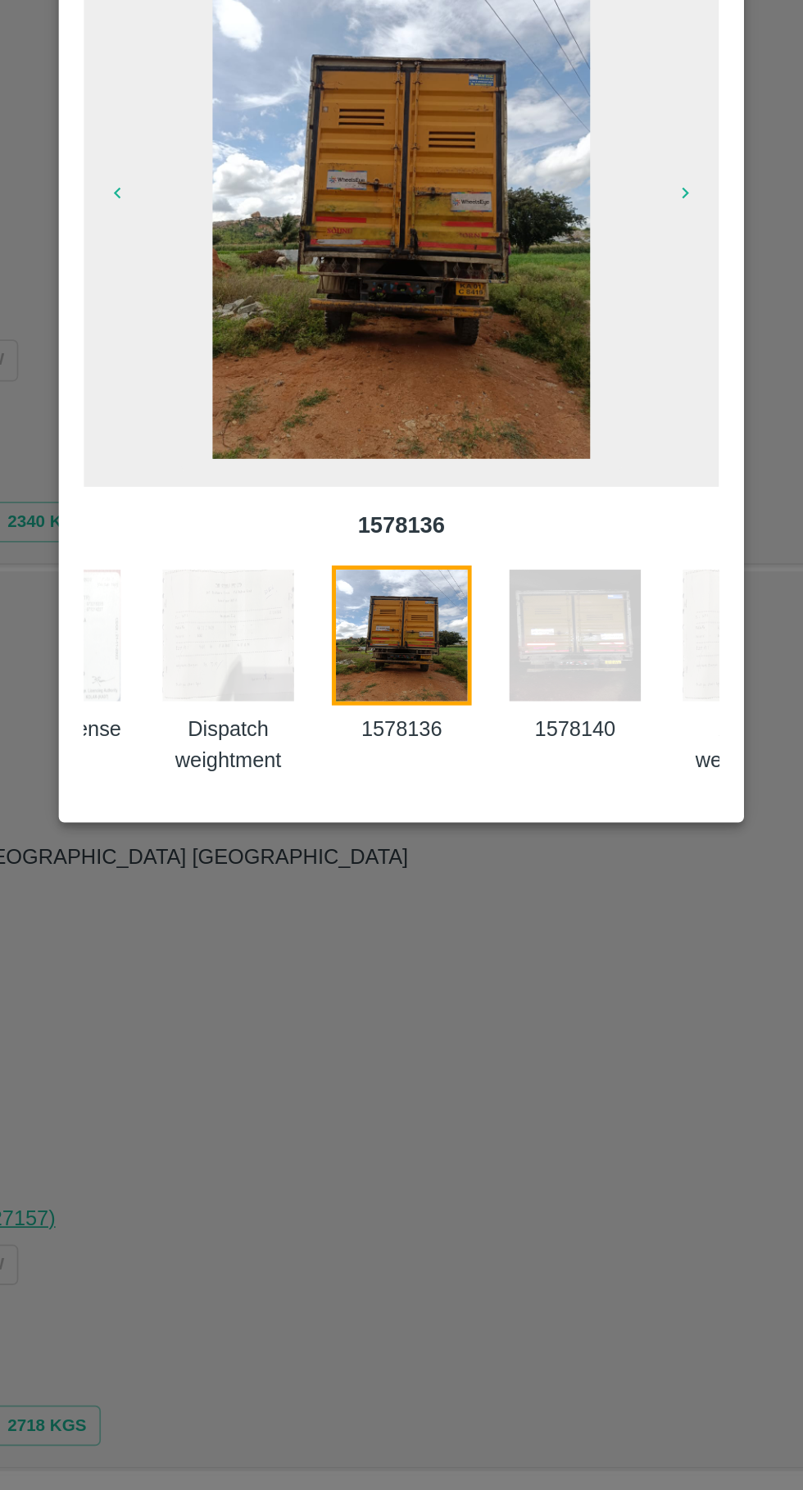
scroll to position [0, 0]
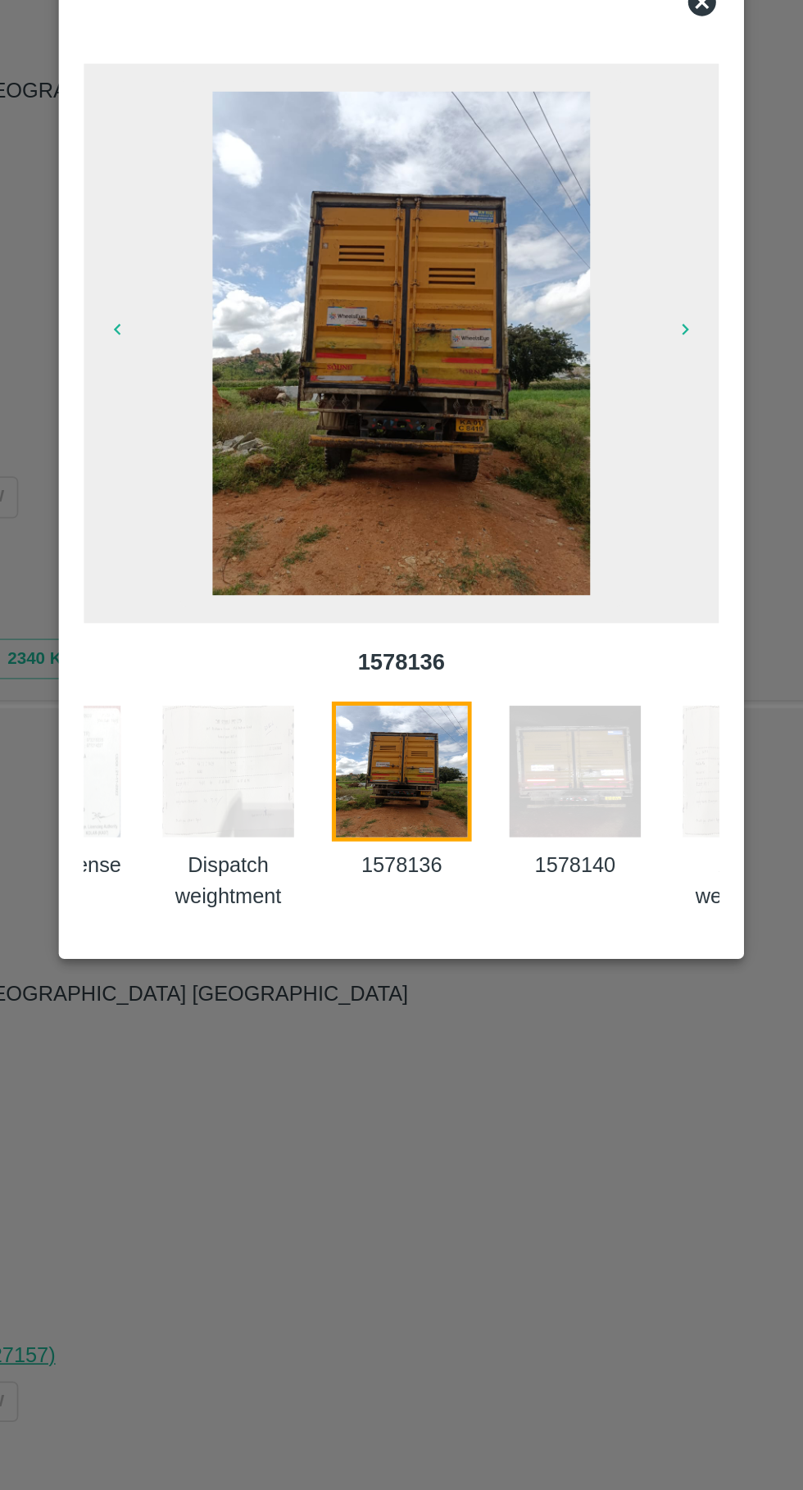
click at [502, 933] on img at bounding box center [503, 928] width 82 height 82
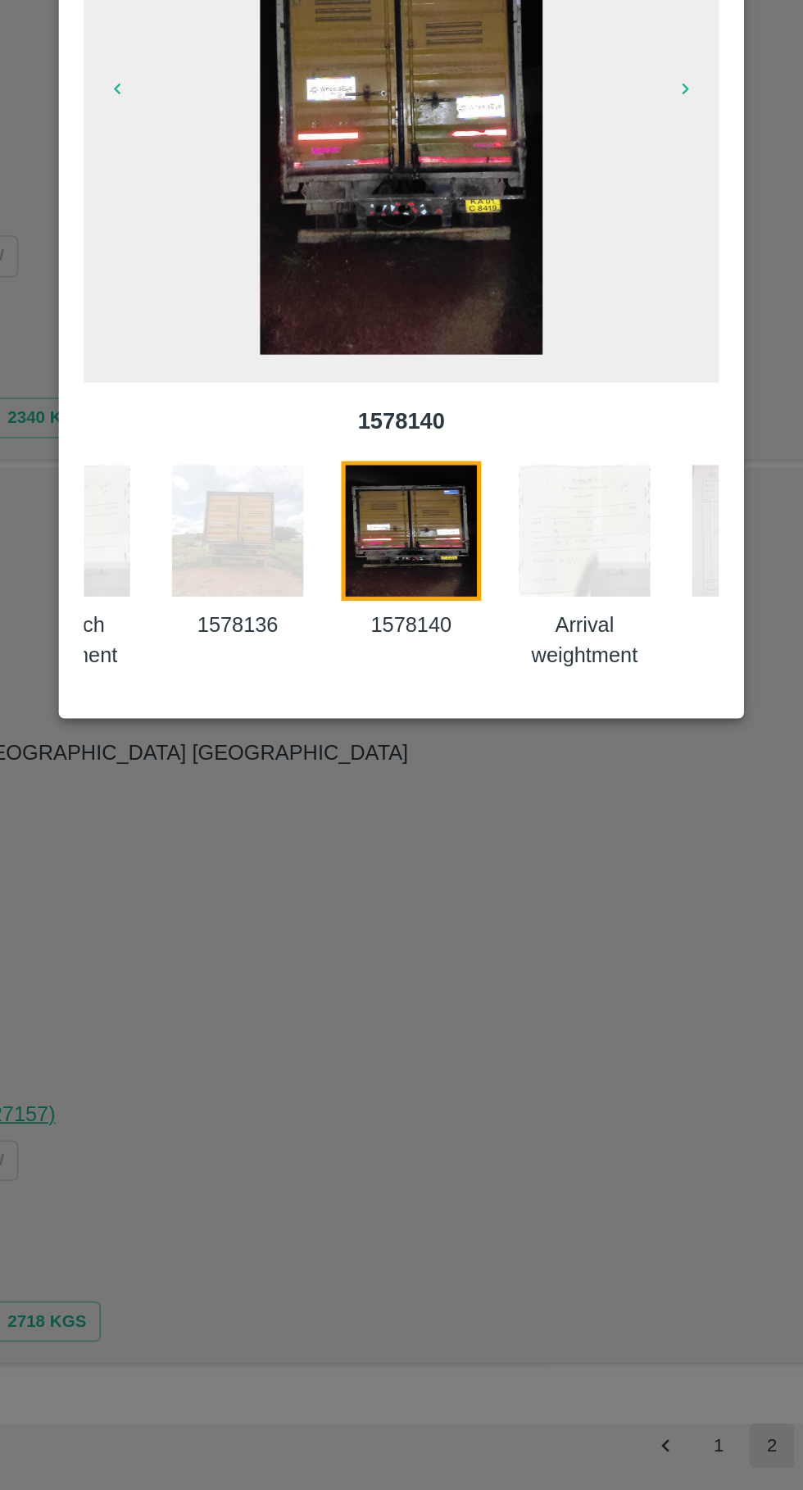
scroll to position [0, 262]
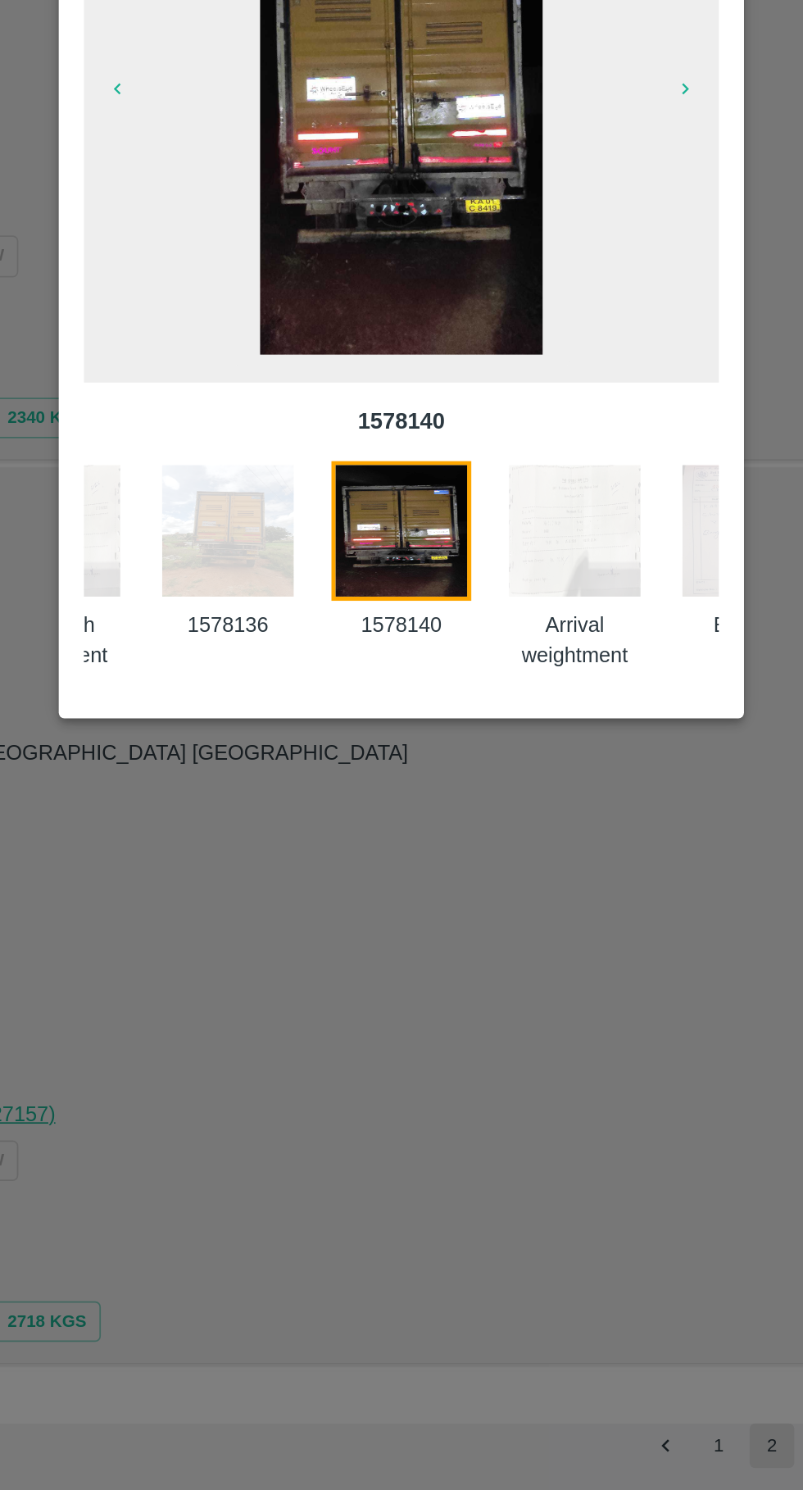
click at [495, 954] on img at bounding box center [503, 928] width 82 height 82
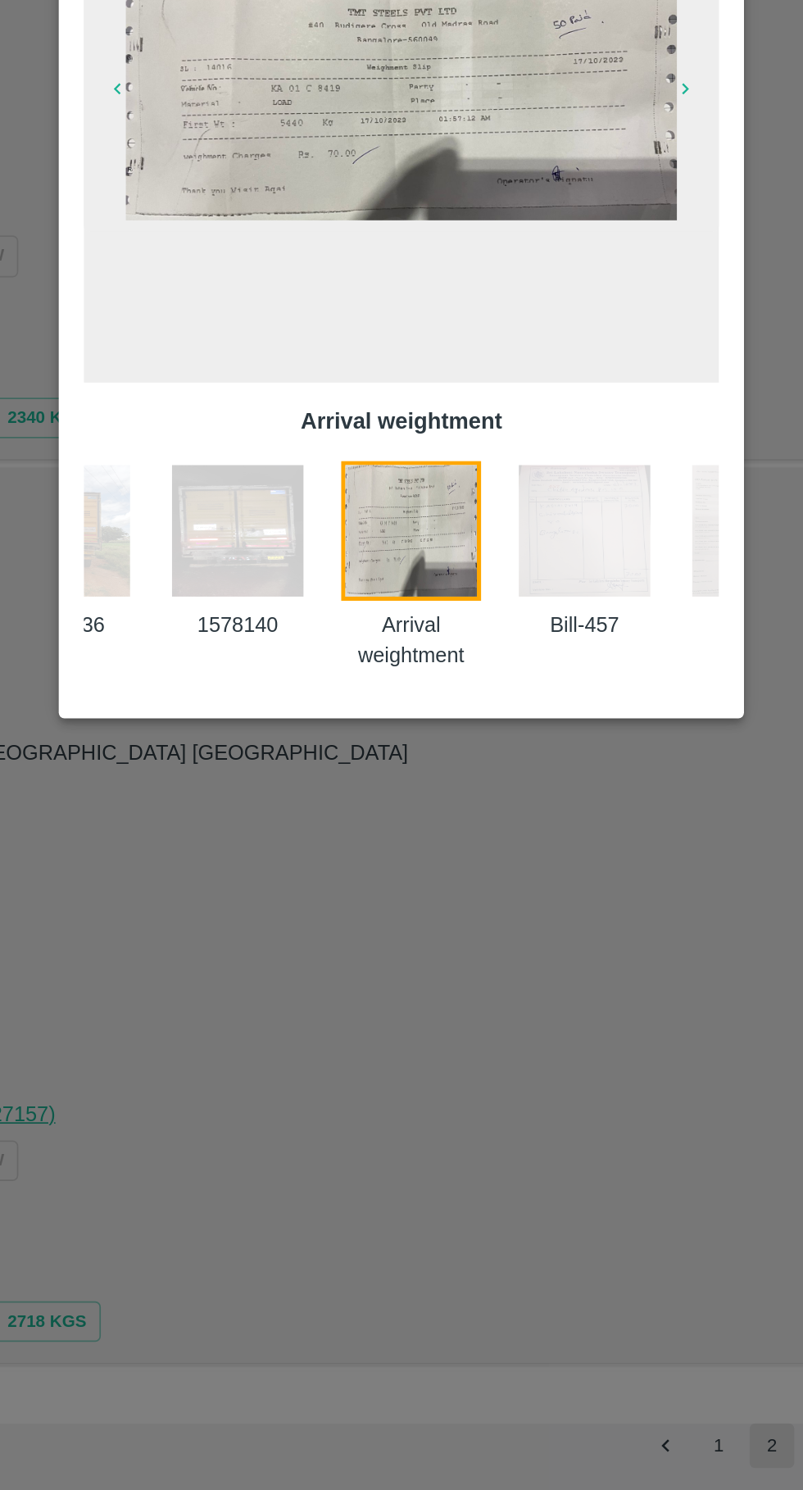
scroll to position [0, 363]
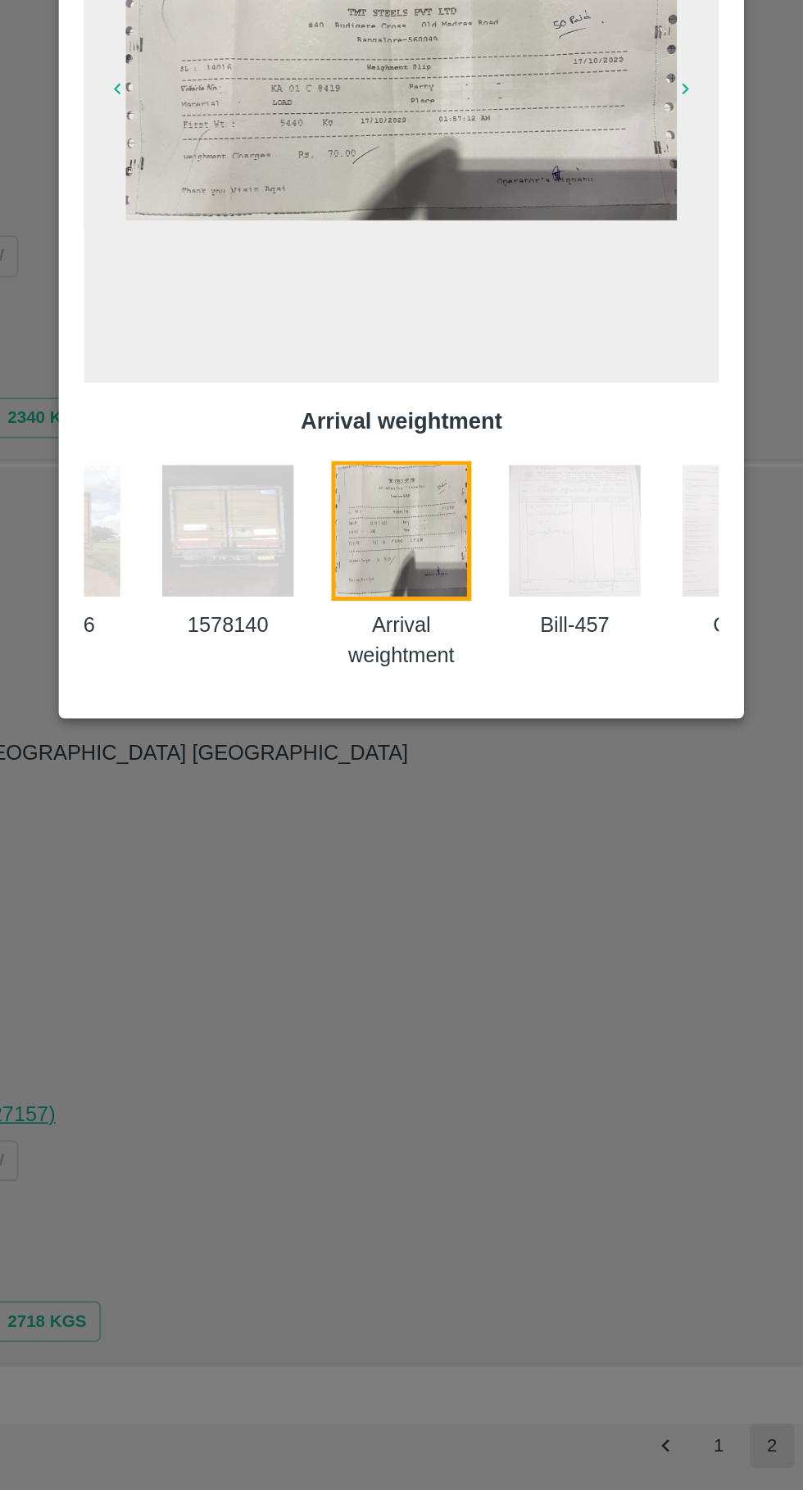
click at [498, 944] on img at bounding box center [503, 928] width 82 height 82
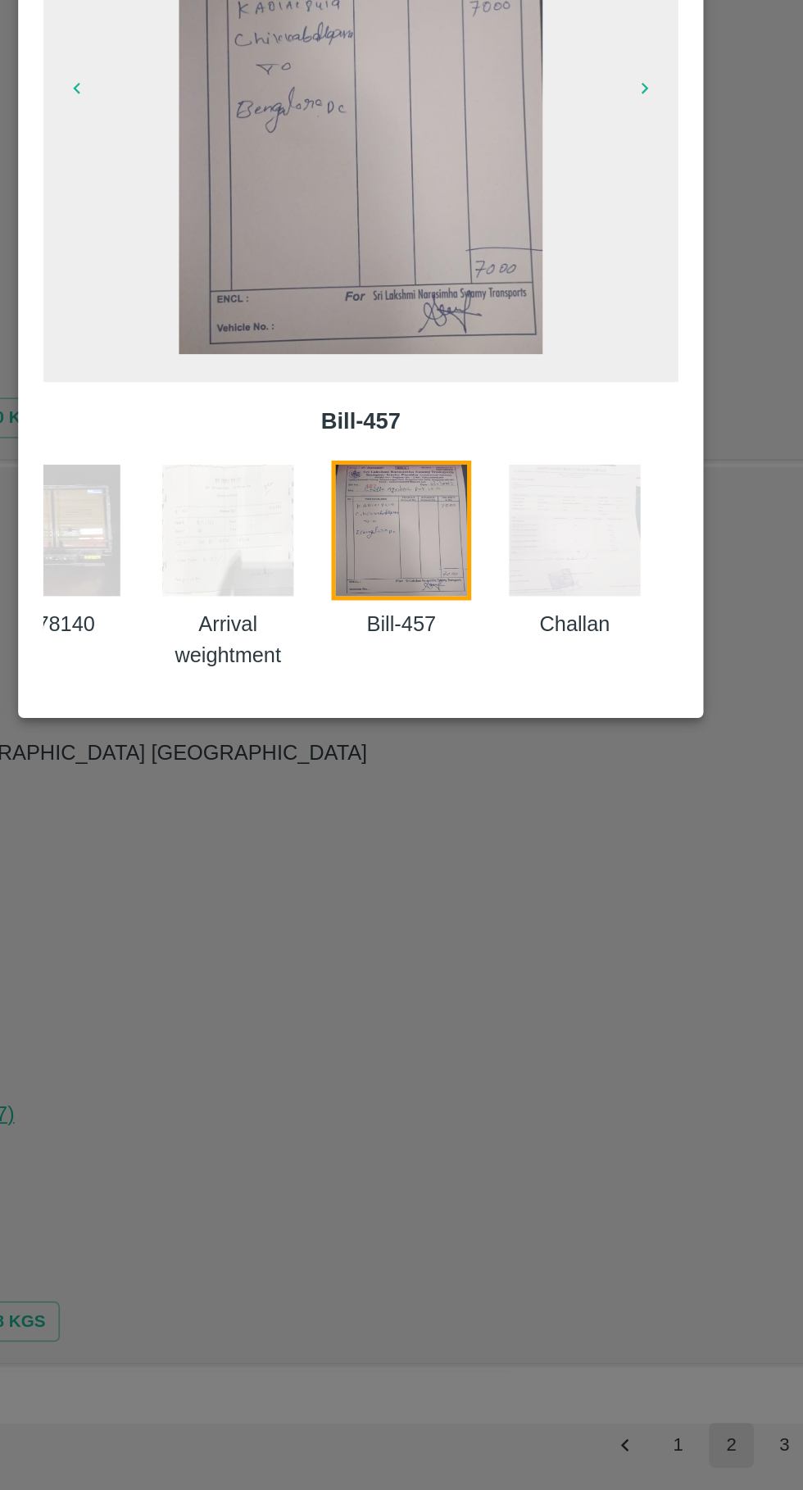
scroll to position [0, 0]
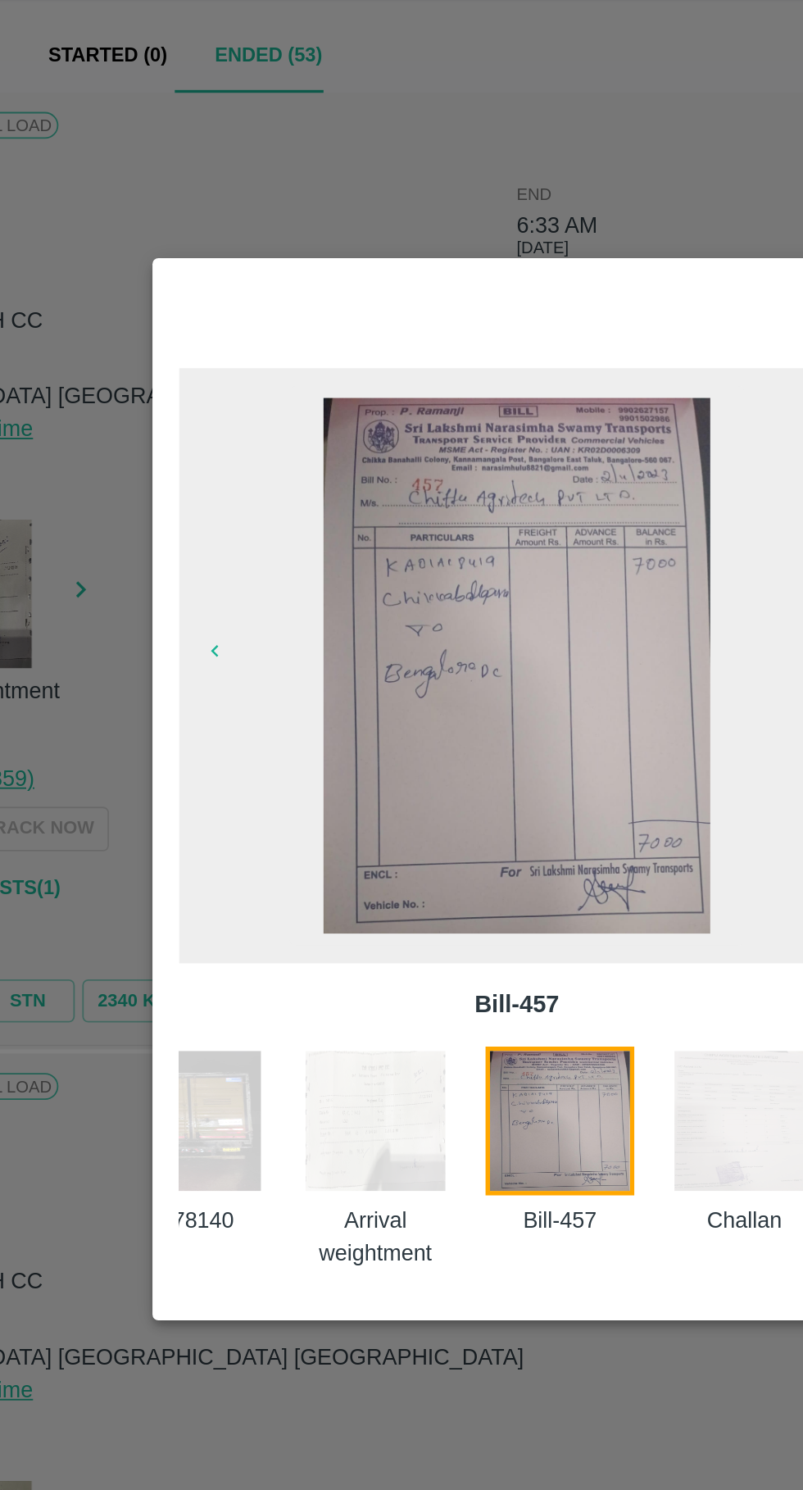
click at [521, 418] on div at bounding box center [401, 745] width 803 height 1490
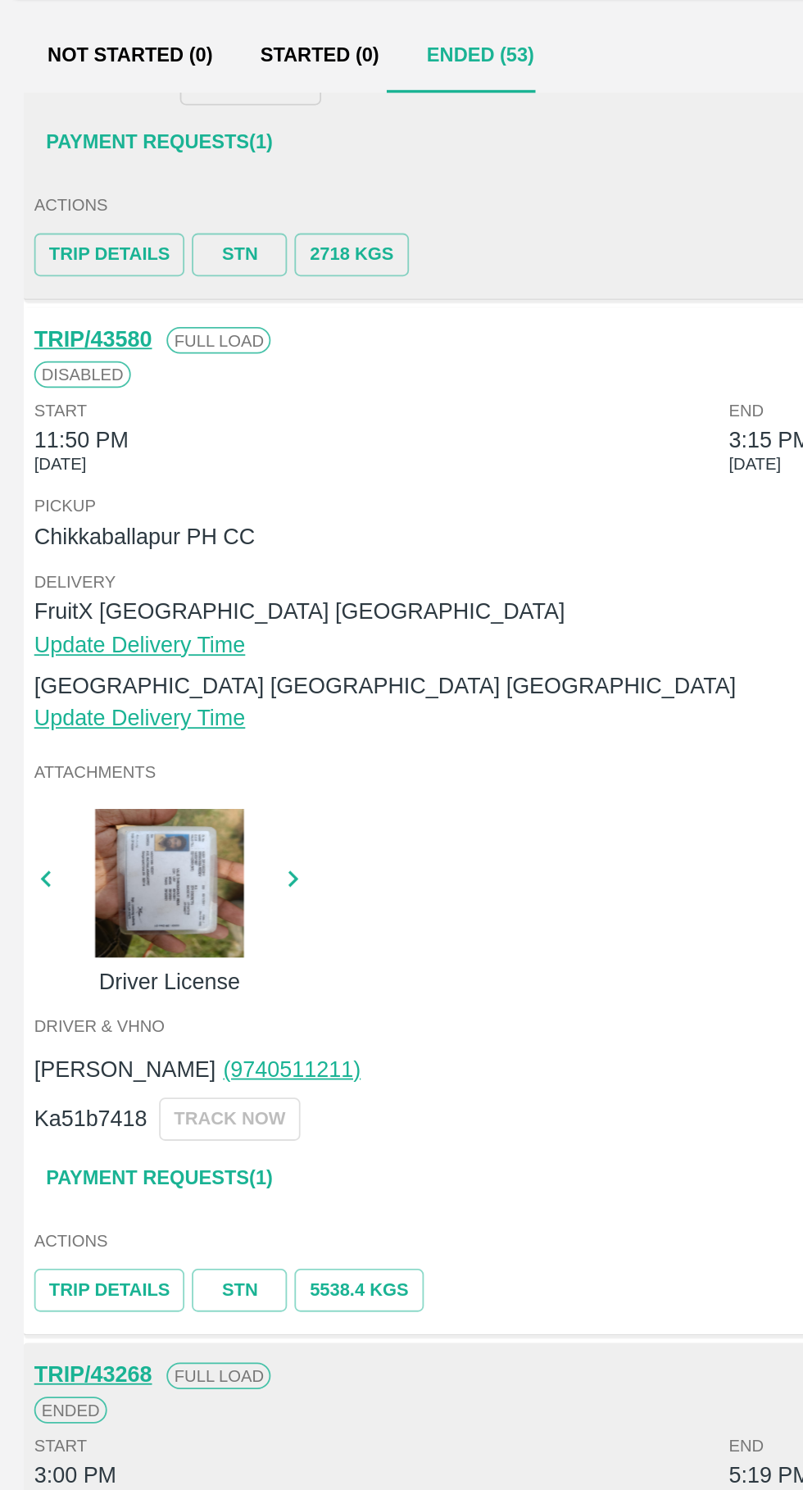
scroll to position [1006, 0]
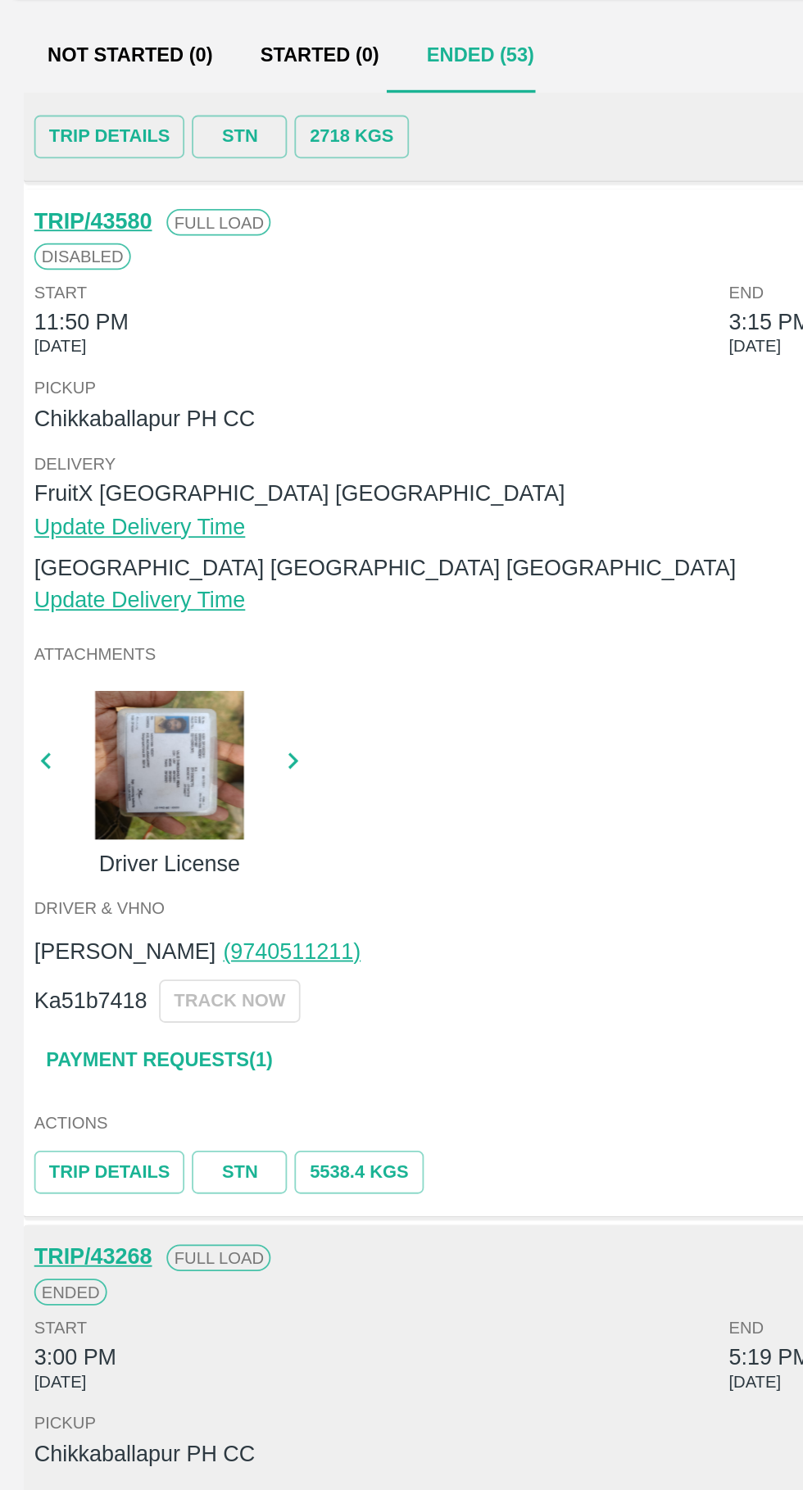
click at [99, 743] on div at bounding box center [93, 732] width 123 height 82
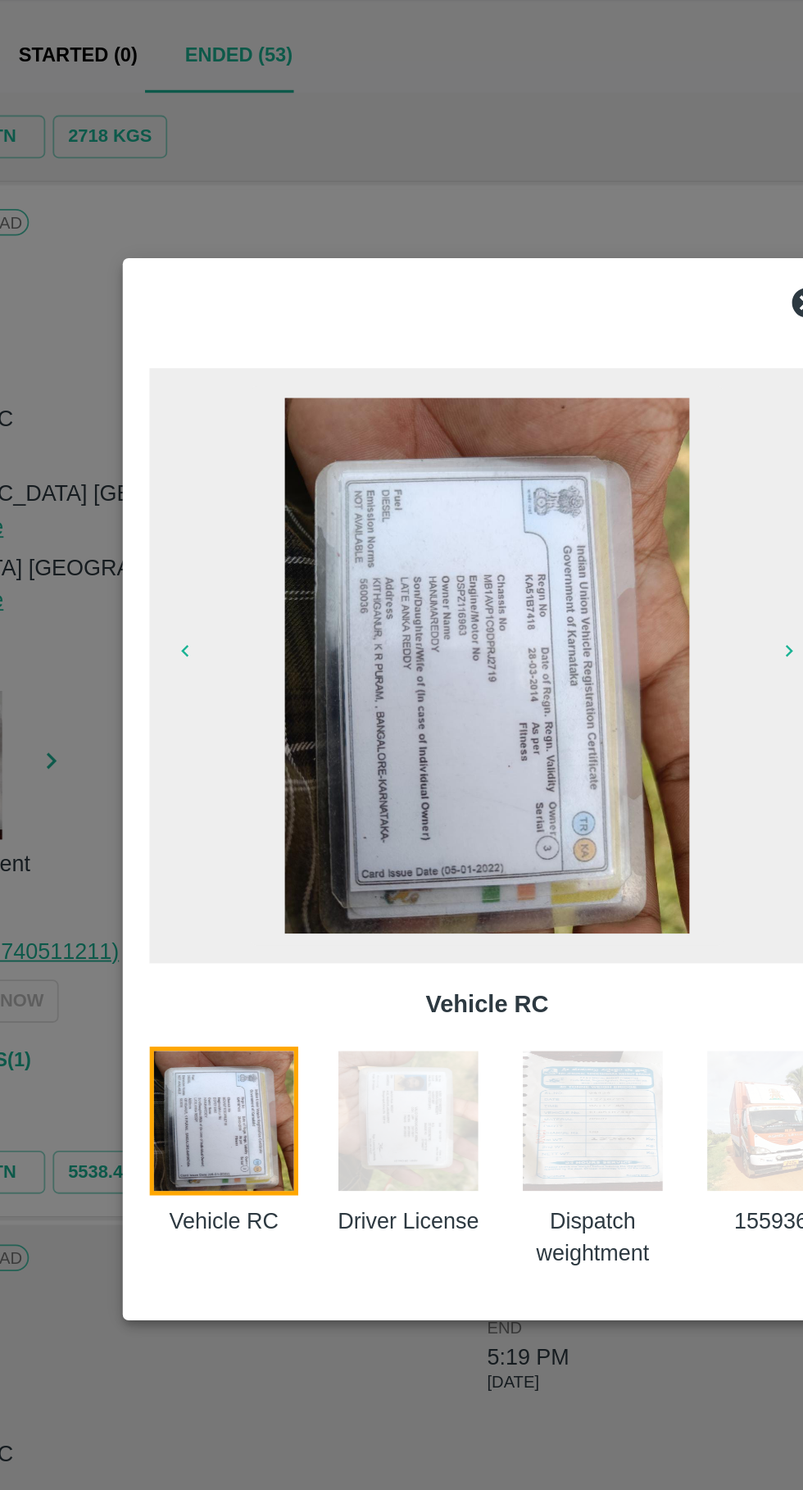
click at [393, 917] on img at bounding box center [358, 928] width 82 height 82
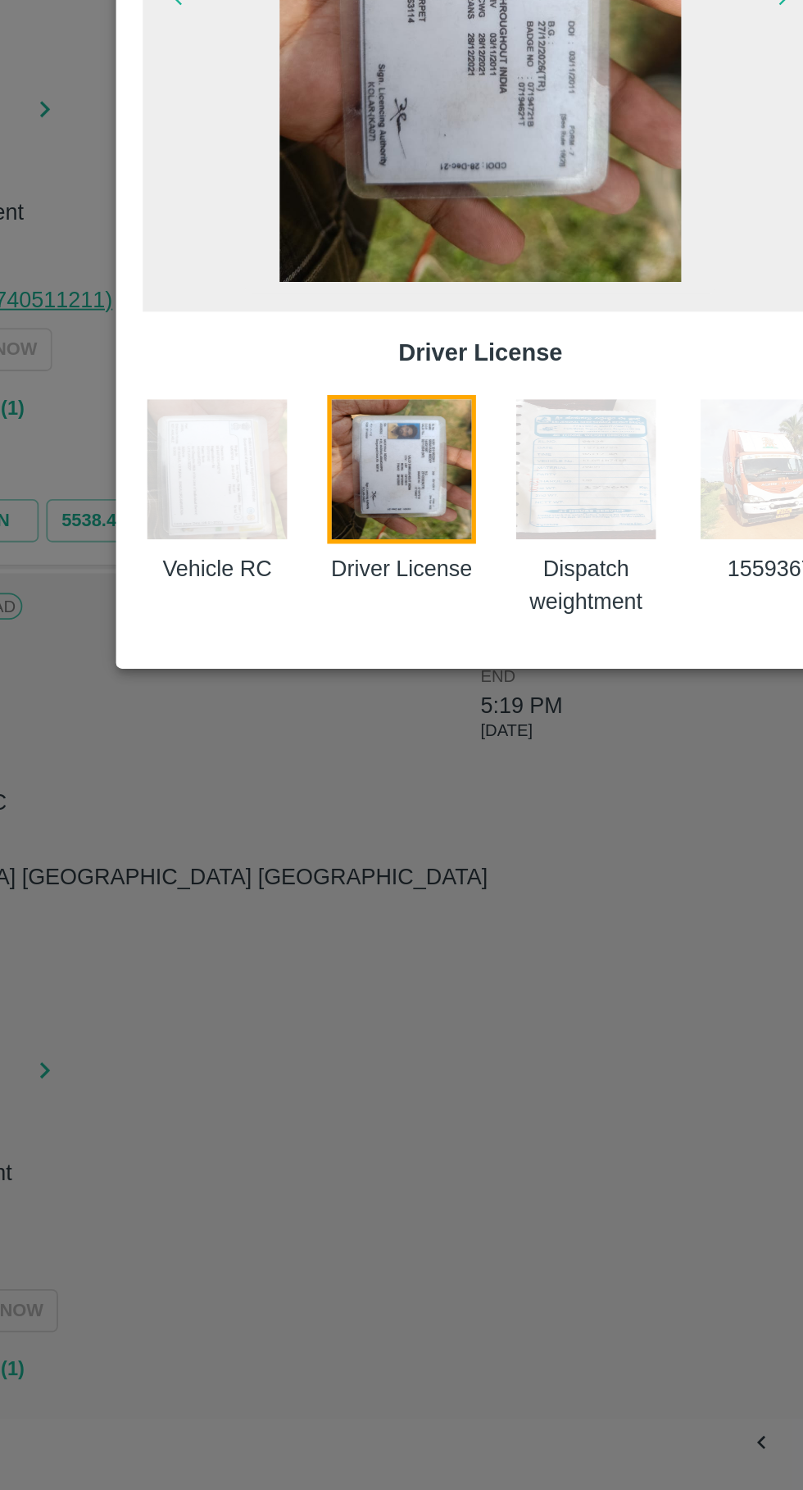
click at [462, 1294] on div at bounding box center [401, 745] width 803 height 1490
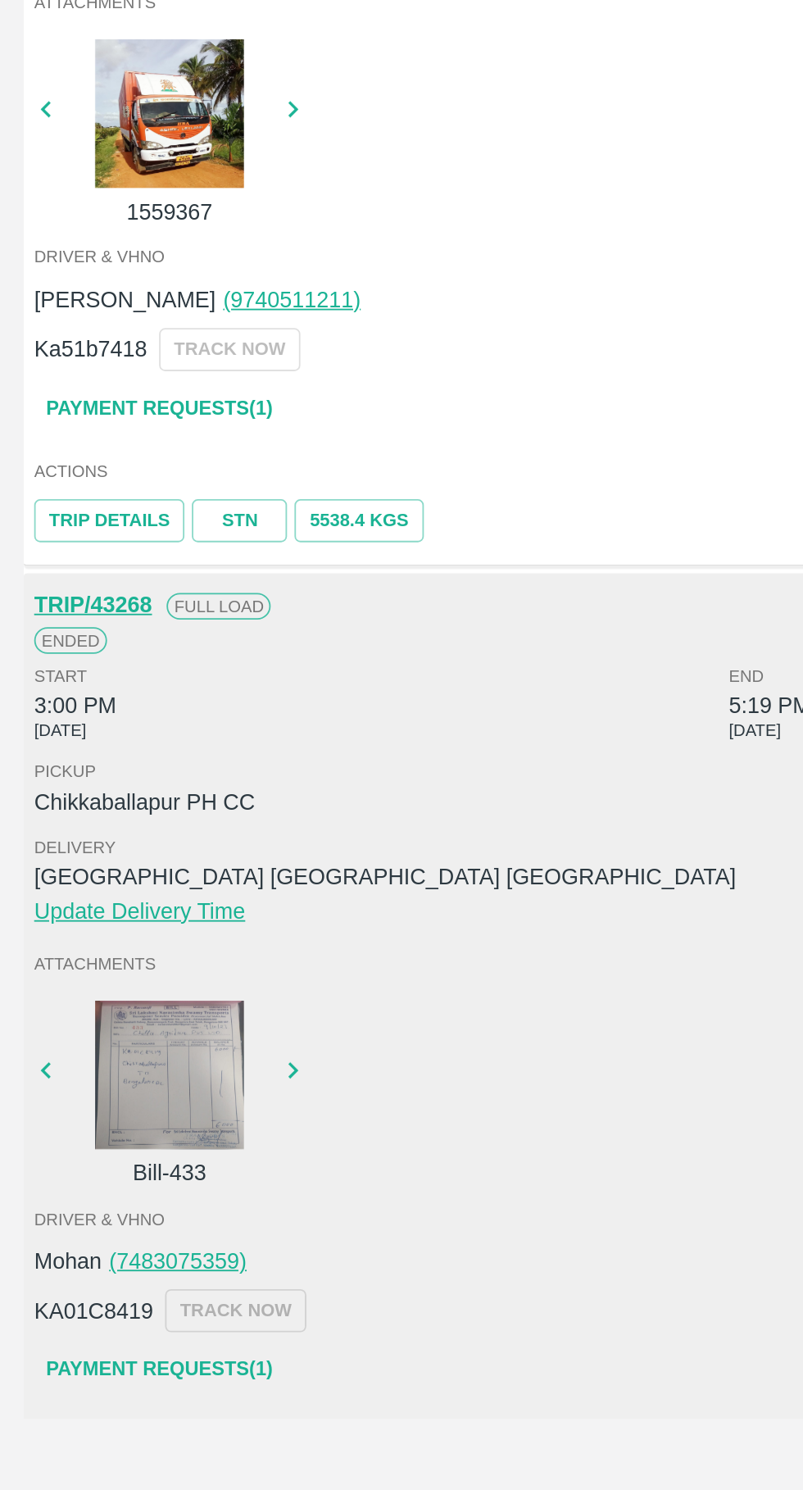
click at [89, 1258] on div at bounding box center [93, 1262] width 123 height 82
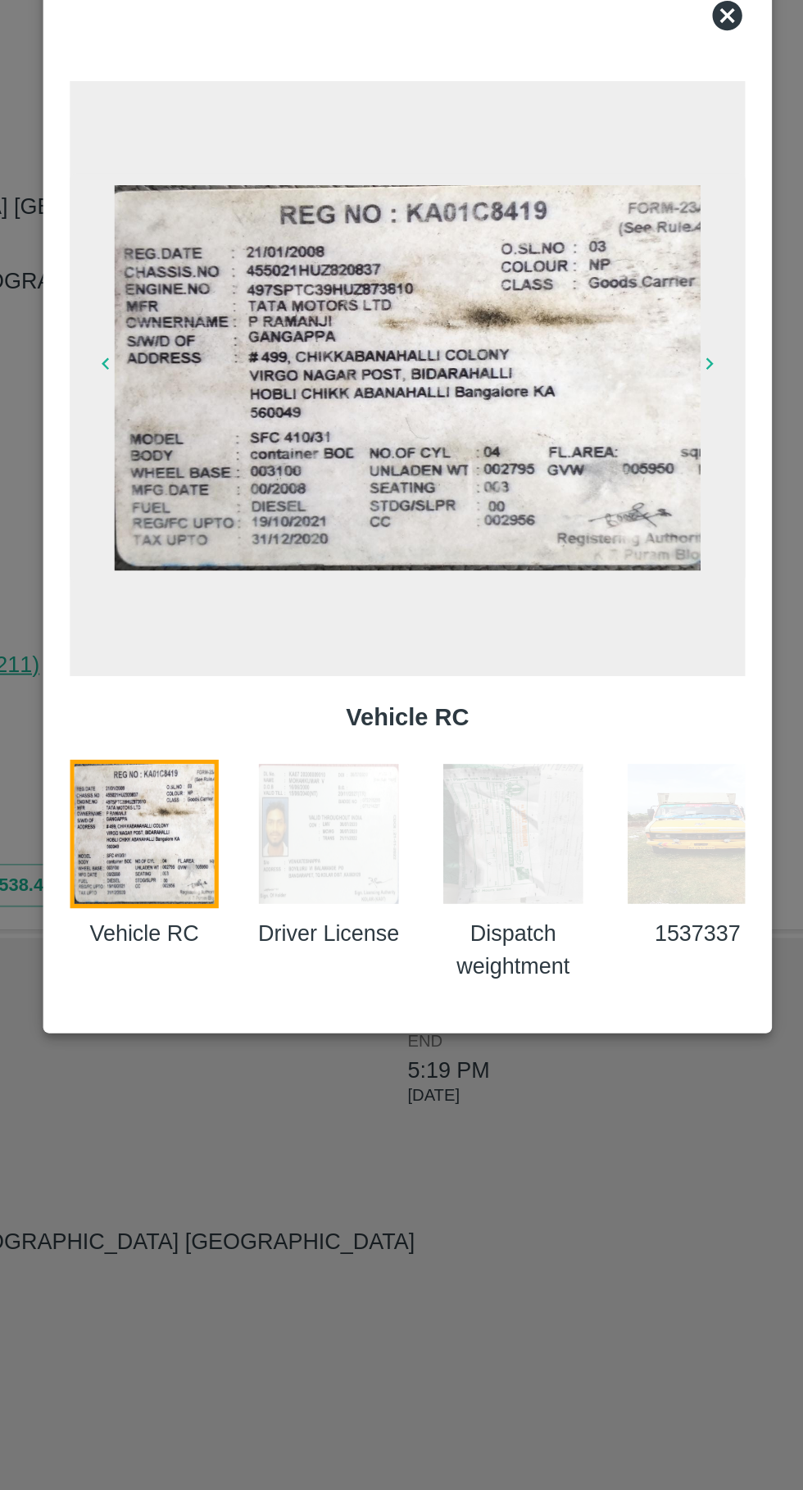
click at [484, 946] on img at bounding box center [460, 928] width 82 height 82
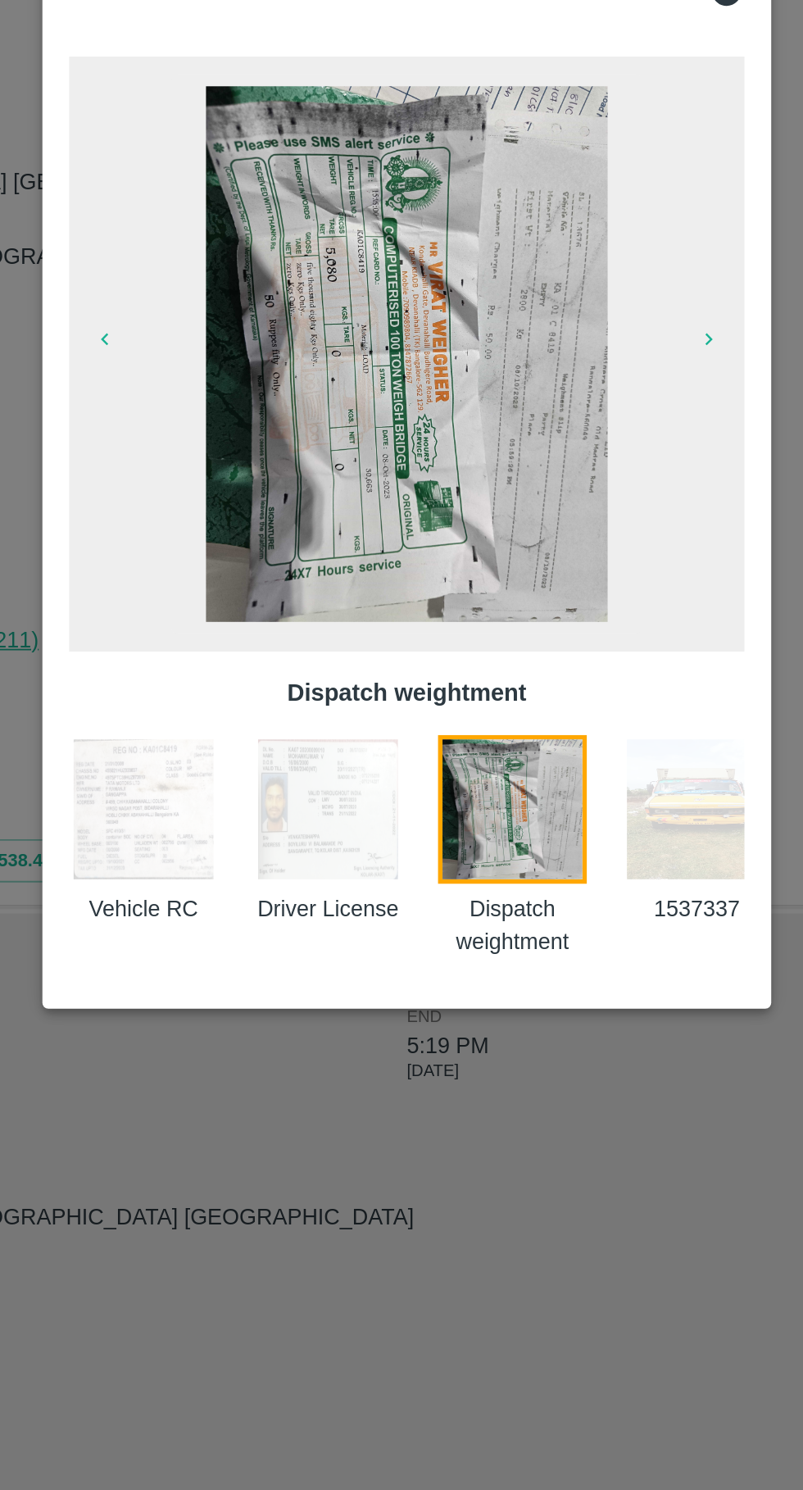
scroll to position [0, 58]
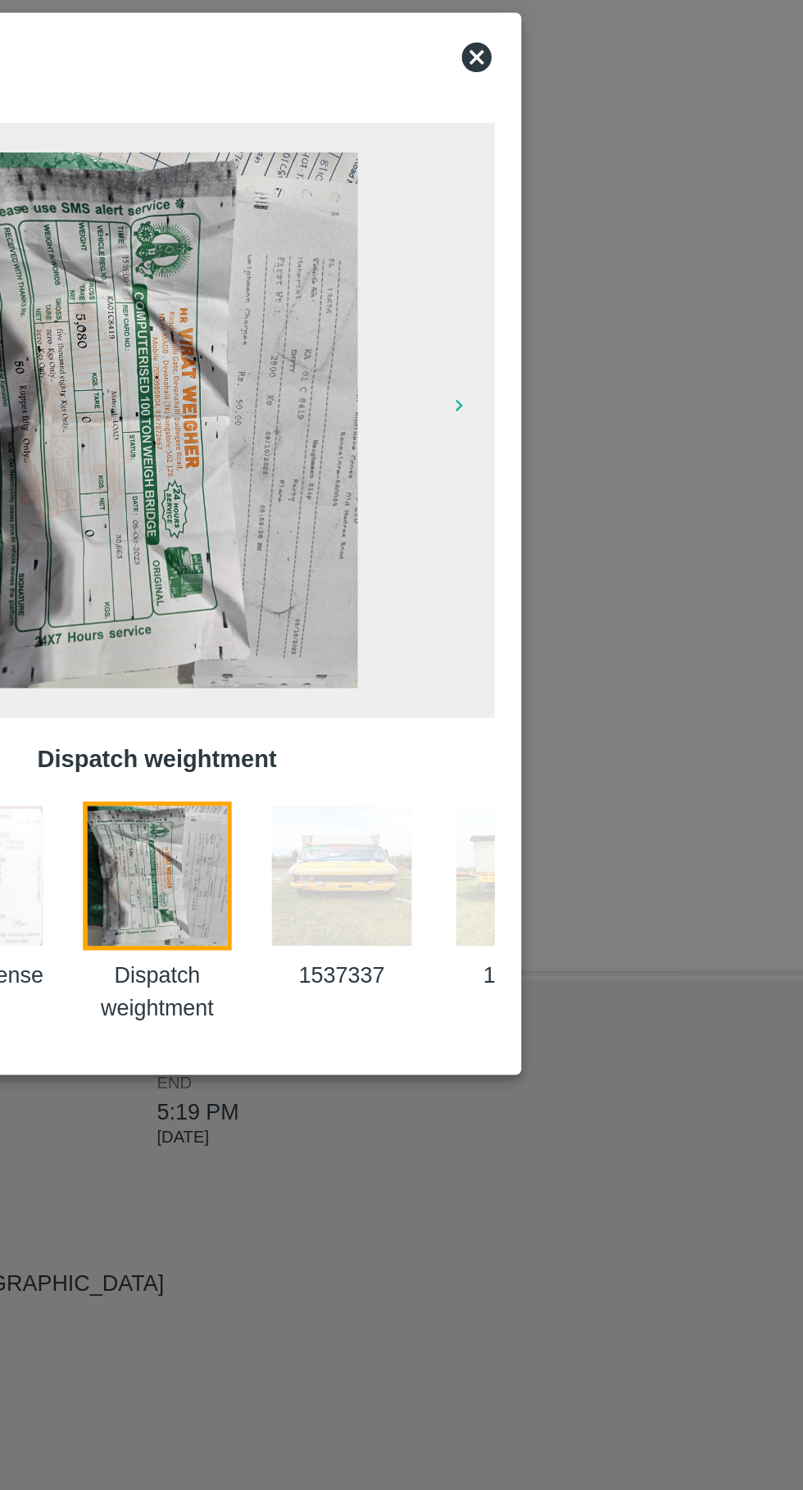
click at [568, 668] on icon "button" at bounding box center [568, 668] width 13 height 13
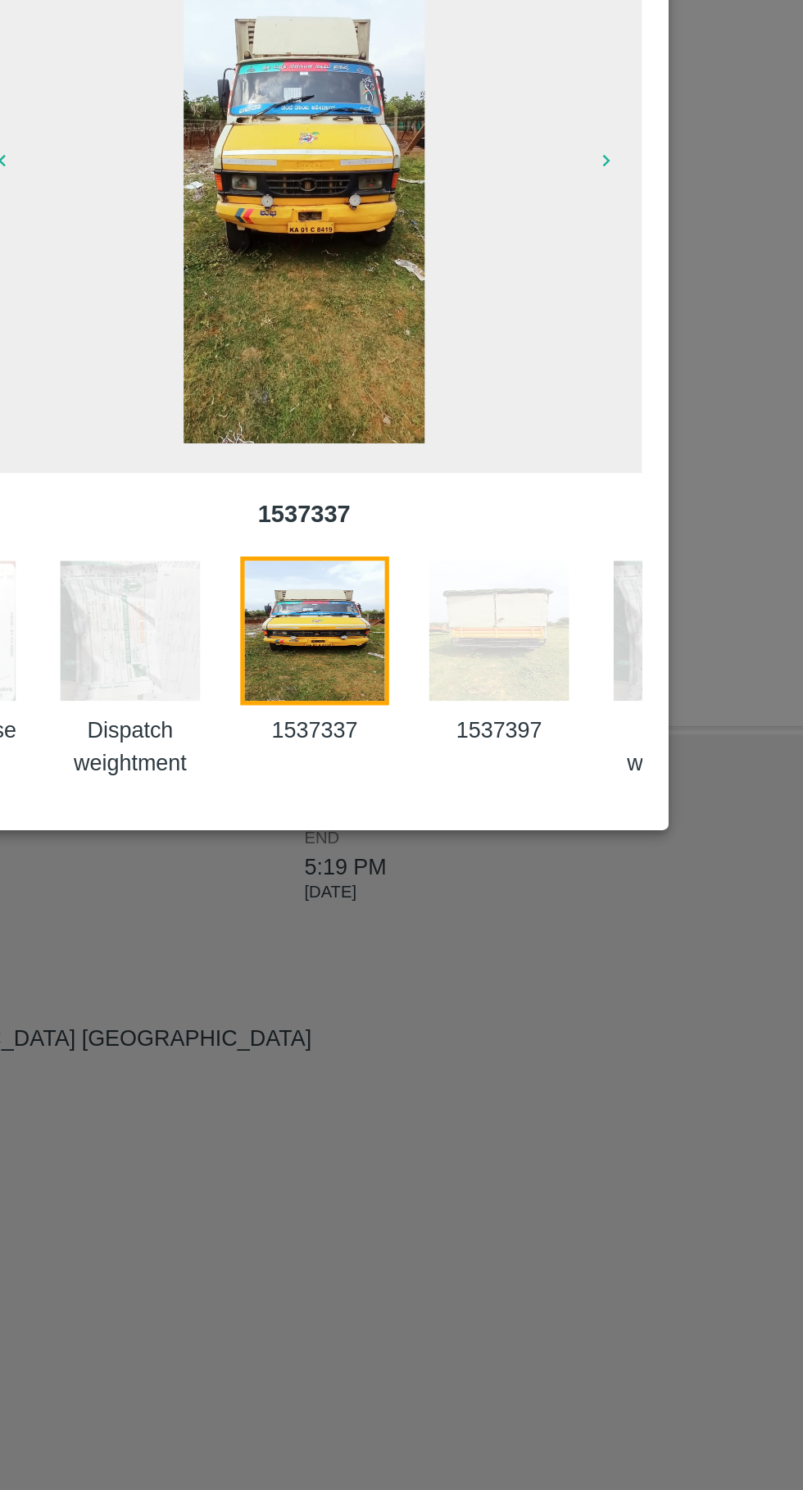
scroll to position [0, 160]
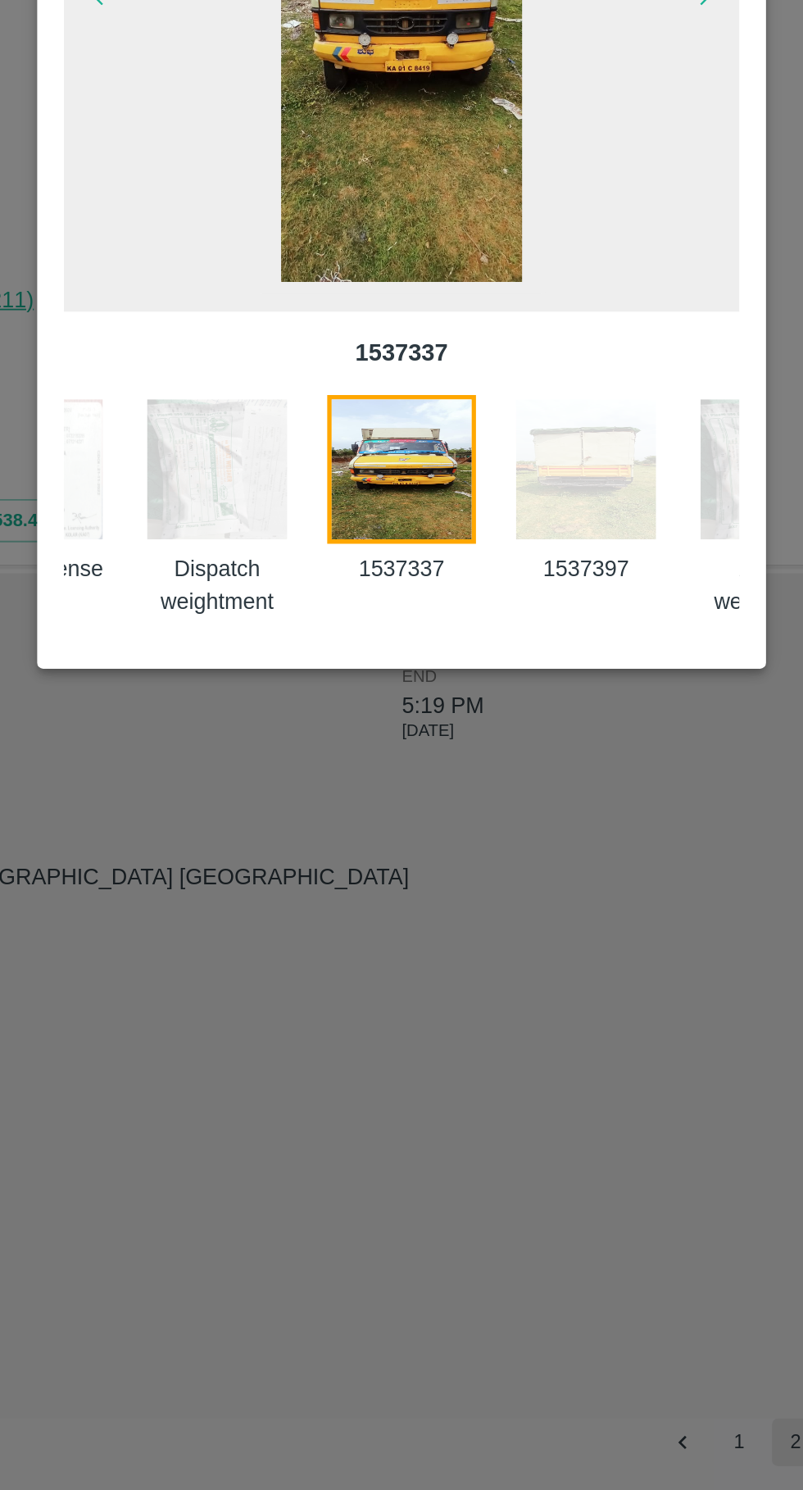
click at [499, 930] on img at bounding box center [503, 928] width 82 height 82
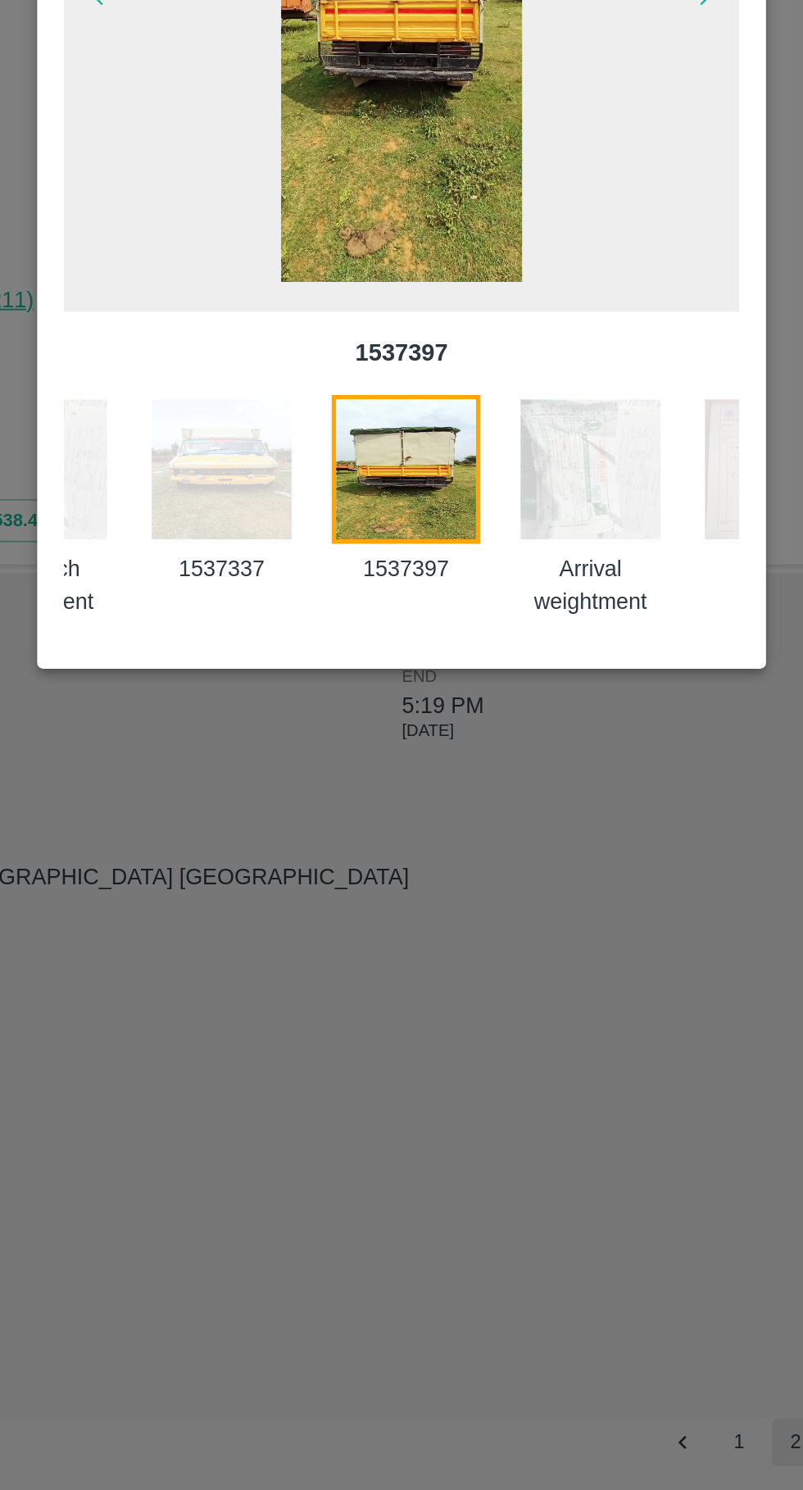
scroll to position [0, 262]
click at [498, 939] on img at bounding box center [503, 928] width 82 height 82
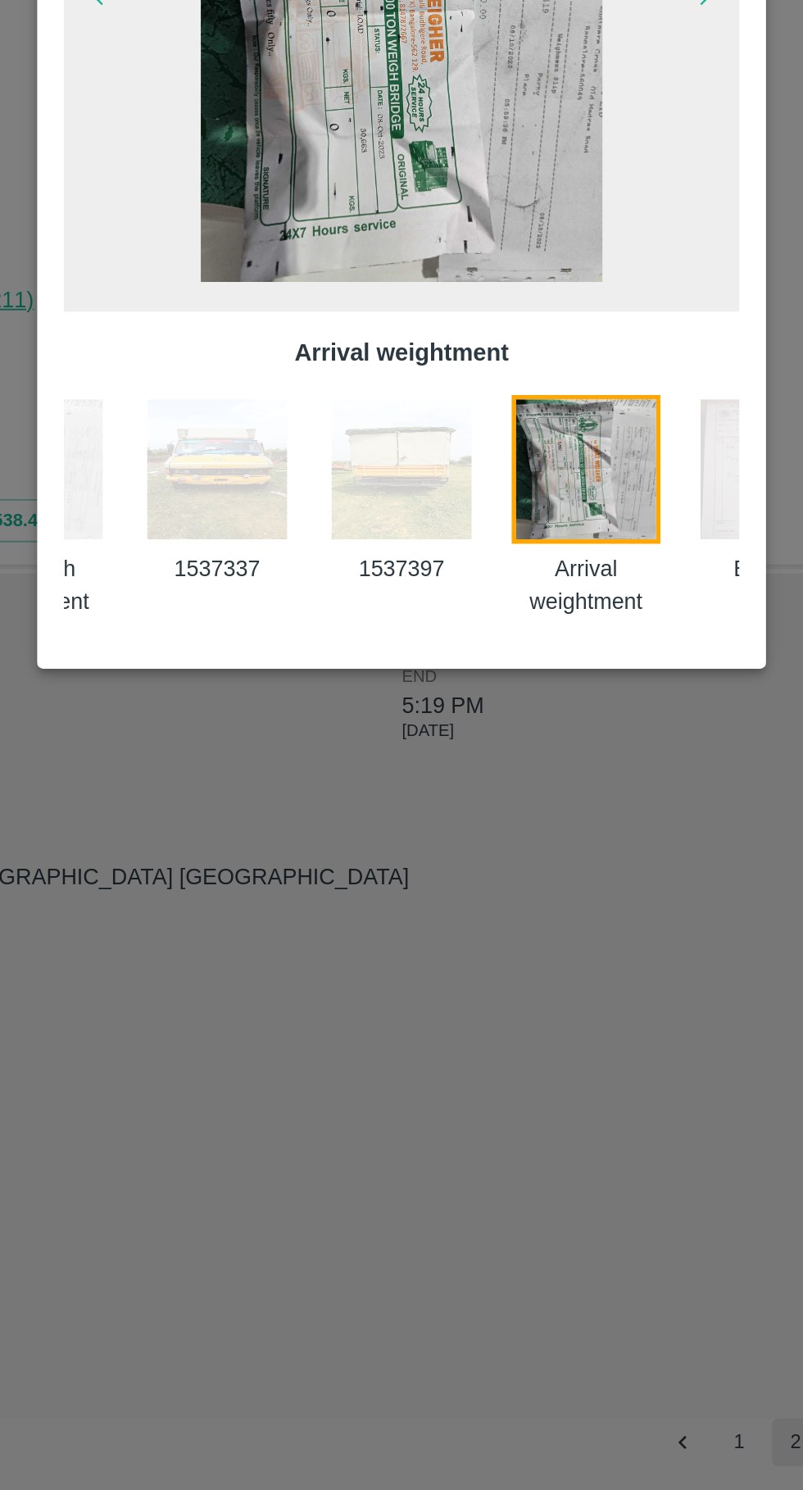
scroll to position [0, 363]
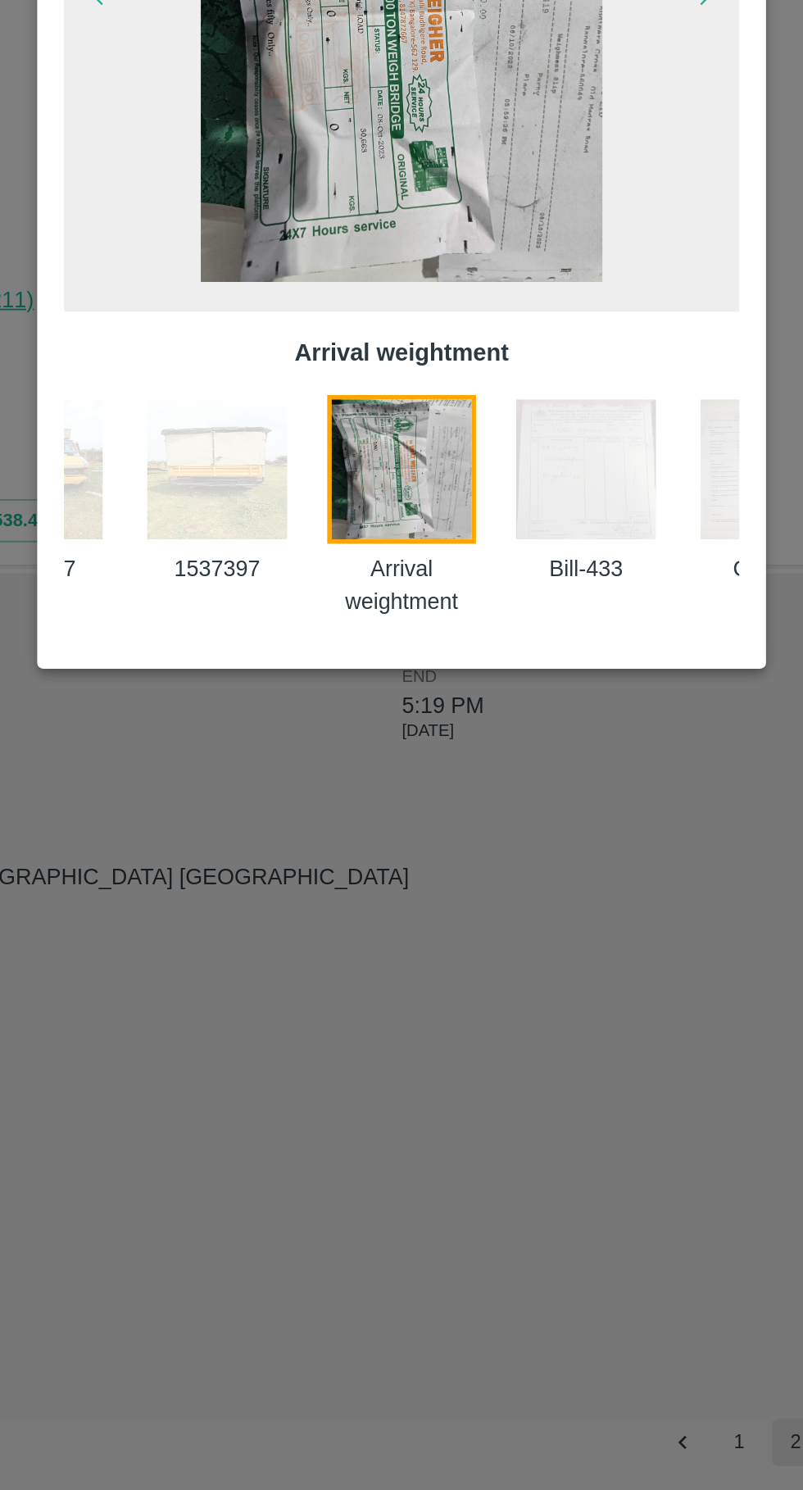
click at [507, 949] on img at bounding box center [503, 928] width 82 height 82
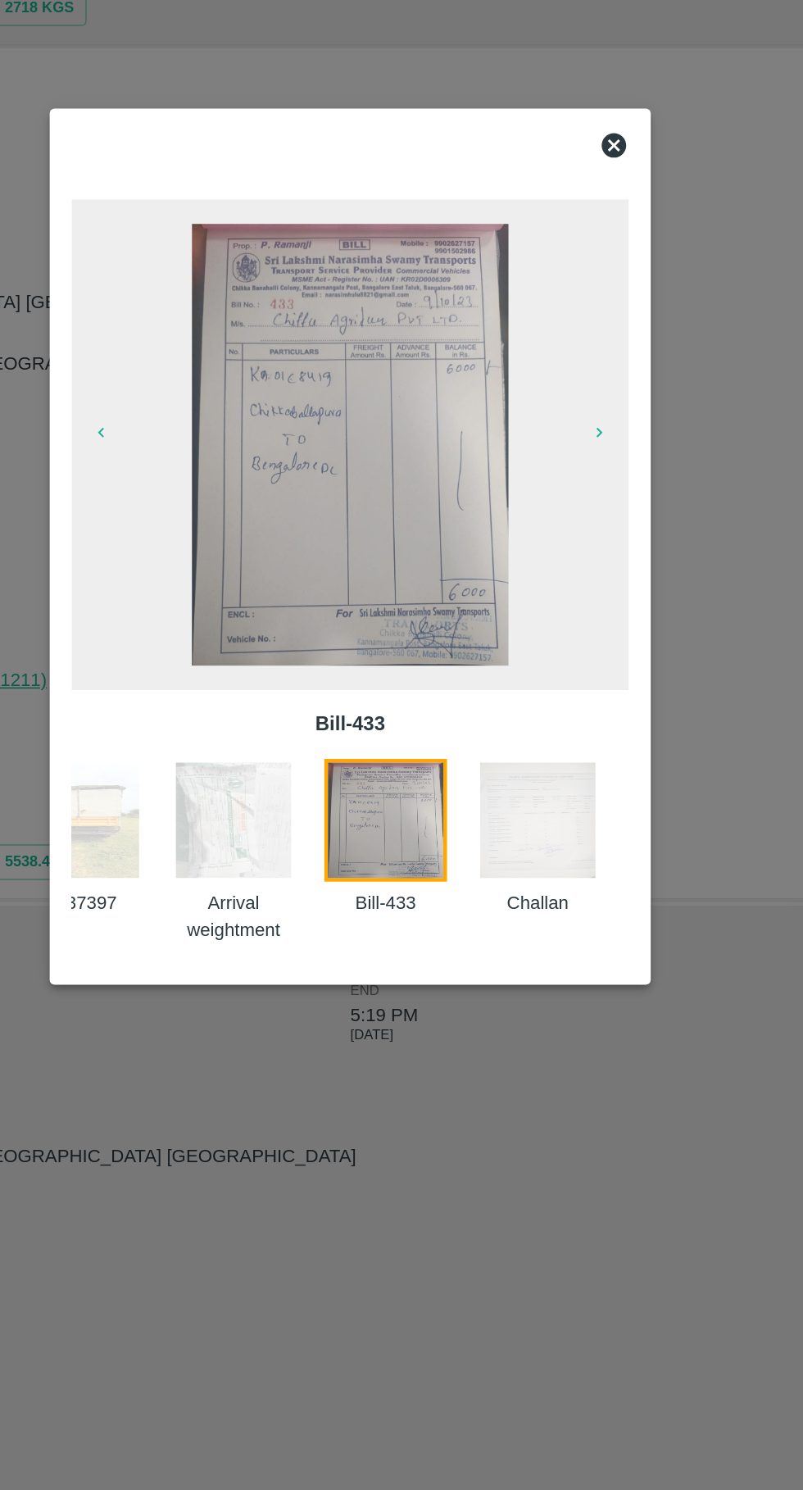
scroll to position [0, 0]
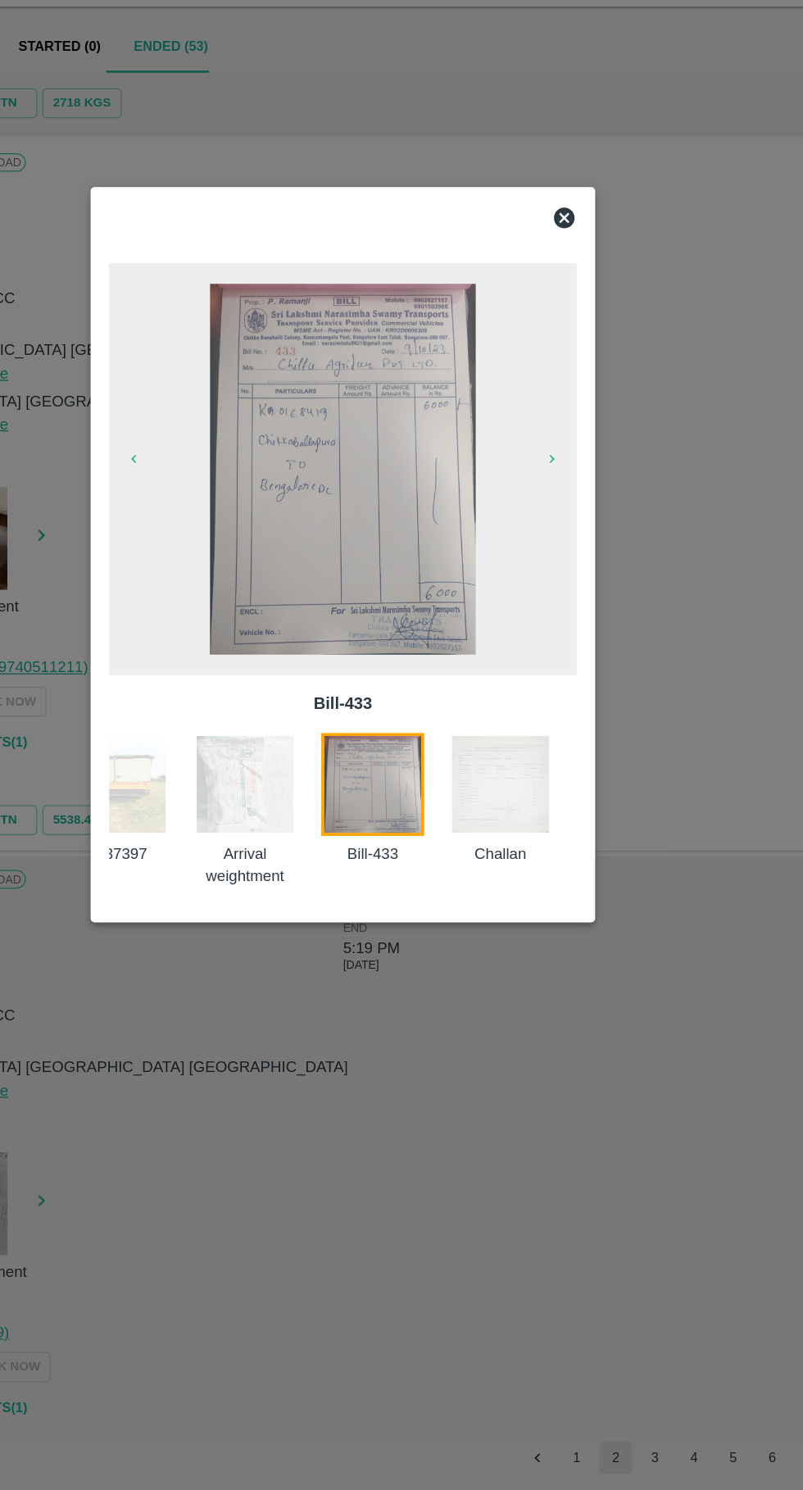
click at [578, 484] on icon at bounding box center [578, 477] width 16 height 16
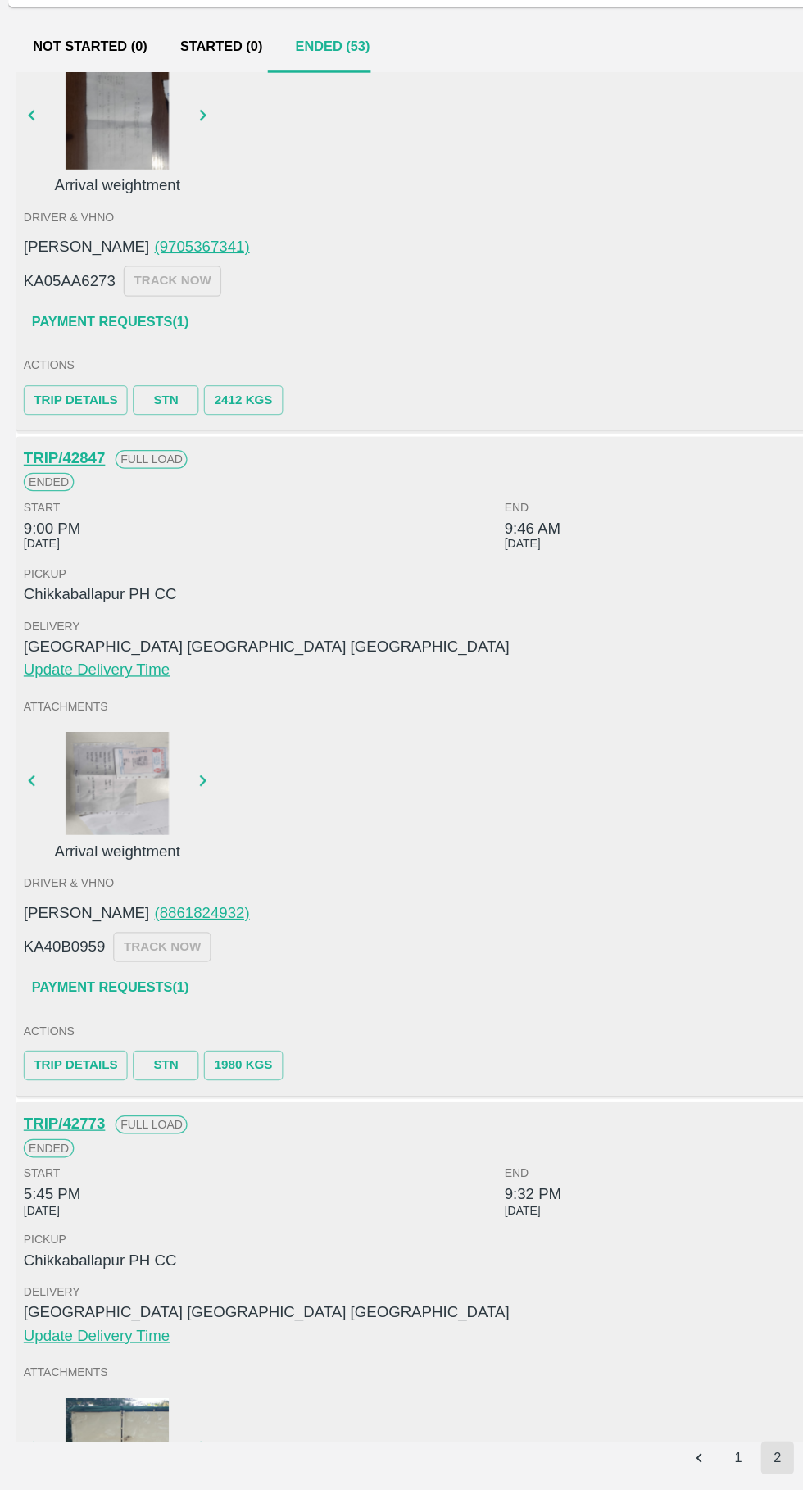
scroll to position [2941, 0]
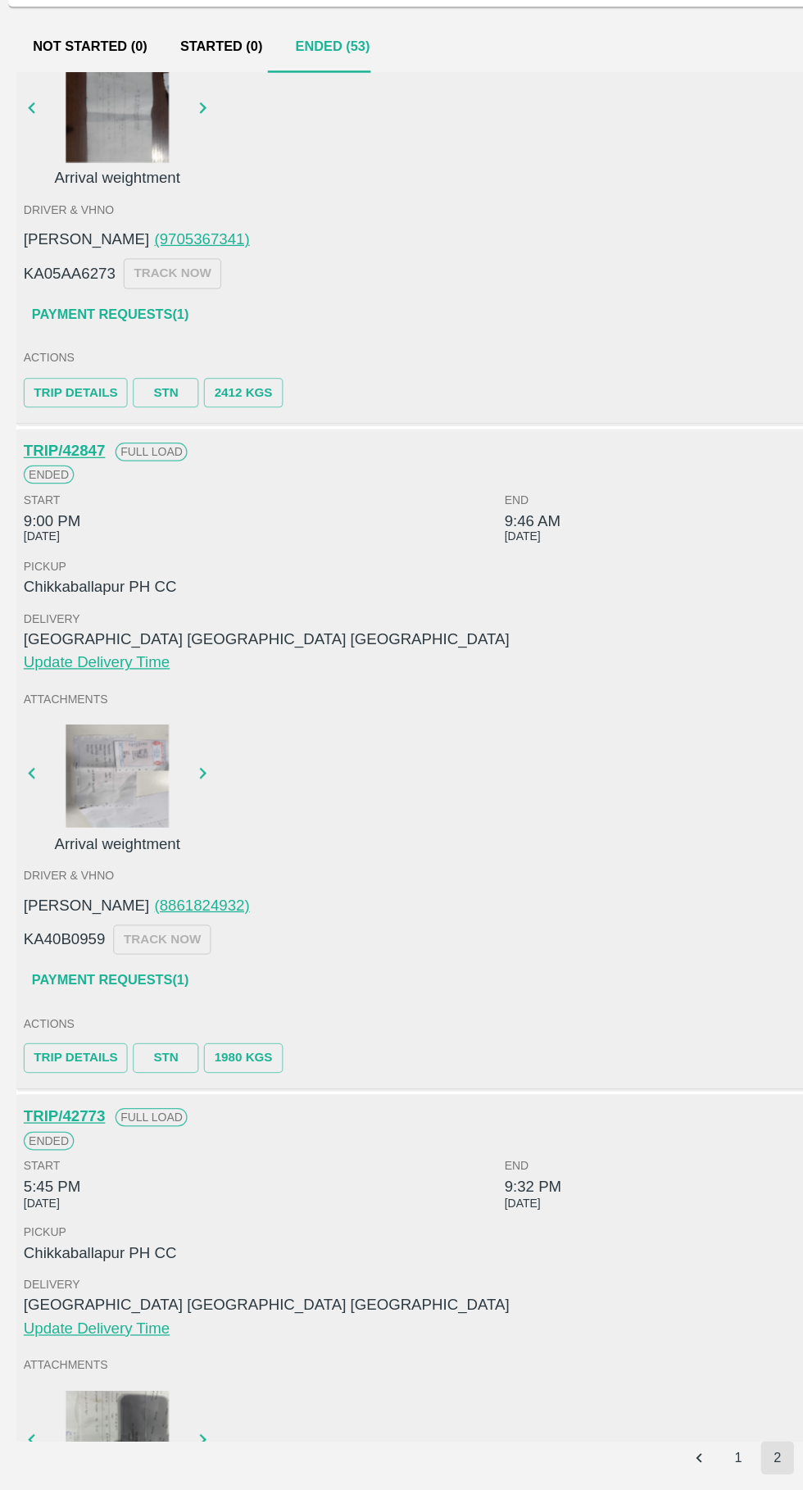
click at [103, 948] on div at bounding box center [93, 921] width 123 height 82
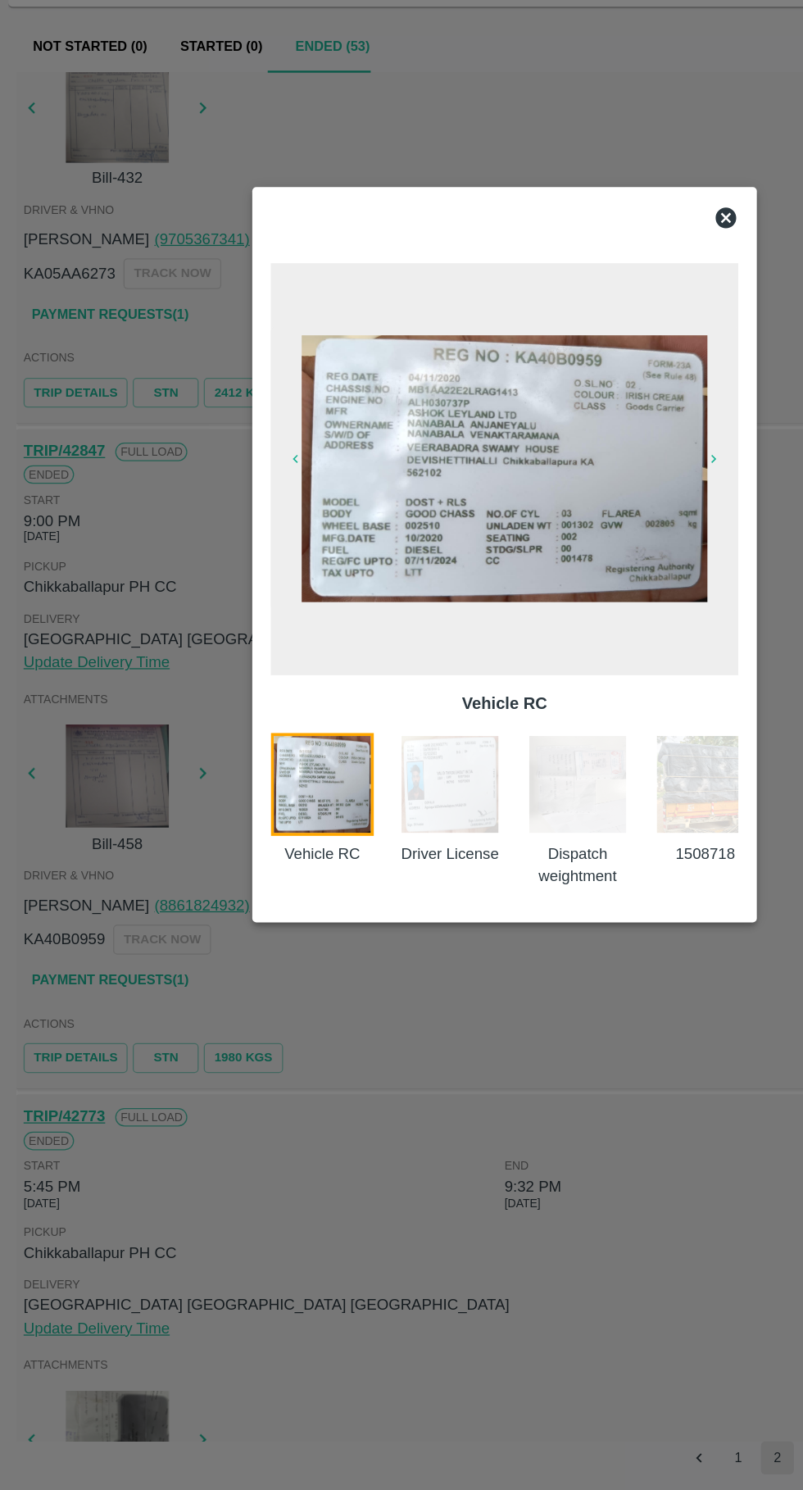
click at [468, 954] on img at bounding box center [460, 928] width 82 height 82
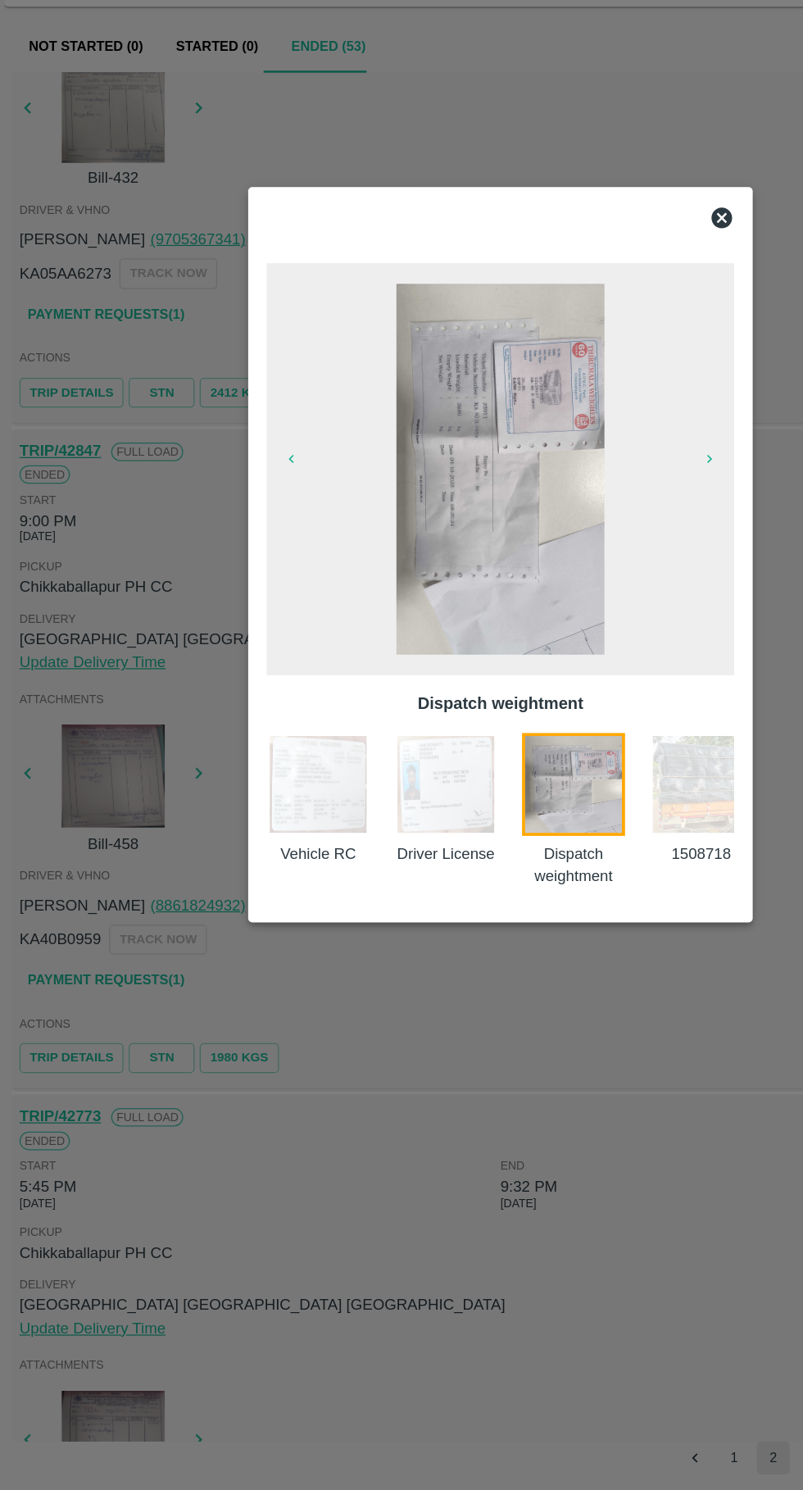
scroll to position [0, 58]
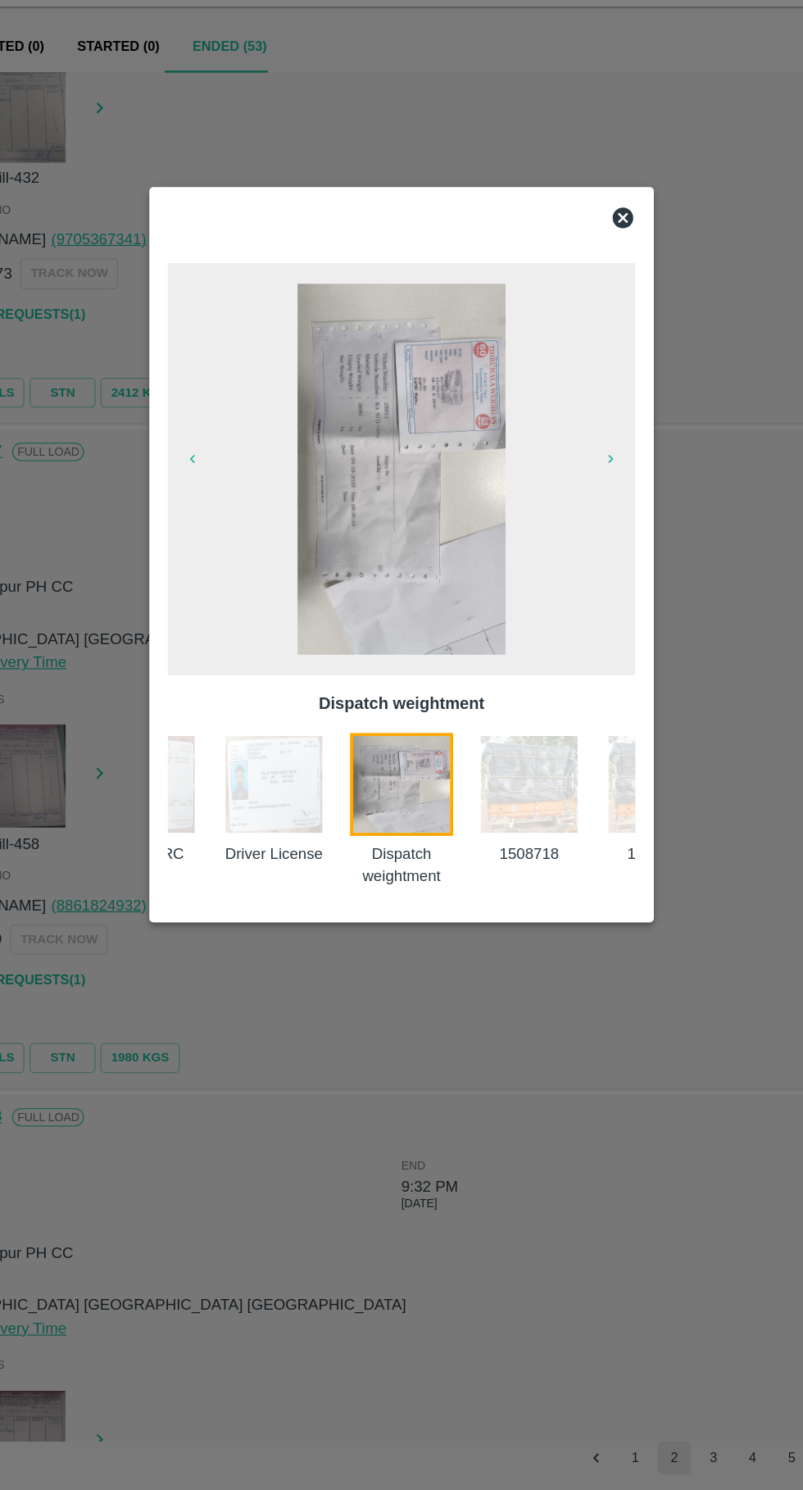
click at [530, 924] on img at bounding box center [503, 928] width 82 height 82
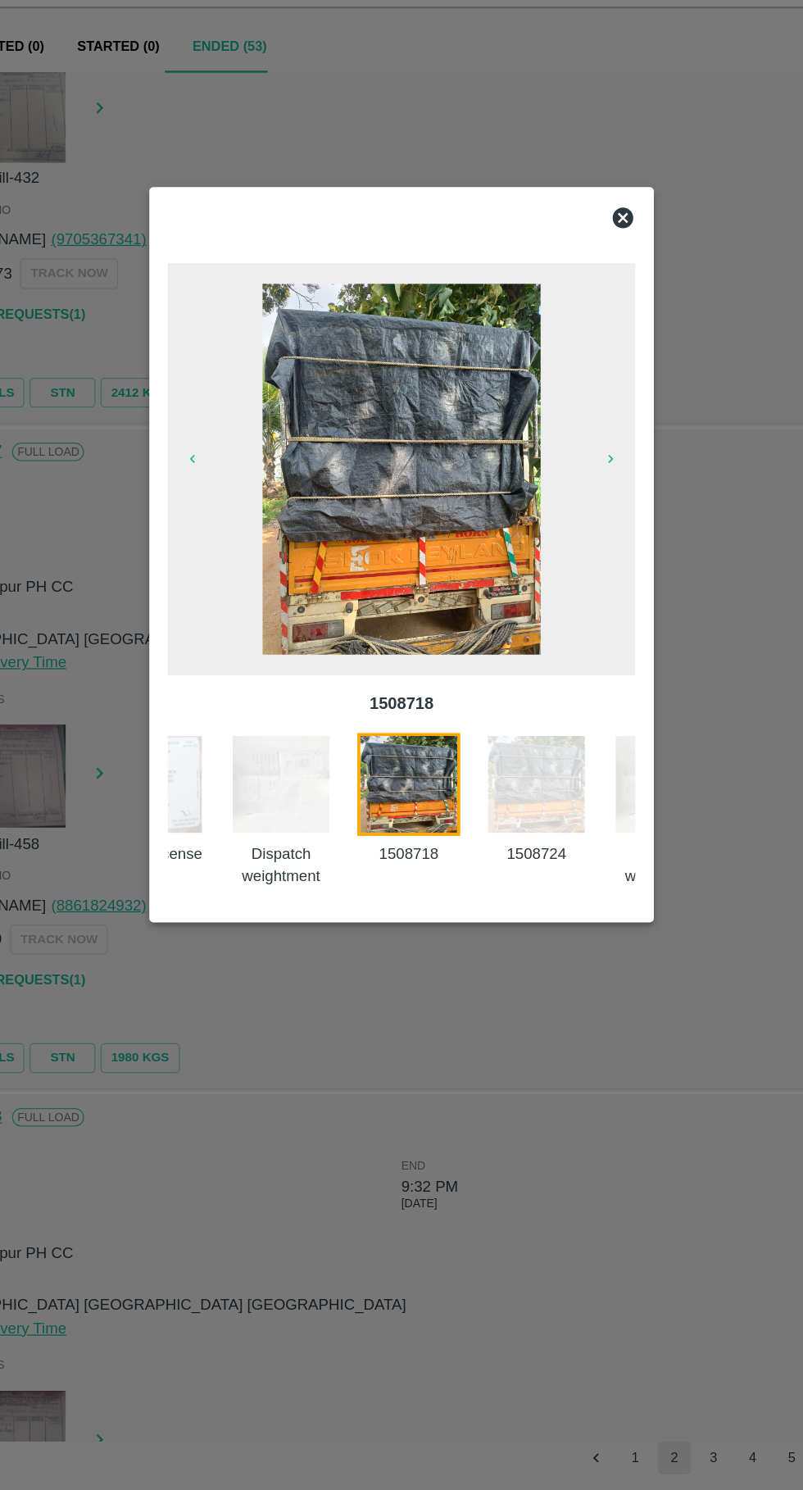
scroll to position [0, 160]
click at [507, 933] on img at bounding box center [503, 928] width 82 height 82
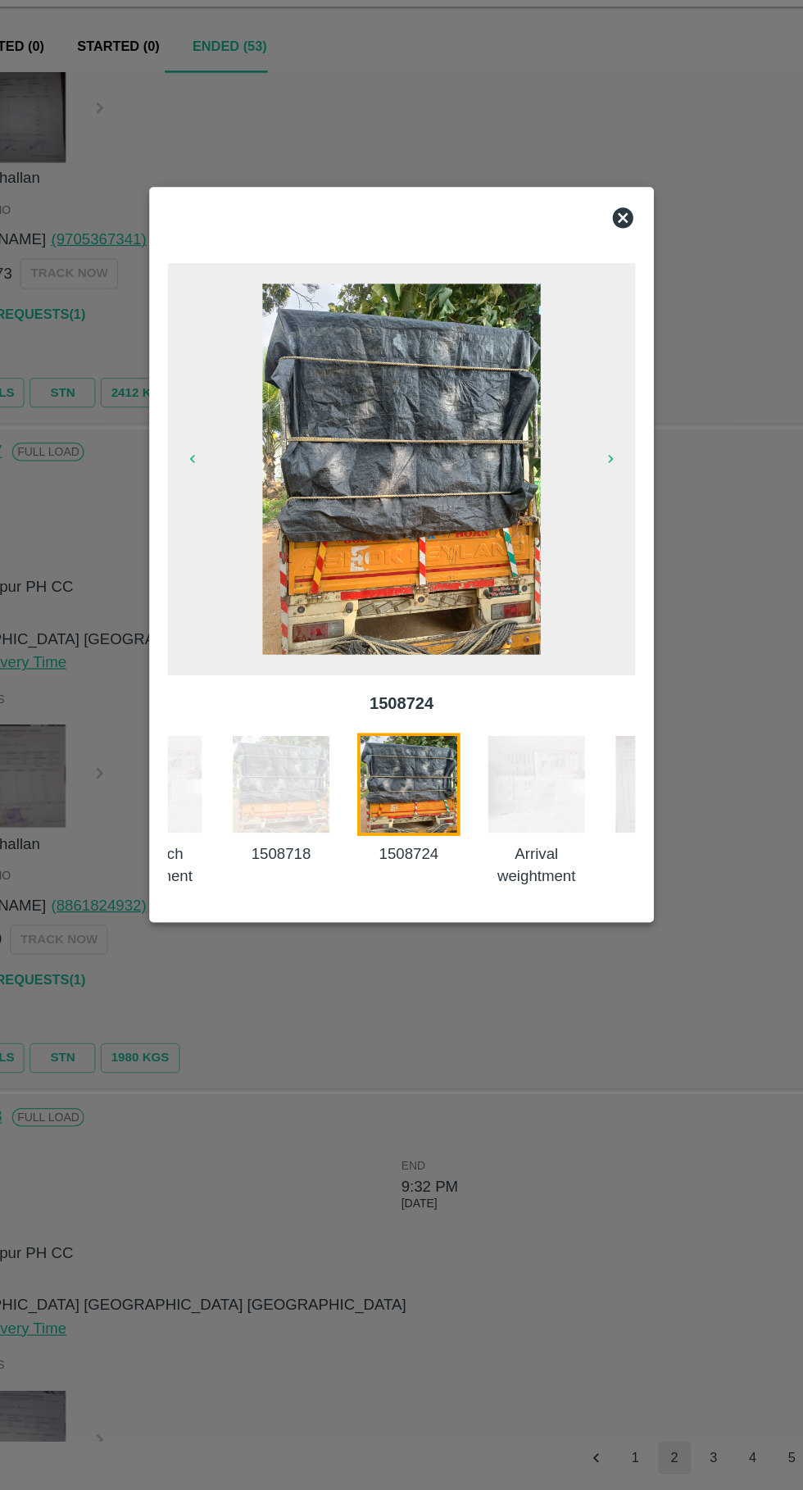
scroll to position [0, 262]
click at [513, 939] on img at bounding box center [503, 928] width 82 height 82
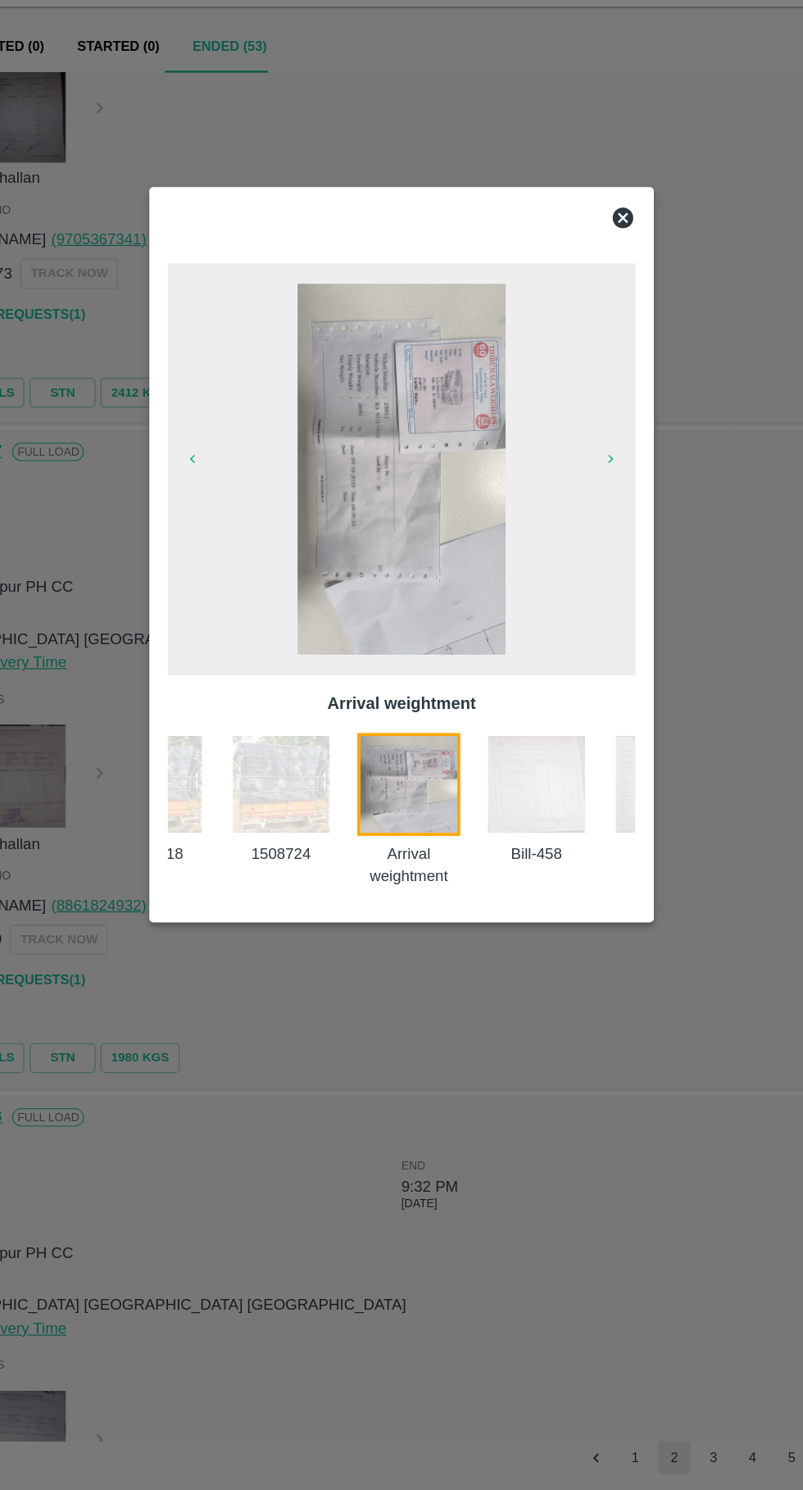
scroll to position [0, 363]
click at [513, 934] on img at bounding box center [503, 928] width 82 height 82
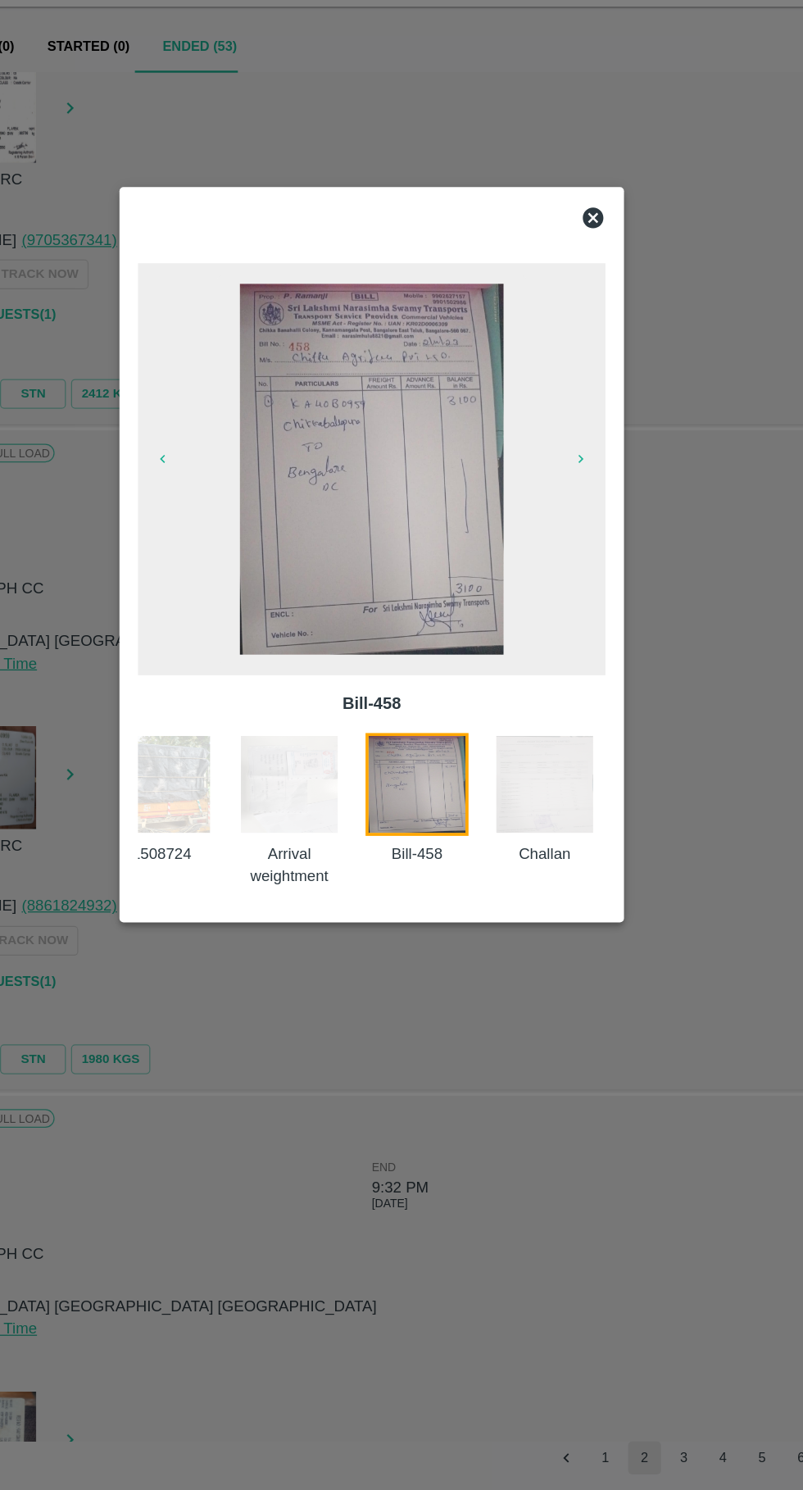
scroll to position [0, 441]
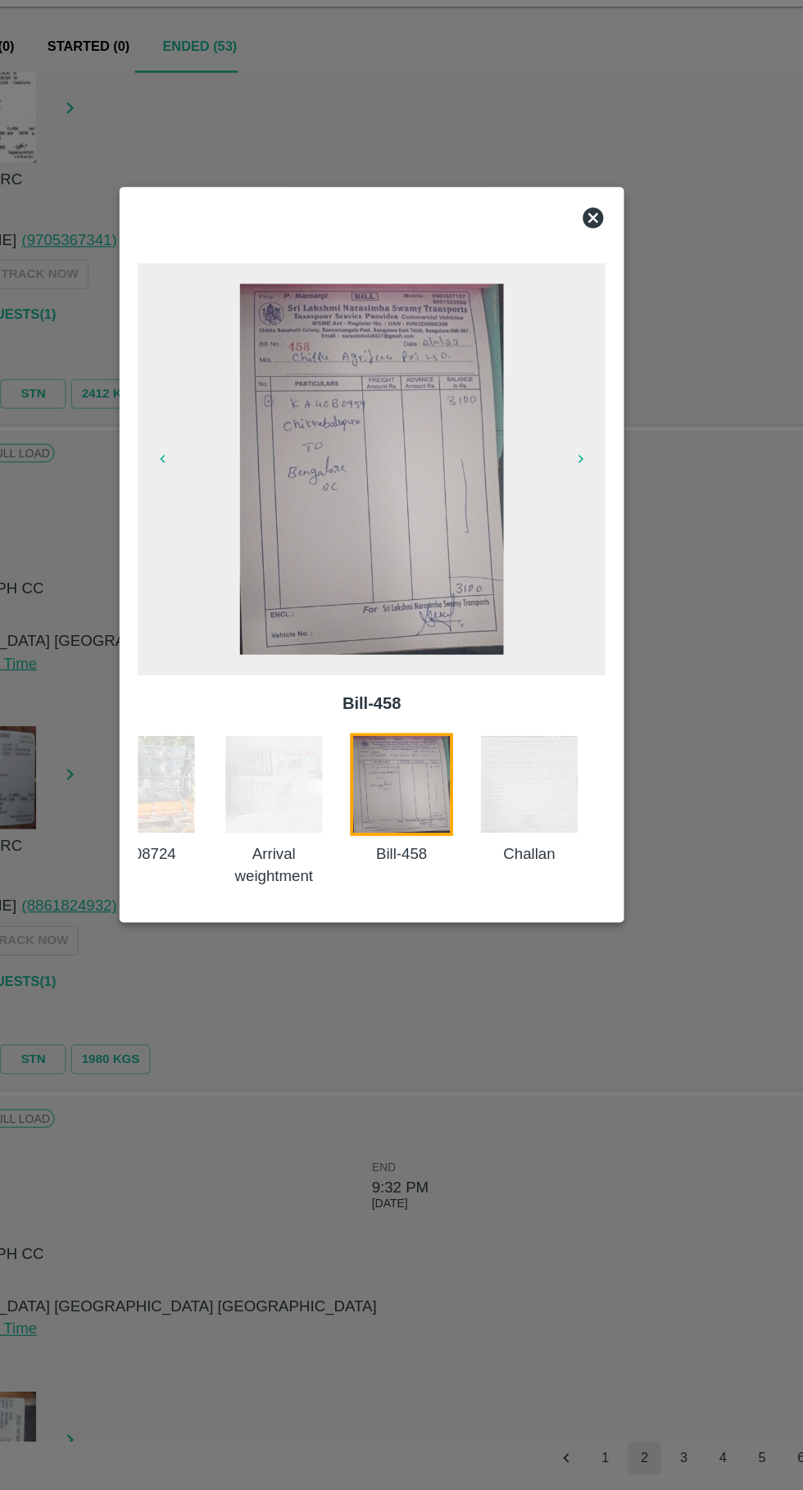
click at [589, 483] on div at bounding box center [401, 477] width 385 height 33
click at [585, 475] on icon at bounding box center [578, 477] width 16 height 16
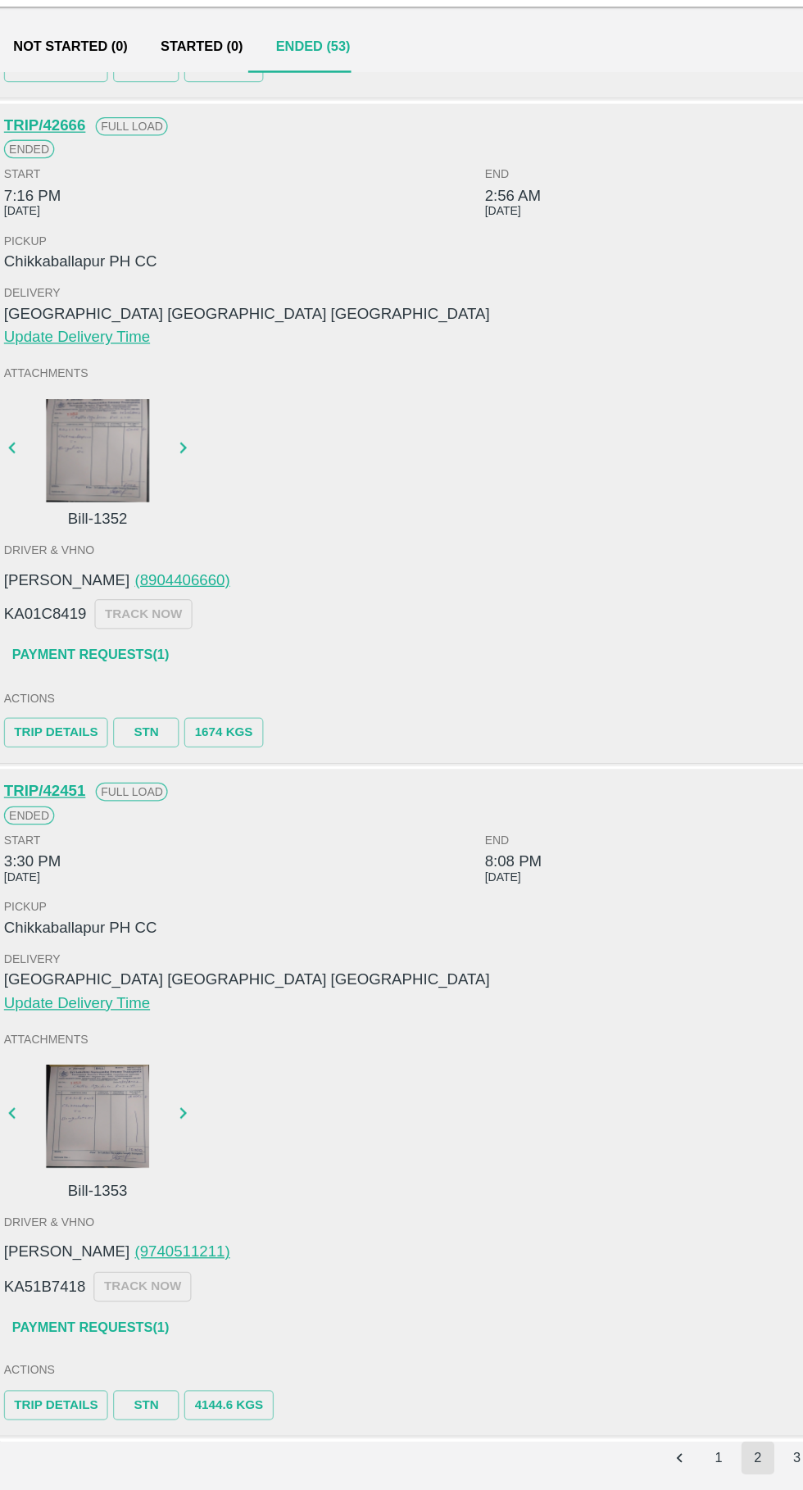
scroll to position [0, 0]
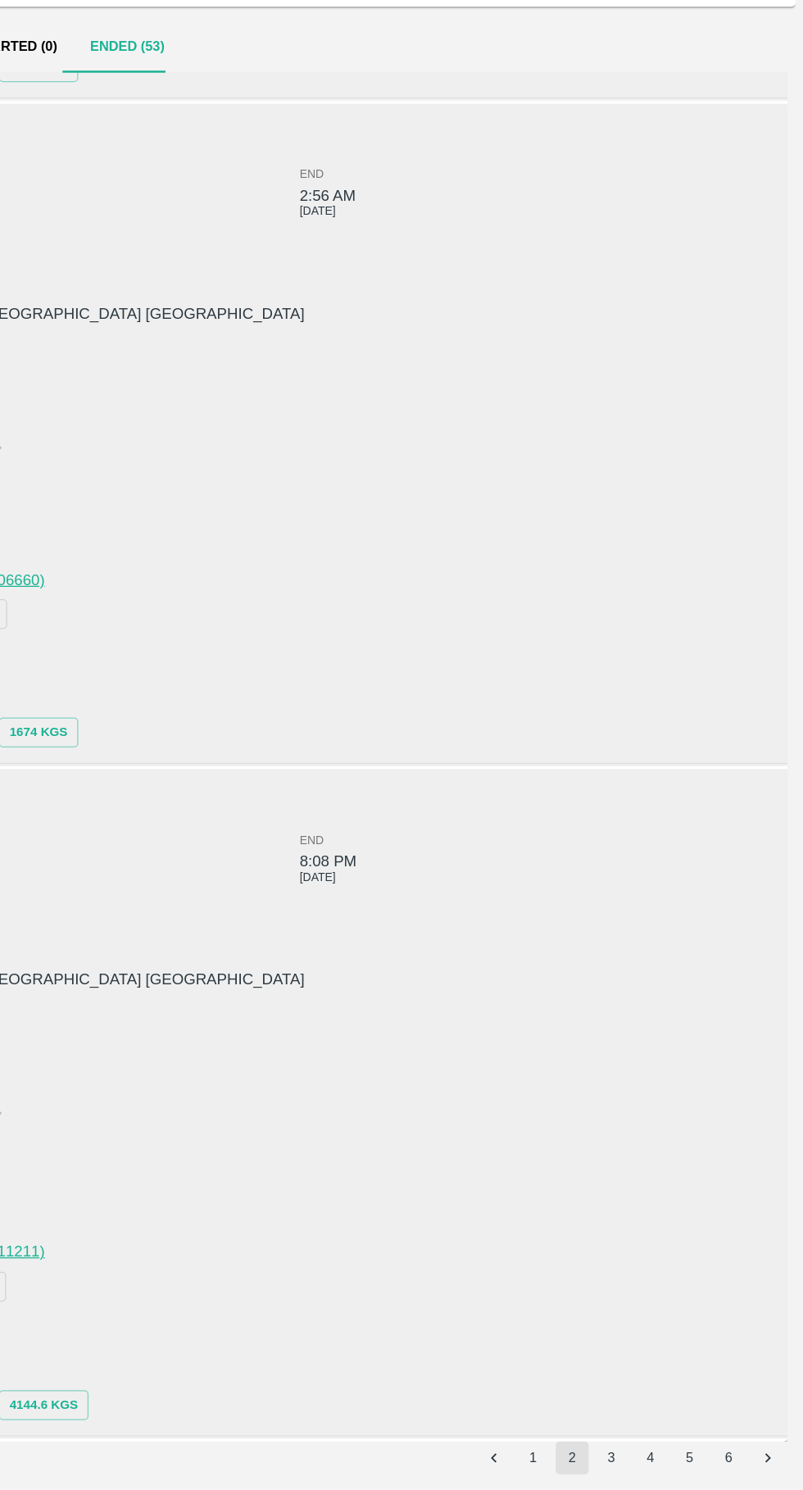
click at [650, 1463] on button "3" at bounding box center [650, 1464] width 26 height 26
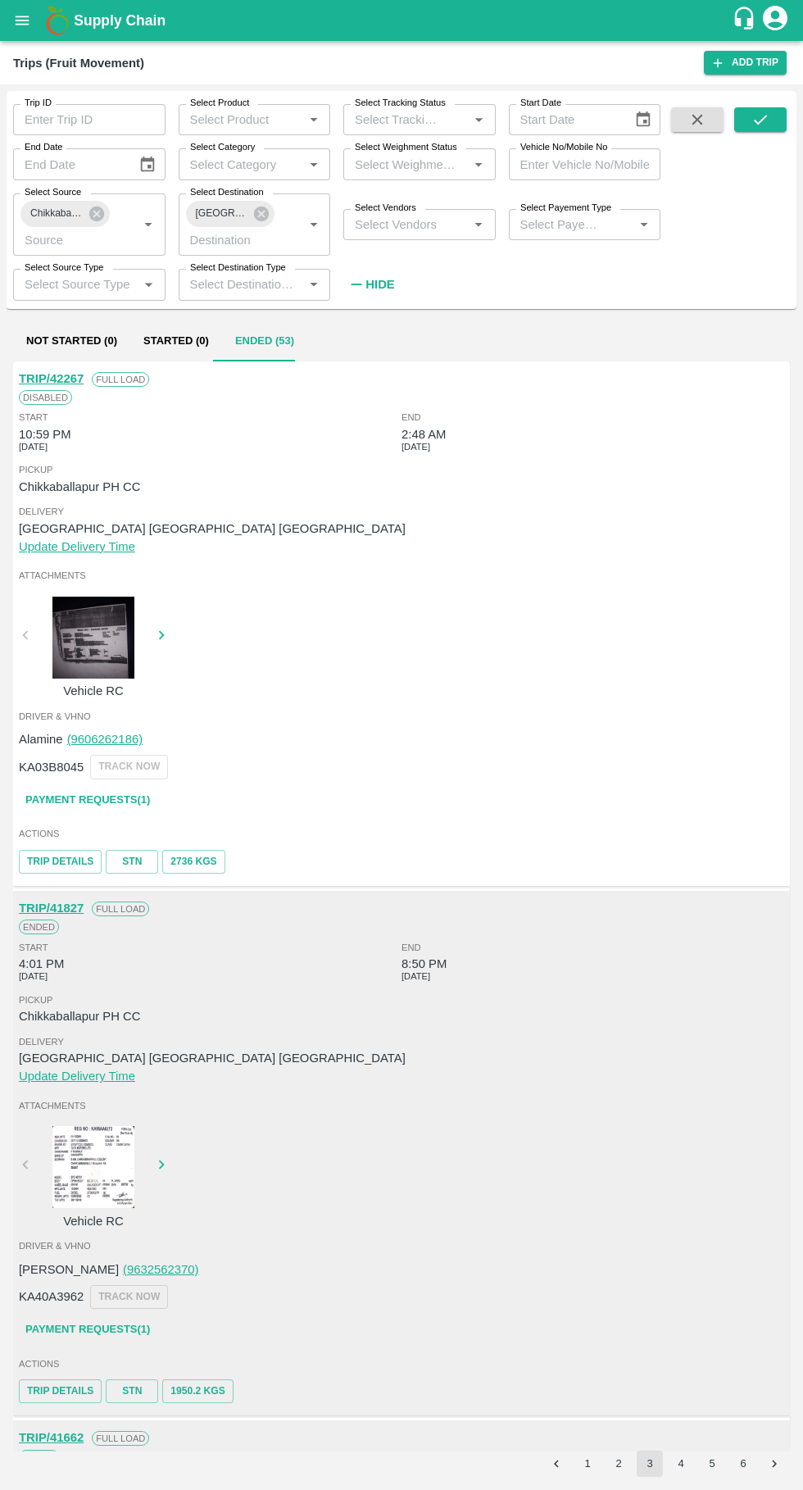
click at [98, 653] on div at bounding box center [93, 638] width 123 height 82
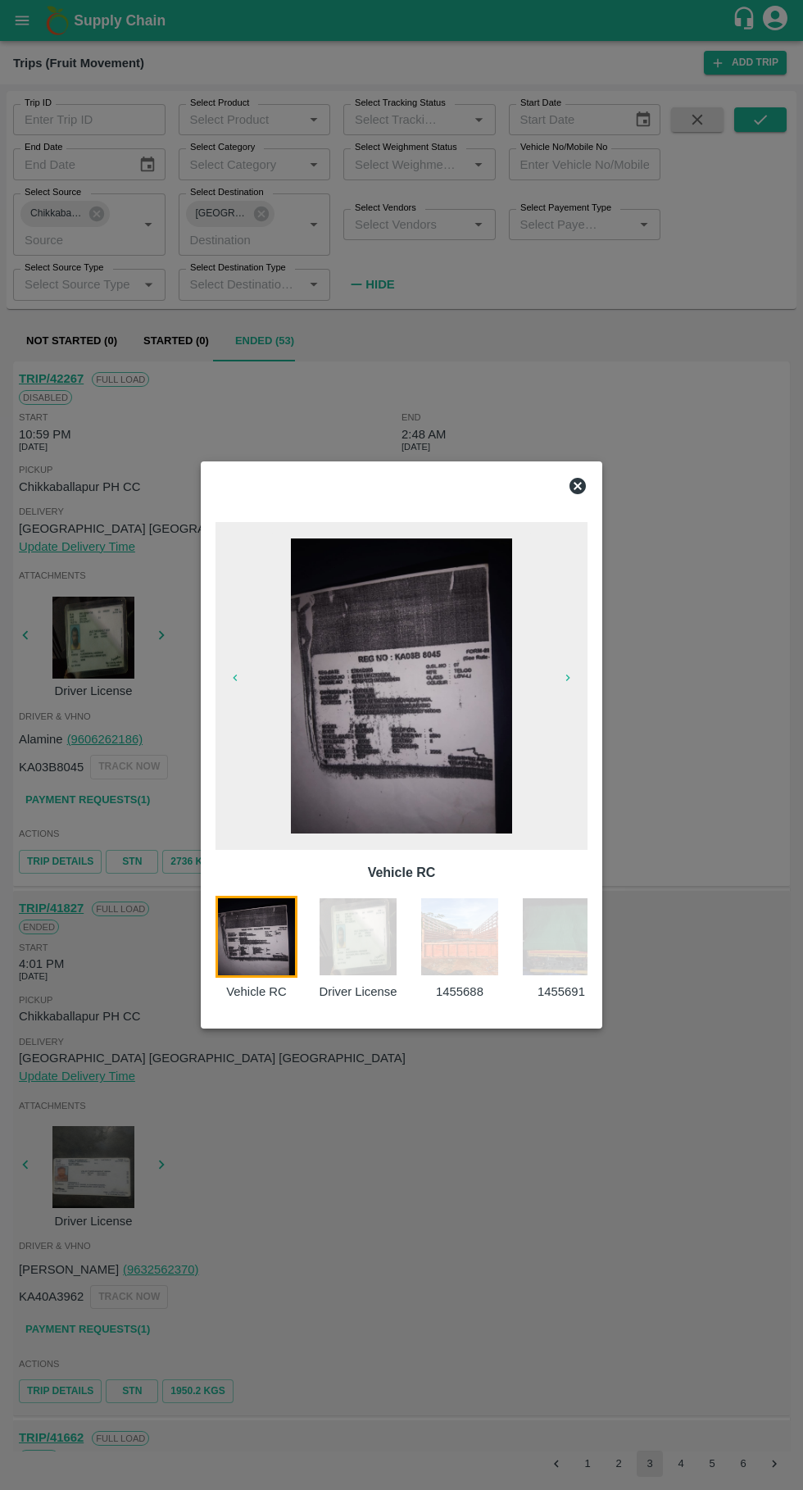
click at [568, 677] on icon "button" at bounding box center [568, 677] width 13 height 13
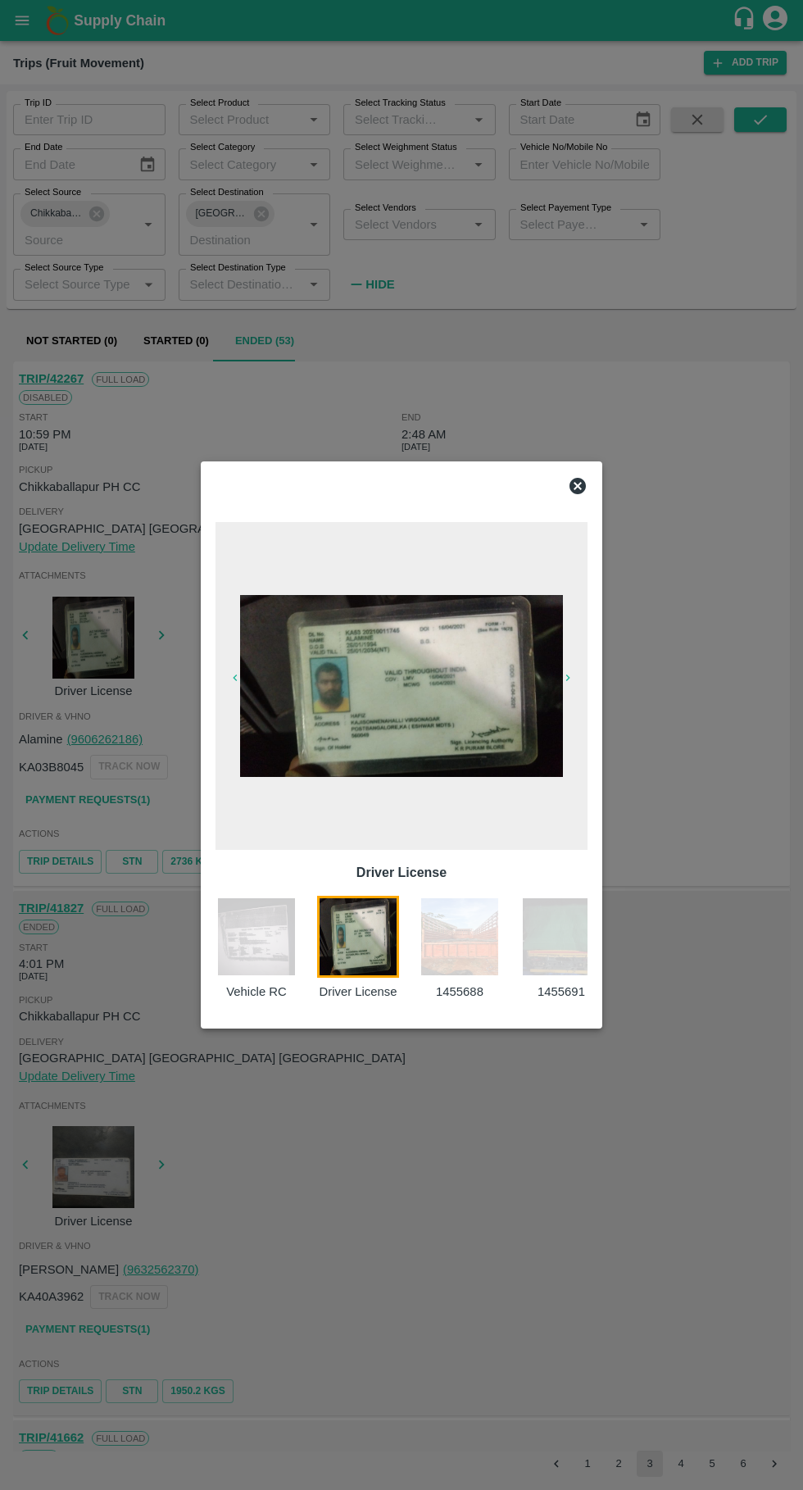
click at [568, 677] on icon "button" at bounding box center [568, 677] width 13 height 13
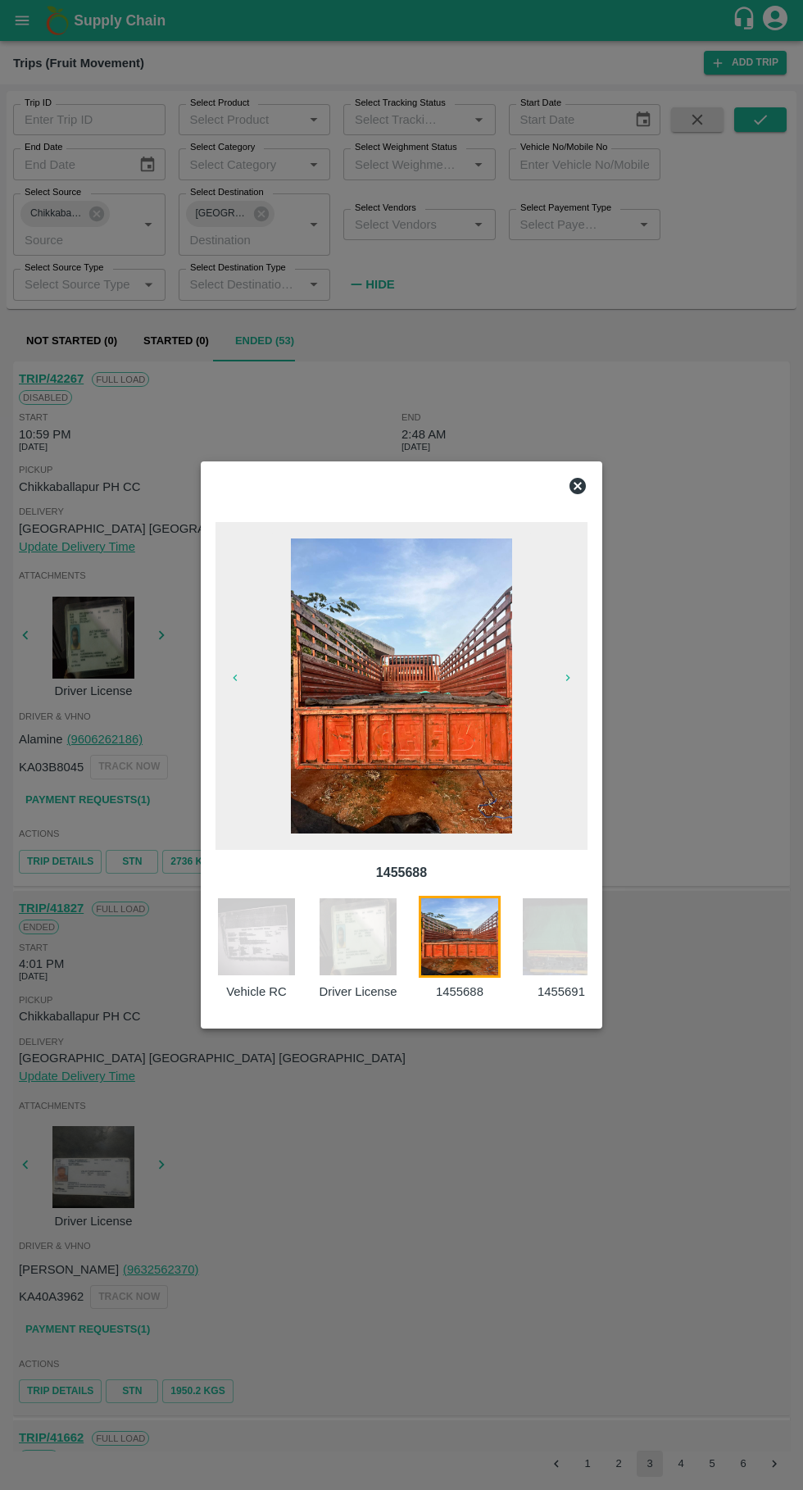
scroll to position [0, 58]
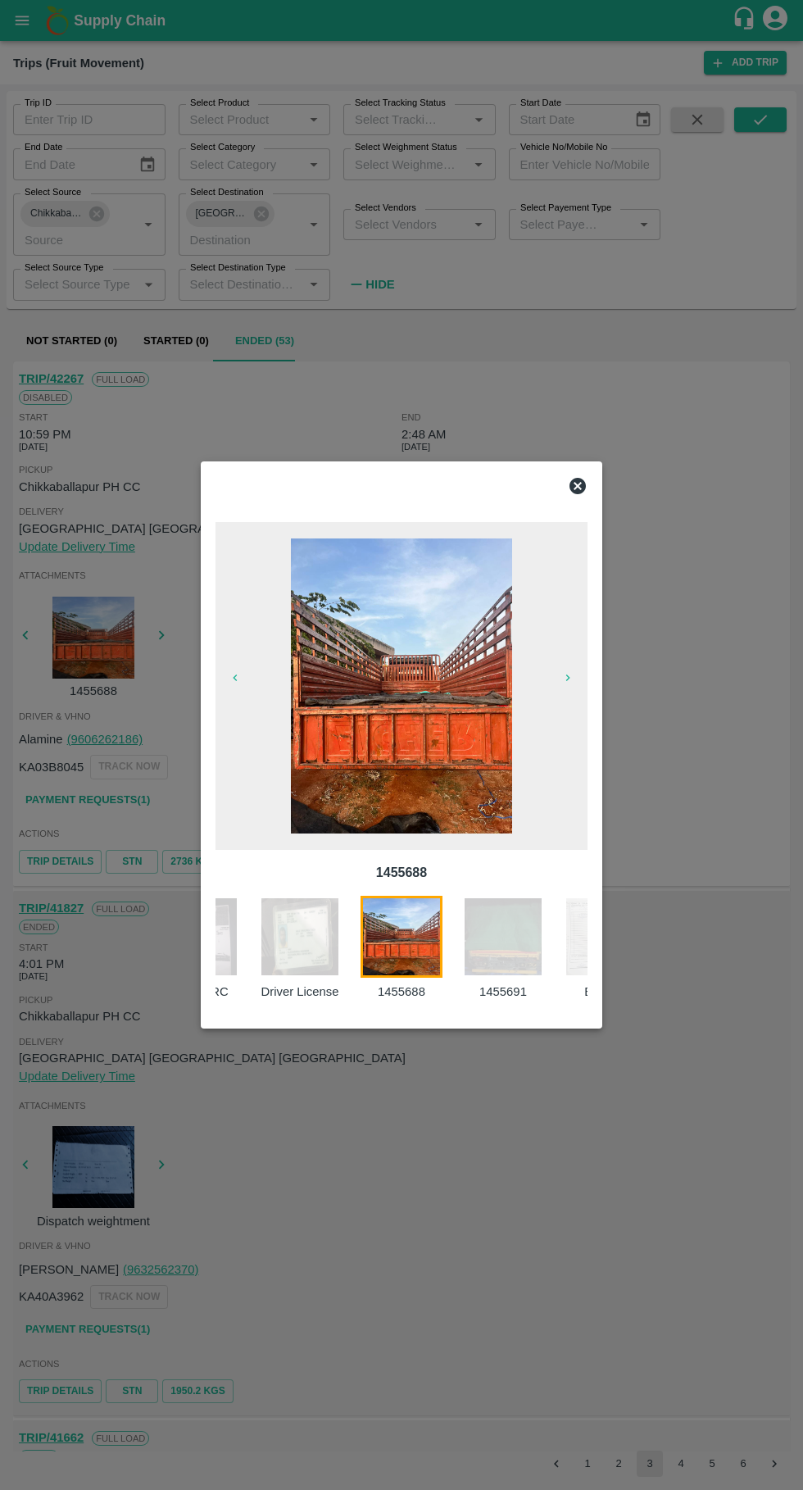
click at [578, 486] on icon at bounding box center [578, 486] width 20 height 20
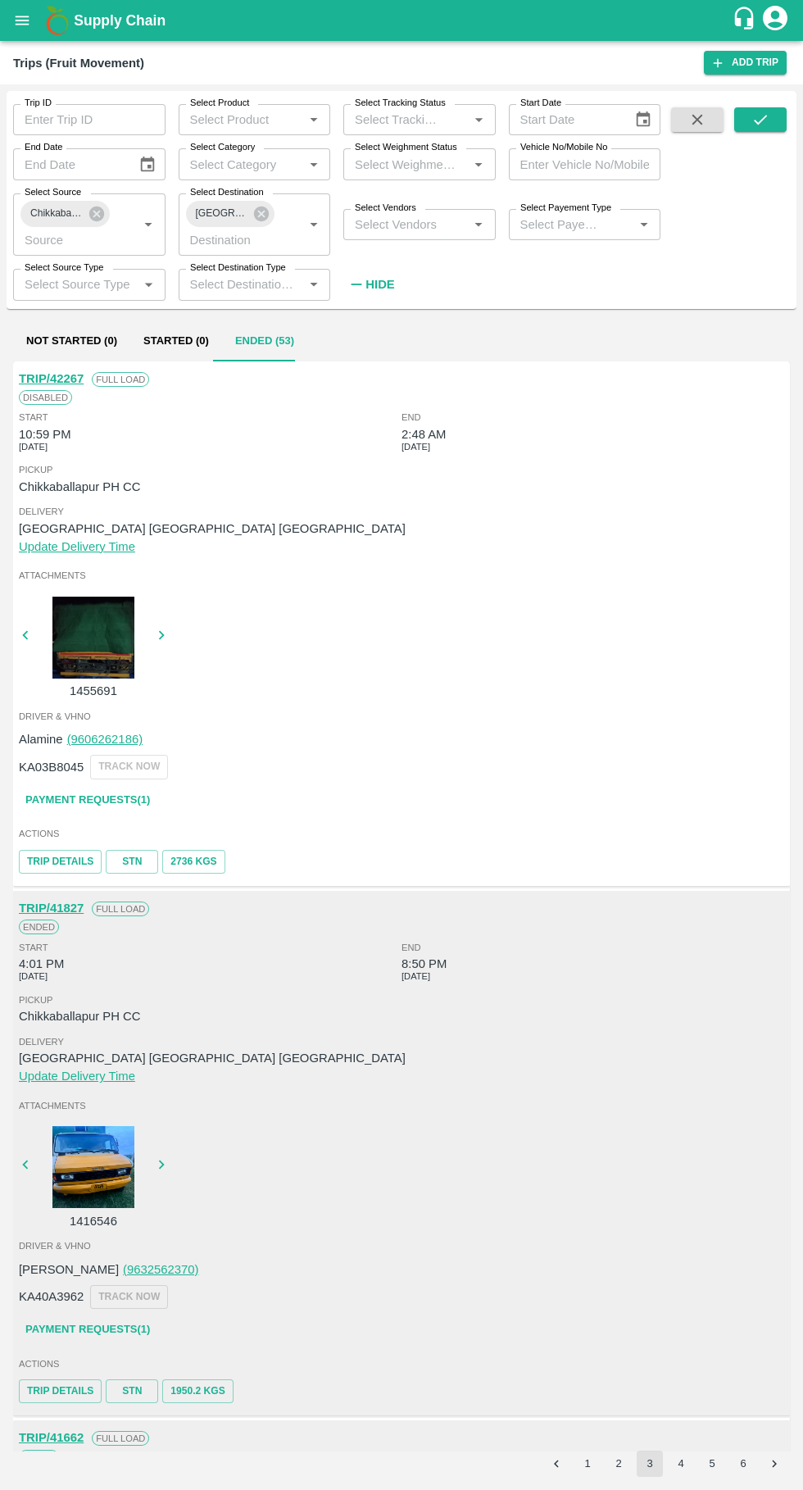
click at [42, 616] on div at bounding box center [93, 638] width 123 height 82
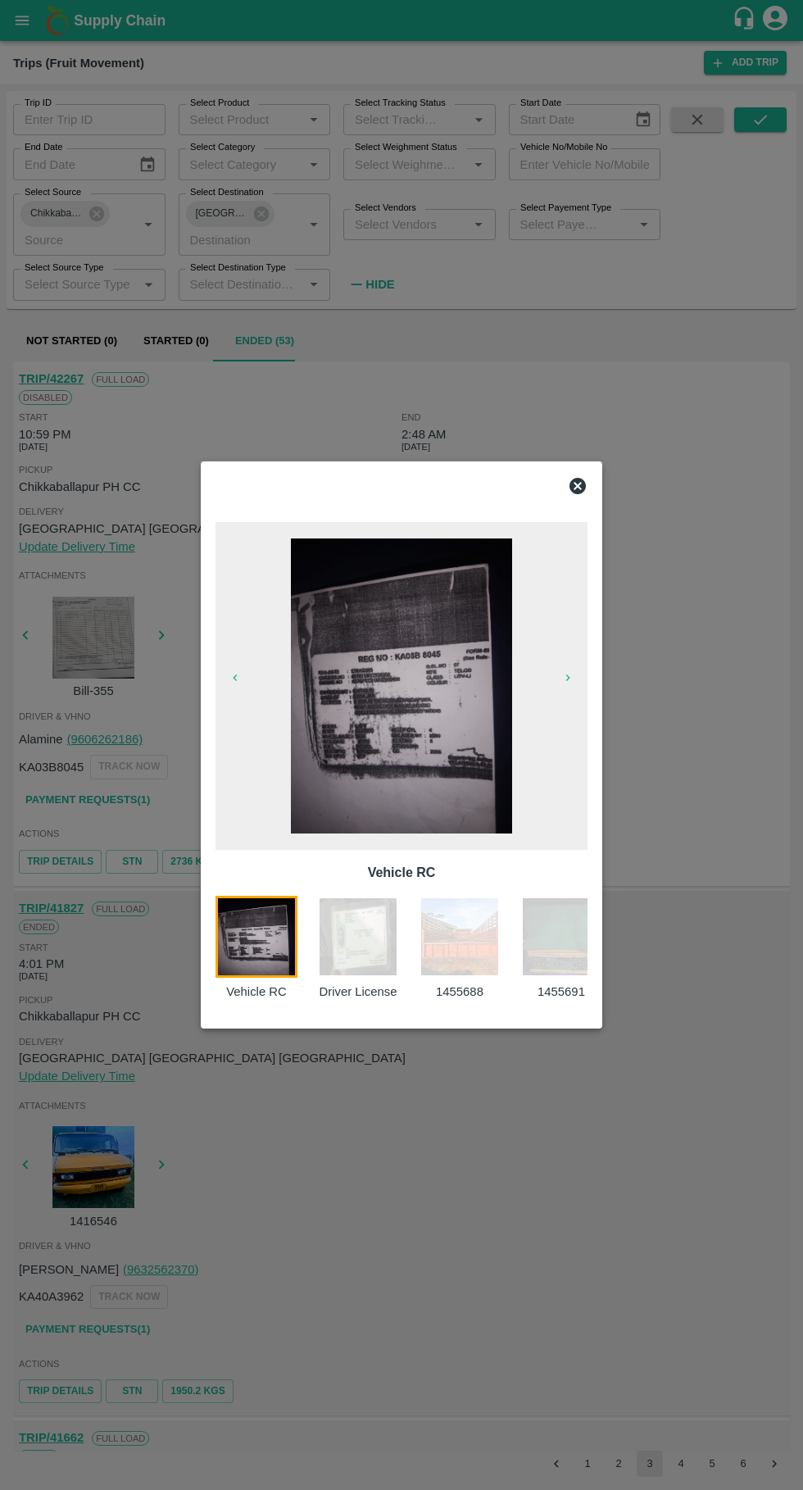
click at [566, 686] on button "button" at bounding box center [568, 677] width 52 height 23
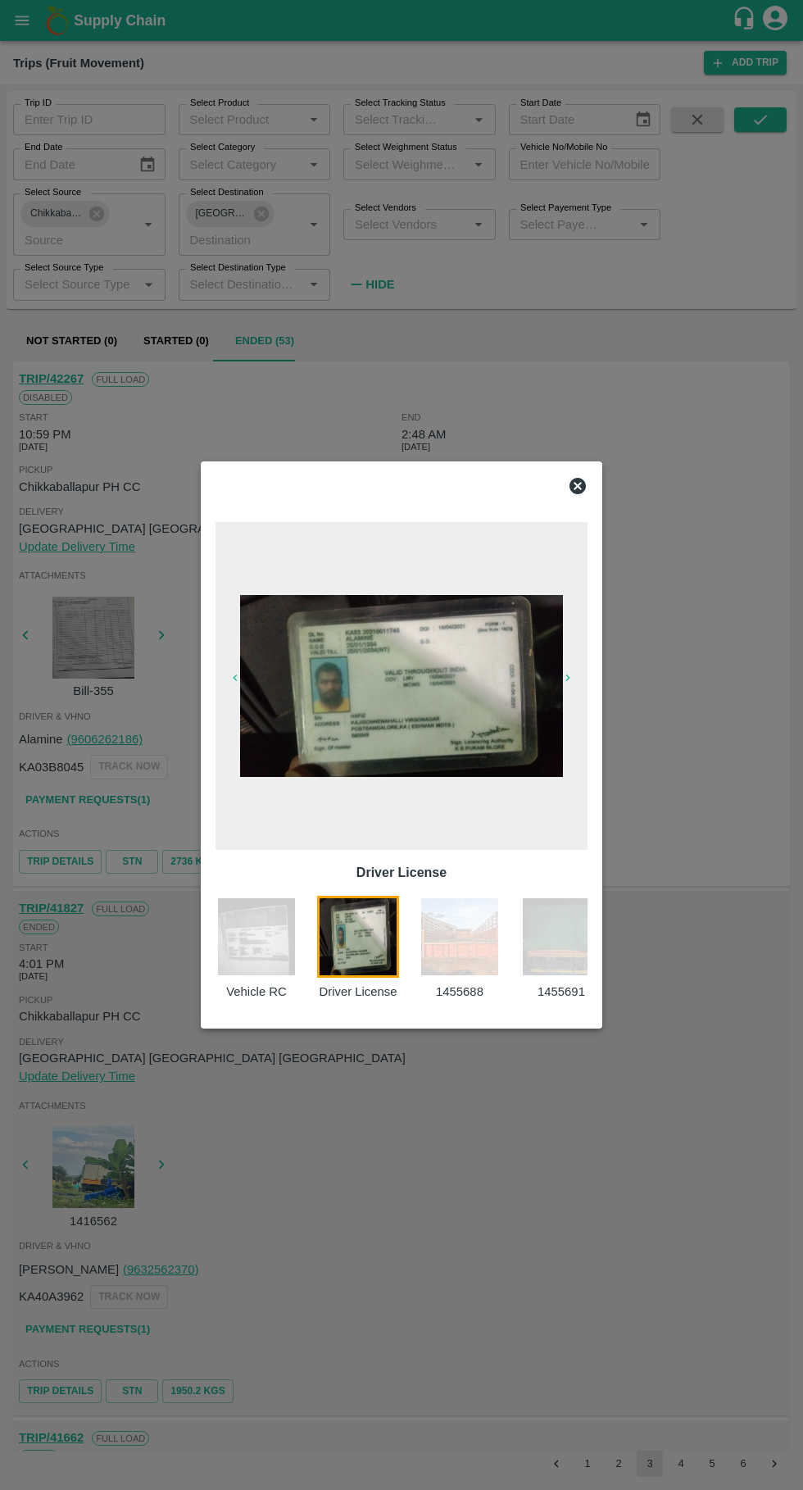
click at [568, 677] on icon "button" at bounding box center [568, 677] width 13 height 13
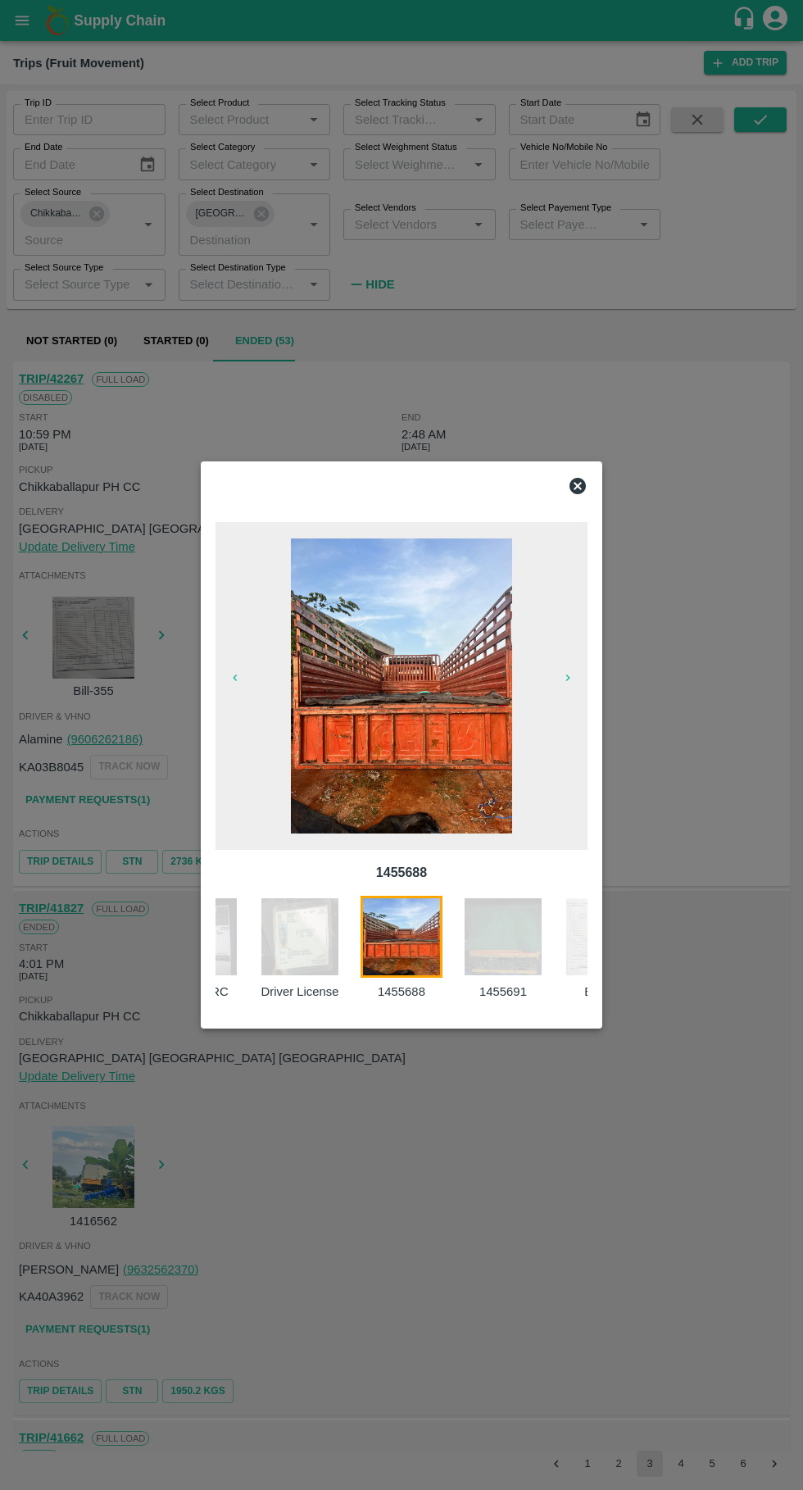
click at [584, 684] on button "button" at bounding box center [568, 677] width 52 height 23
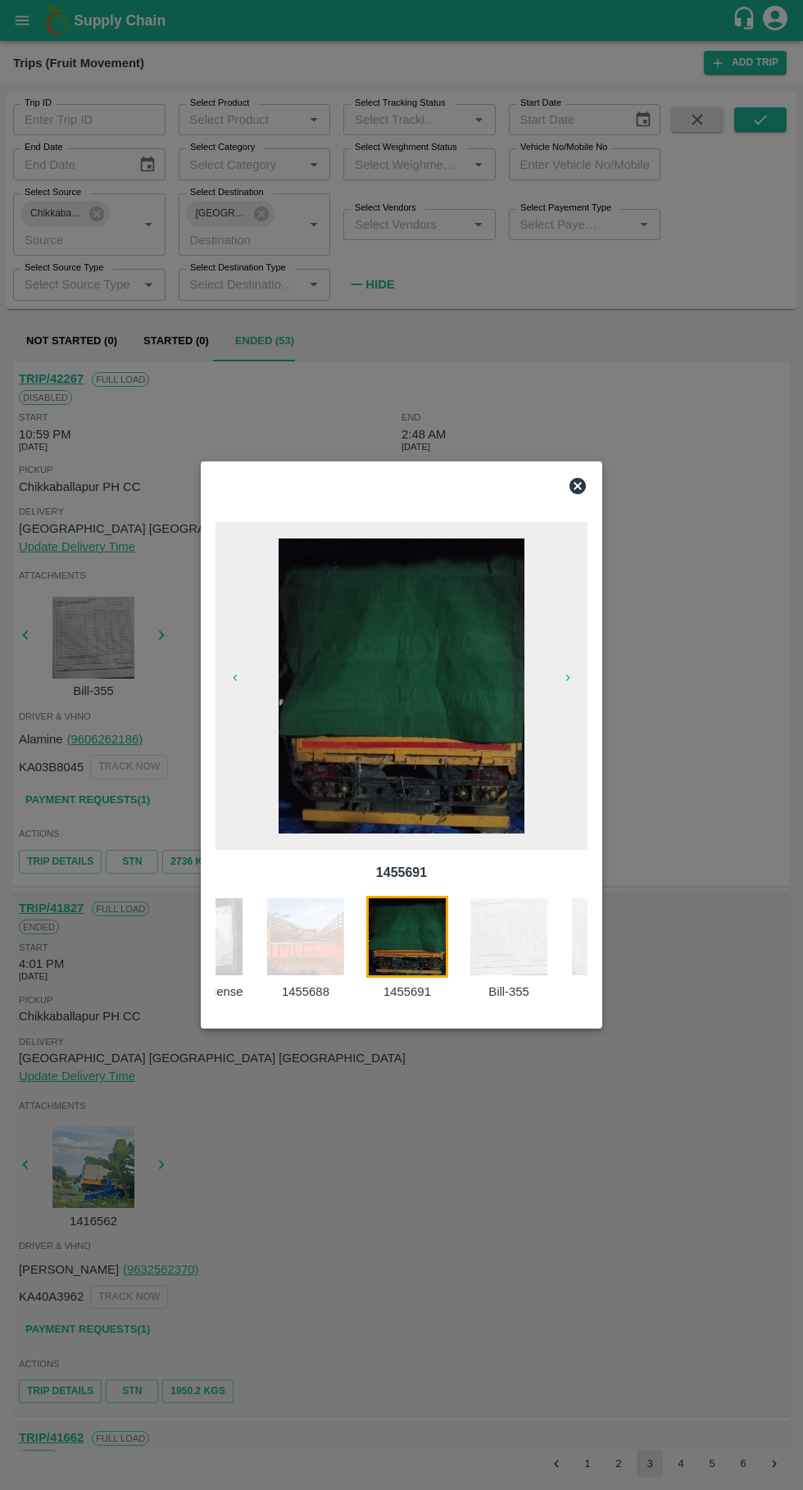
scroll to position [0, 160]
click at [568, 677] on icon "button" at bounding box center [568, 677] width 13 height 13
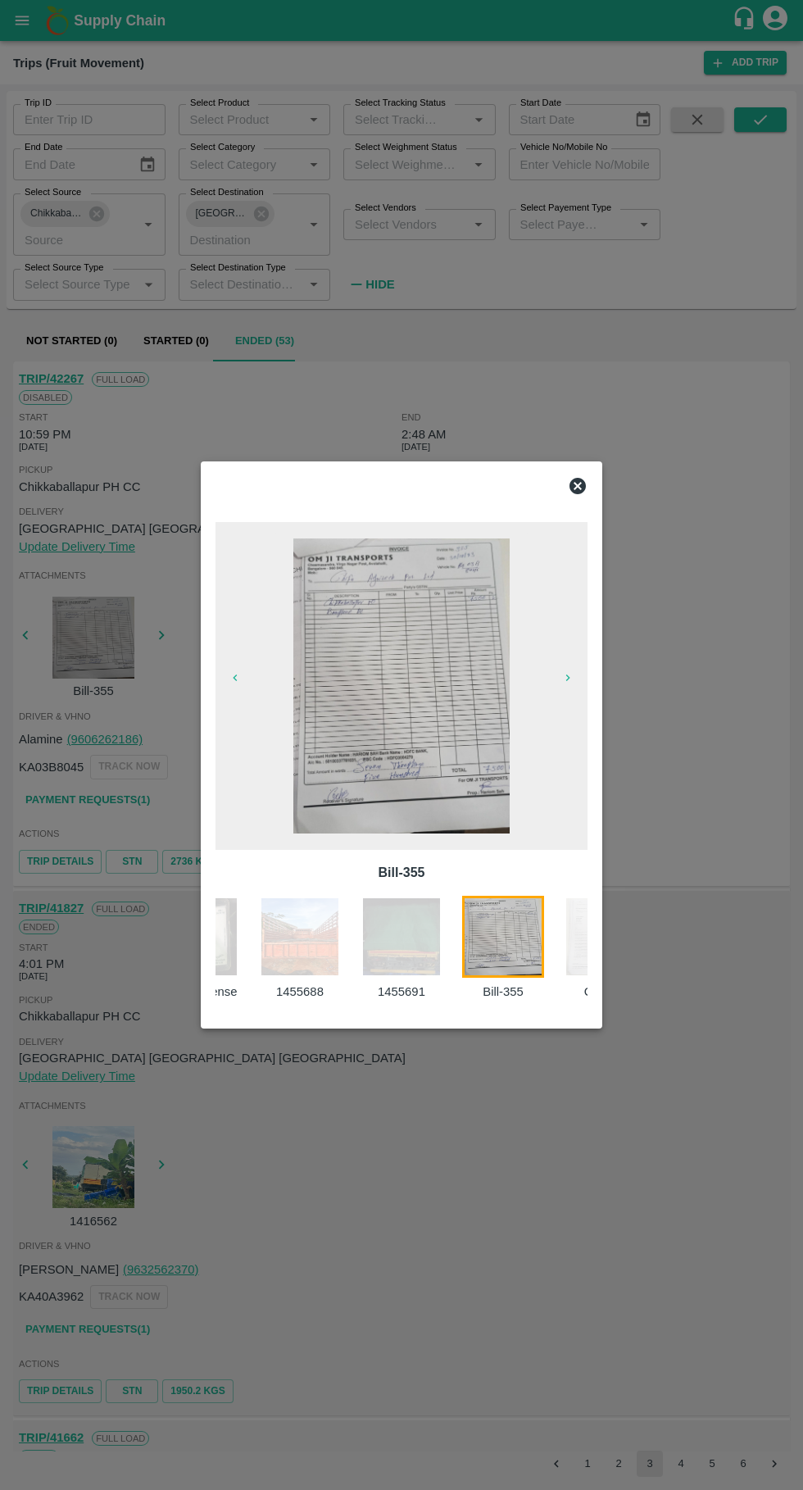
scroll to position [0, 238]
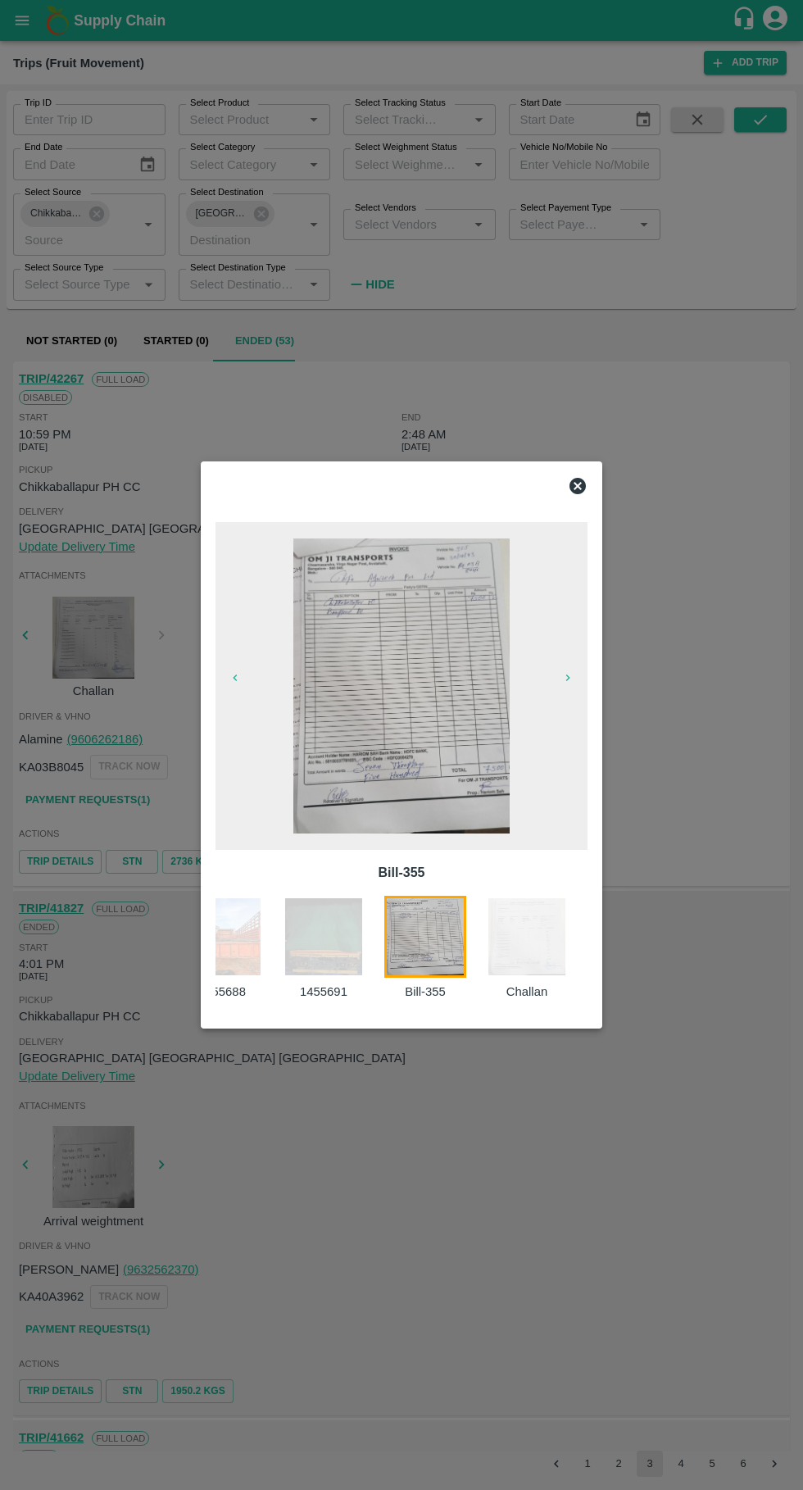
click at [568, 677] on icon "button" at bounding box center [568, 677] width 13 height 13
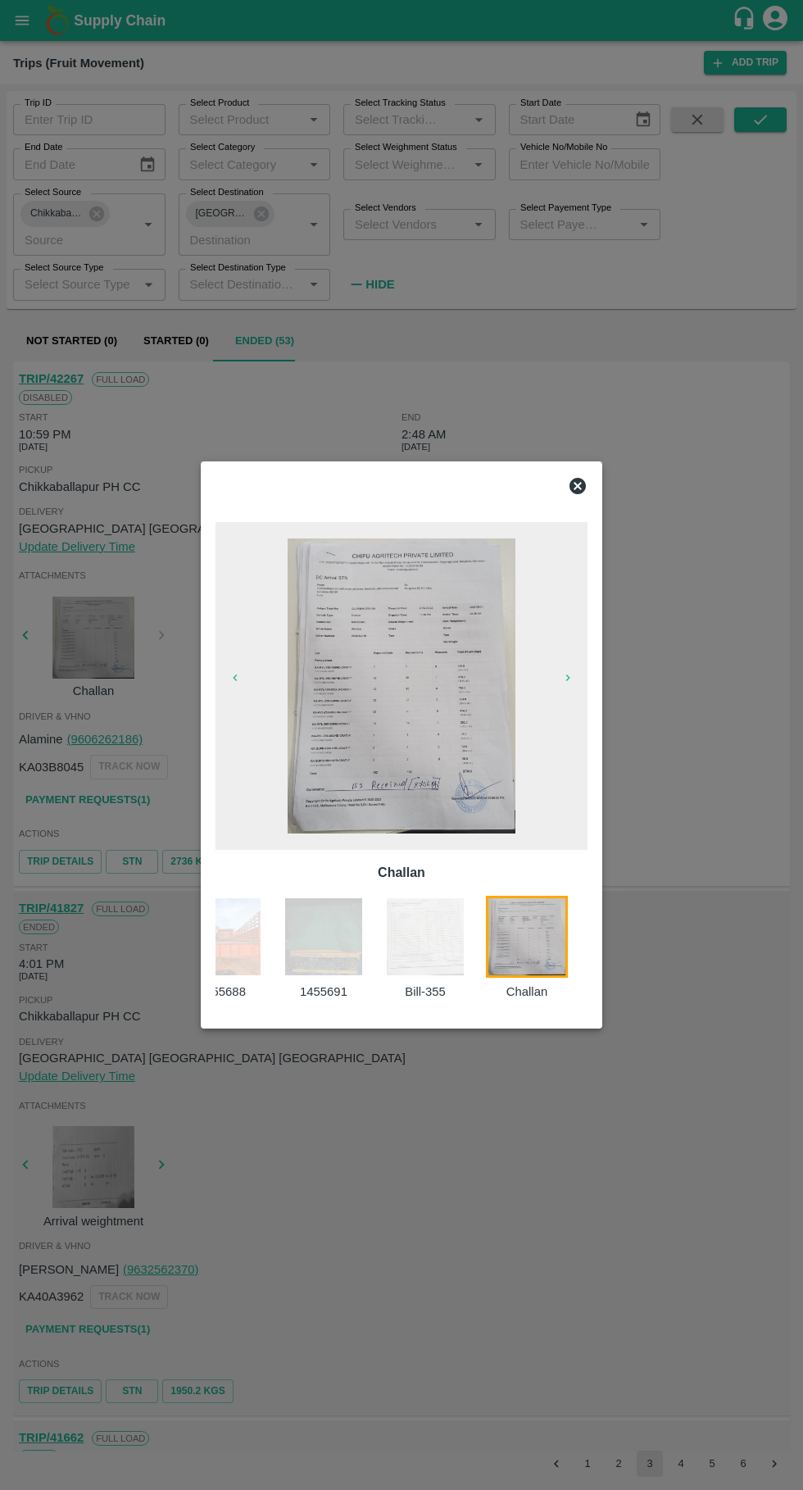
click at [564, 473] on div at bounding box center [401, 486] width 385 height 33
click at [566, 519] on div "Challan Vehicle RC Driver License [DRIVERS_LICENSE_NUMBER] [DRIVERS_LICENSE_NUM…" at bounding box center [401, 762] width 385 height 519
